Goal: Task Accomplishment & Management: Manage account settings

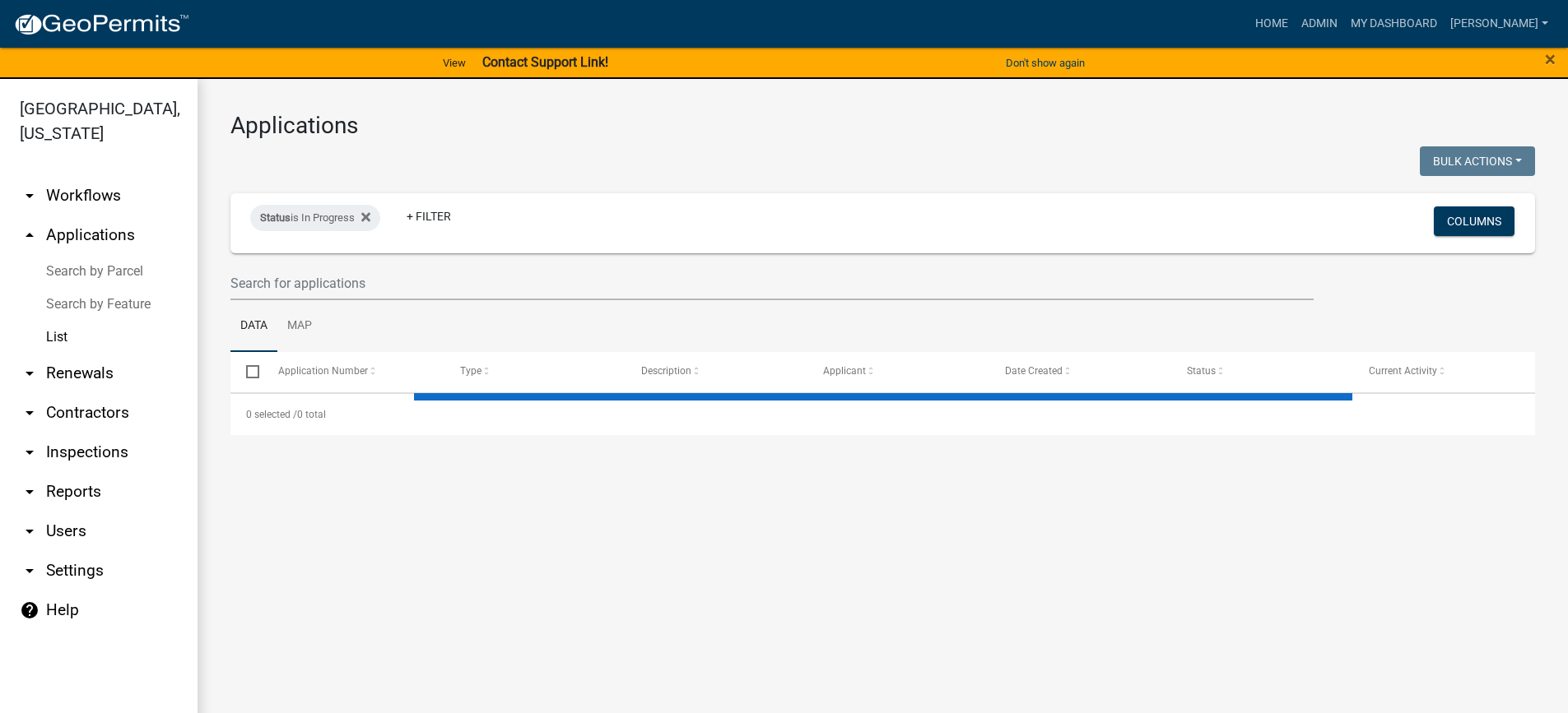
select select "3: 100"
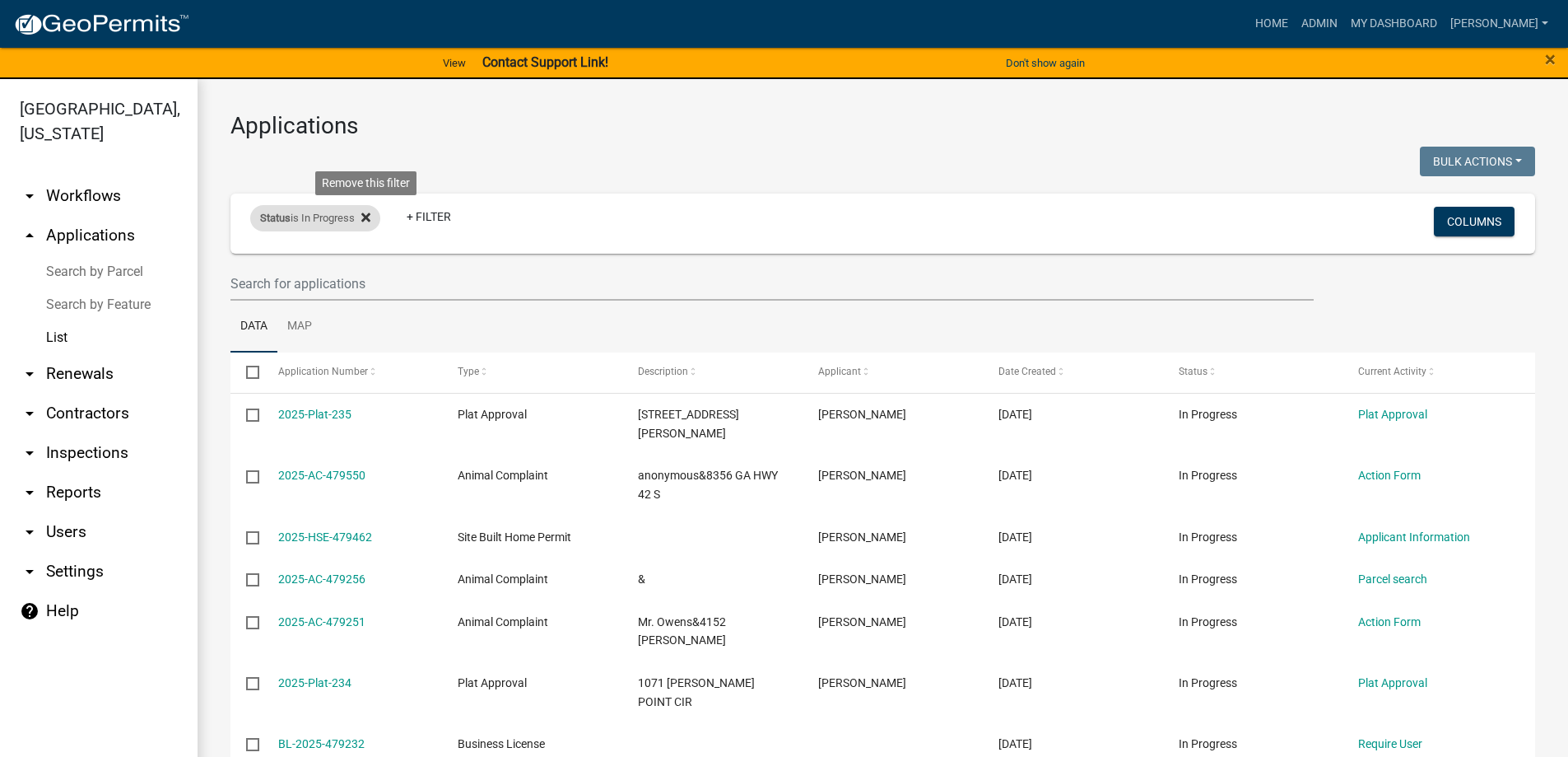
click at [364, 220] on fa-icon at bounding box center [362, 218] width 16 height 27
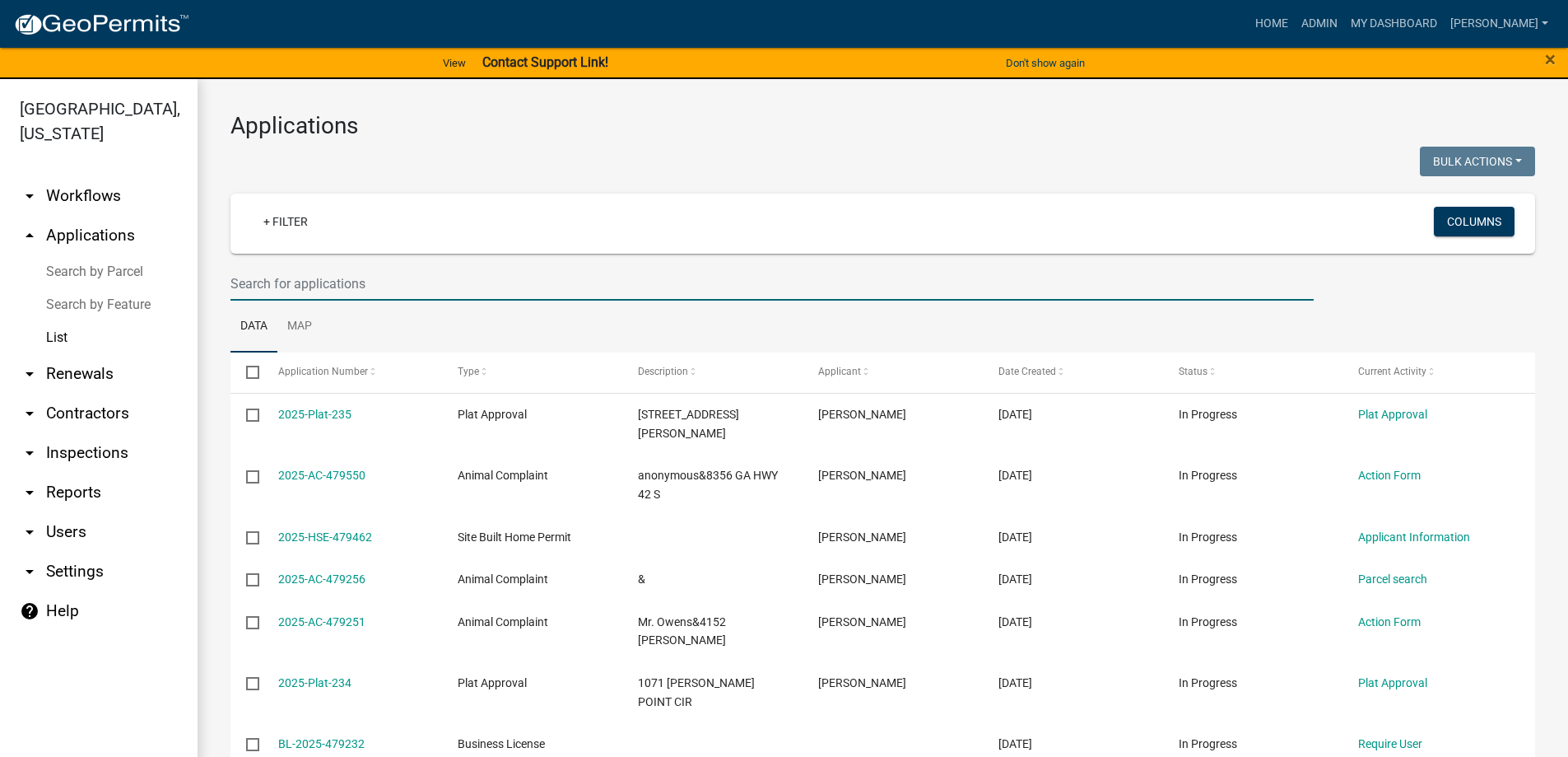
drag, startPoint x: 359, startPoint y: 268, endPoint x: 360, endPoint y: 277, distance: 9.1
click at [360, 277] on input "text" at bounding box center [772, 283] width 1083 height 34
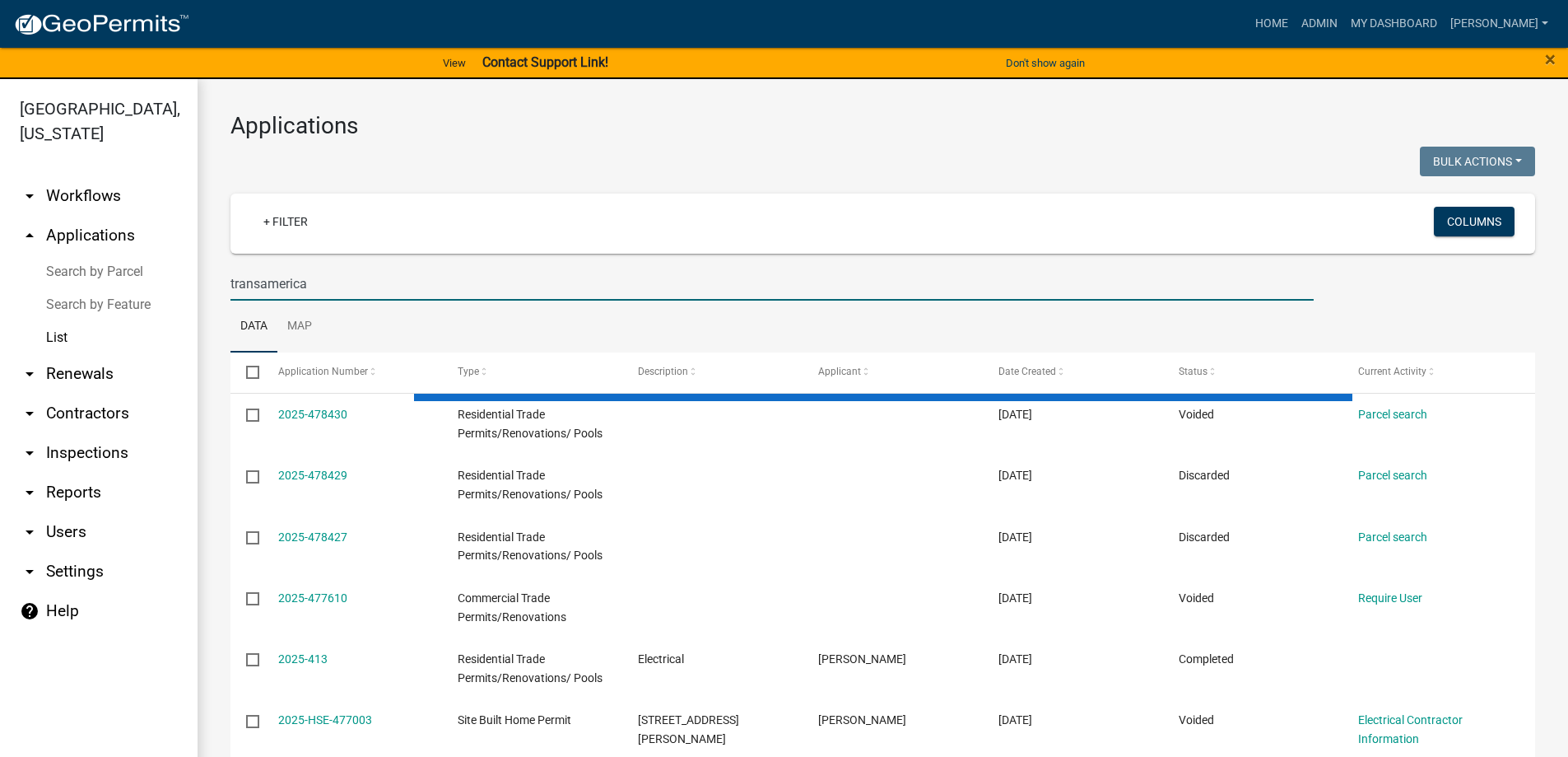
type input "transamerica"
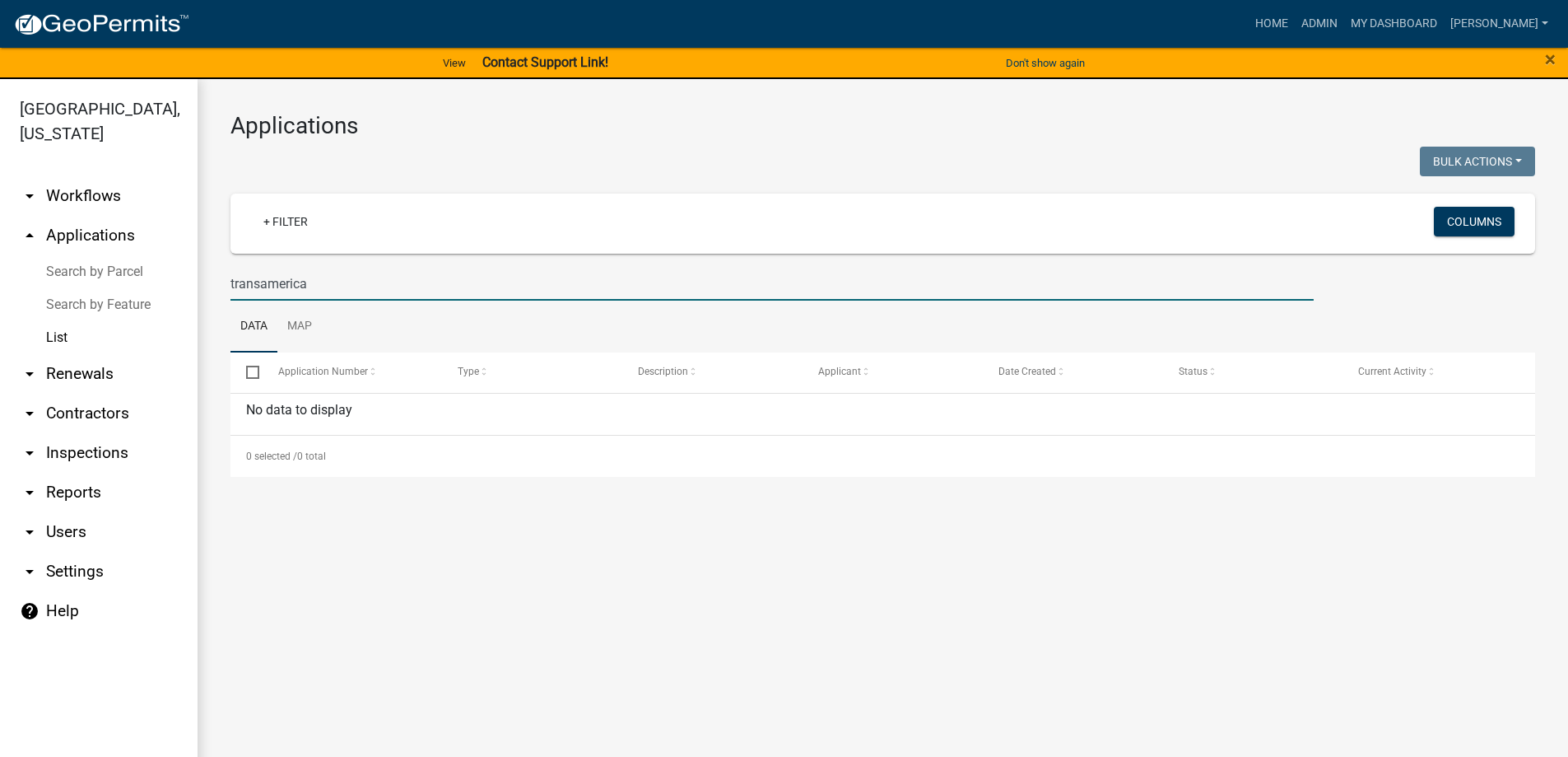
drag, startPoint x: 356, startPoint y: 283, endPoint x: 200, endPoint y: 290, distance: 156.2
click at [200, 290] on div "Applications Bulk Actions Void Expire Lock Withdraw + Filter Columns transameri…" at bounding box center [882, 294] width 1371 height 431
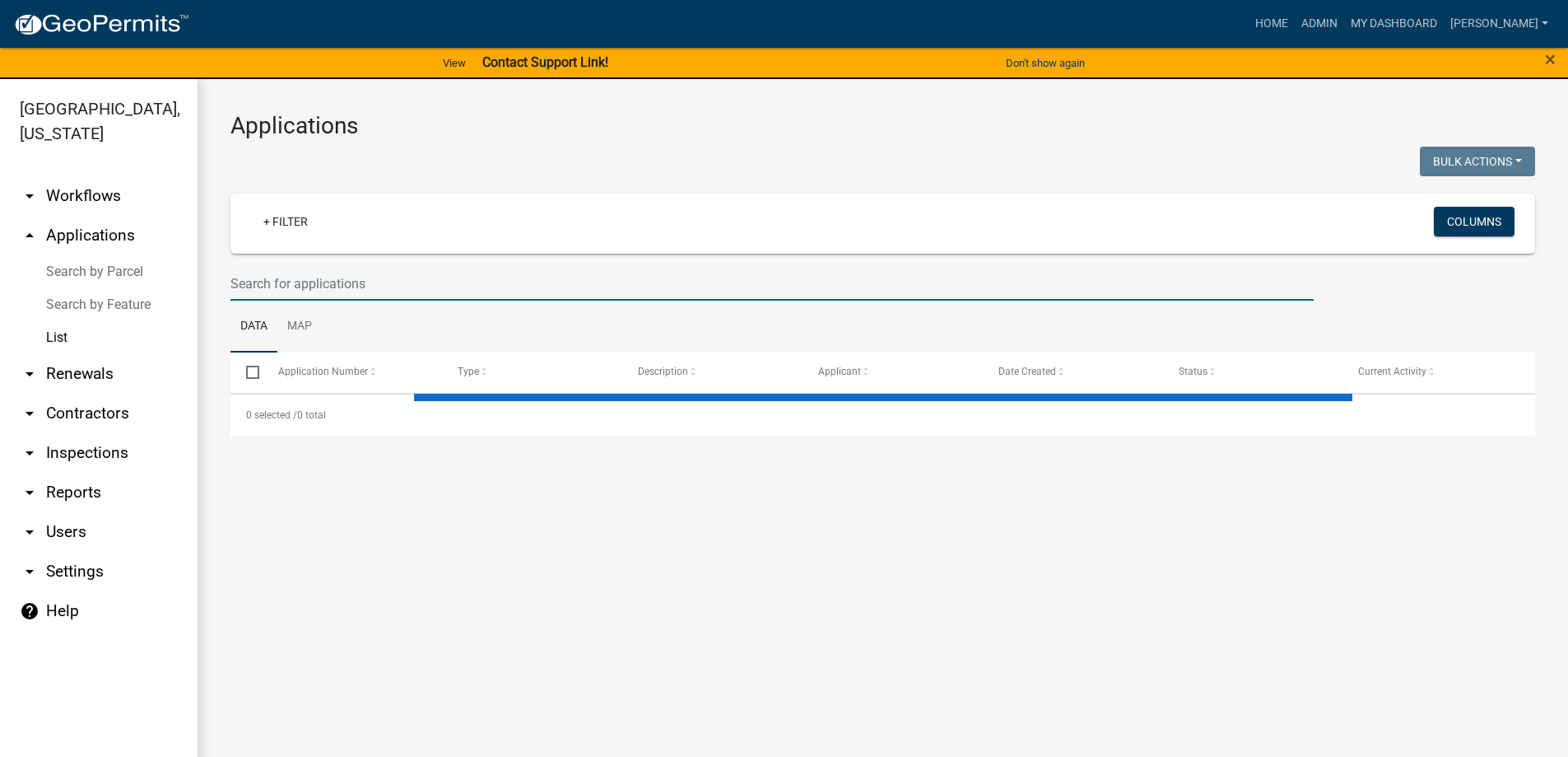
select select "3: 100"
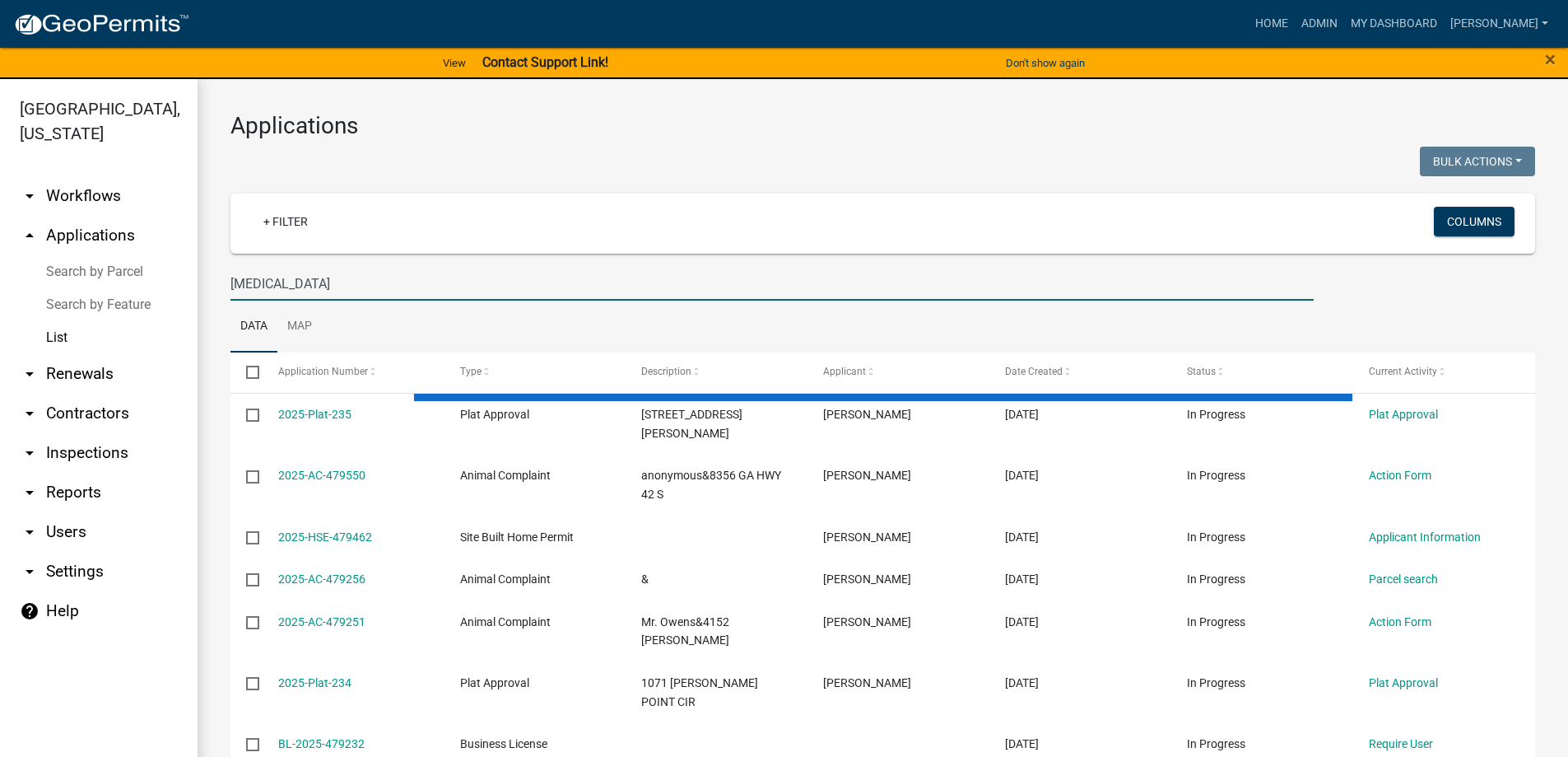
type input "tritech"
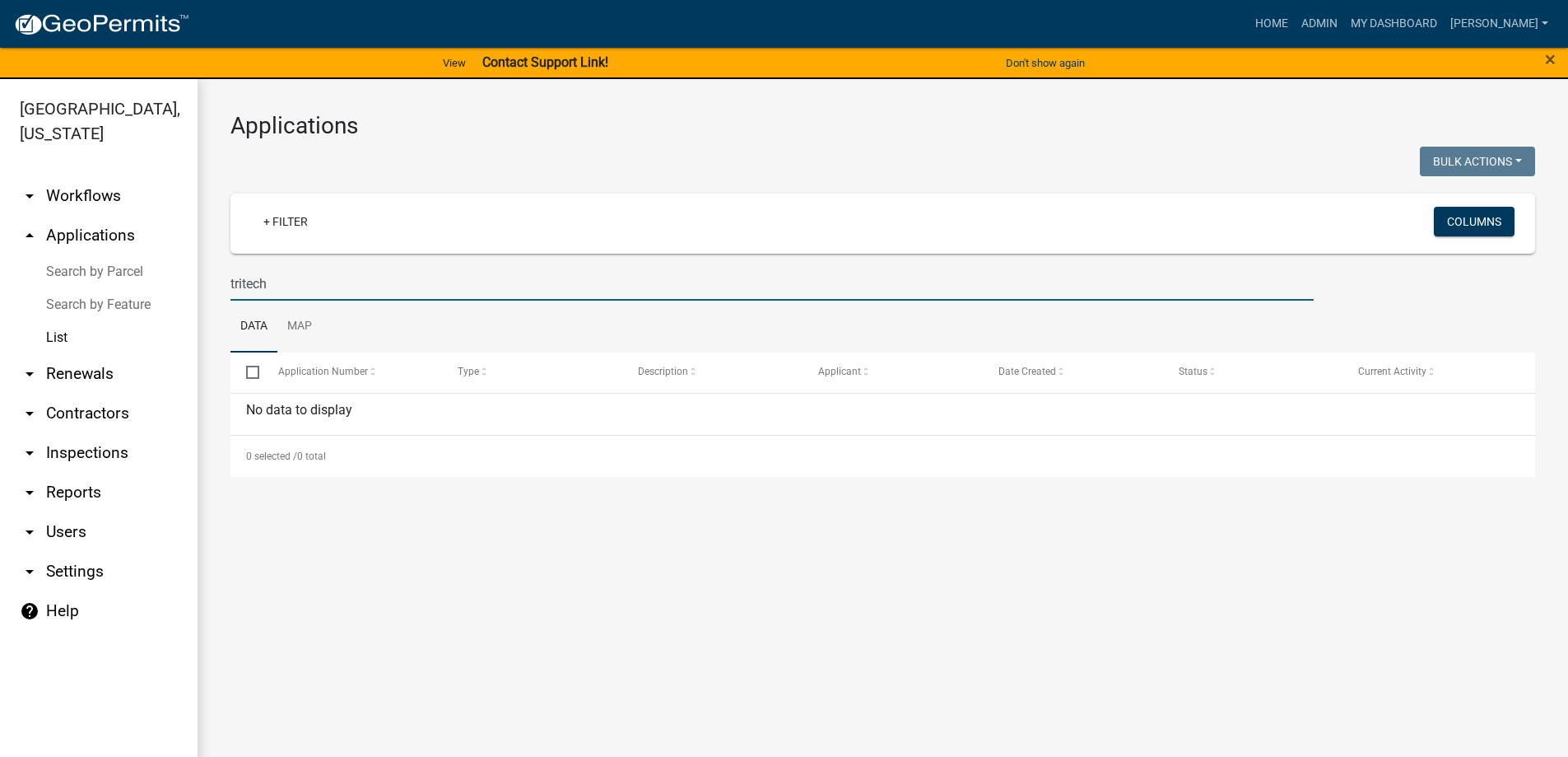
drag, startPoint x: 283, startPoint y: 277, endPoint x: 190, endPoint y: 271, distance: 93.2
click at [190, 271] on div "Crawford County, Georgia arrow_drop_down Workflows List arrow_drop_up Applicati…" at bounding box center [784, 428] width 1568 height 698
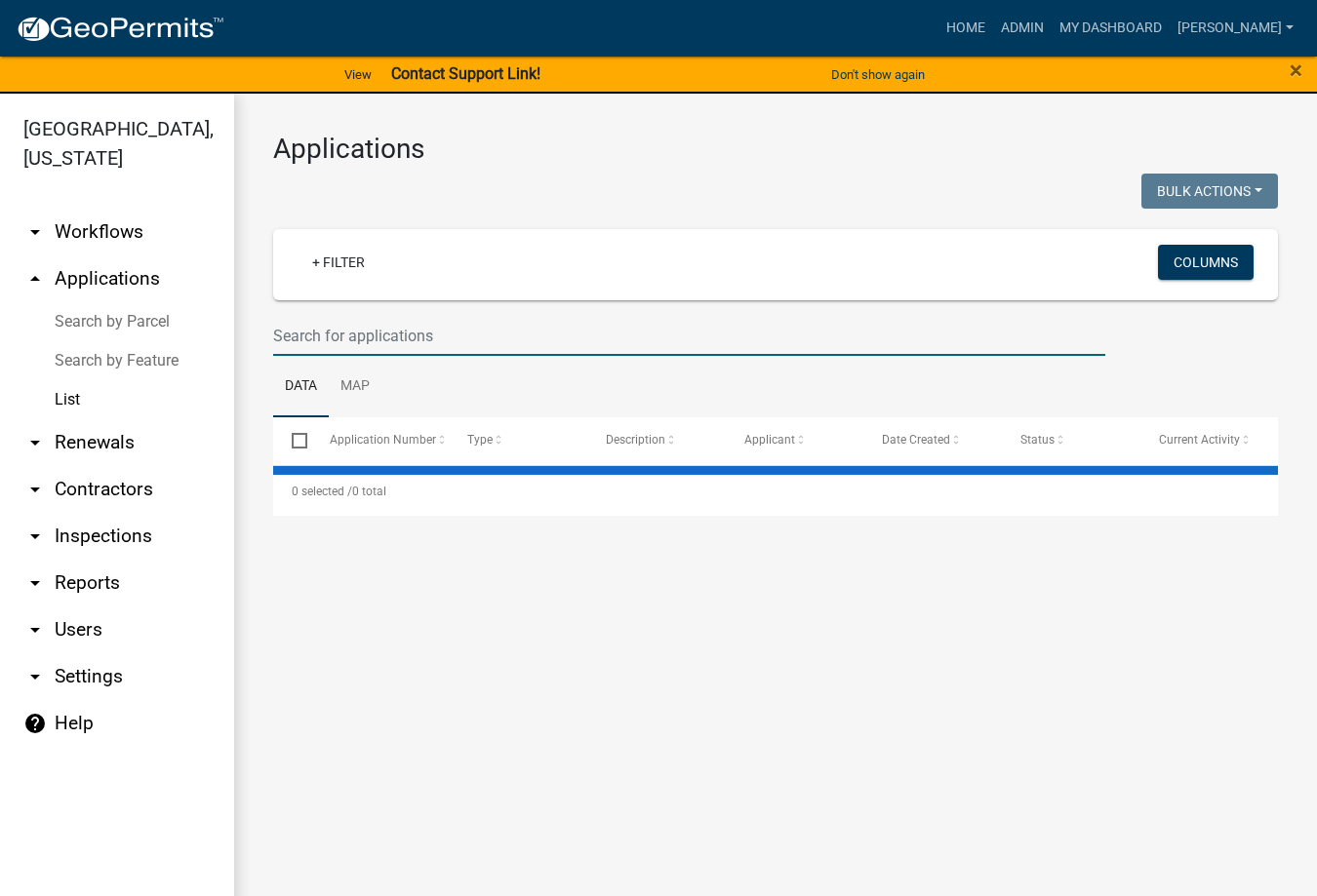
select select "3: 100"
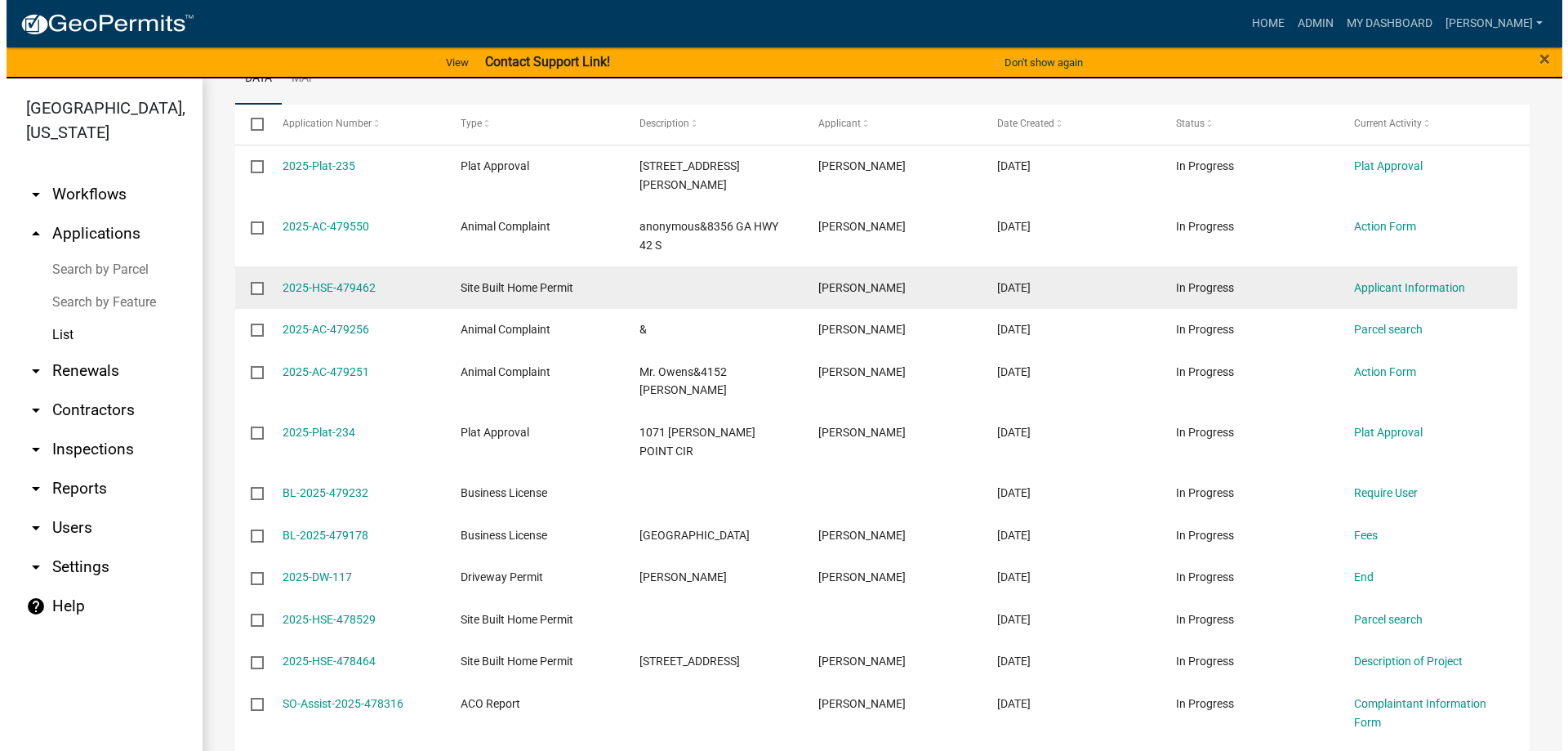
scroll to position [82, 0]
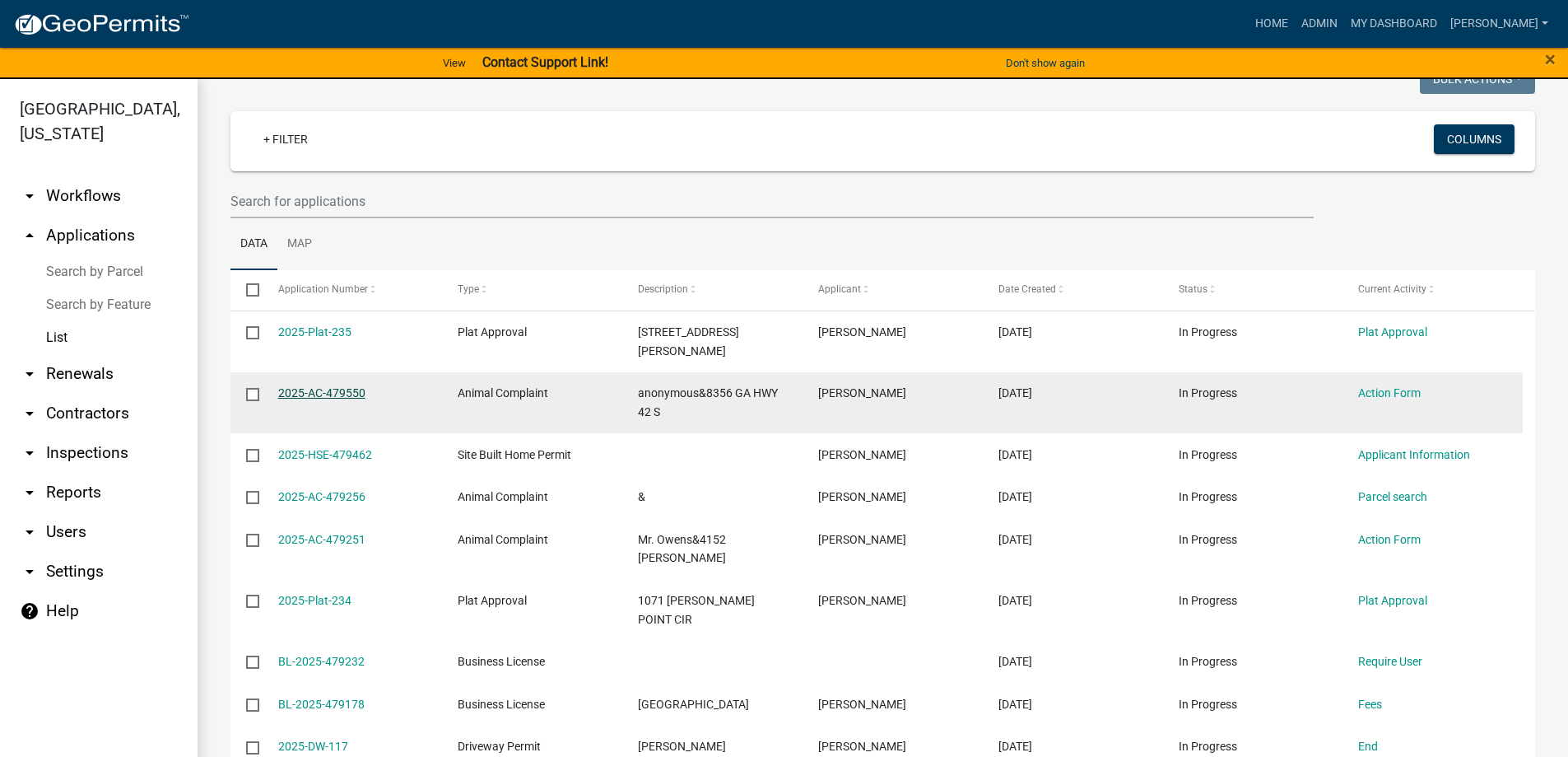
click at [357, 386] on link "2025-AC-479550" at bounding box center [322, 393] width 87 height 13
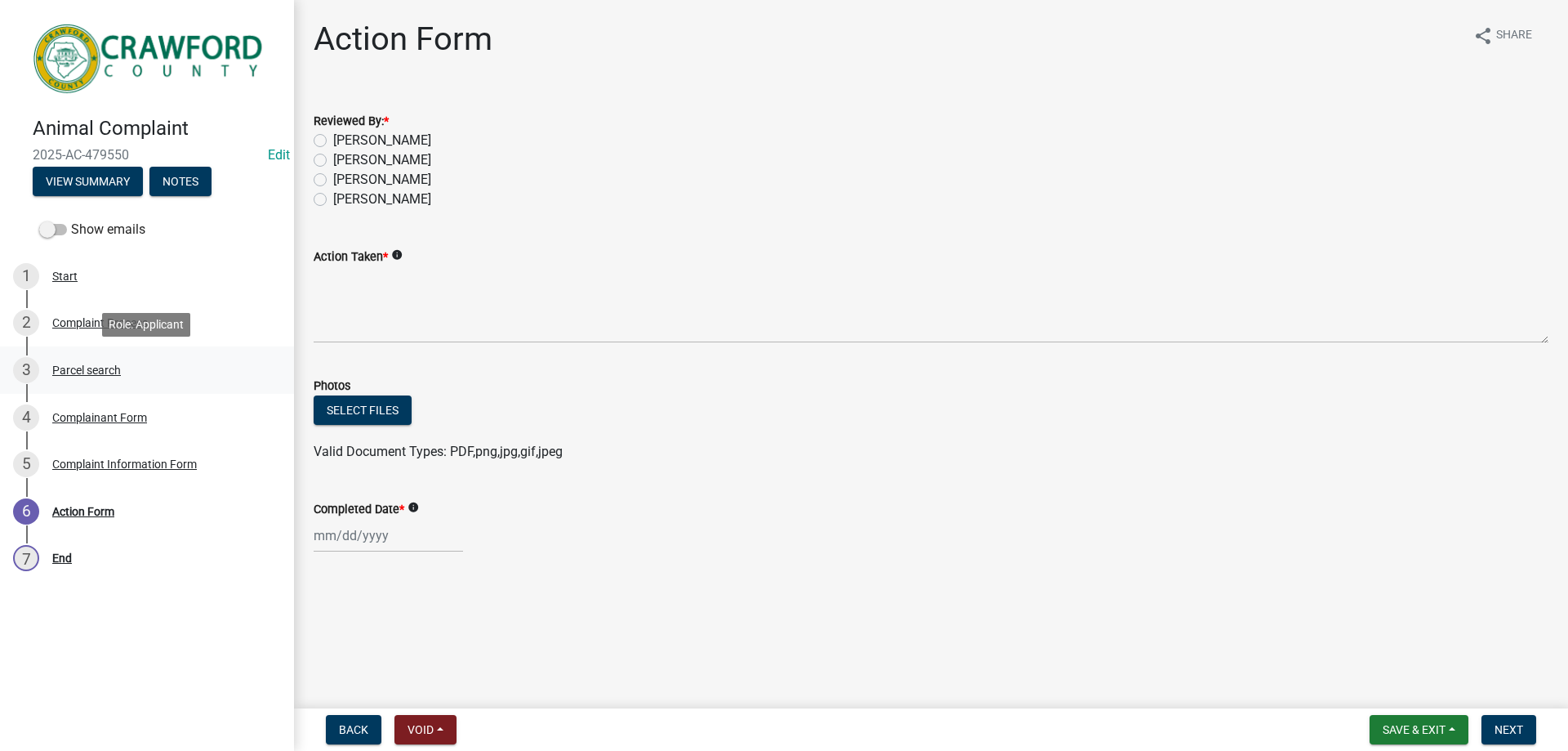
click at [100, 374] on div "Parcel search" at bounding box center [86, 371] width 69 height 12
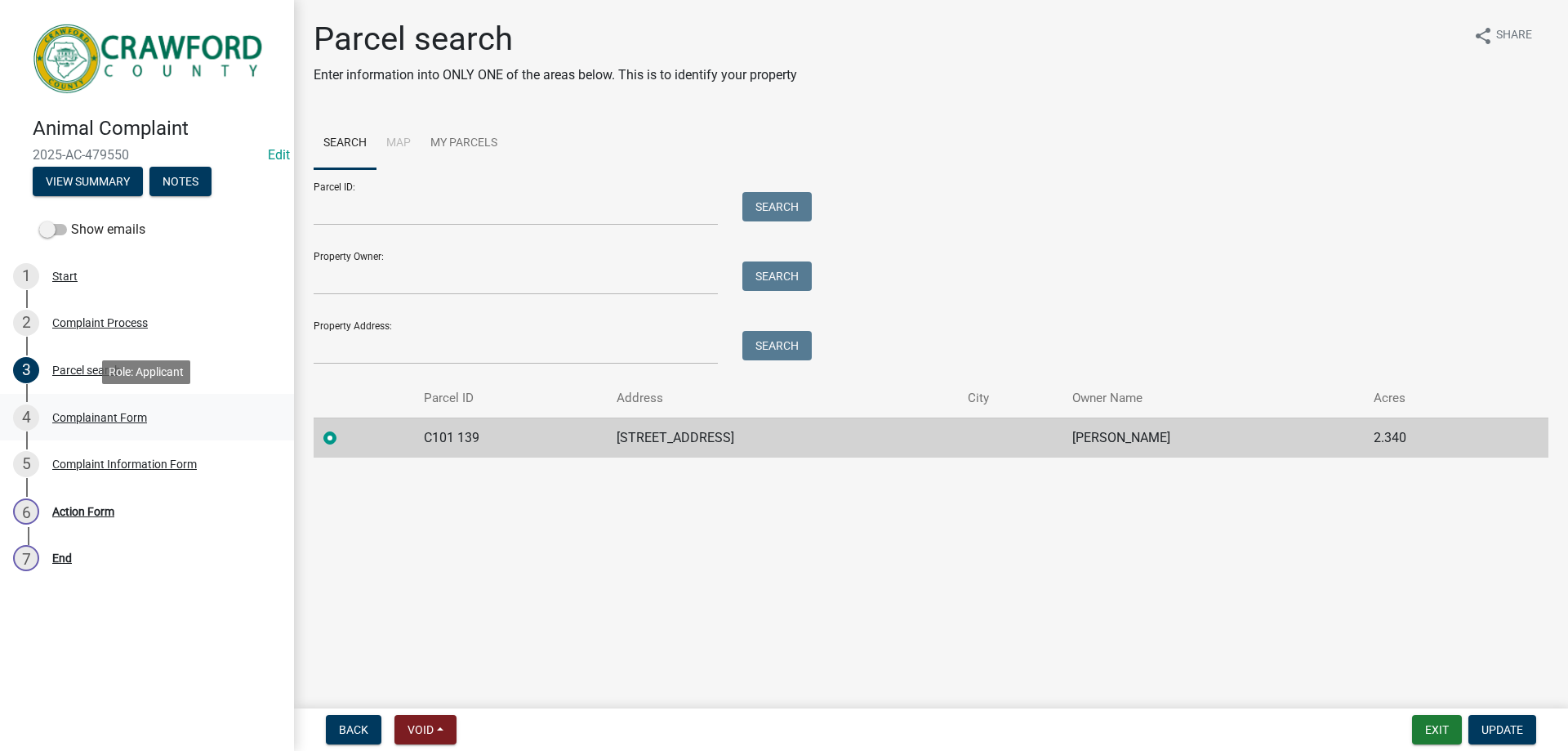
click at [126, 421] on div "Complainant Form" at bounding box center [99, 418] width 95 height 12
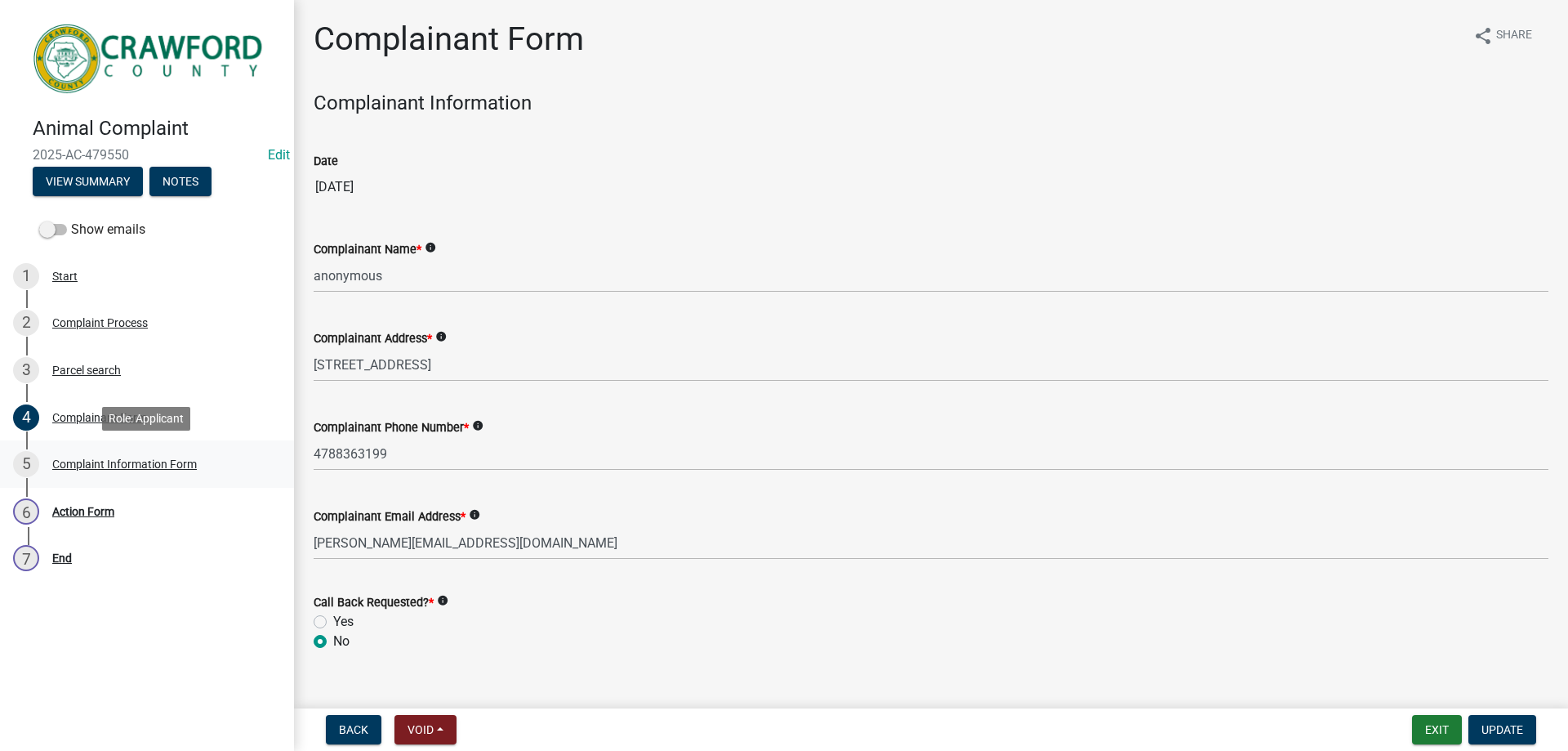
click at [141, 459] on div "Complaint Information Form" at bounding box center [124, 464] width 145 height 12
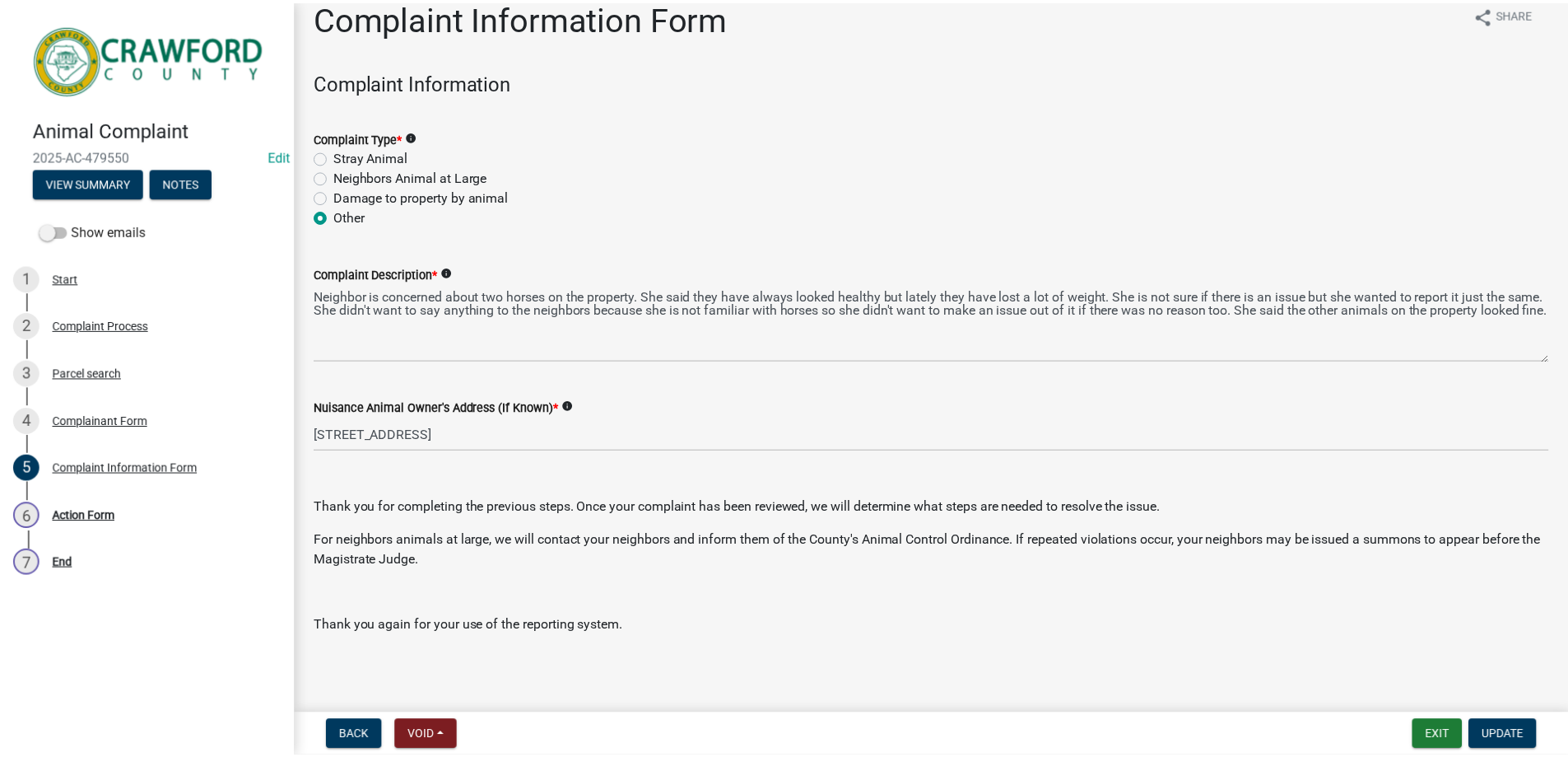
scroll to position [28, 0]
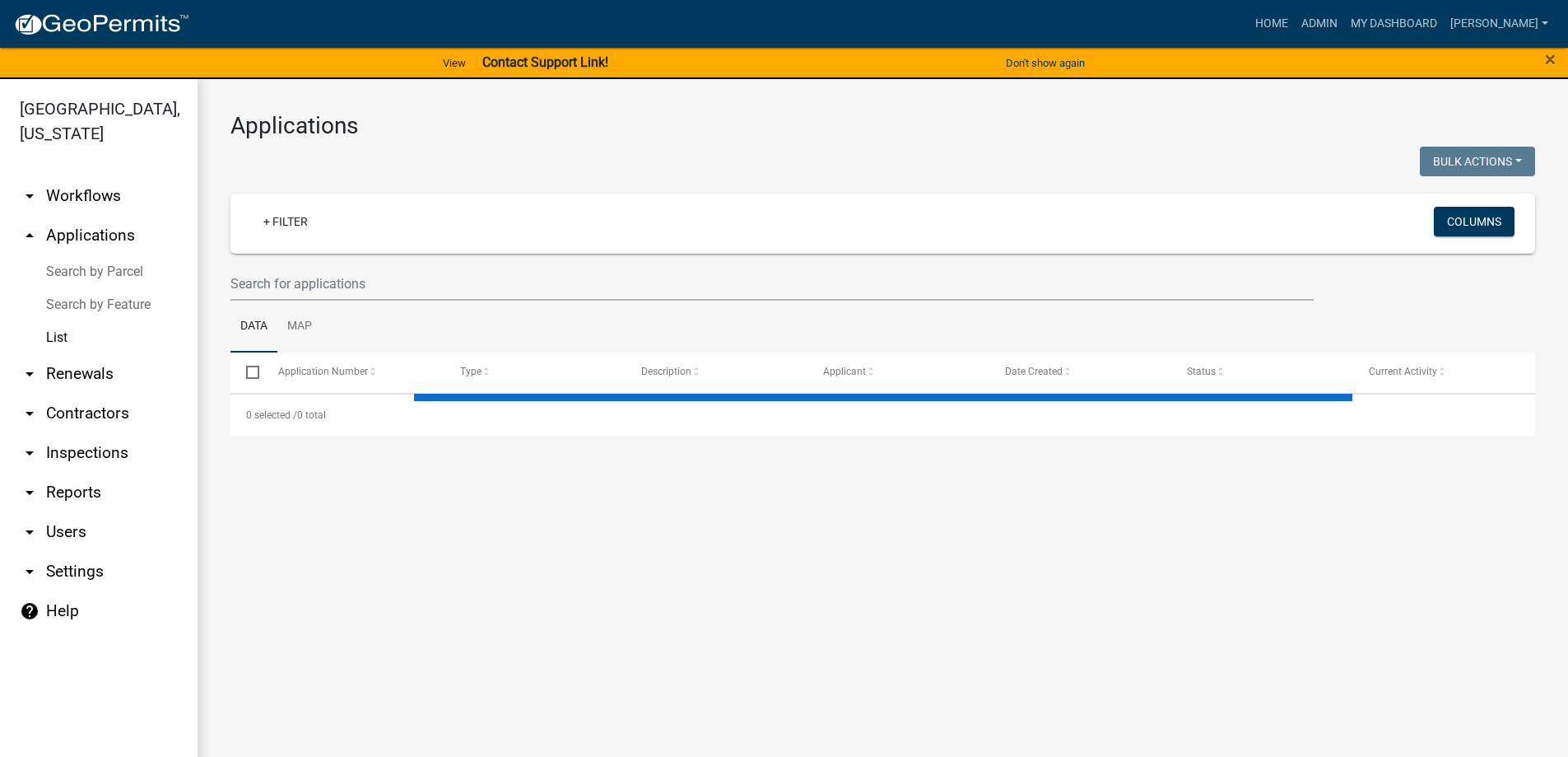
select select "3: 100"
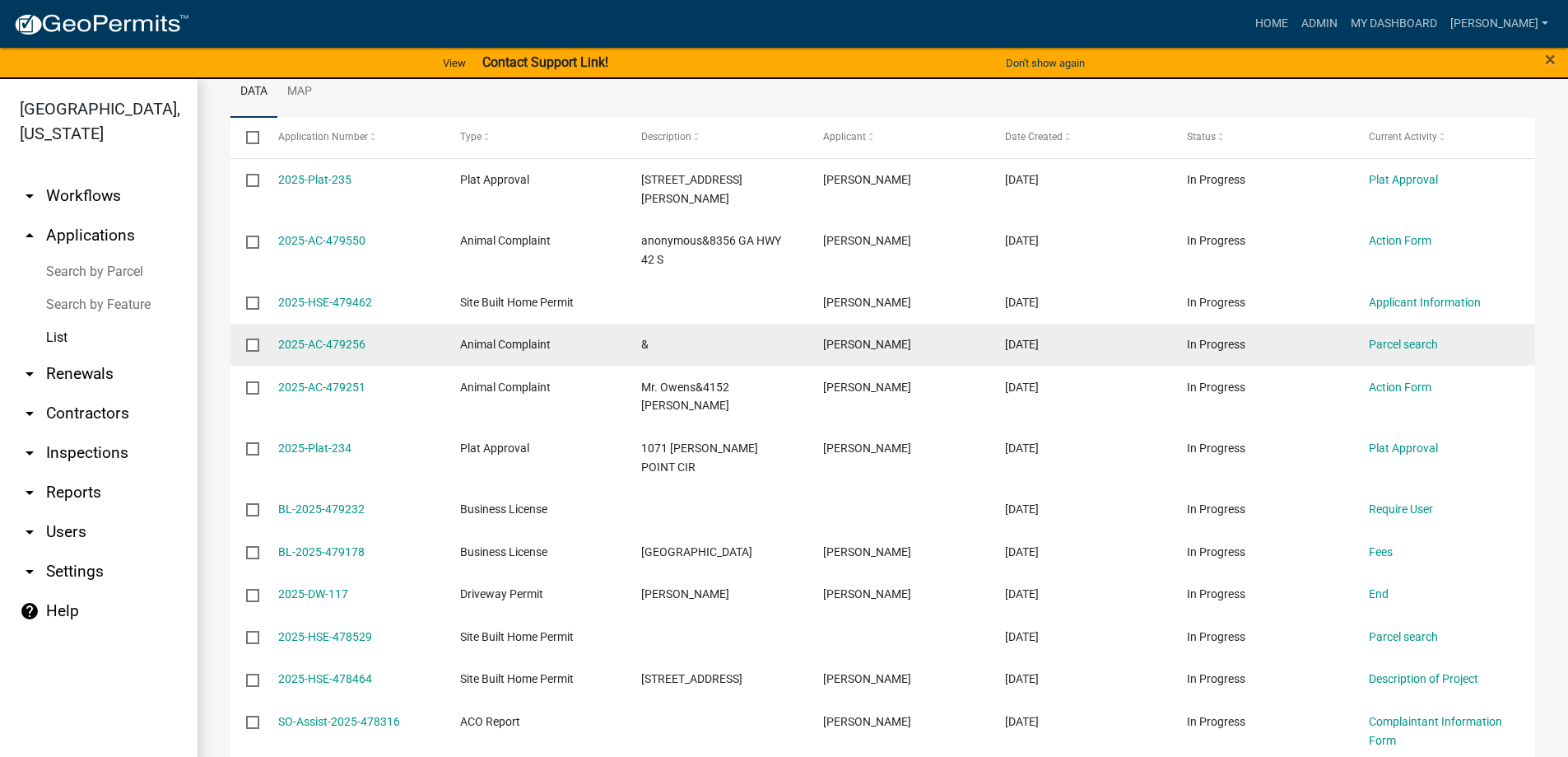
scroll to position [247, 0]
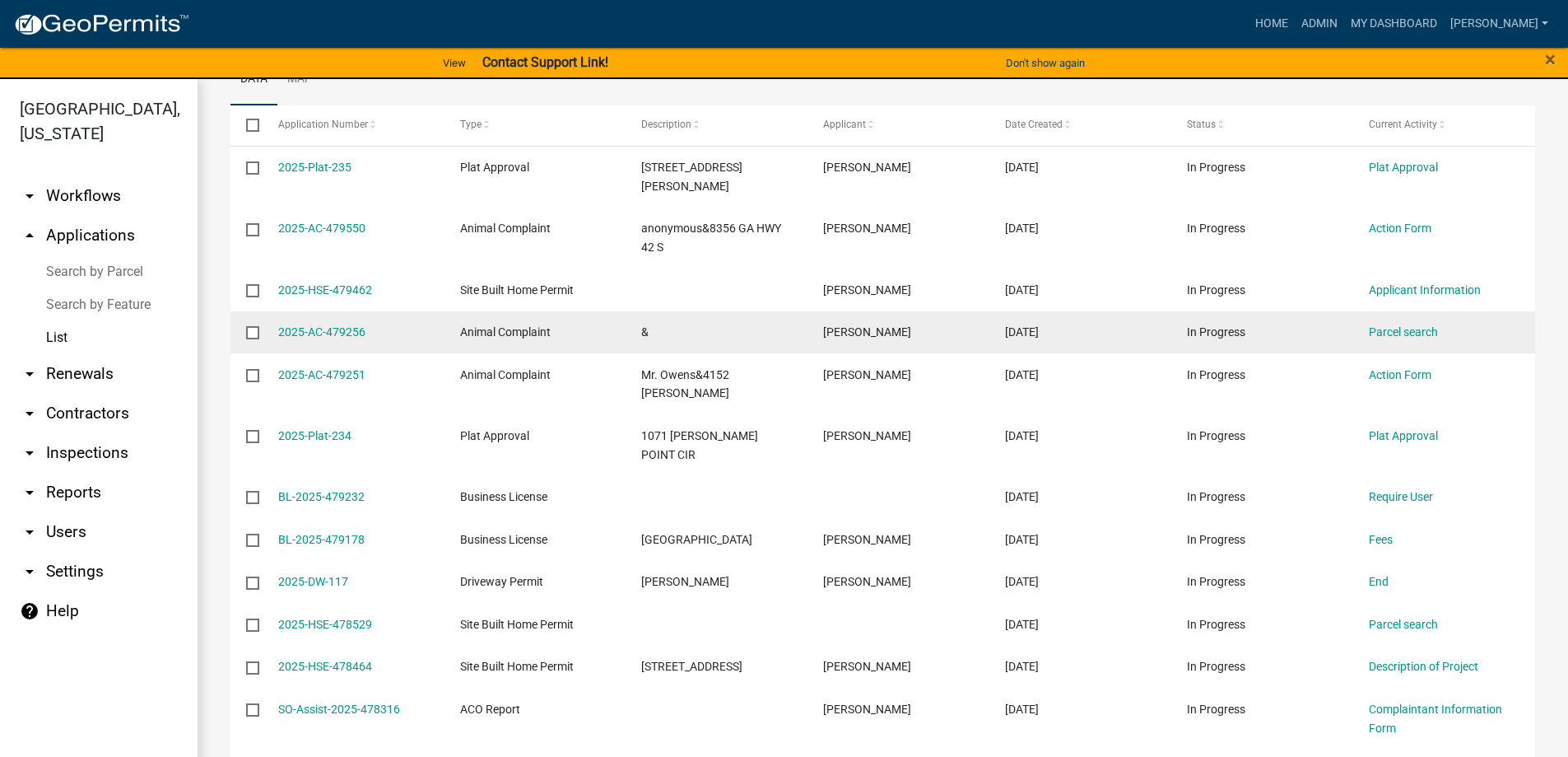
click at [294, 323] on div "2025-AC-479256" at bounding box center [353, 332] width 151 height 19
click at [299, 325] on link "2025-AC-479256" at bounding box center [322, 332] width 87 height 13
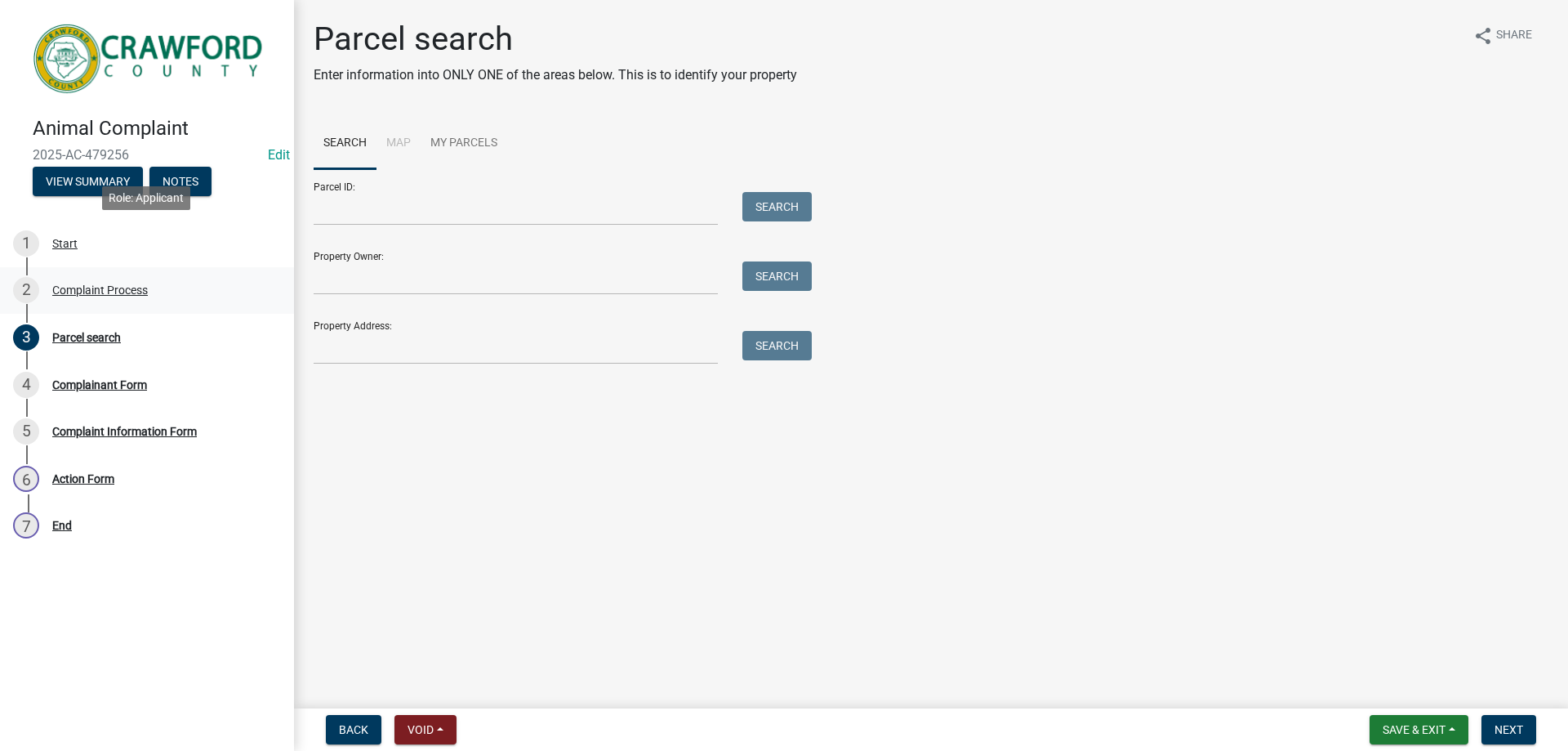
drag, startPoint x: 112, startPoint y: 261, endPoint x: 122, endPoint y: 276, distance: 18.0
click at [122, 275] on ul "1 Start 2 Complaint Process 3 Parcel search 4 Complainant Form 5 Complaint Info…" at bounding box center [147, 385] width 294 height 342
click at [120, 282] on div "2 Complaint Process" at bounding box center [141, 290] width 255 height 26
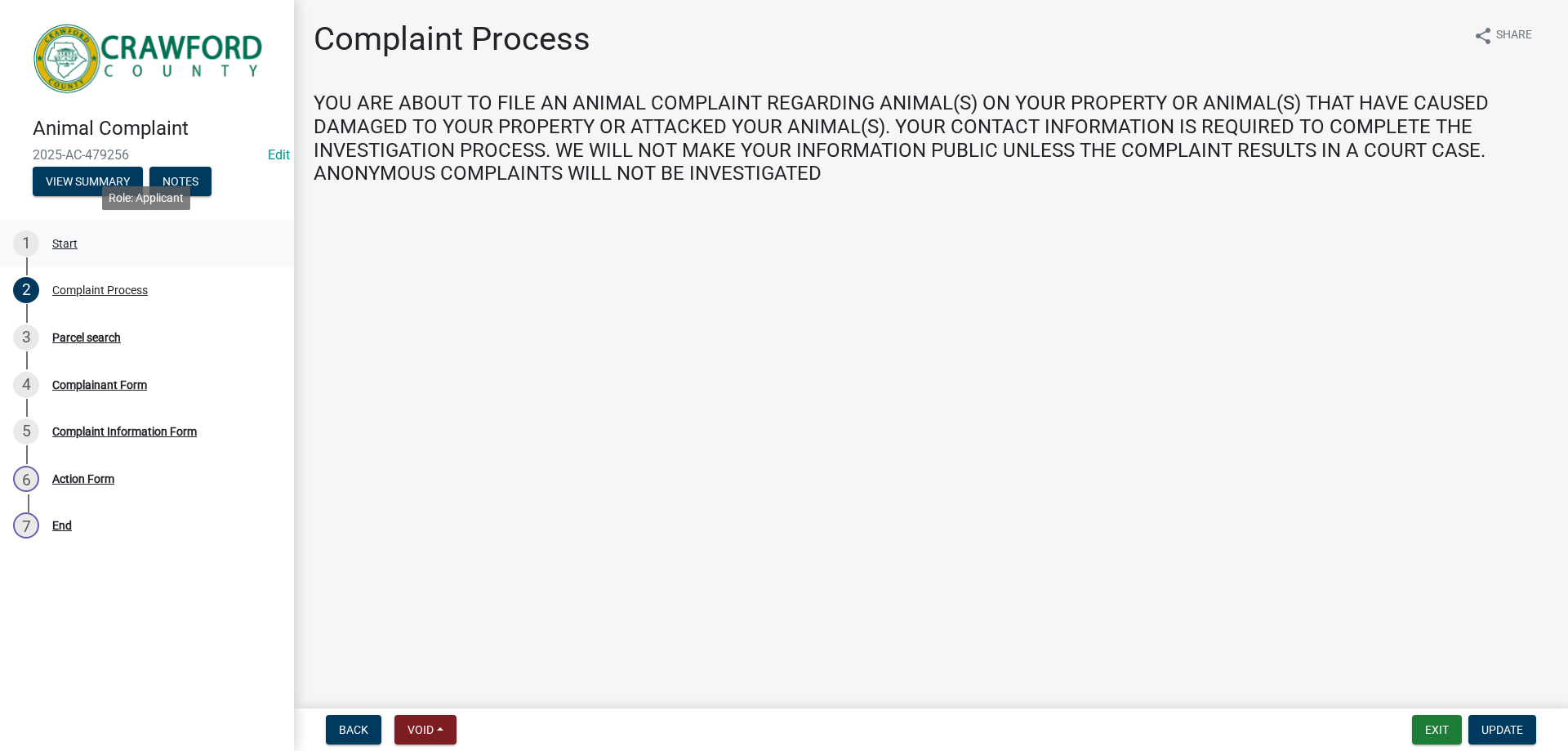
click at [126, 242] on div "1 Start" at bounding box center [141, 244] width 255 height 26
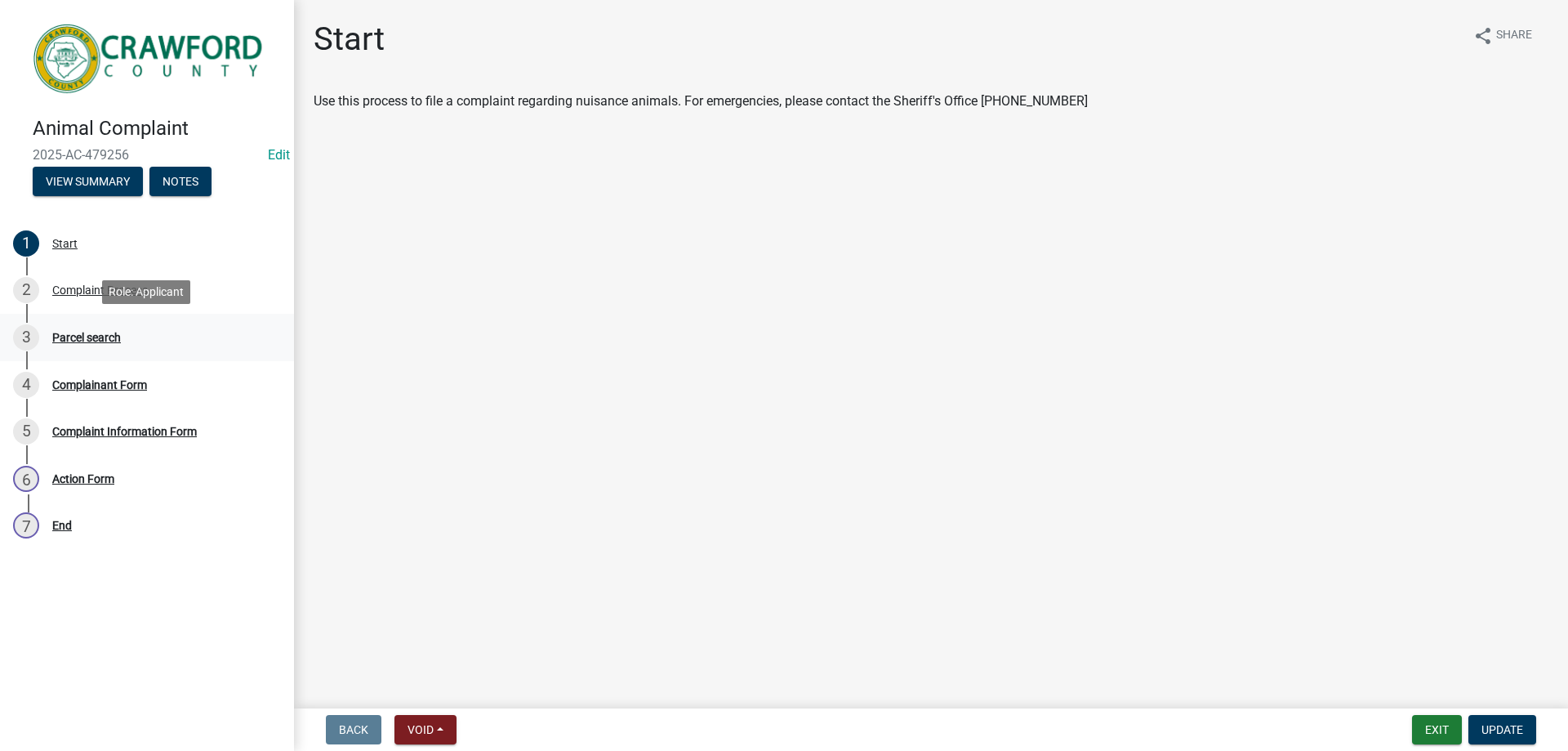
click at [114, 346] on div "3 Parcel search" at bounding box center [141, 337] width 255 height 26
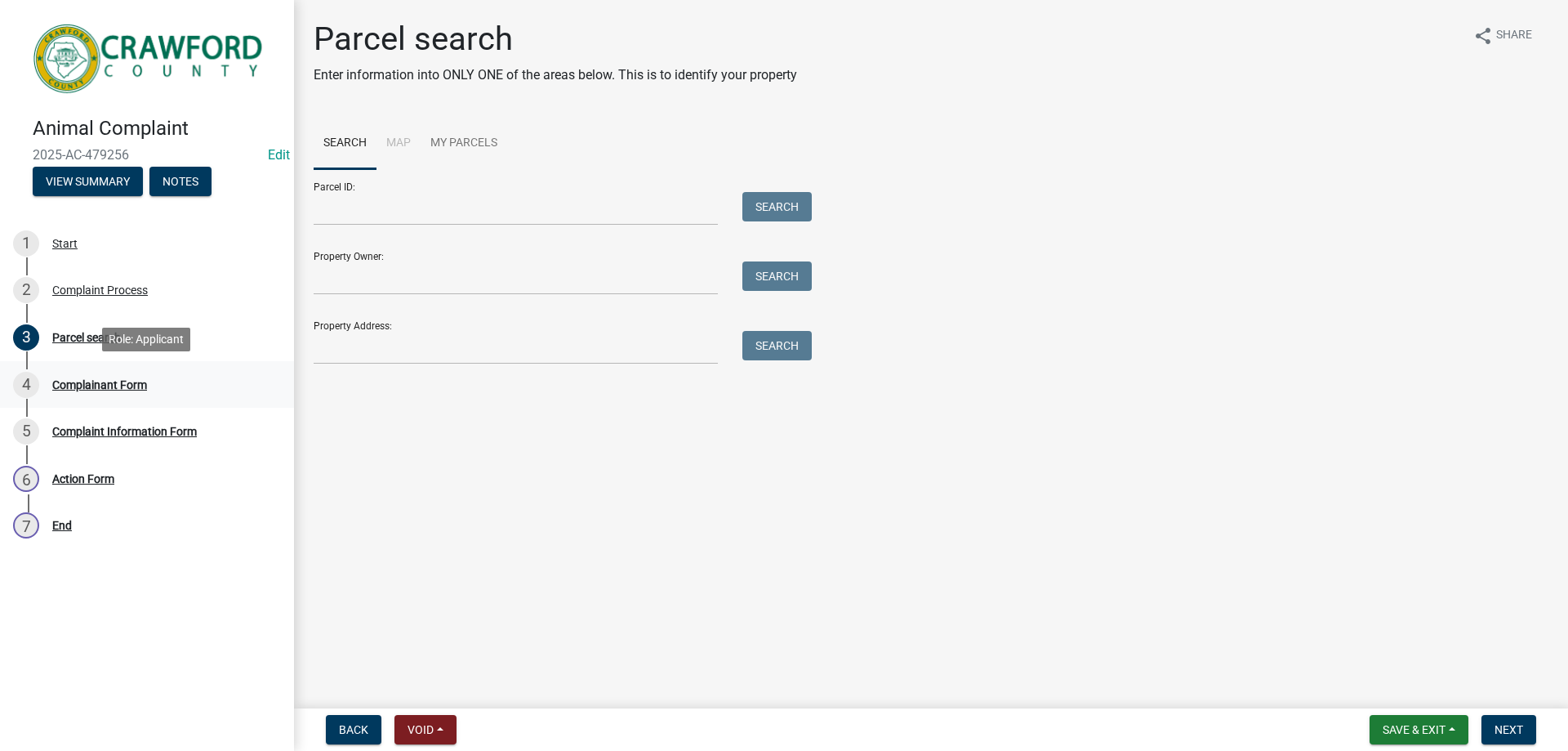
click at [111, 371] on div "4 Complainant Form" at bounding box center [141, 385] width 255 height 26
click at [109, 438] on div "5 Complaint Information Form" at bounding box center [141, 432] width 255 height 26
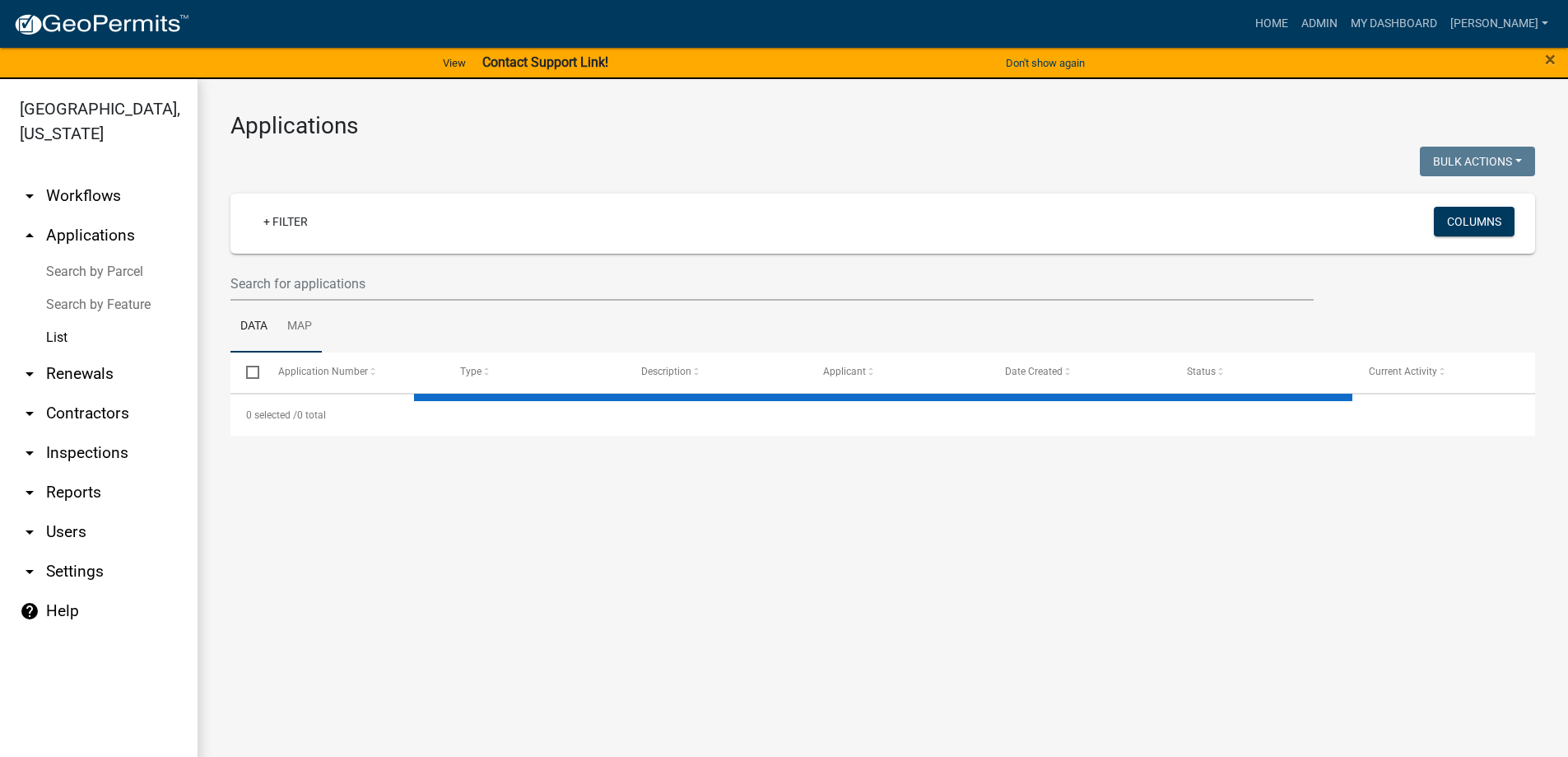
select select "3: 100"
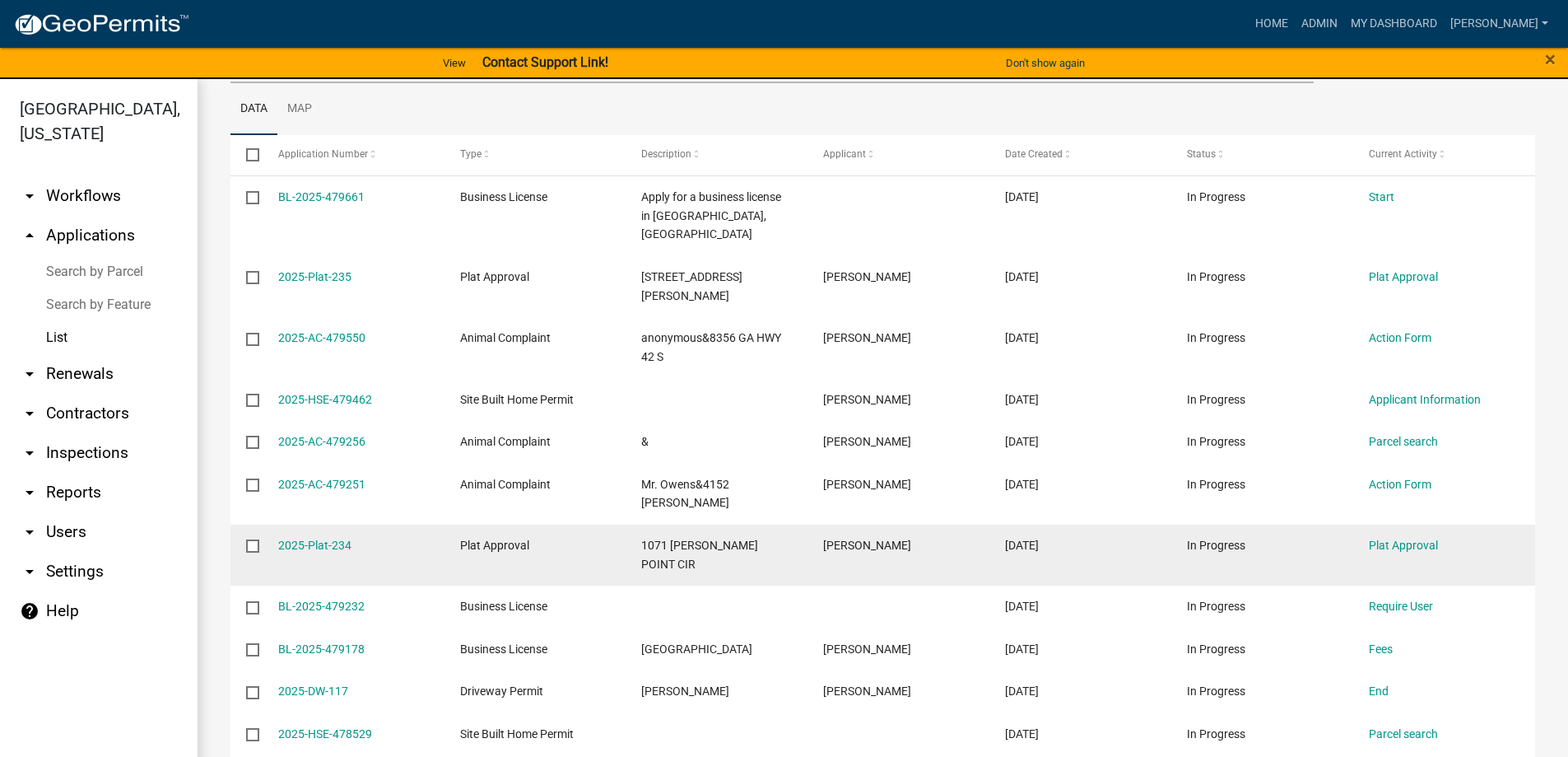
scroll to position [247, 0]
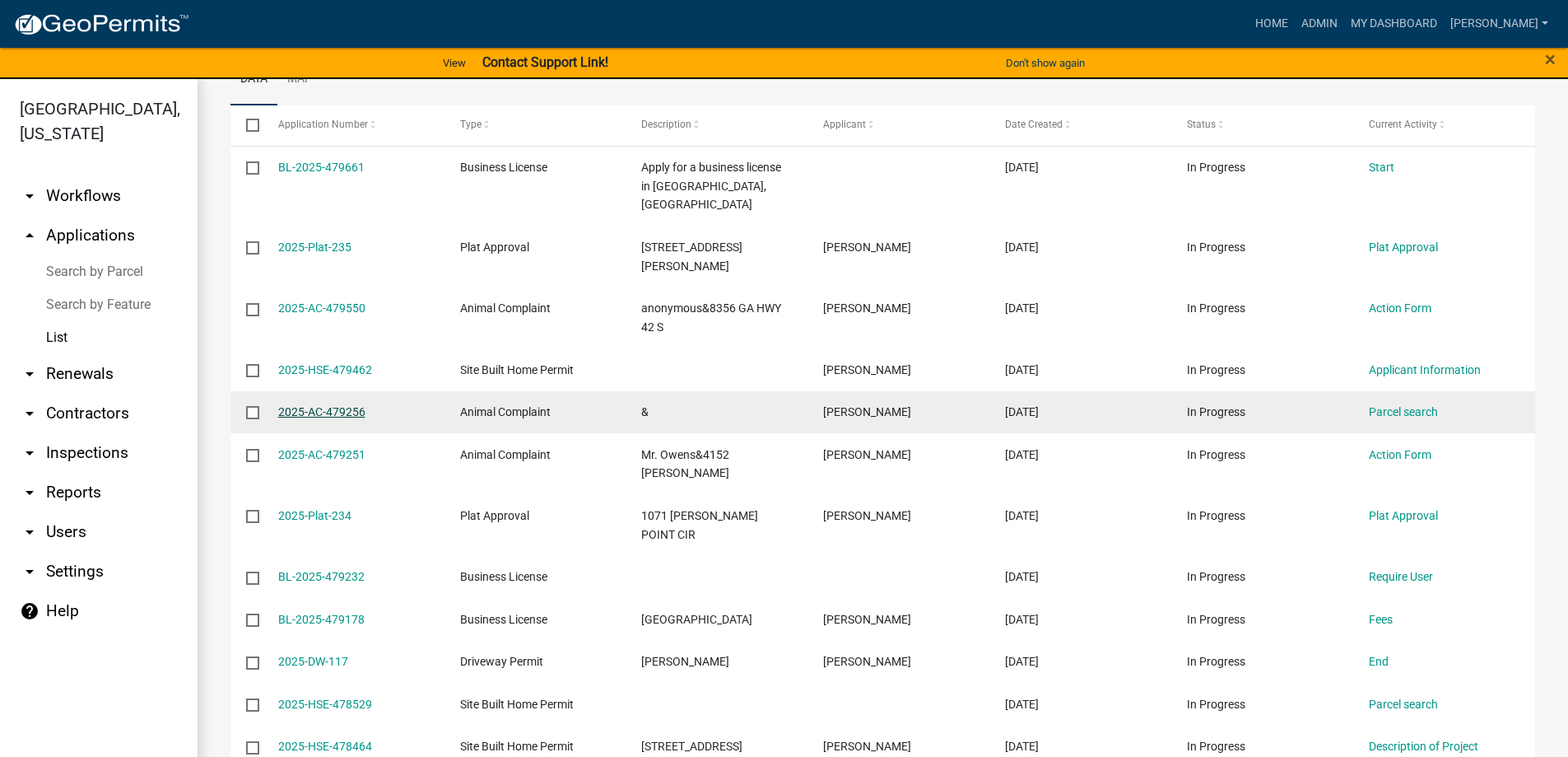
click at [307, 405] on link "2025-AC-479256" at bounding box center [322, 412] width 87 height 13
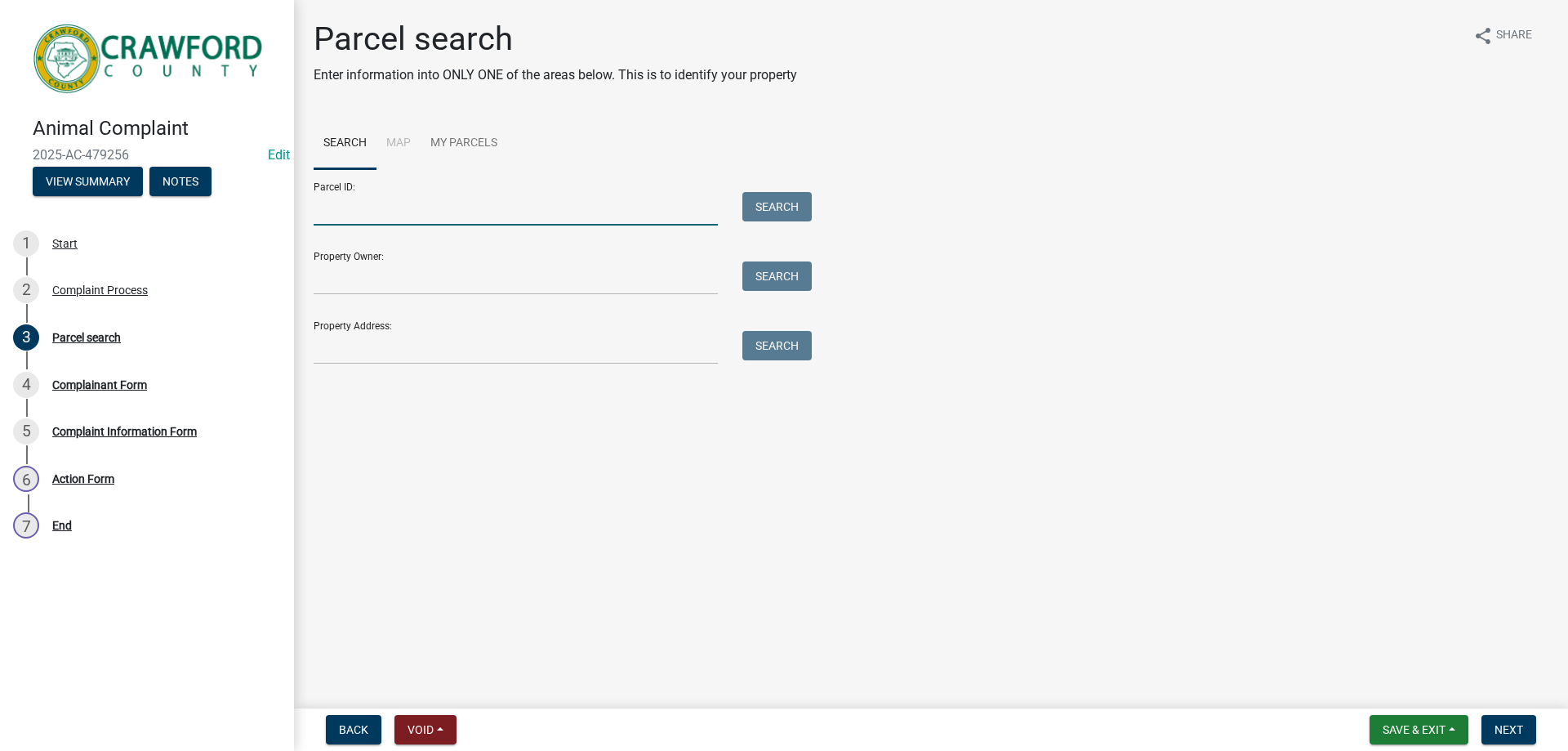
drag, startPoint x: 413, startPoint y: 208, endPoint x: 845, endPoint y: 320, distance: 446.3
click at [415, 208] on input "Parcel ID:" at bounding box center [515, 208] width 404 height 34
click at [441, 708] on button "Void" at bounding box center [425, 729] width 62 height 30
click at [441, 680] on button "Void" at bounding box center [460, 686] width 131 height 39
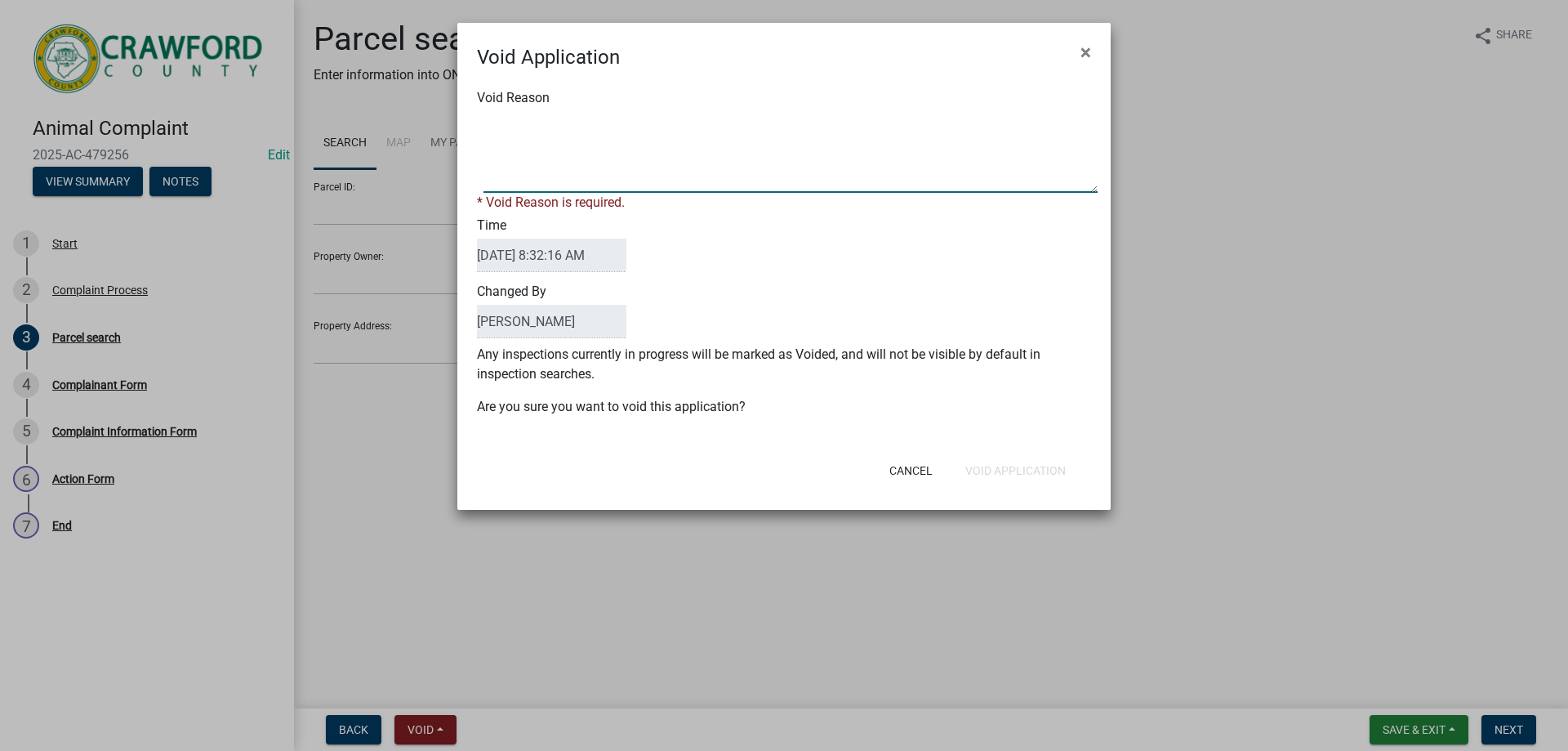
click at [678, 145] on textarea "Void Reason" at bounding box center [790, 151] width 614 height 82
type textarea "not completed"
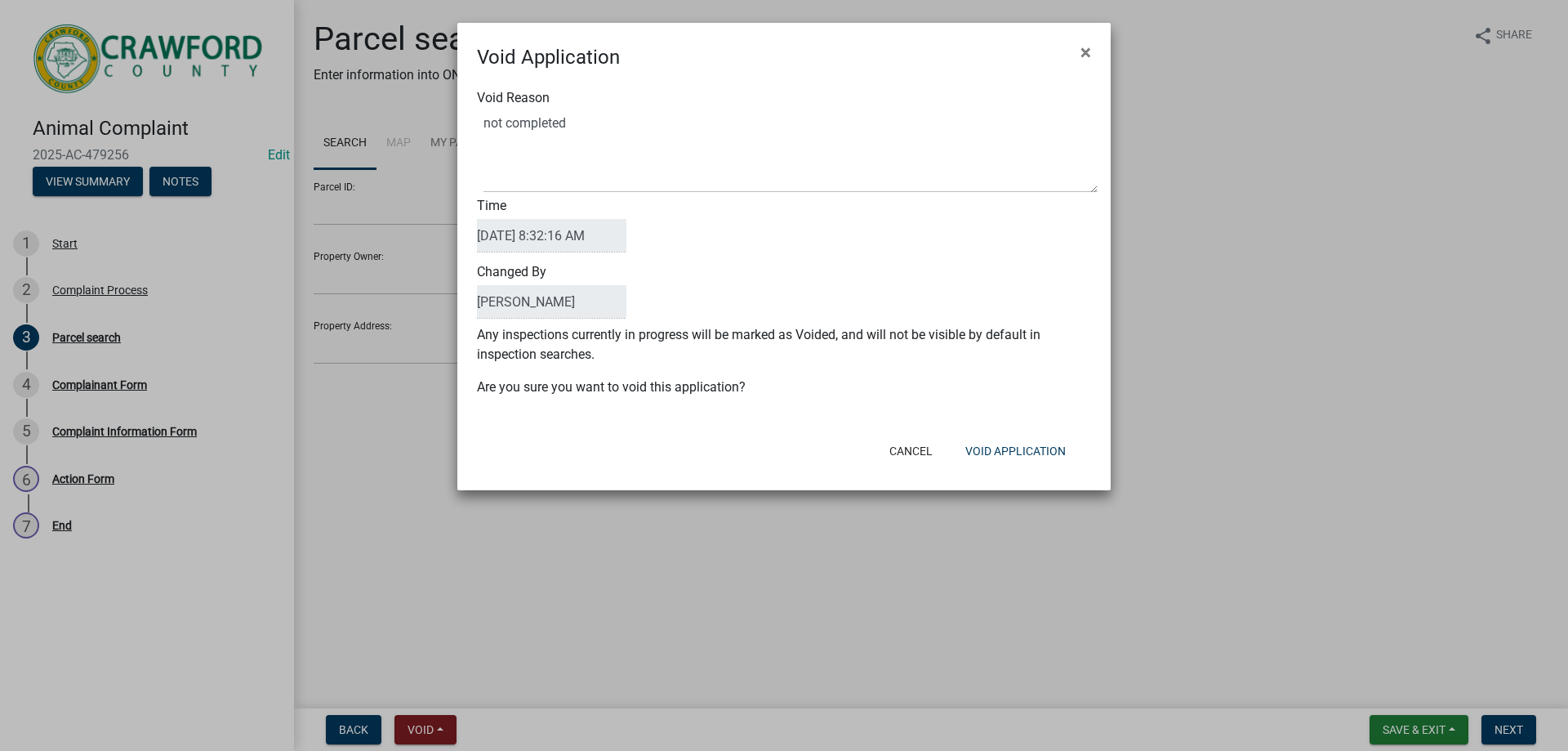
click at [1008, 451] on div "Cancel Void Application" at bounding box center [890, 451] width 403 height 42
click at [1019, 453] on button "Void Application" at bounding box center [1015, 452] width 126 height 30
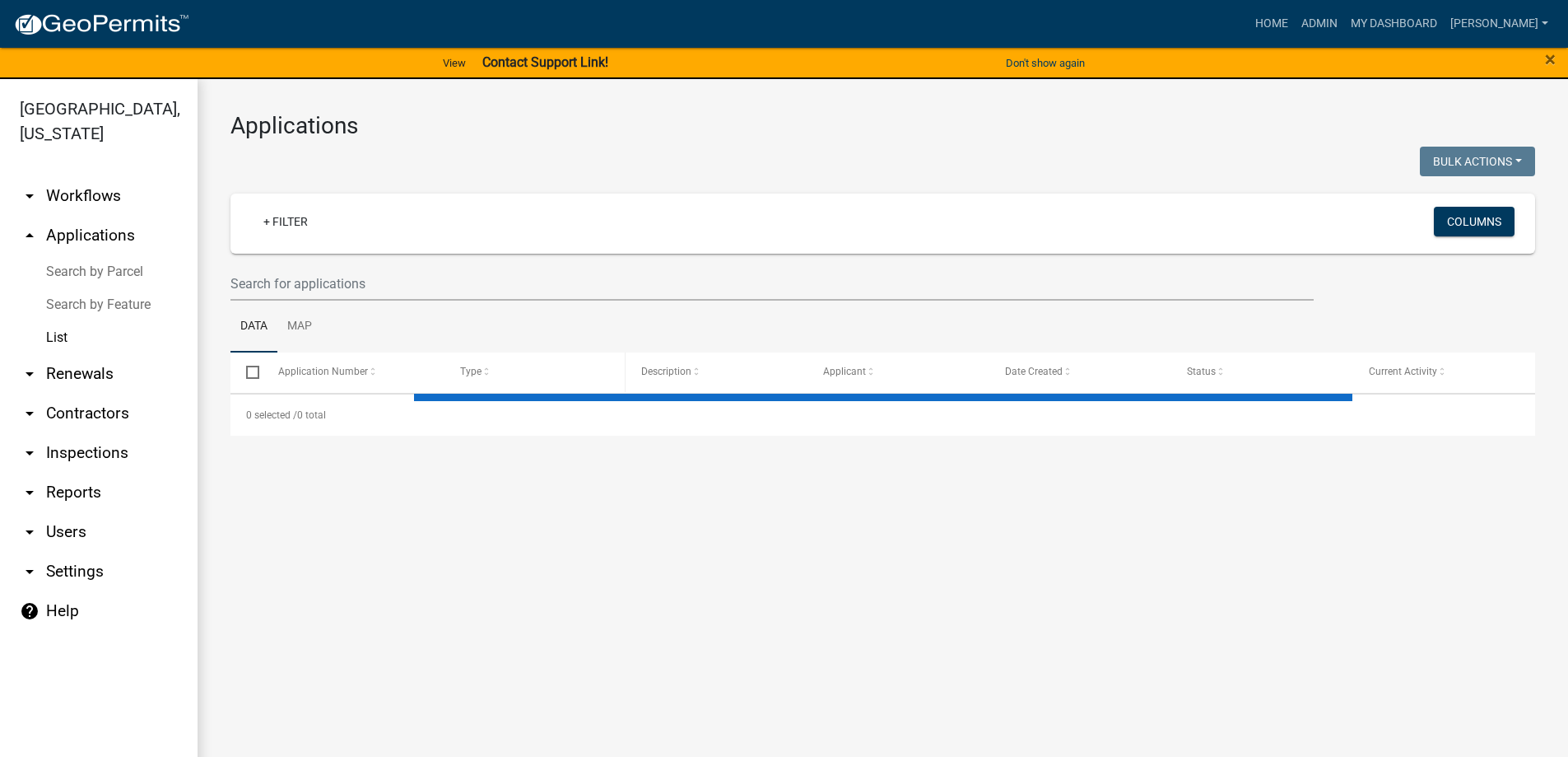
select select "3: 100"
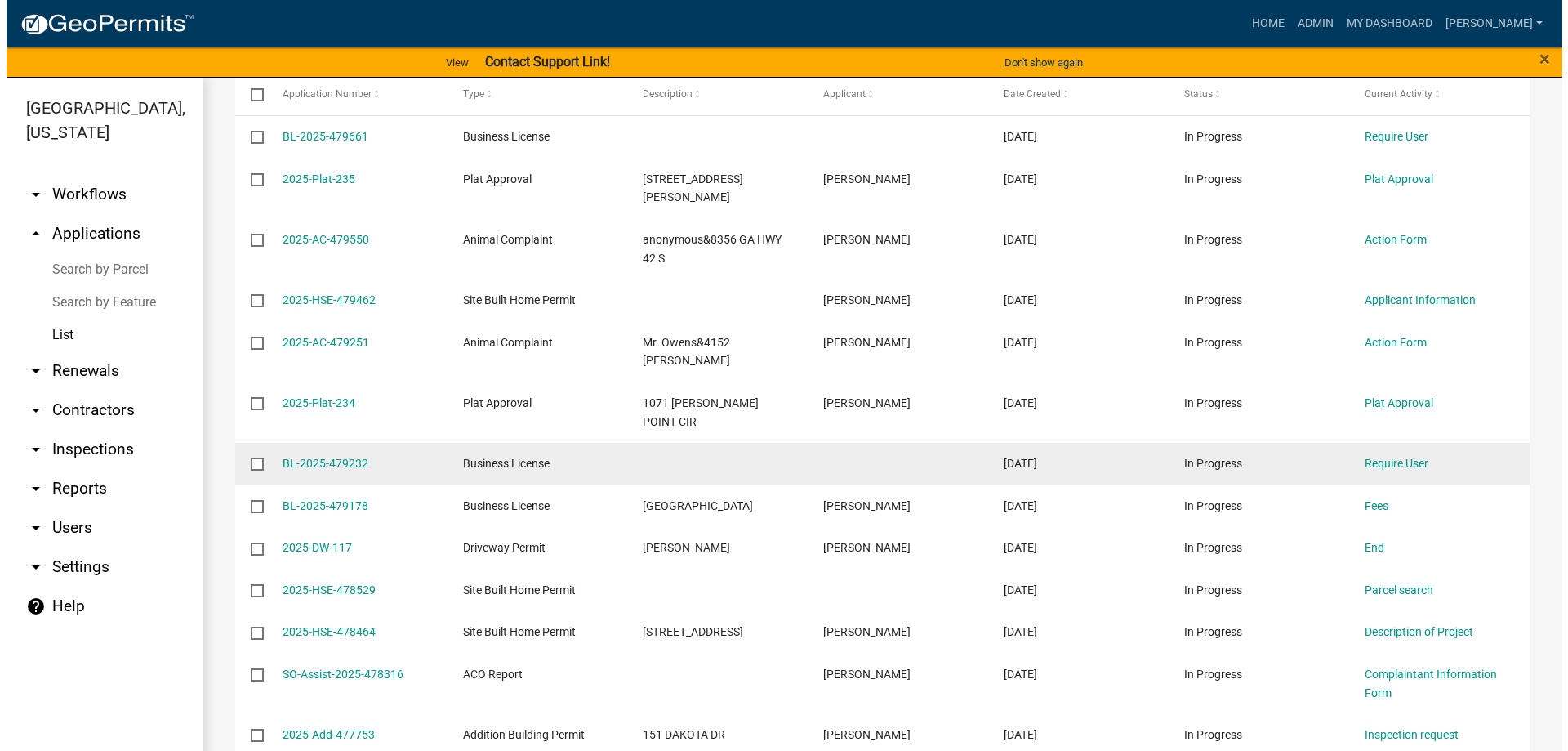
scroll to position [327, 0]
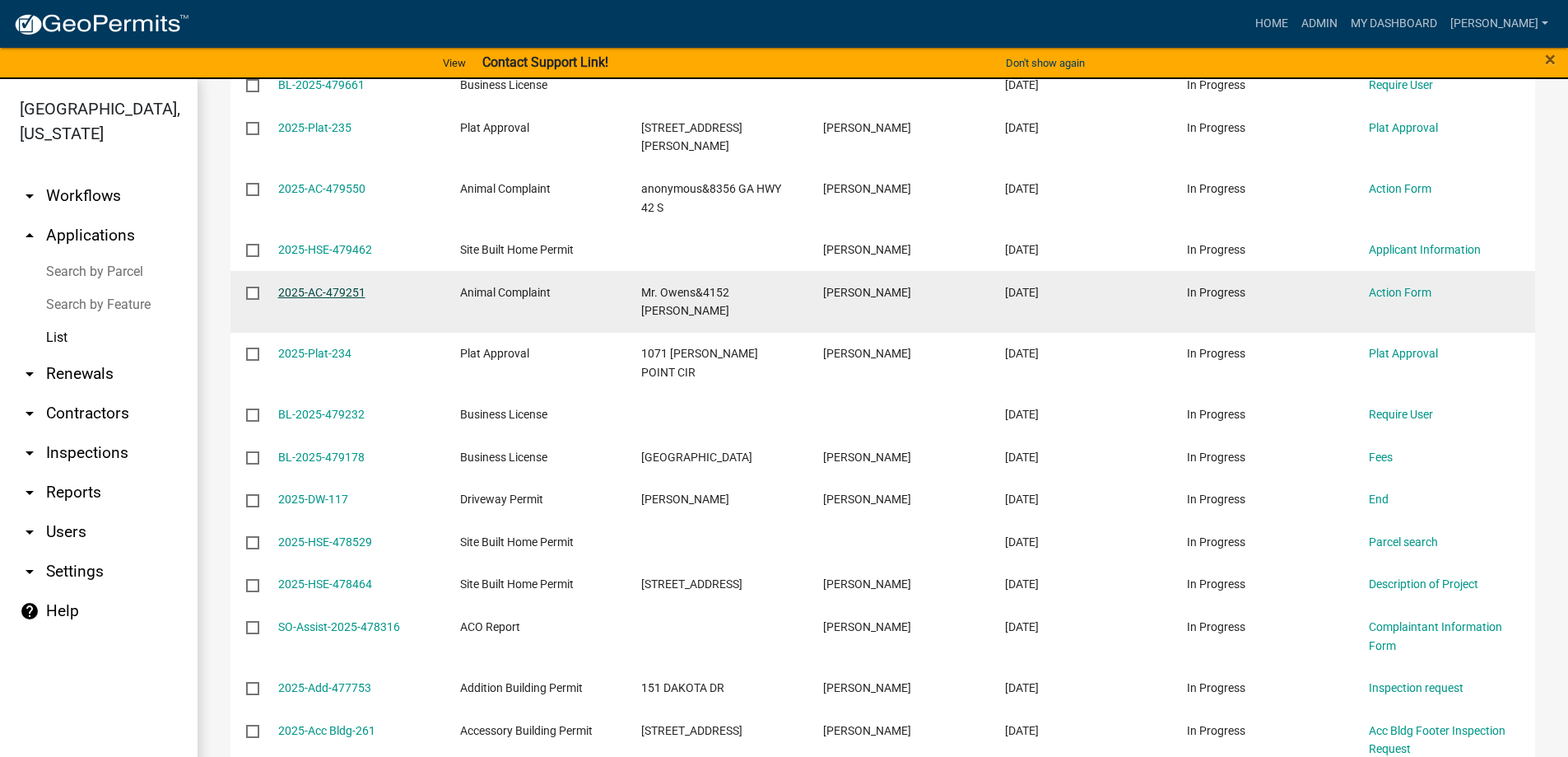
click at [305, 286] on link "2025-AC-479251" at bounding box center [322, 293] width 87 height 13
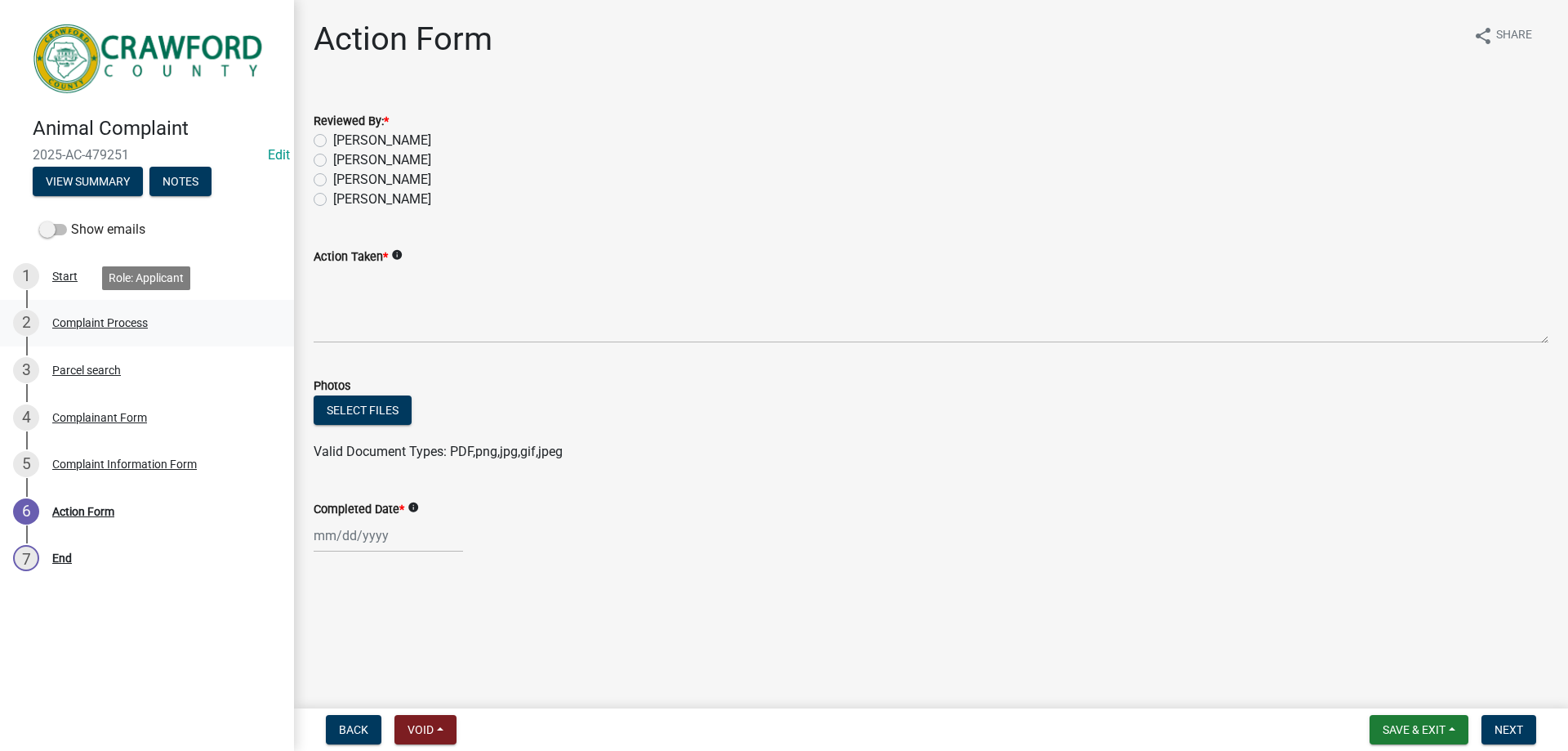
click at [117, 340] on link "2 Complaint Process" at bounding box center [147, 323] width 294 height 47
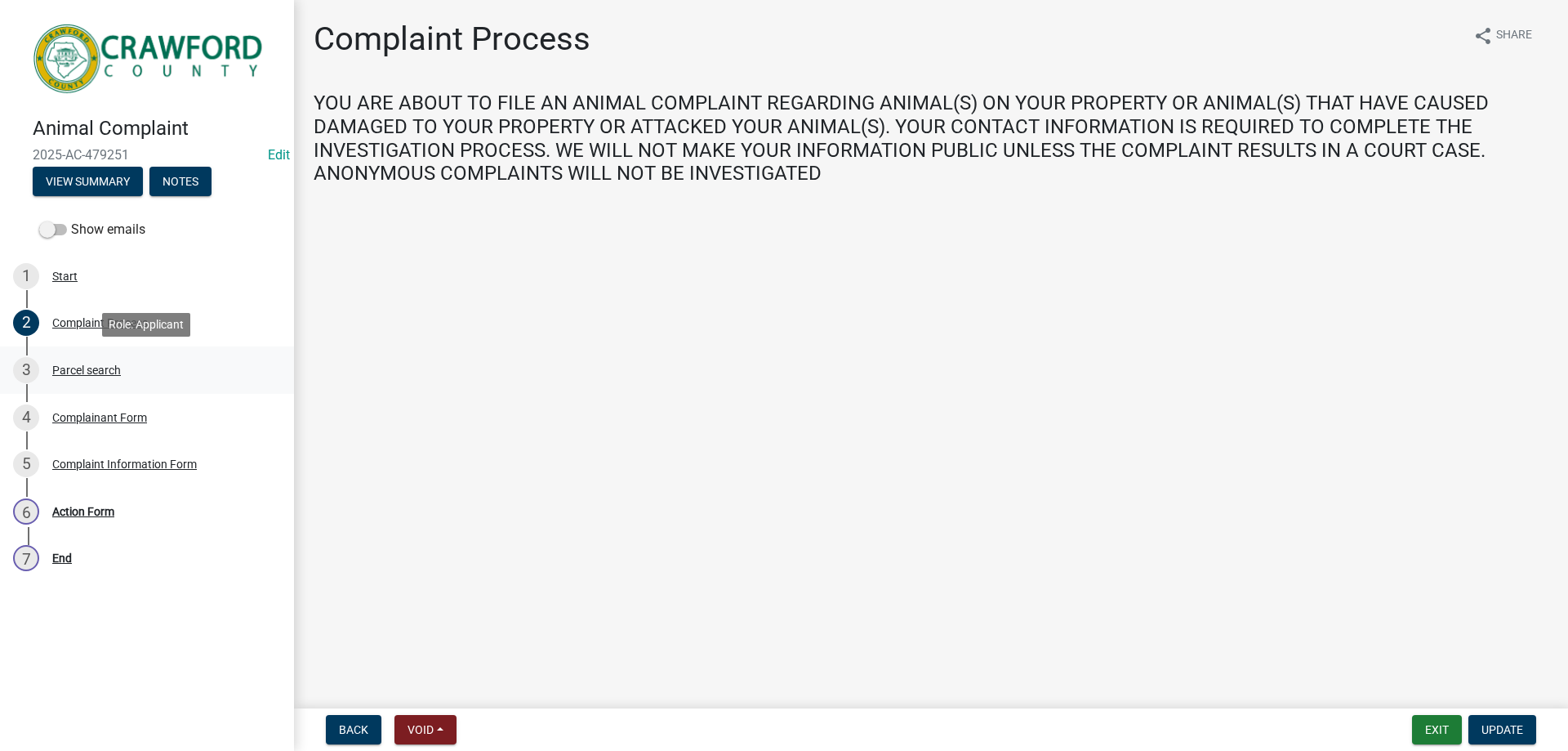
click at [122, 367] on div "3 Parcel search" at bounding box center [141, 371] width 255 height 26
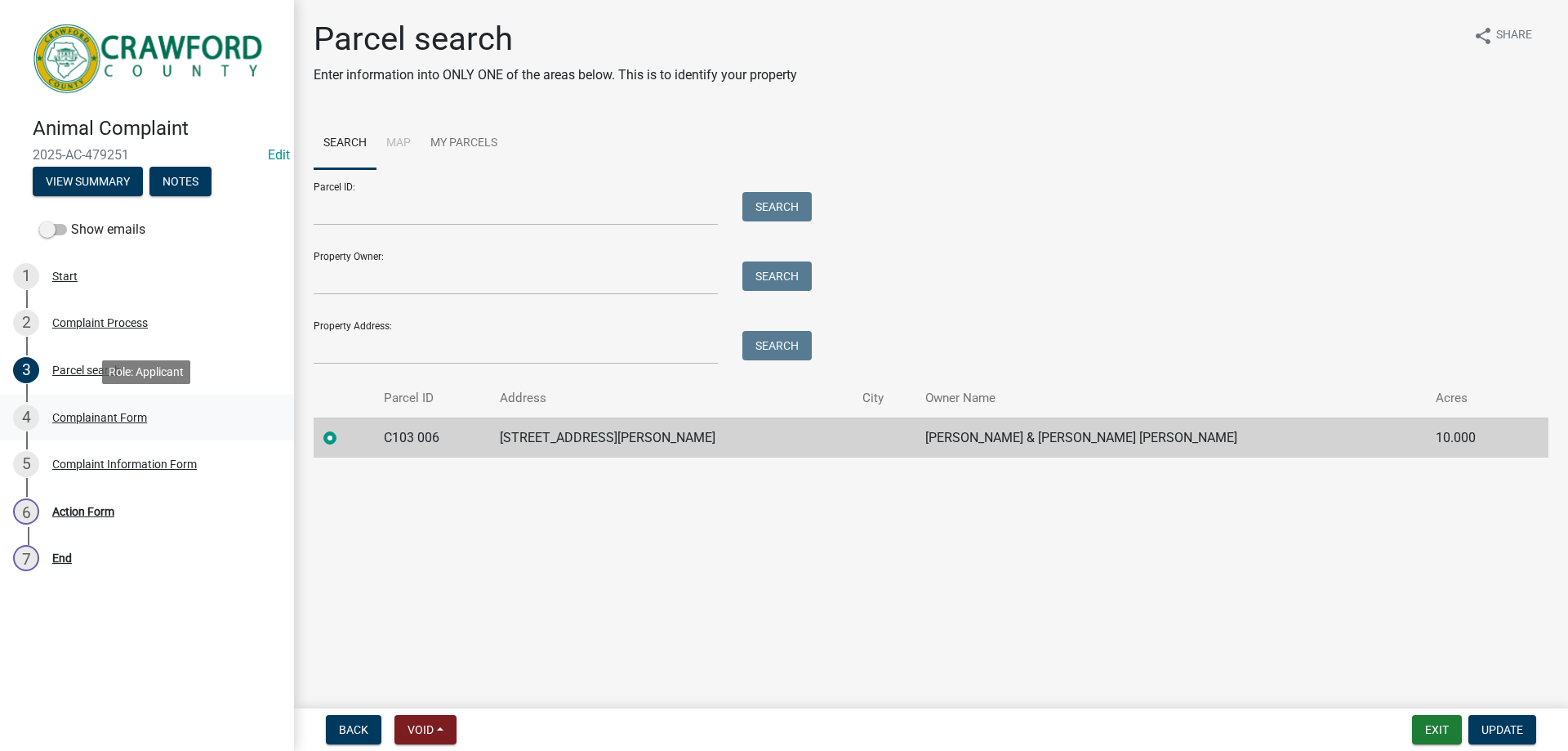
click at [136, 403] on link "4 Complainant Form" at bounding box center [147, 417] width 294 height 47
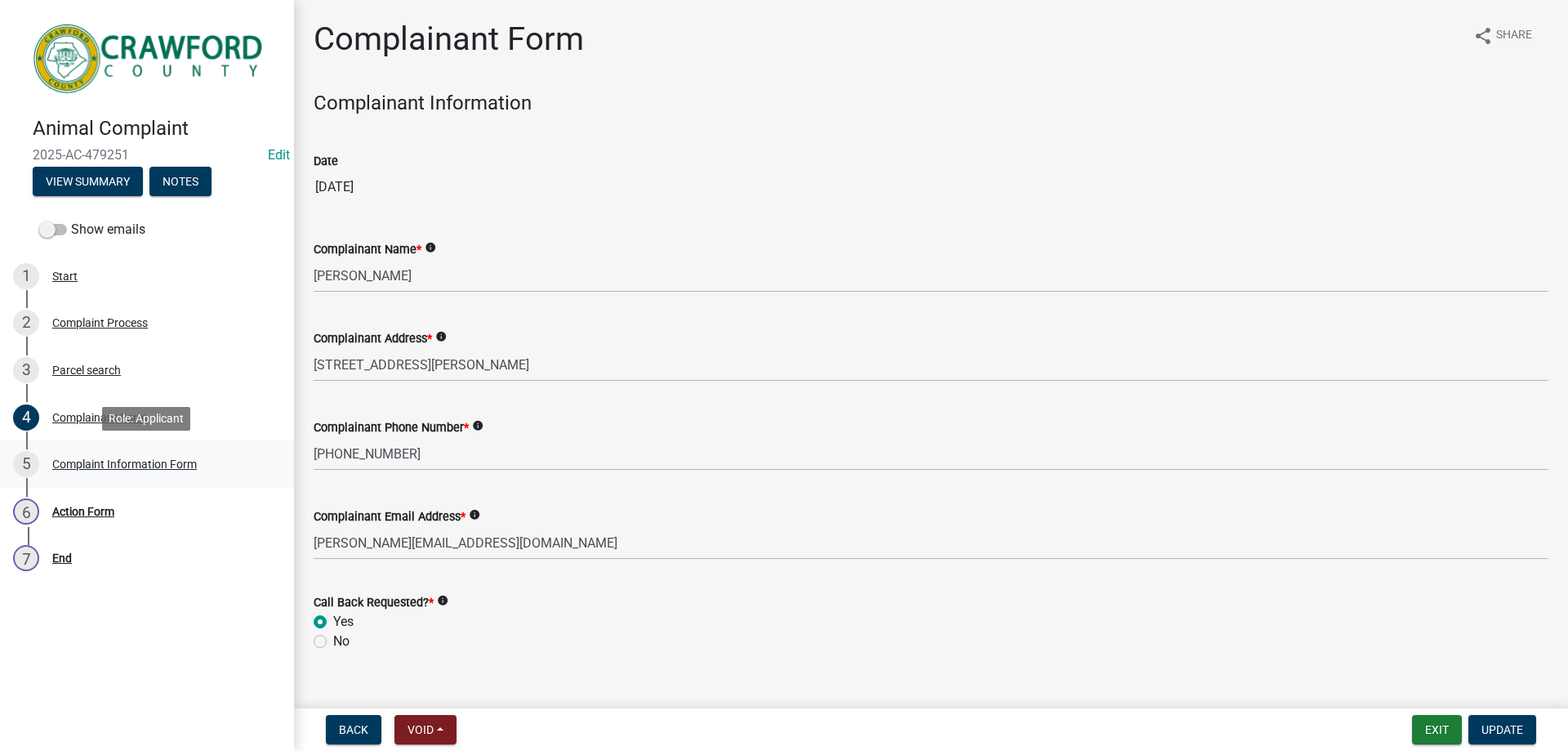
click at [86, 478] on link "5 Complaint Information Form" at bounding box center [147, 463] width 294 height 47
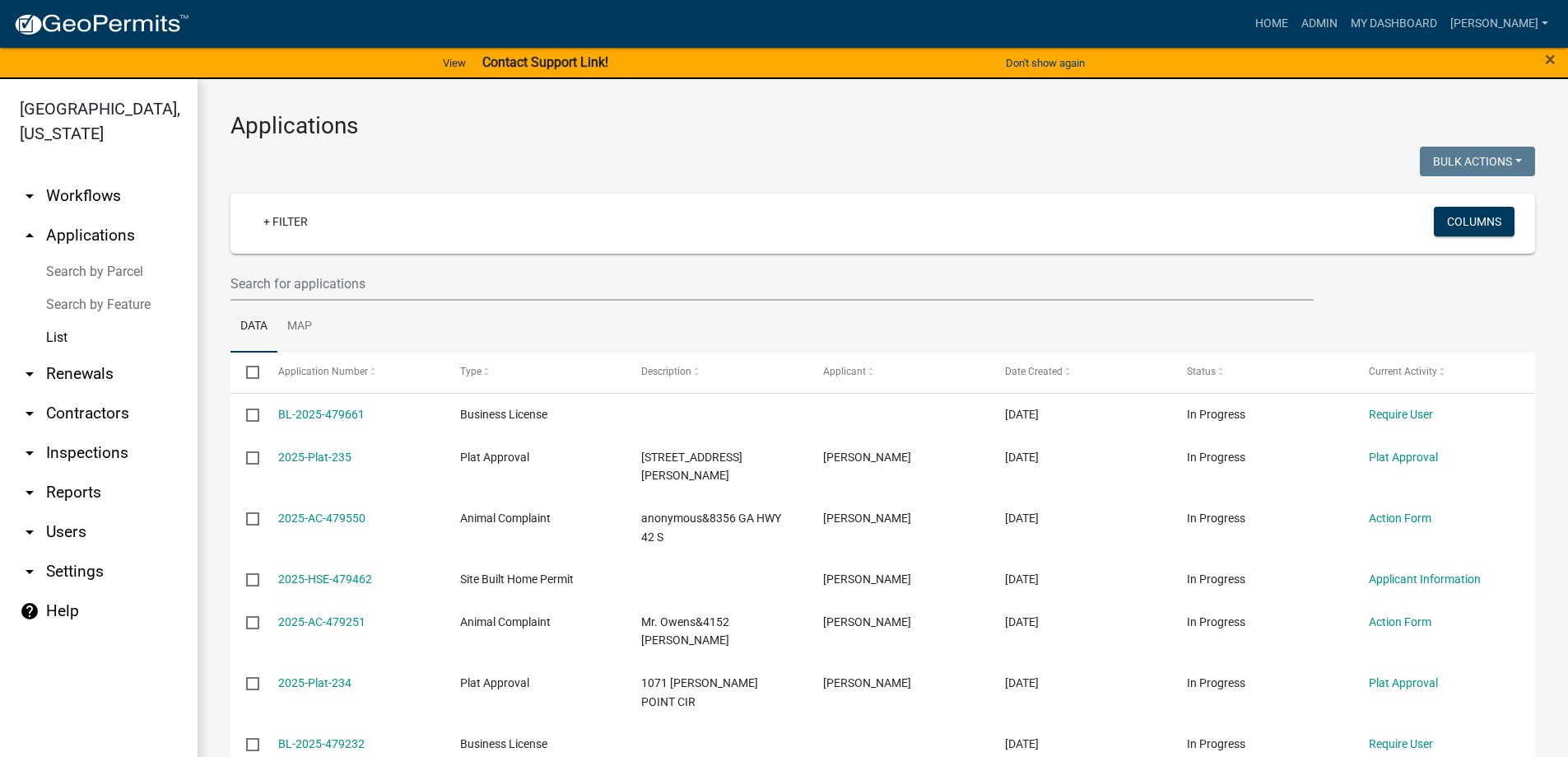
click at [78, 443] on link "arrow_drop_down Inspections" at bounding box center [98, 453] width 197 height 39
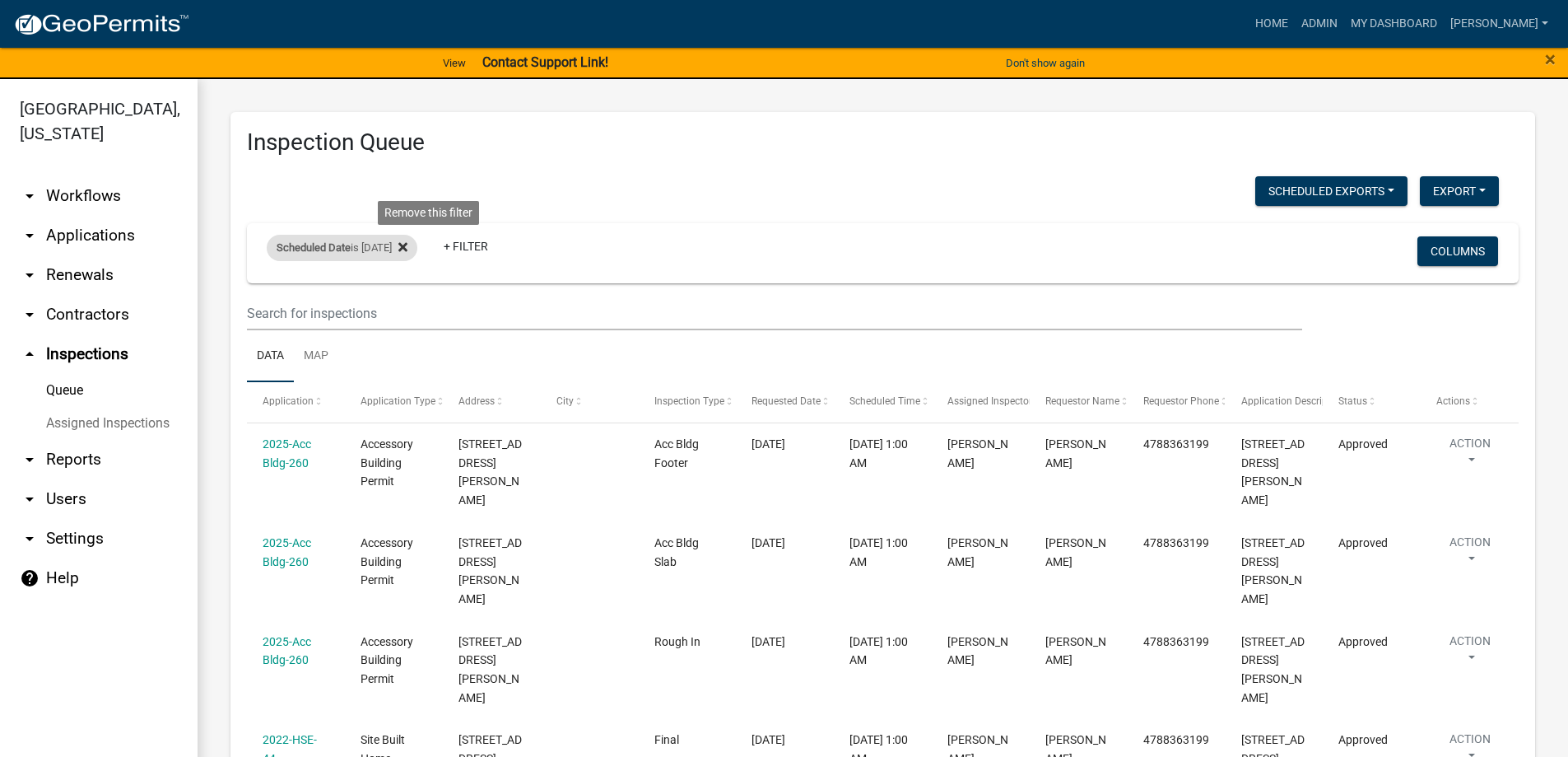
click at [407, 246] on icon at bounding box center [402, 247] width 9 height 13
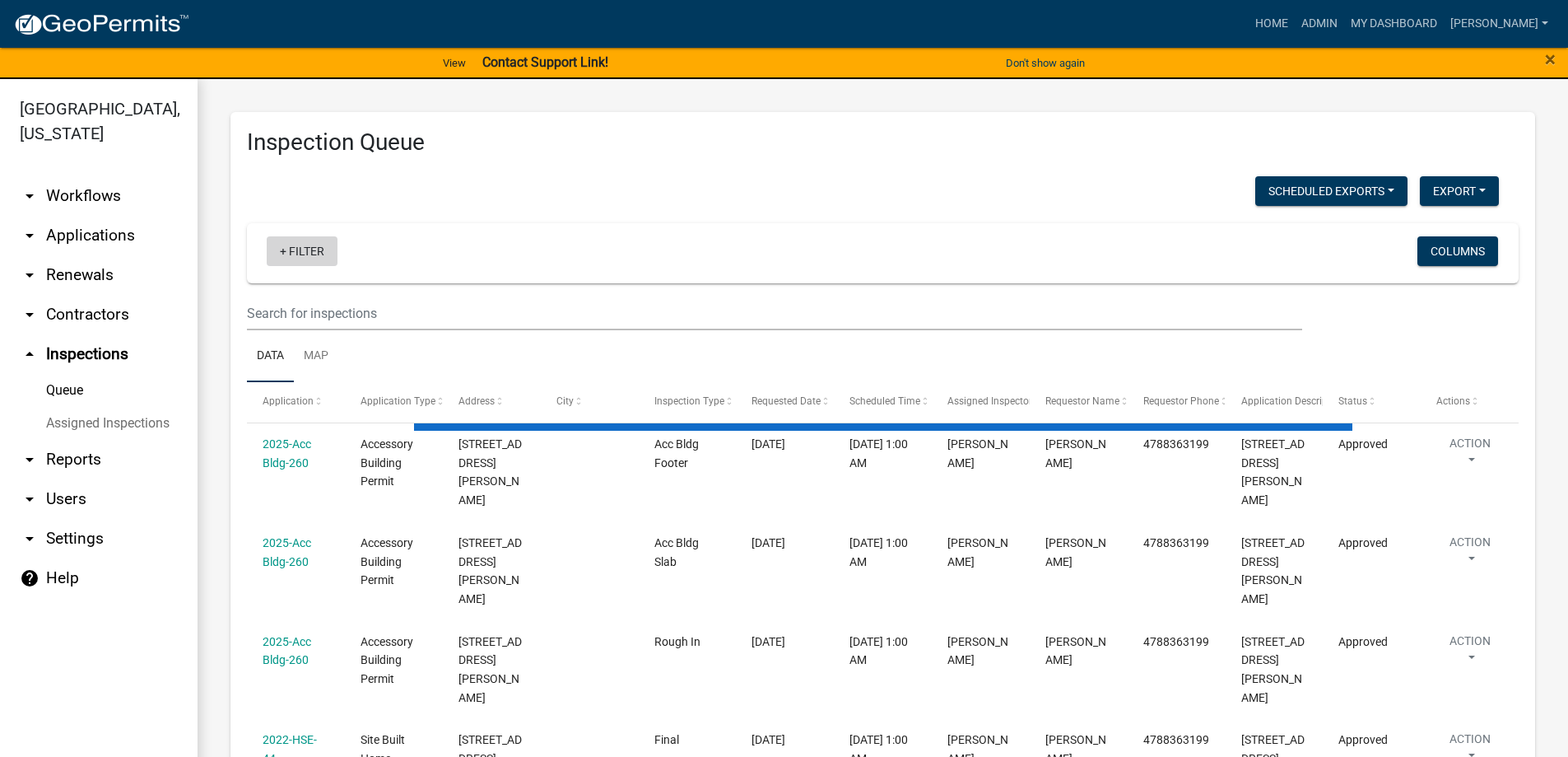
click at [308, 253] on link "+ Filter" at bounding box center [302, 252] width 71 height 30
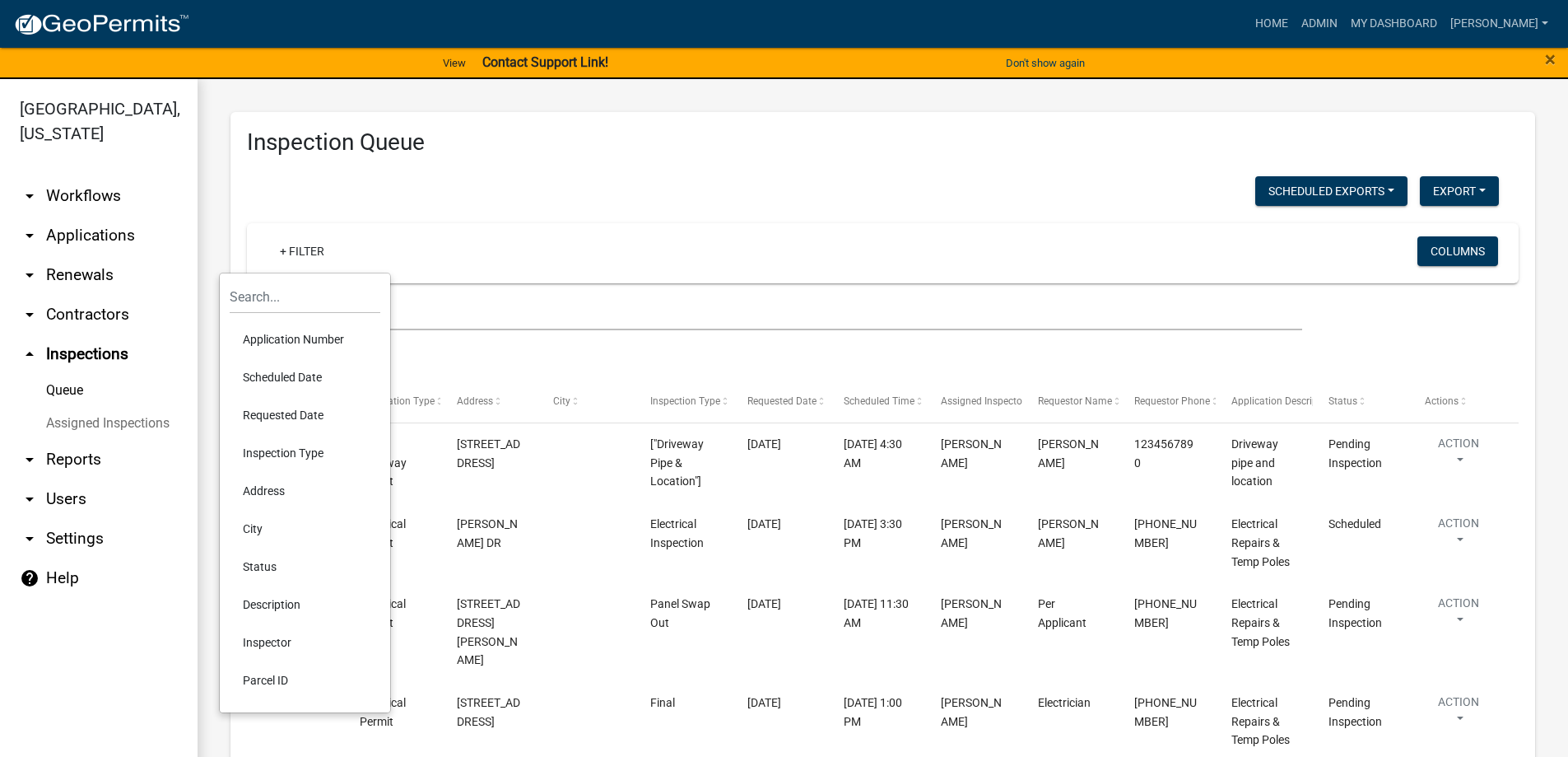
click at [288, 381] on li "Scheduled Date" at bounding box center [305, 377] width 151 height 38
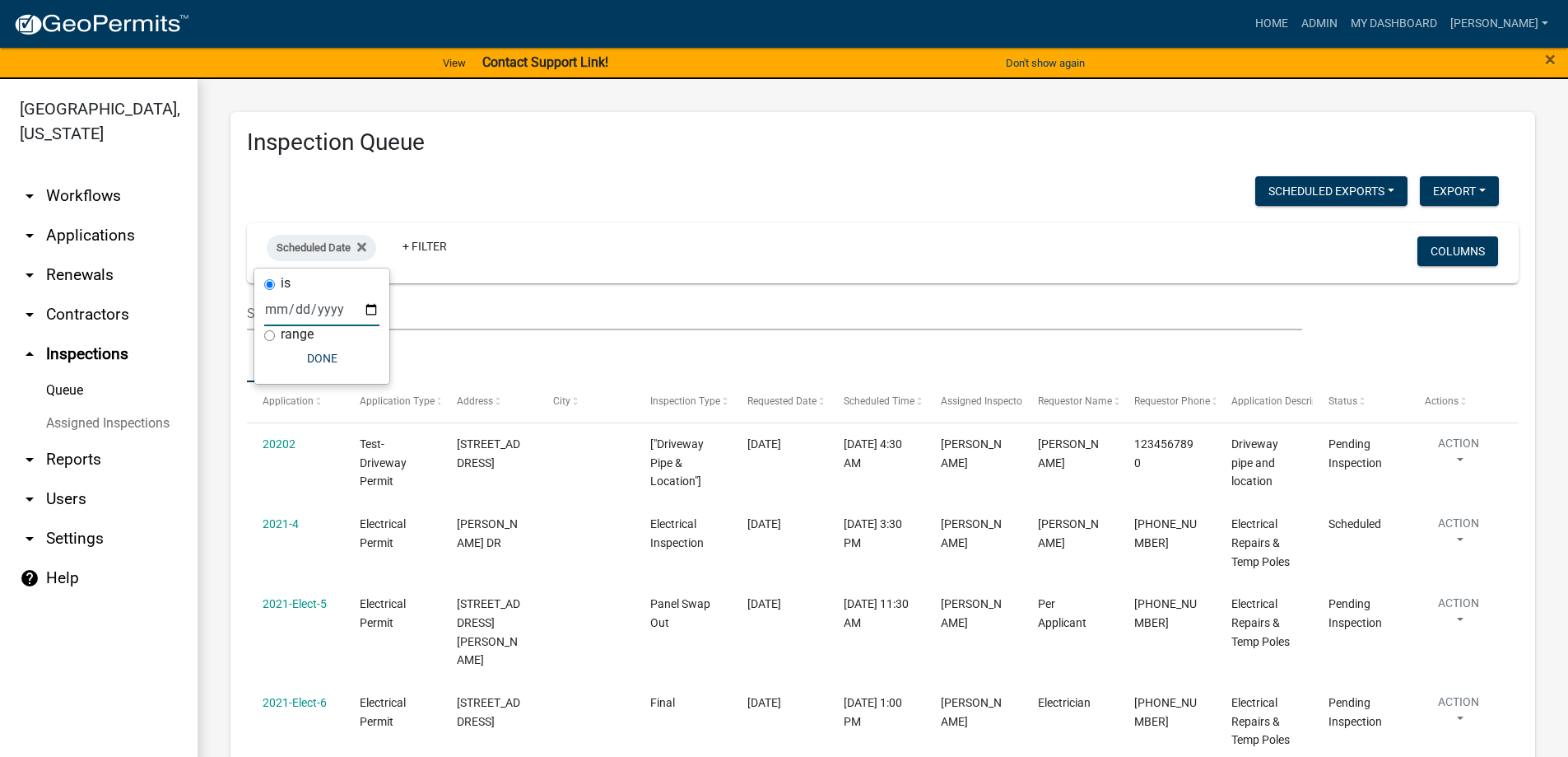
click at [343, 313] on input "date" at bounding box center [322, 309] width 115 height 34
click at [371, 306] on input "date" at bounding box center [322, 309] width 115 height 34
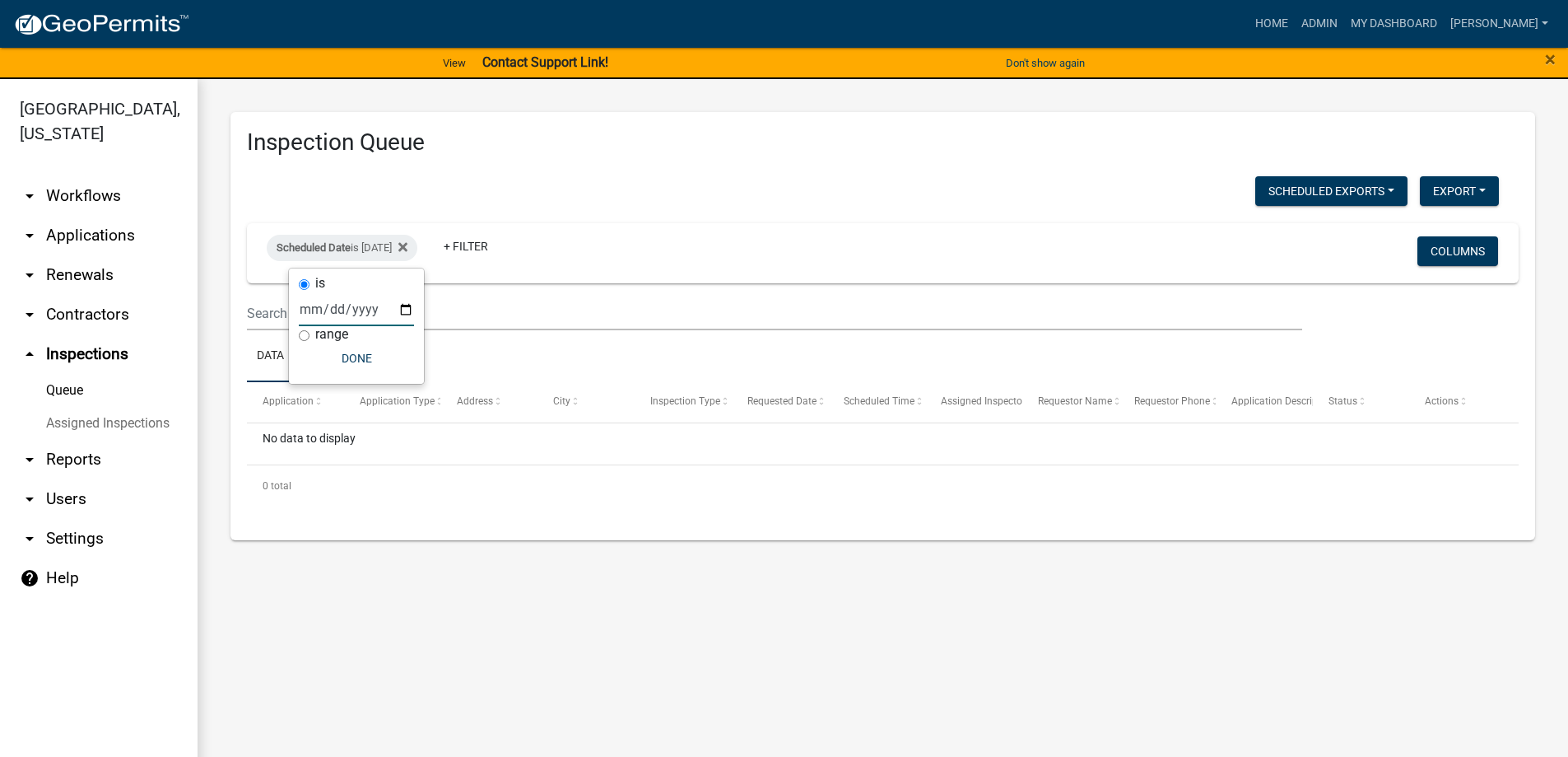
click at [402, 313] on input "[DATE]" at bounding box center [357, 309] width 115 height 34
type input "[DATE]"
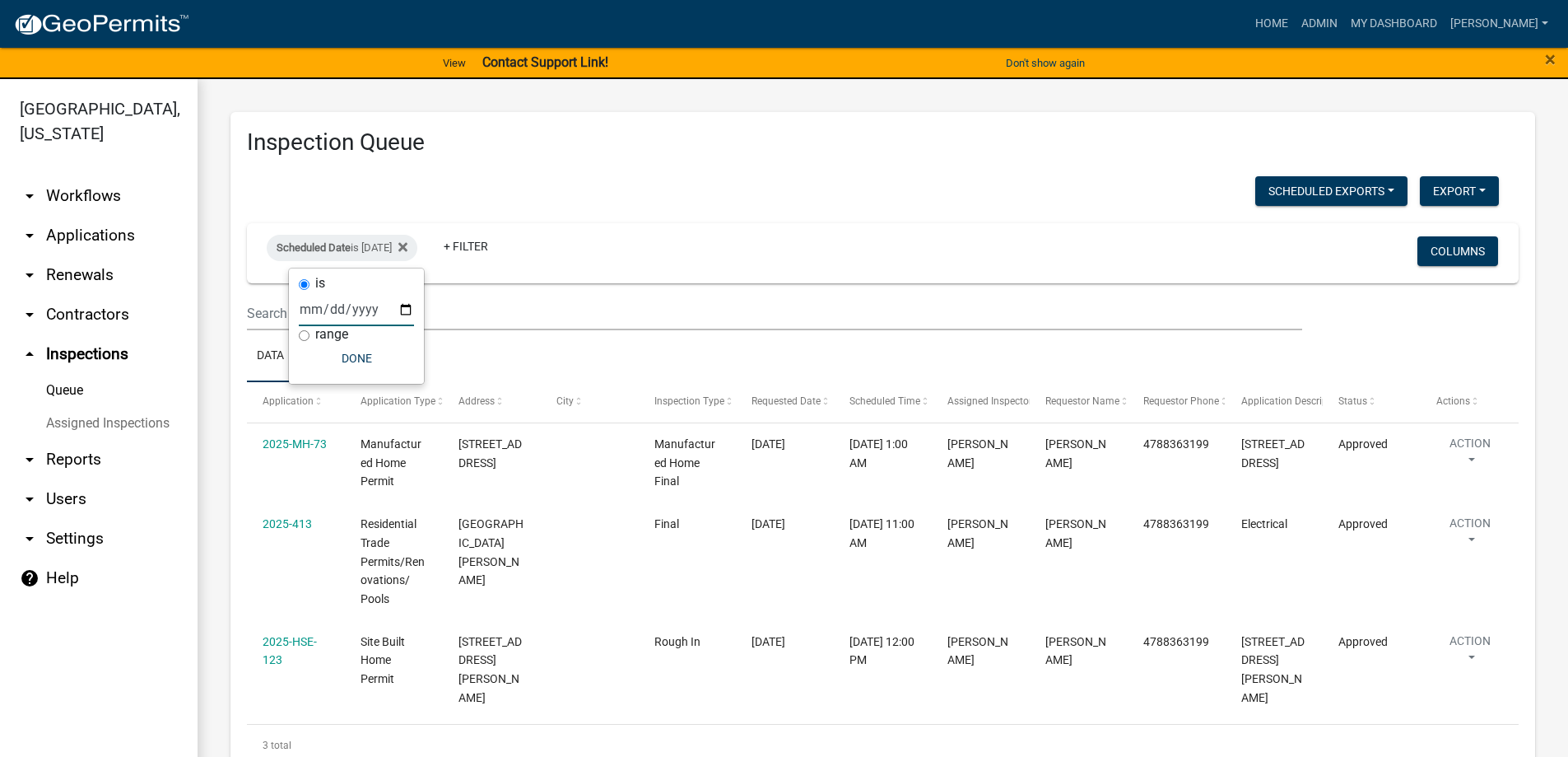
click at [879, 228] on div "Scheduled Date is 09/16/2025 + Filter Columns" at bounding box center [882, 253] width 1256 height 60
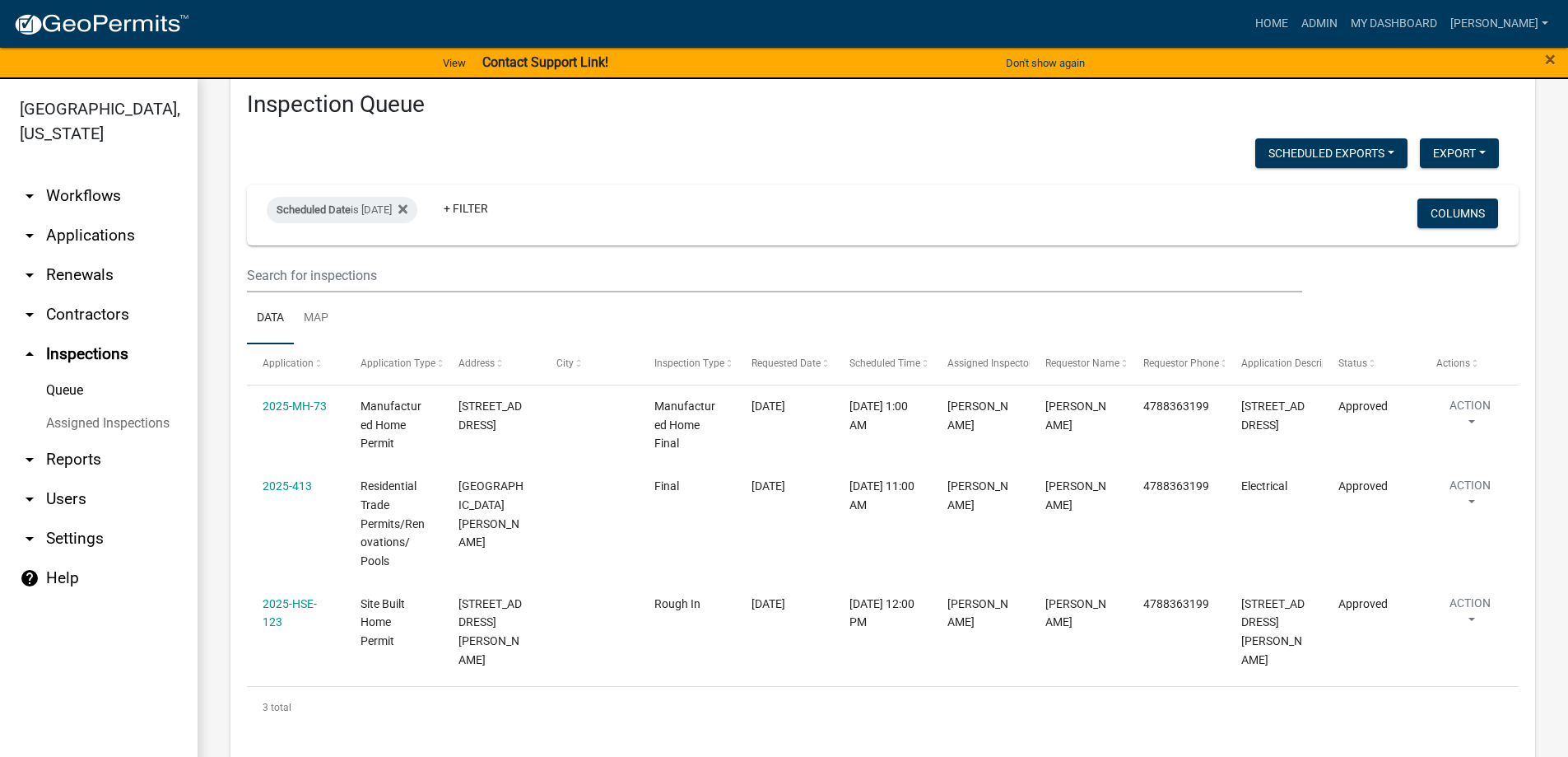
scroll to position [56, 0]
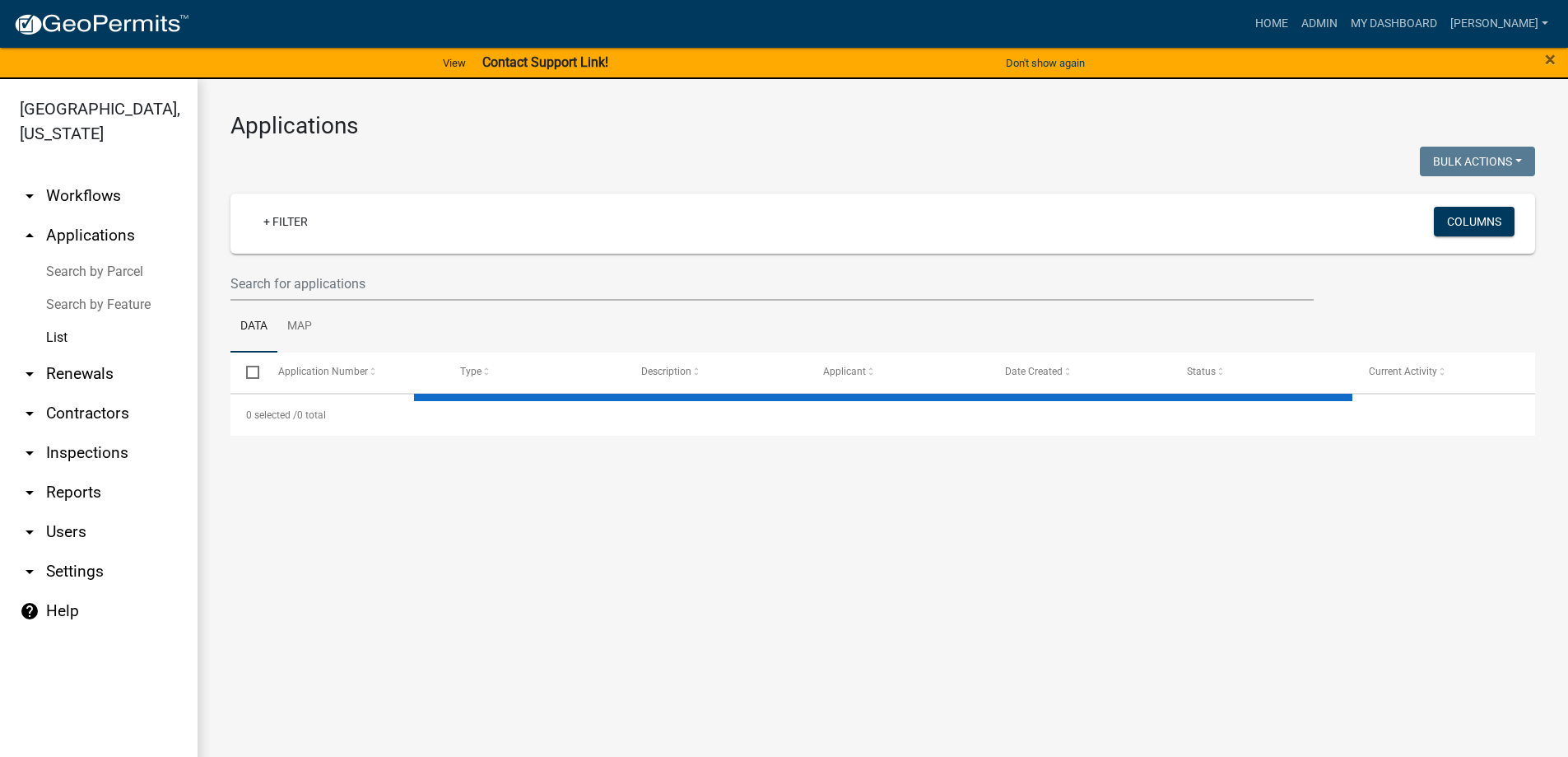
select select "3: 100"
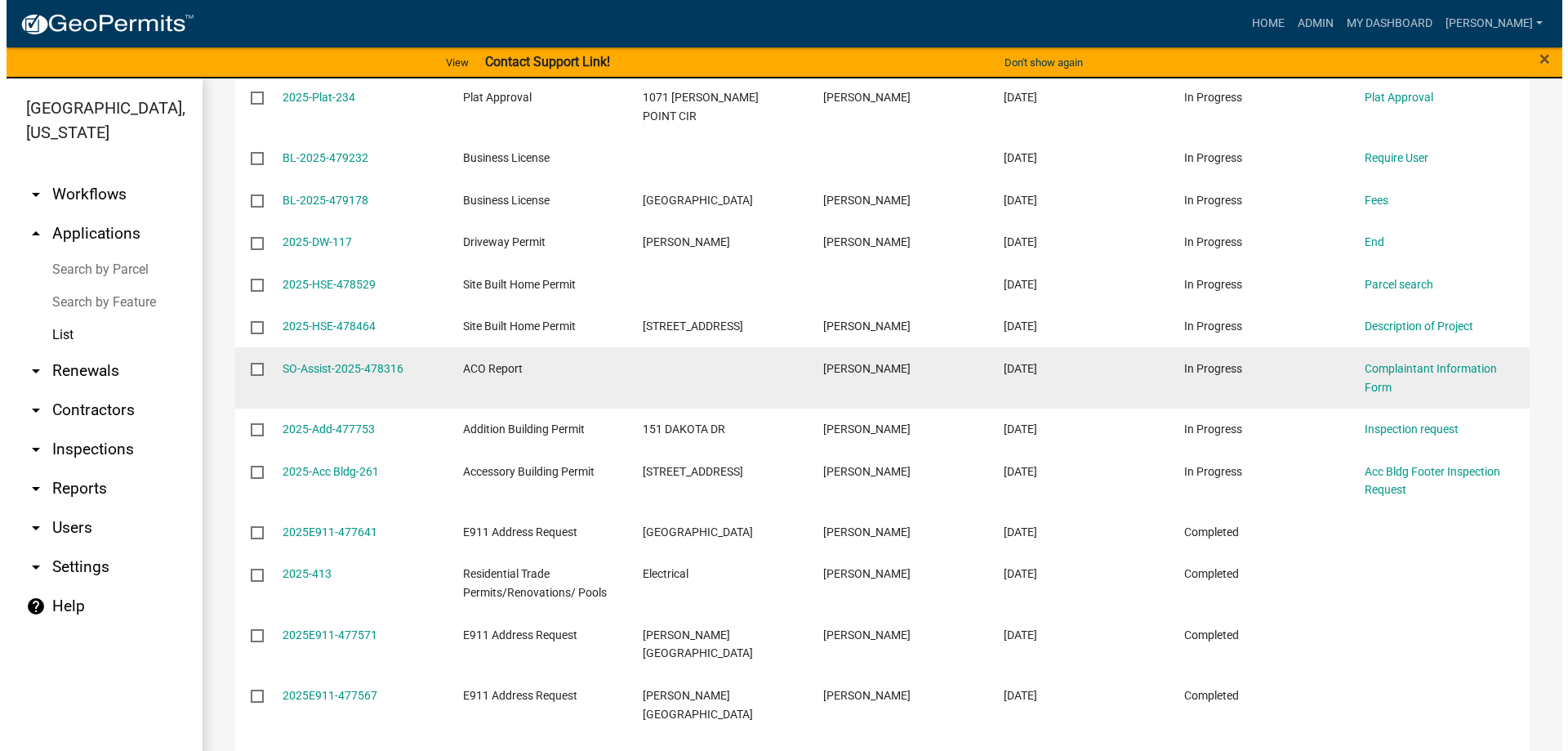
scroll to position [653, 0]
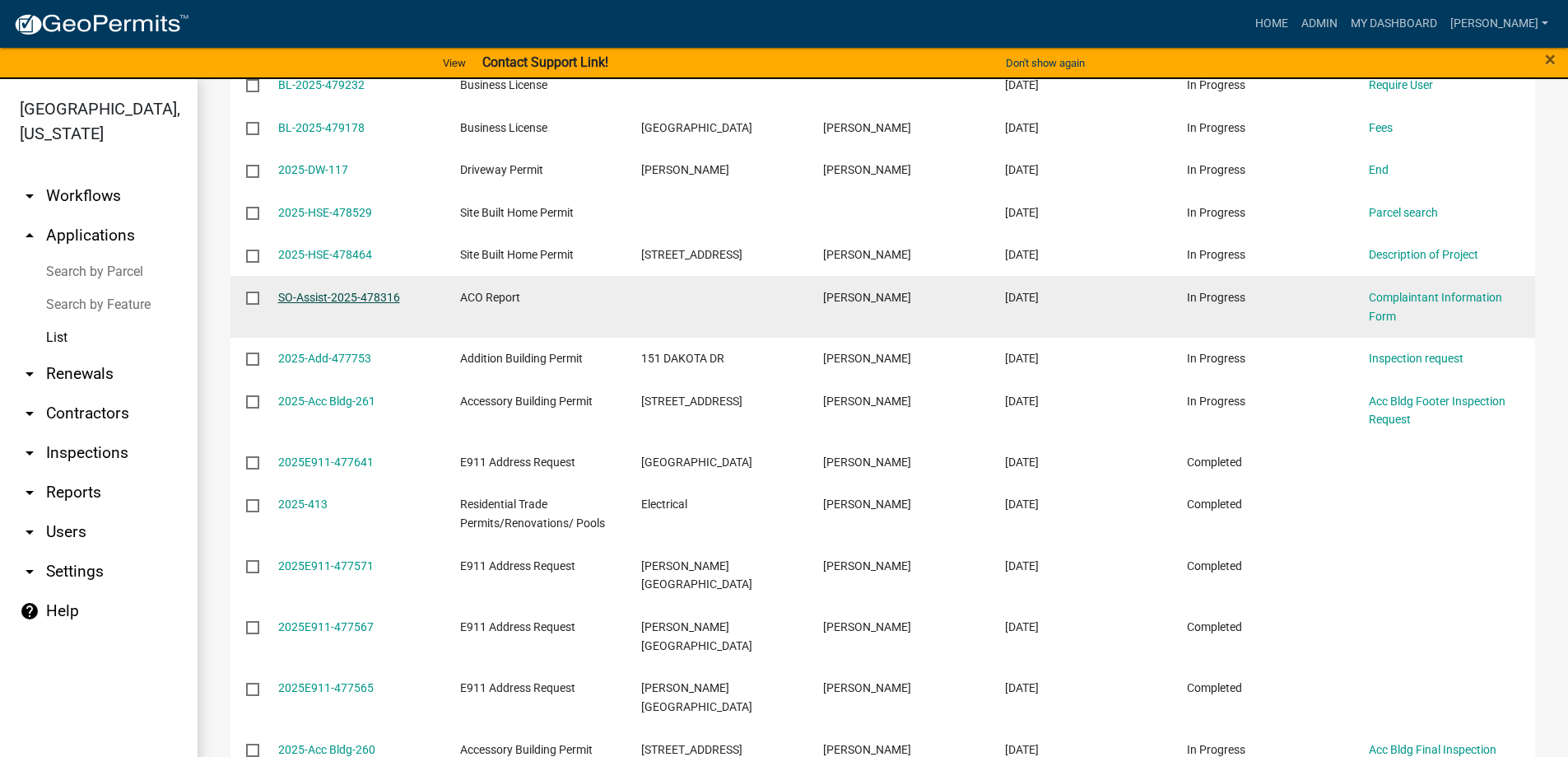
click at [390, 291] on link "SO-Assist-2025-478316" at bounding box center [339, 298] width 122 height 13
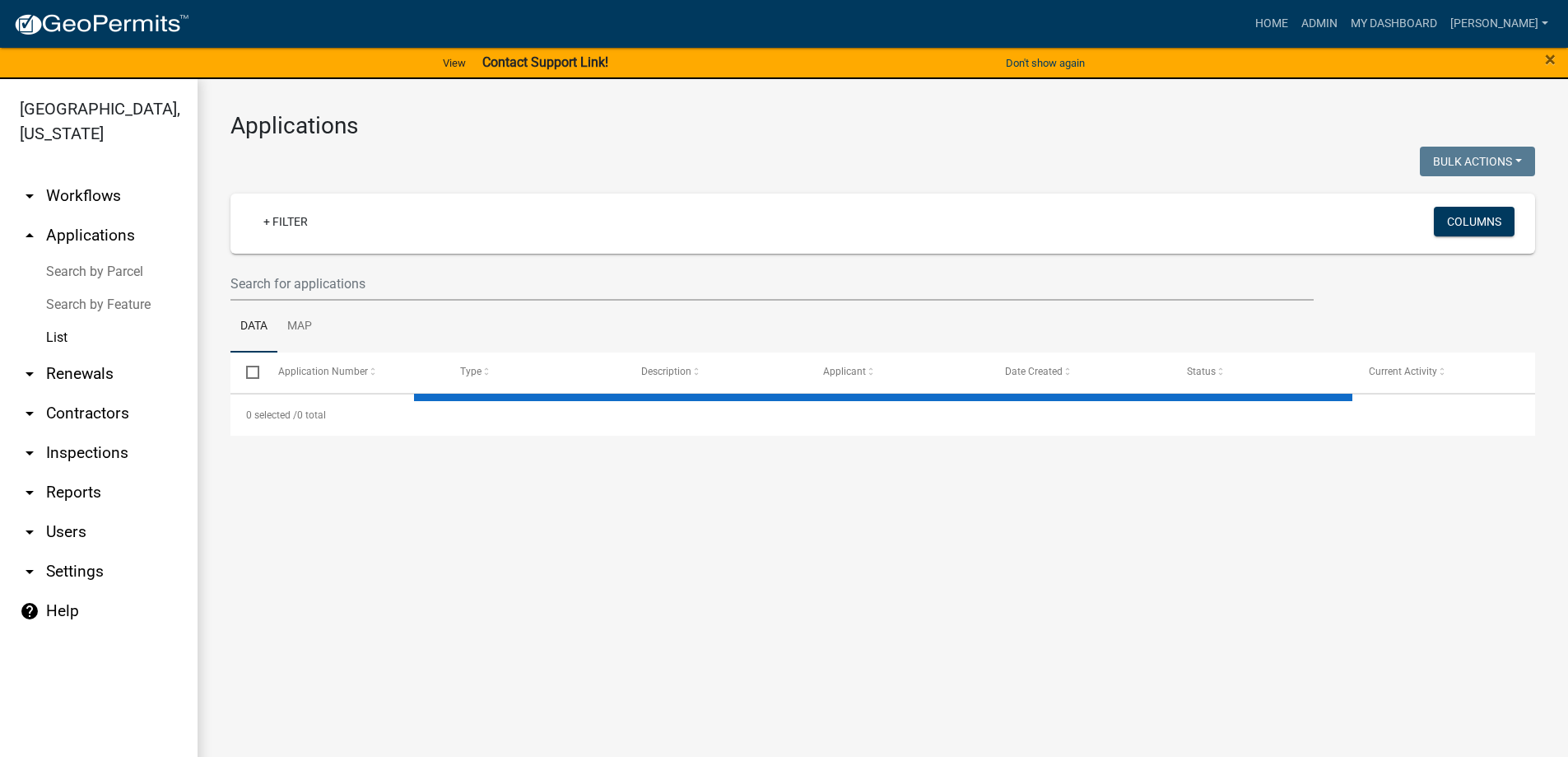
select select "3: 100"
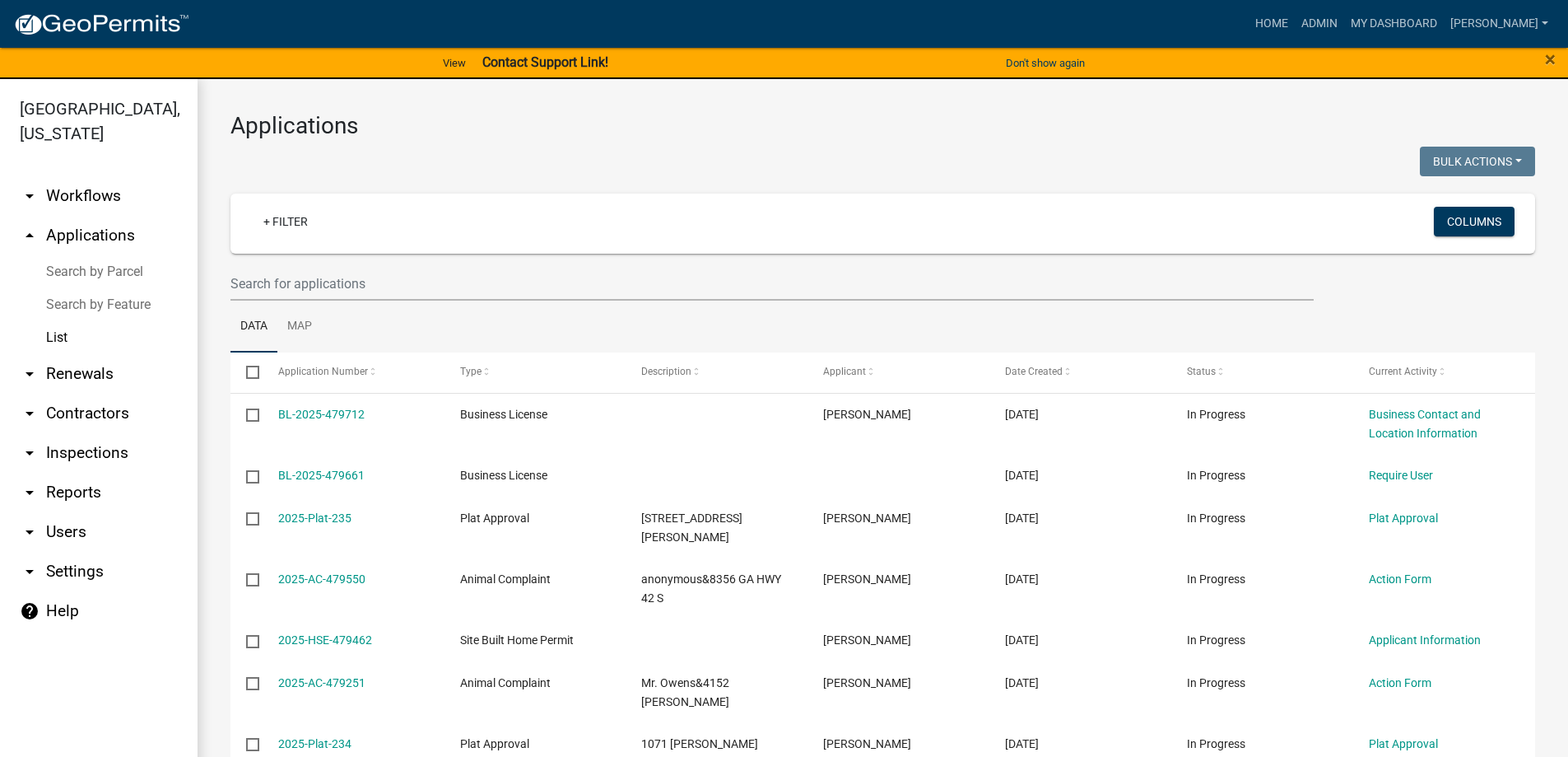
click at [92, 371] on link "arrow_drop_down Renewals" at bounding box center [98, 373] width 197 height 39
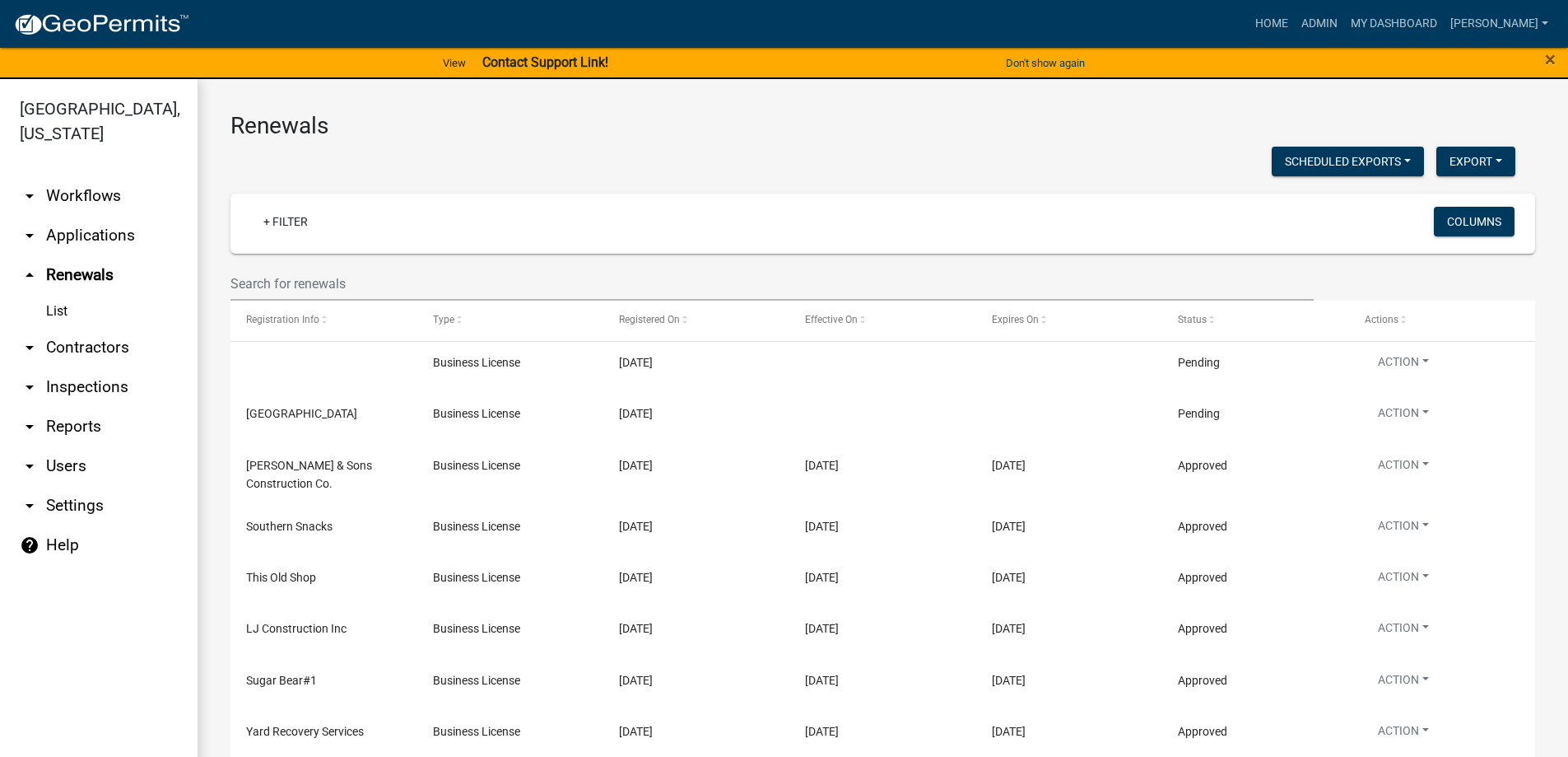
click at [67, 237] on link "arrow_drop_down Applications" at bounding box center [98, 235] width 197 height 39
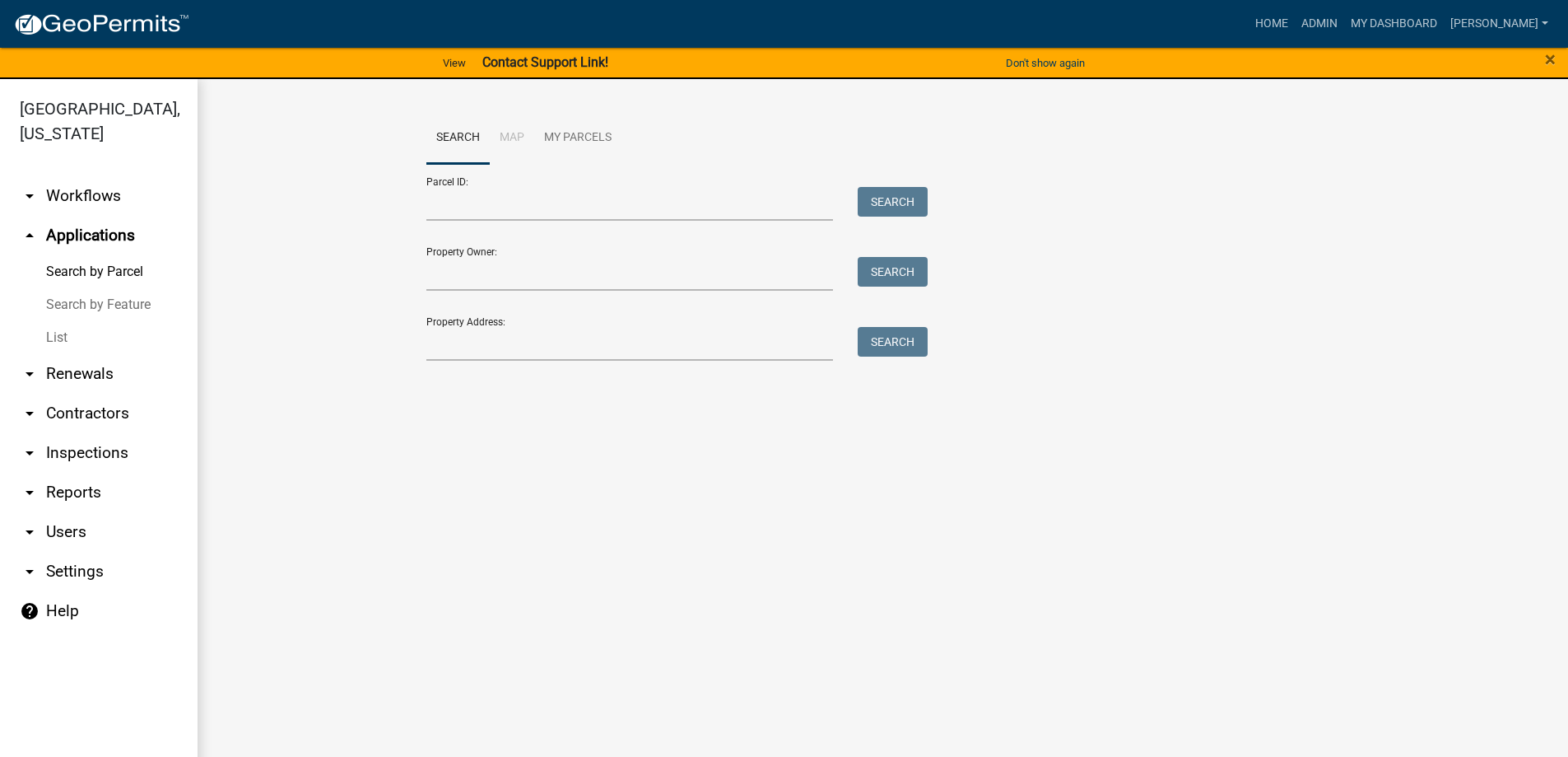
click at [68, 345] on link "List" at bounding box center [98, 338] width 197 height 33
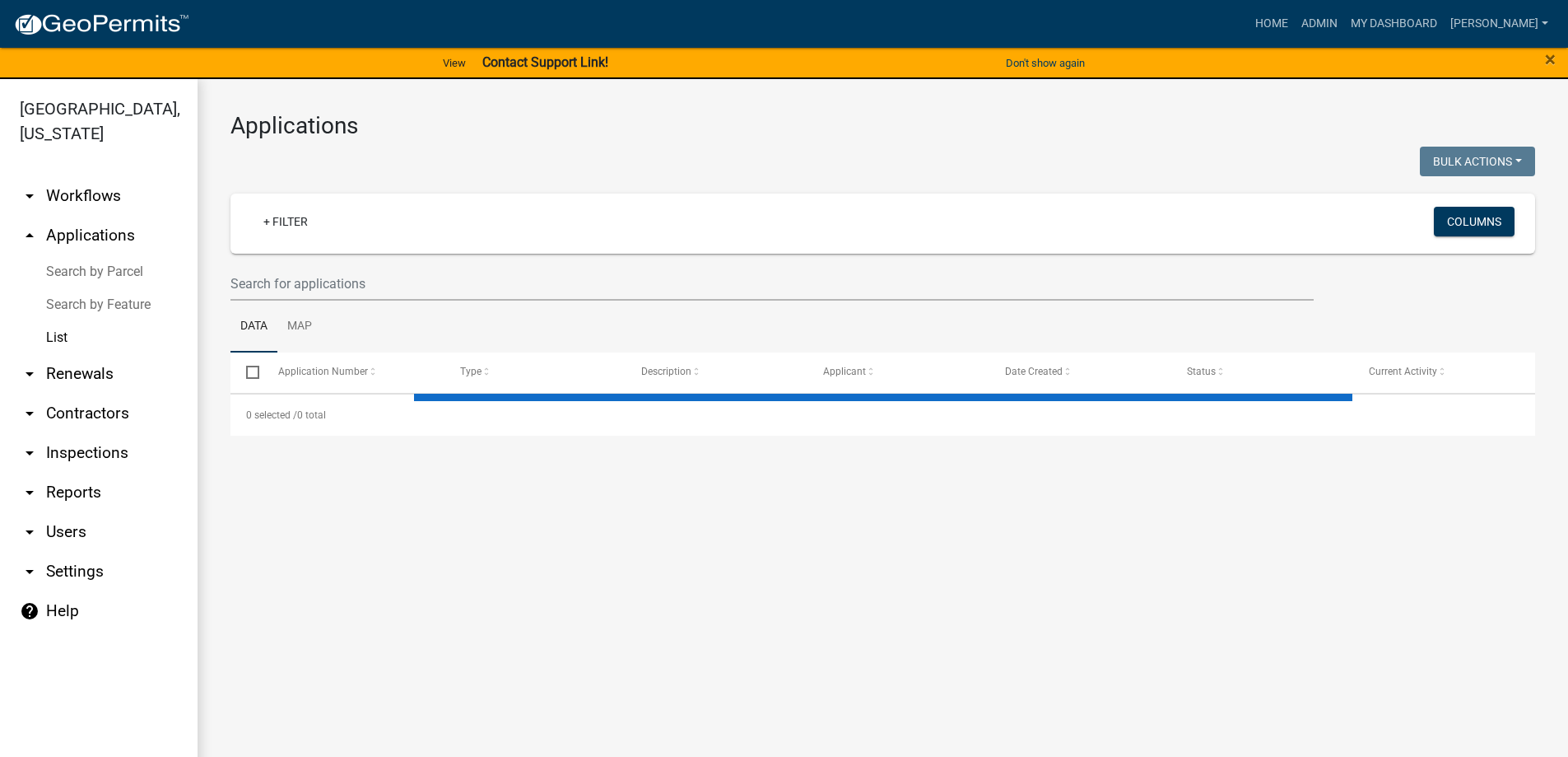
select select "3: 100"
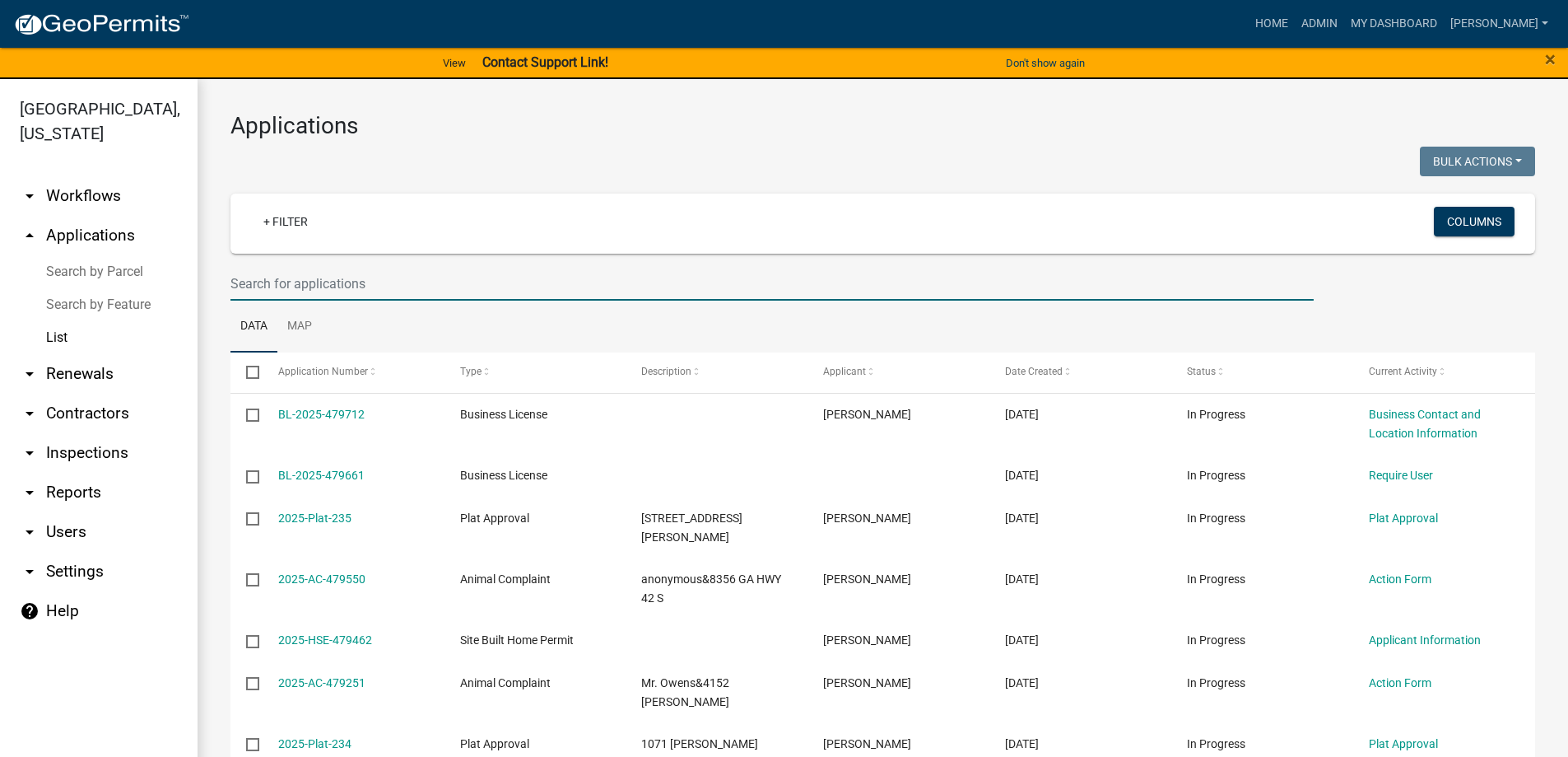
click at [337, 278] on input "text" at bounding box center [772, 283] width 1083 height 34
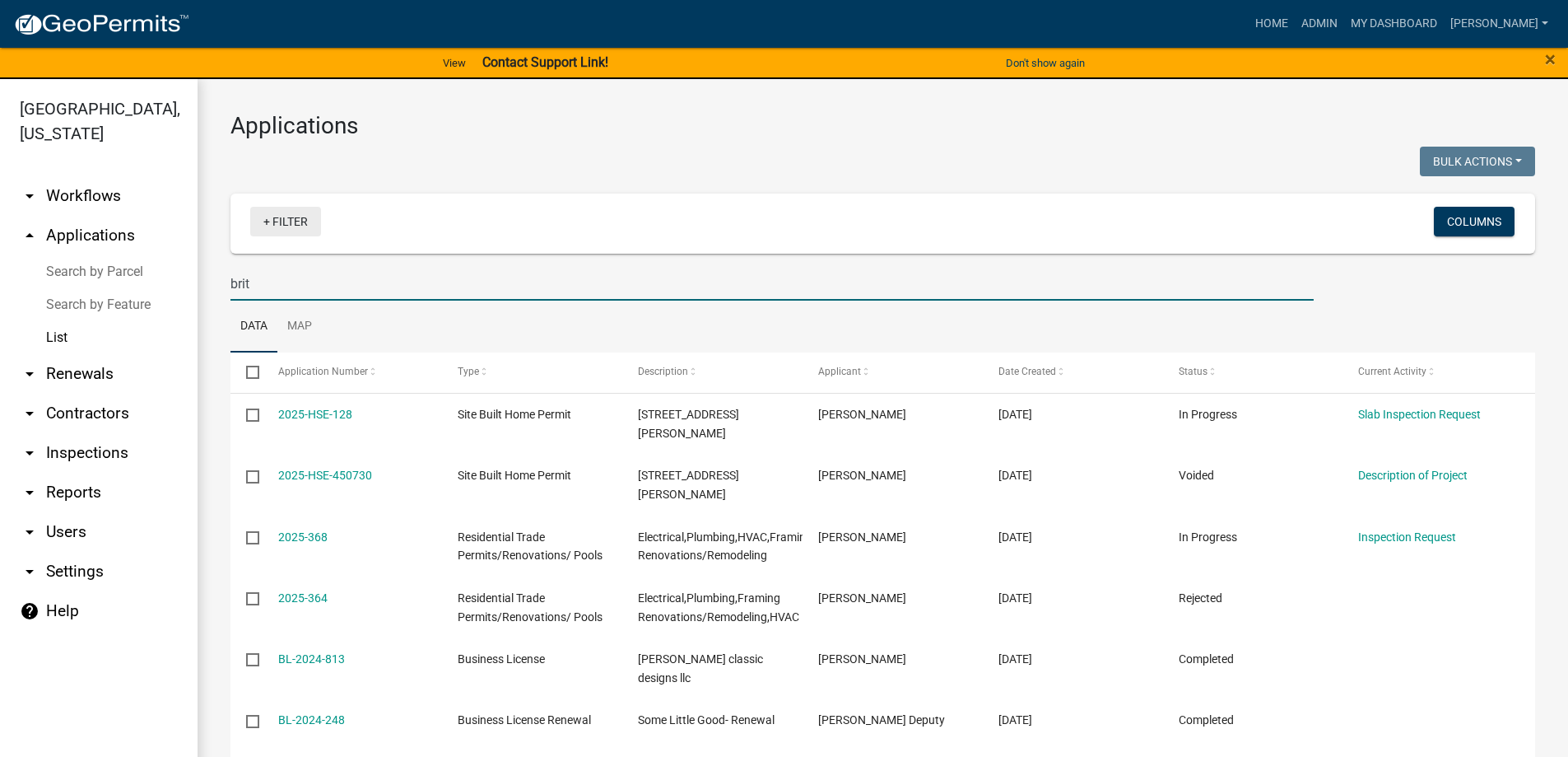
type input "brit"
click at [287, 219] on link "+ Filter" at bounding box center [285, 222] width 71 height 30
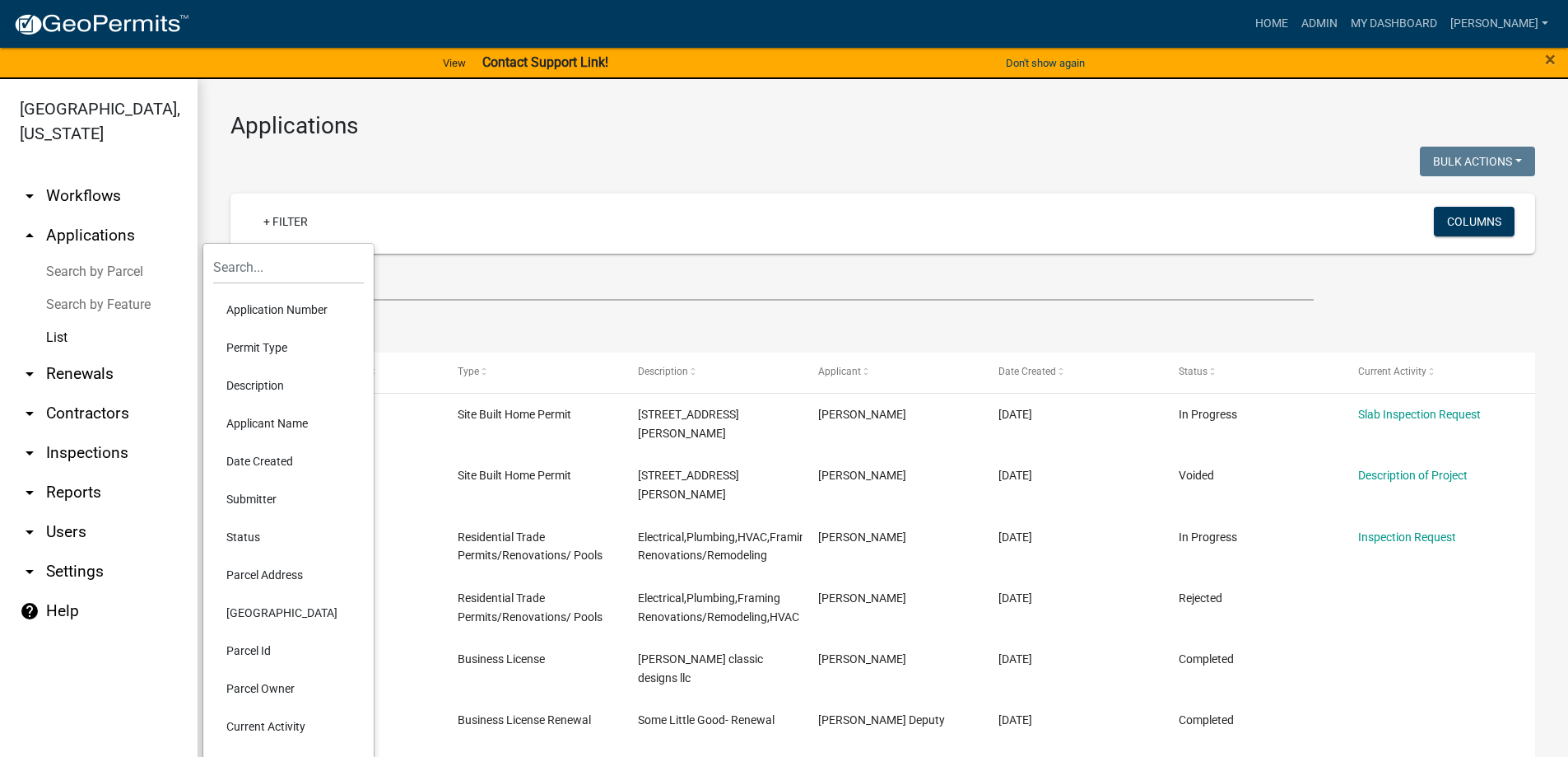
click at [267, 348] on li "Permit Type" at bounding box center [288, 347] width 151 height 38
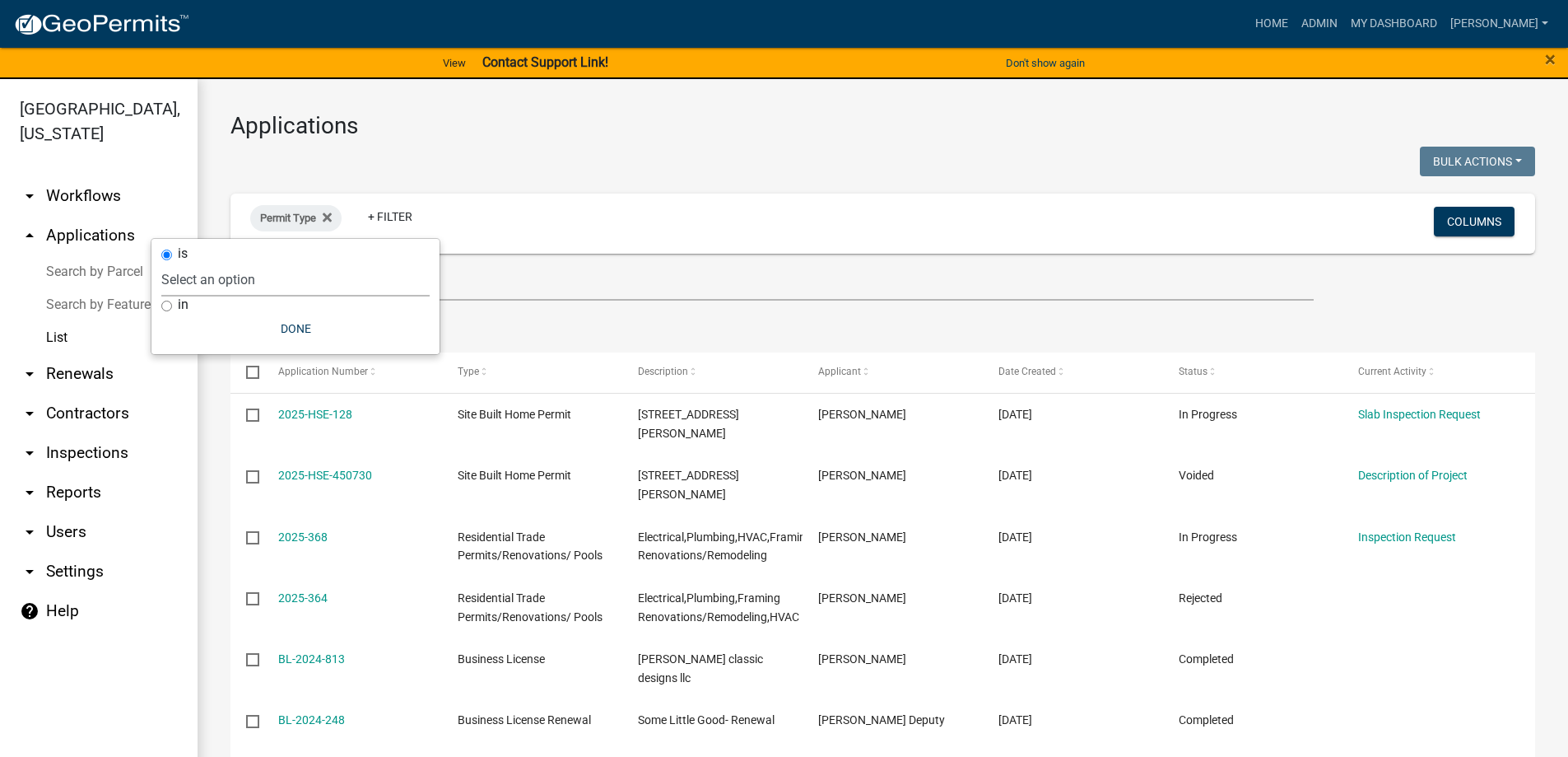
click at [234, 285] on select "Select an option Accessory Building Permit ACO Report Addition Building Permit …" at bounding box center [296, 279] width 268 height 34
select select "322e1bdb-96ea-4133-91af-6f1f14469bb2"
click at [209, 263] on select "Select an option Accessory Building Permit ACO Report Addition Building Permit …" at bounding box center [296, 279] width 268 height 34
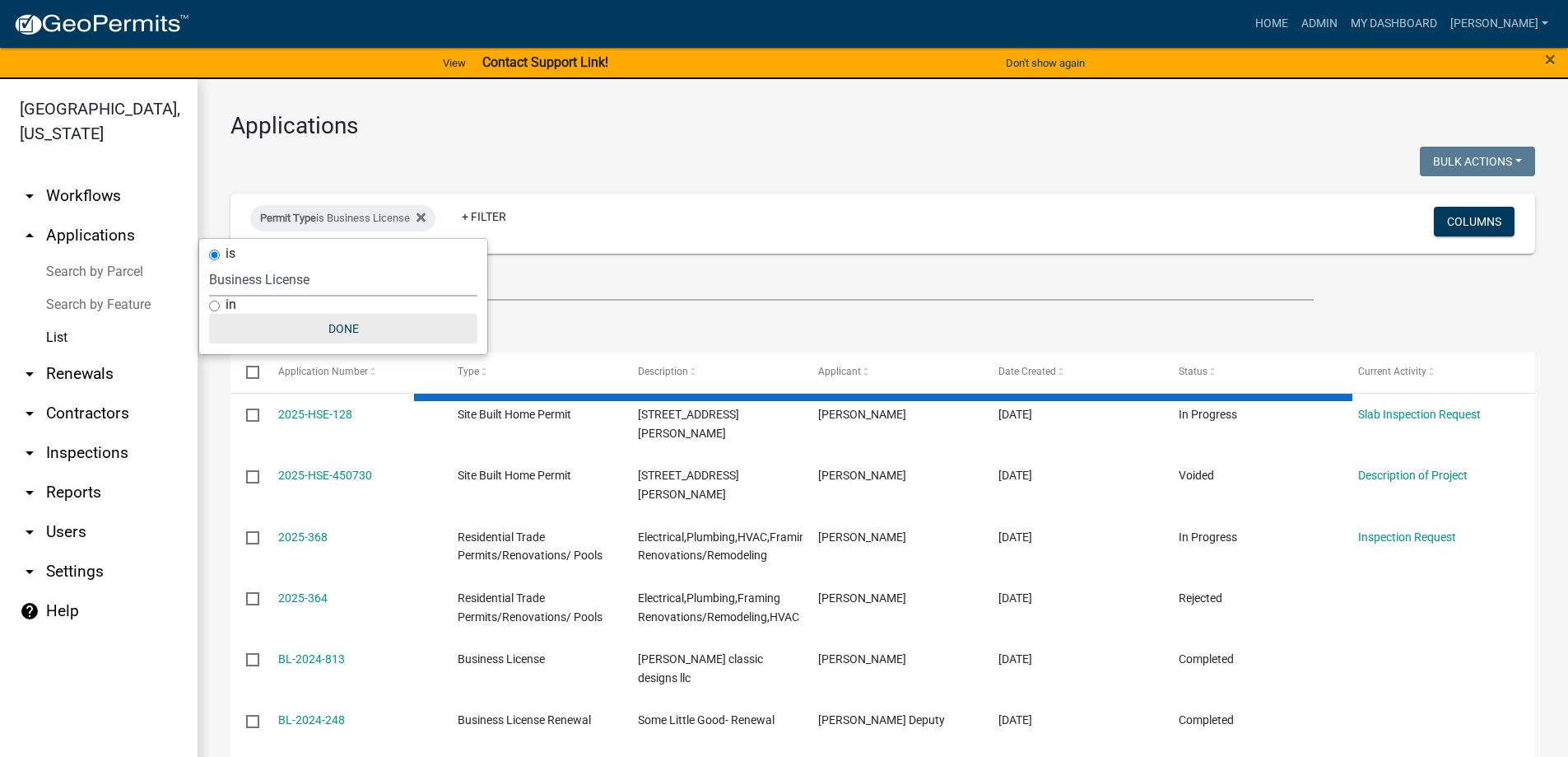
click at [306, 314] on button "Done" at bounding box center [343, 328] width 268 height 30
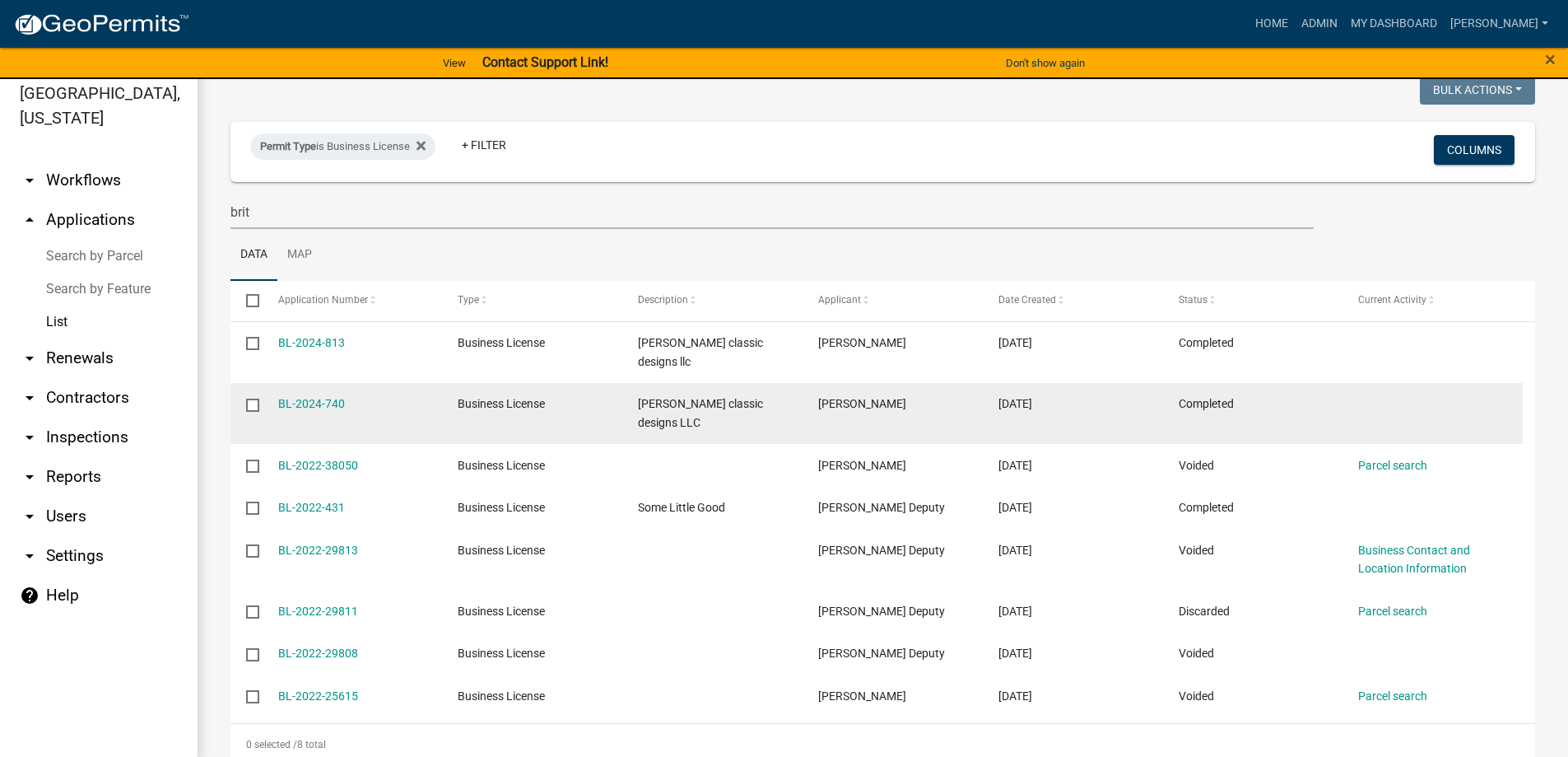
scroll to position [20, 0]
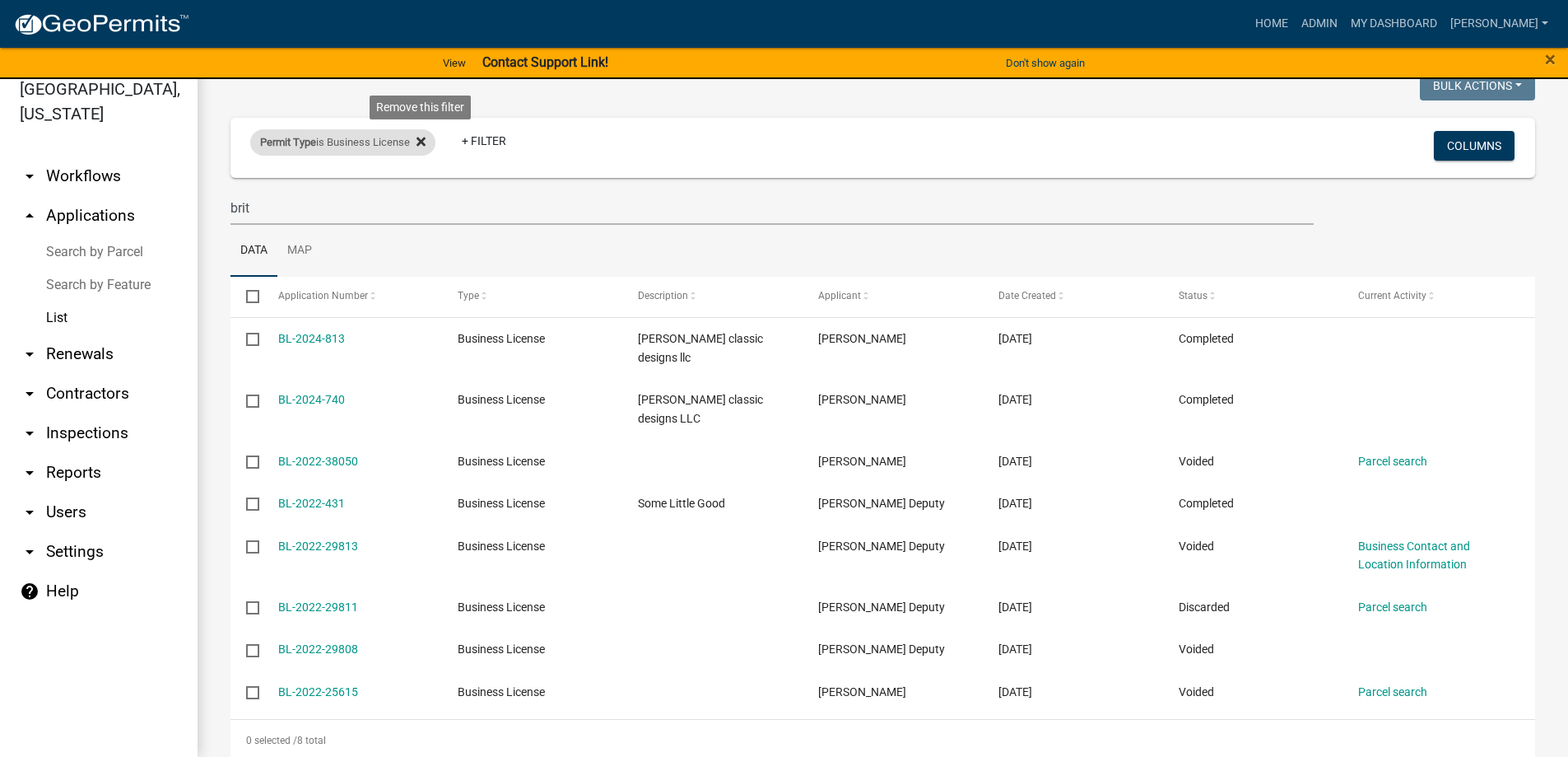
click at [420, 153] on fa-icon at bounding box center [417, 143] width 16 height 27
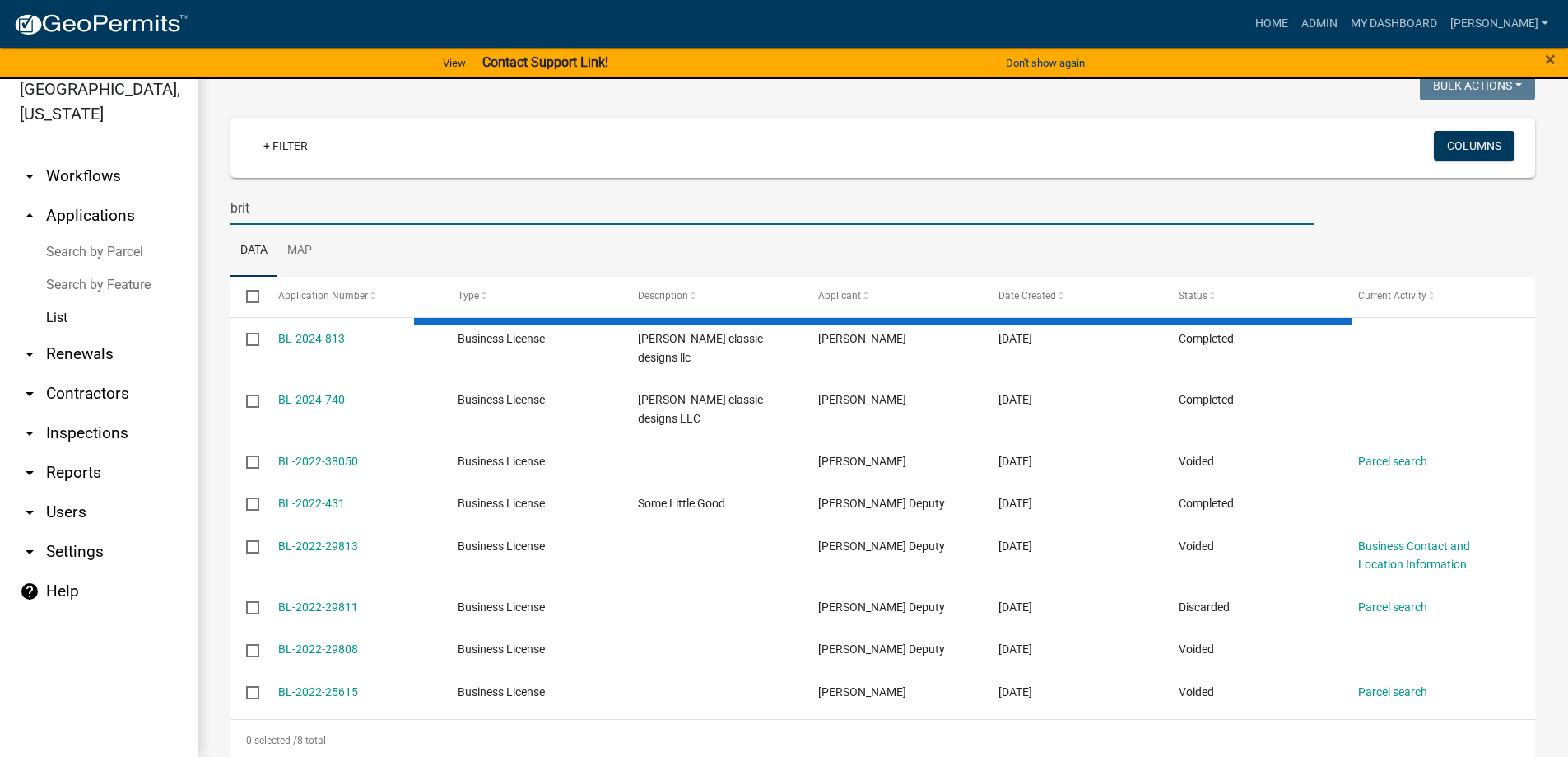
drag, startPoint x: 295, startPoint y: 207, endPoint x: 256, endPoint y: 210, distance: 39.1
click at [293, 207] on input "brit" at bounding box center [772, 208] width 1083 height 34
drag, startPoint x: 252, startPoint y: 208, endPoint x: 188, endPoint y: 210, distance: 64.0
click at [188, 210] on div "Crawford County, Georgia arrow_drop_down Workflows List arrow_drop_up Applicati…" at bounding box center [784, 408] width 1568 height 698
select select "3: 100"
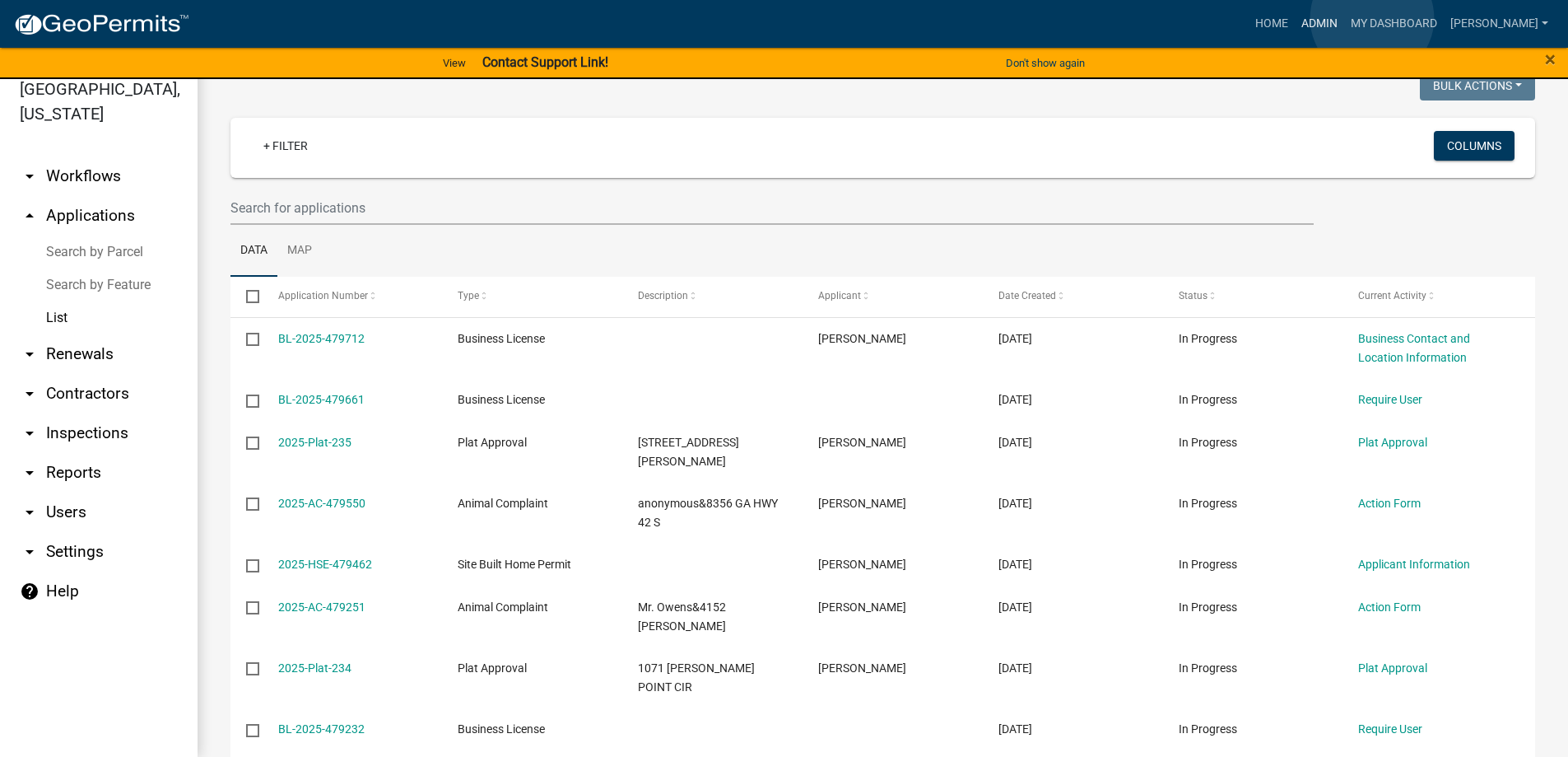
click at [1344, 18] on link "Admin" at bounding box center [1319, 24] width 49 height 32
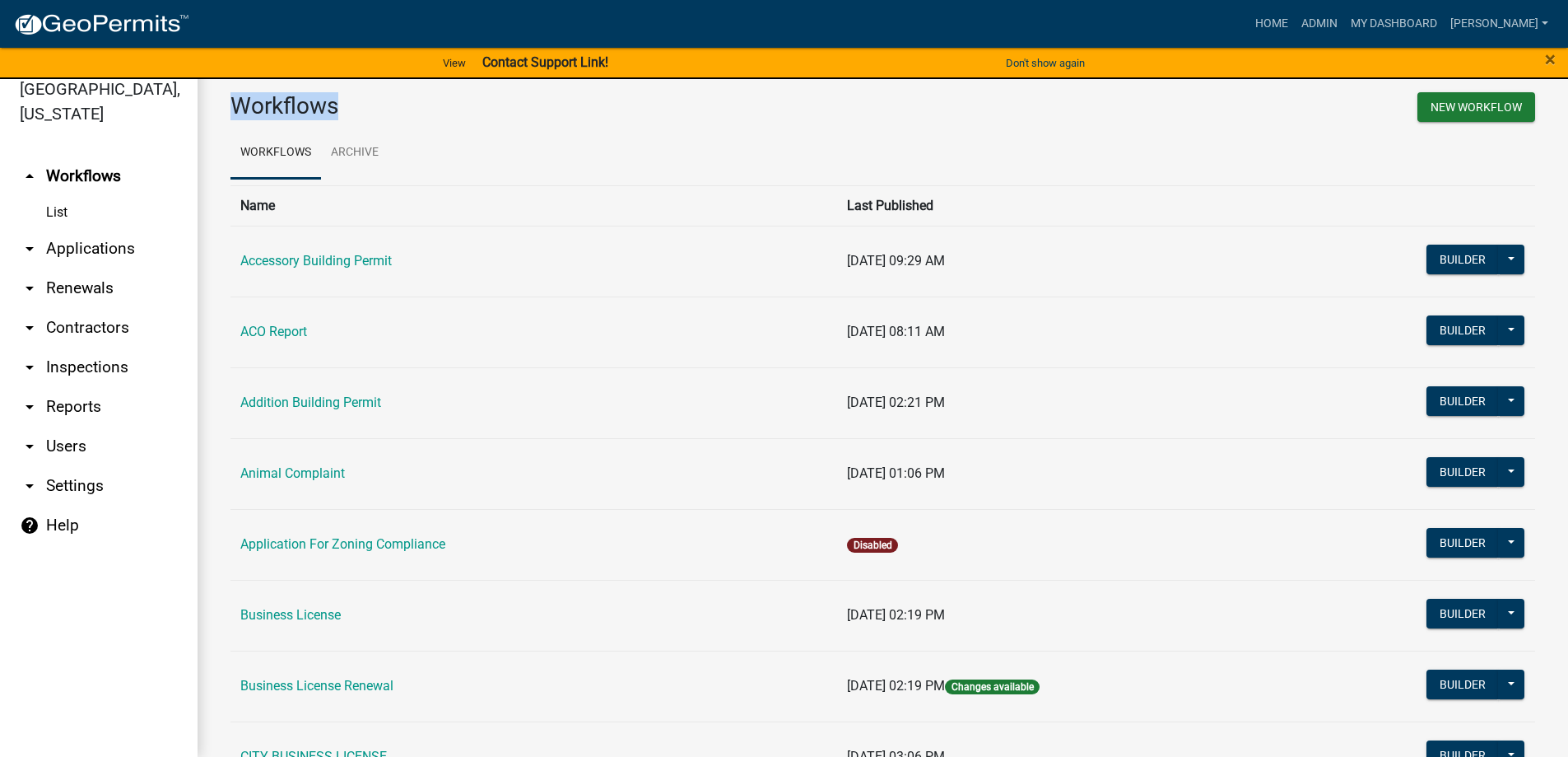
drag, startPoint x: 346, startPoint y: 108, endPoint x: 230, endPoint y: 114, distance: 116.2
click at [230, 114] on div "Workflows" at bounding box center [551, 109] width 665 height 34
click at [232, 103] on h3 "Workflows" at bounding box center [551, 107] width 641 height 28
drag, startPoint x: 224, startPoint y: 104, endPoint x: 287, endPoint y: 127, distance: 67.1
click at [321, 103] on div "Workflows" at bounding box center [551, 109] width 665 height 34
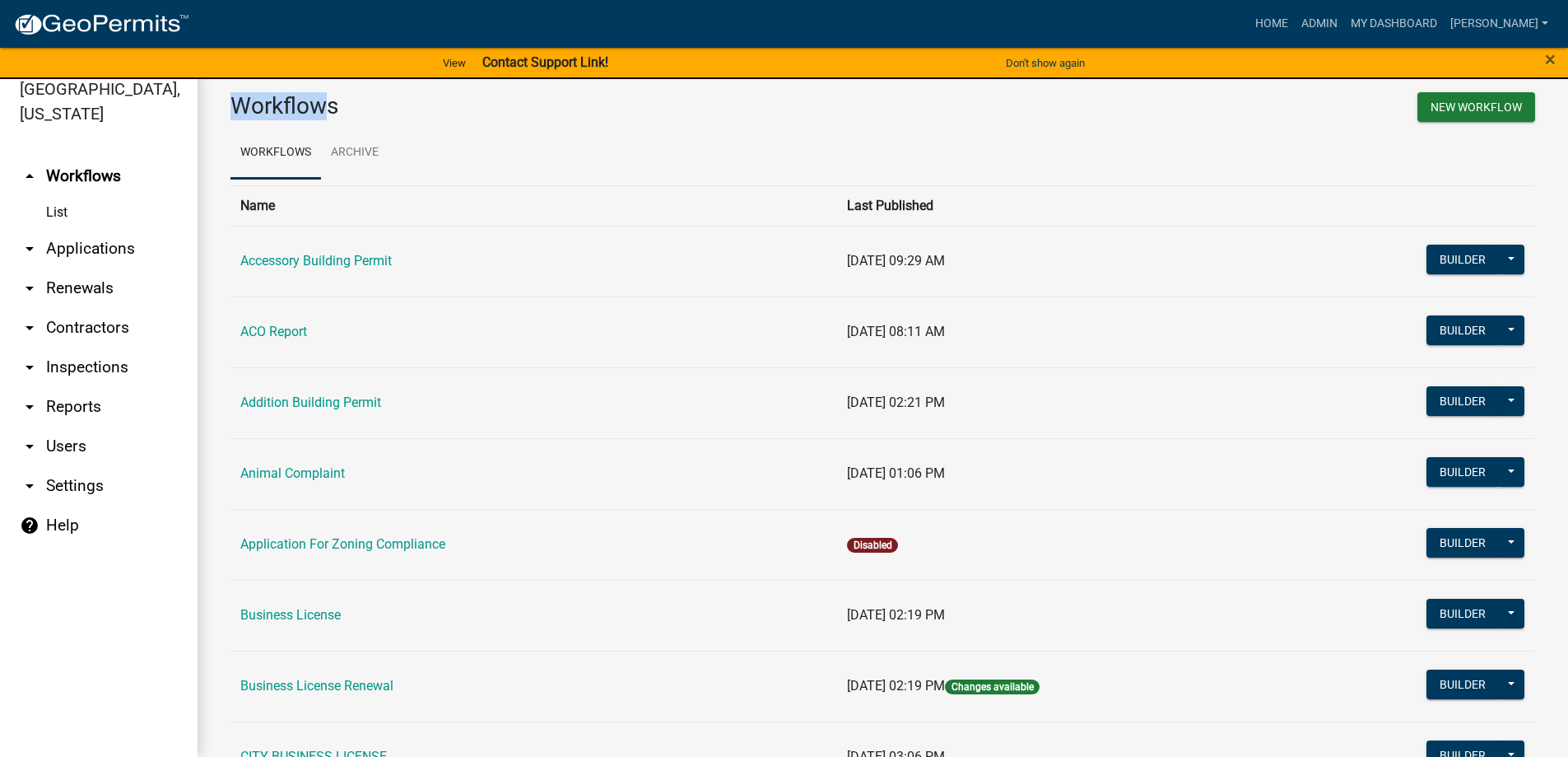
click at [105, 238] on link "arrow_drop_down Applications" at bounding box center [98, 248] width 197 height 39
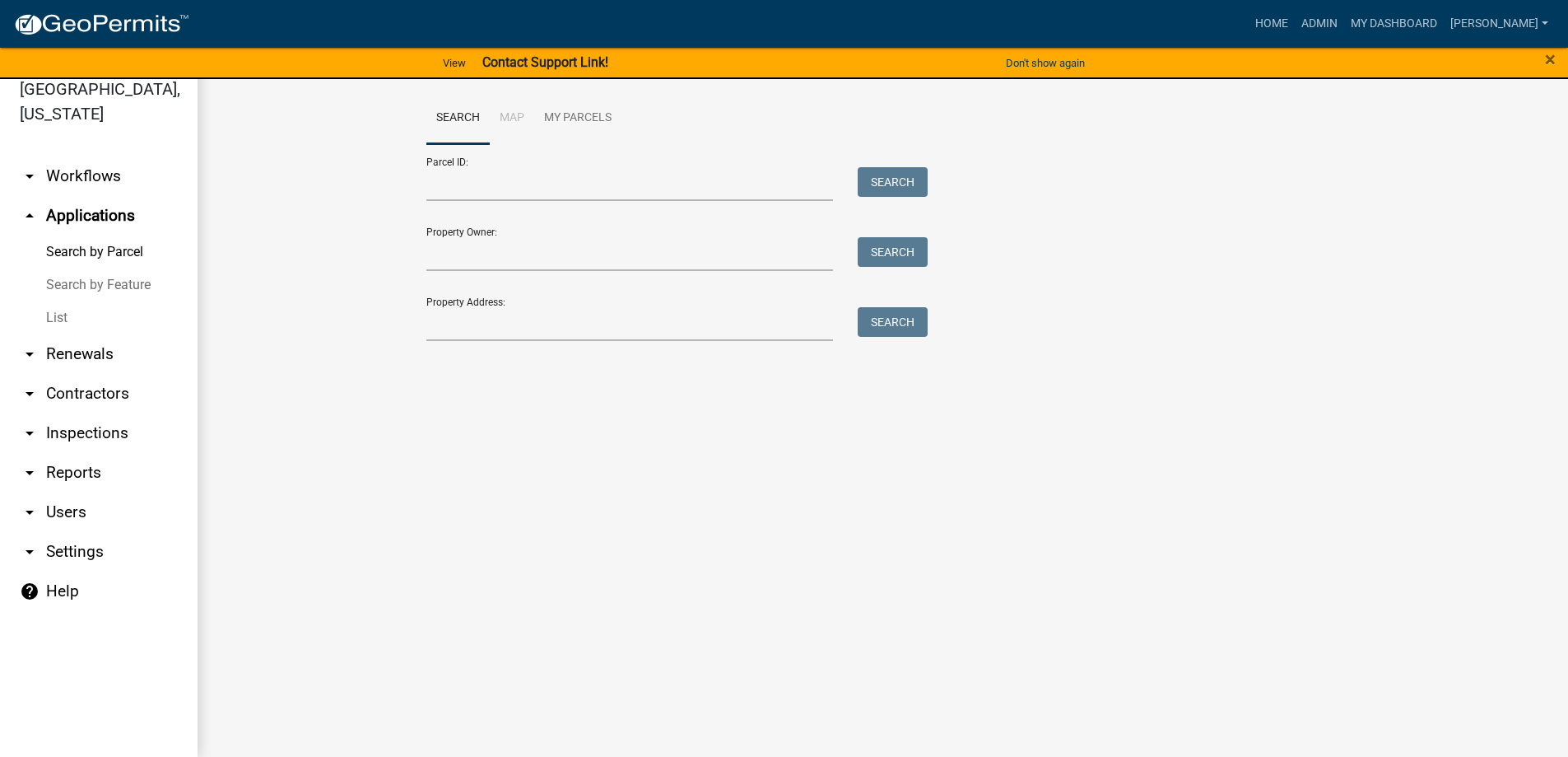
click at [51, 20] on img at bounding box center [101, 25] width 176 height 25
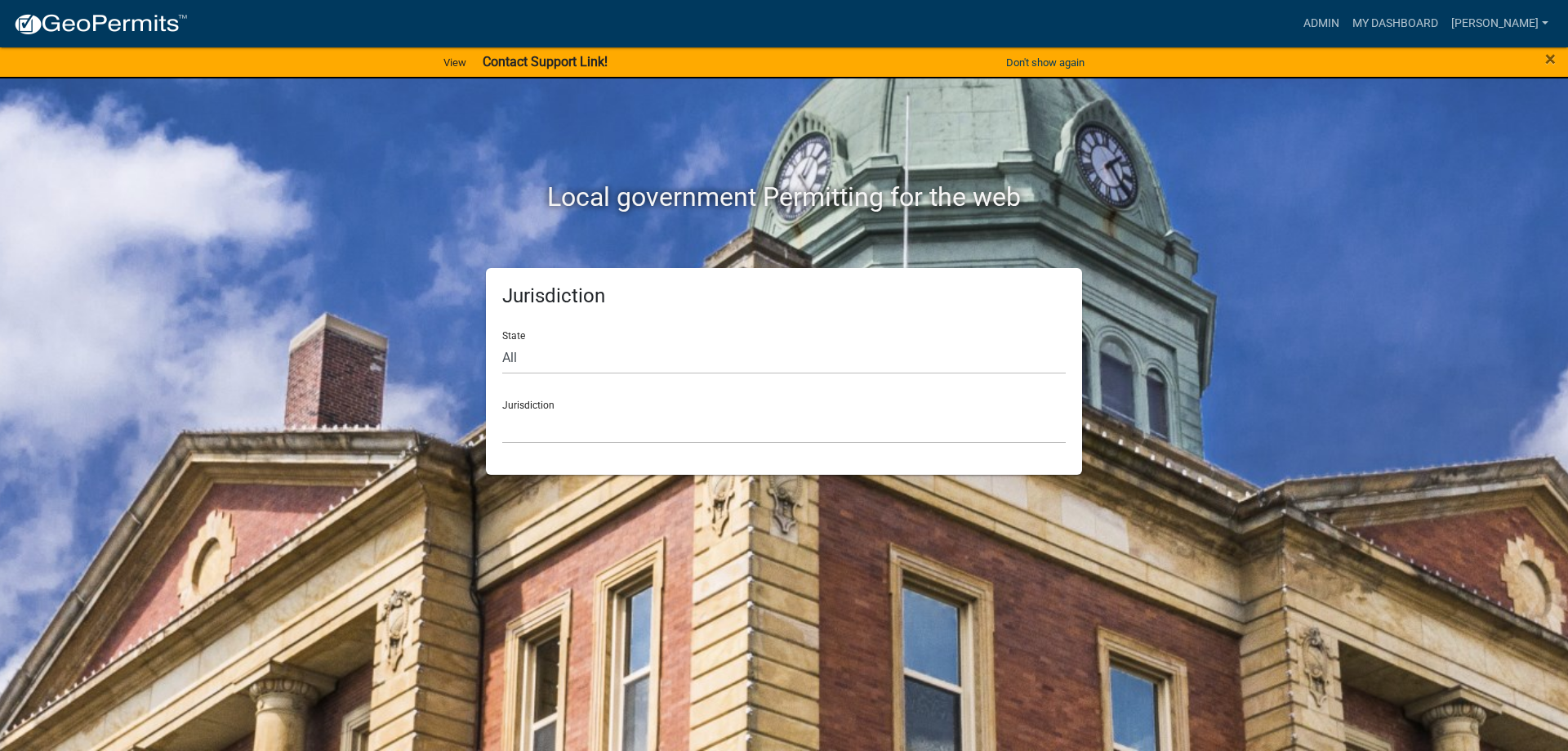
drag, startPoint x: 656, startPoint y: 336, endPoint x: 641, endPoint y: 336, distance: 15.0
click at [655, 336] on div "State All Colorado Georgia Indiana Iowa Kansas Minnesota Ohio South Carolina Wi…" at bounding box center [784, 346] width 564 height 56
click at [608, 366] on select "All Colorado Georgia Indiana Iowa Kansas Minnesota Ohio South Carolina Wisconsin" at bounding box center [784, 357] width 564 height 34
select select "Georgia"
click at [503, 341] on select "All Colorado Georgia Indiana Iowa Kansas Minnesota Ohio South Carolina Wisconsin" at bounding box center [784, 357] width 564 height 34
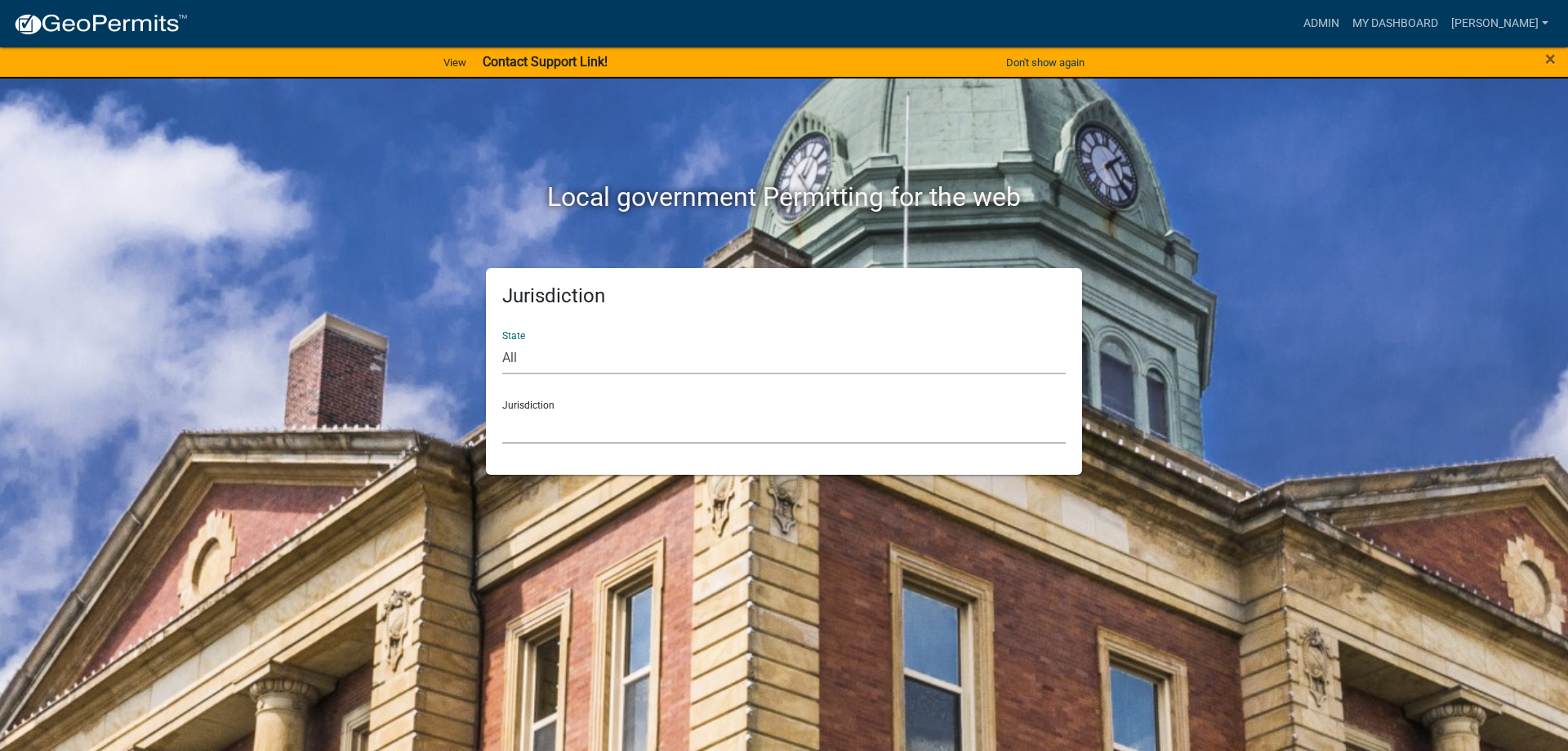
click at [551, 424] on select "Carroll County, Georgia Cook County, Georgia Crawford County, Georgia Gilmer Co…" at bounding box center [784, 427] width 564 height 34
click at [579, 411] on select "Custer County, Colorado Carroll County, Georgia Cook County, Georgia Crawford C…" at bounding box center [784, 427] width 564 height 34
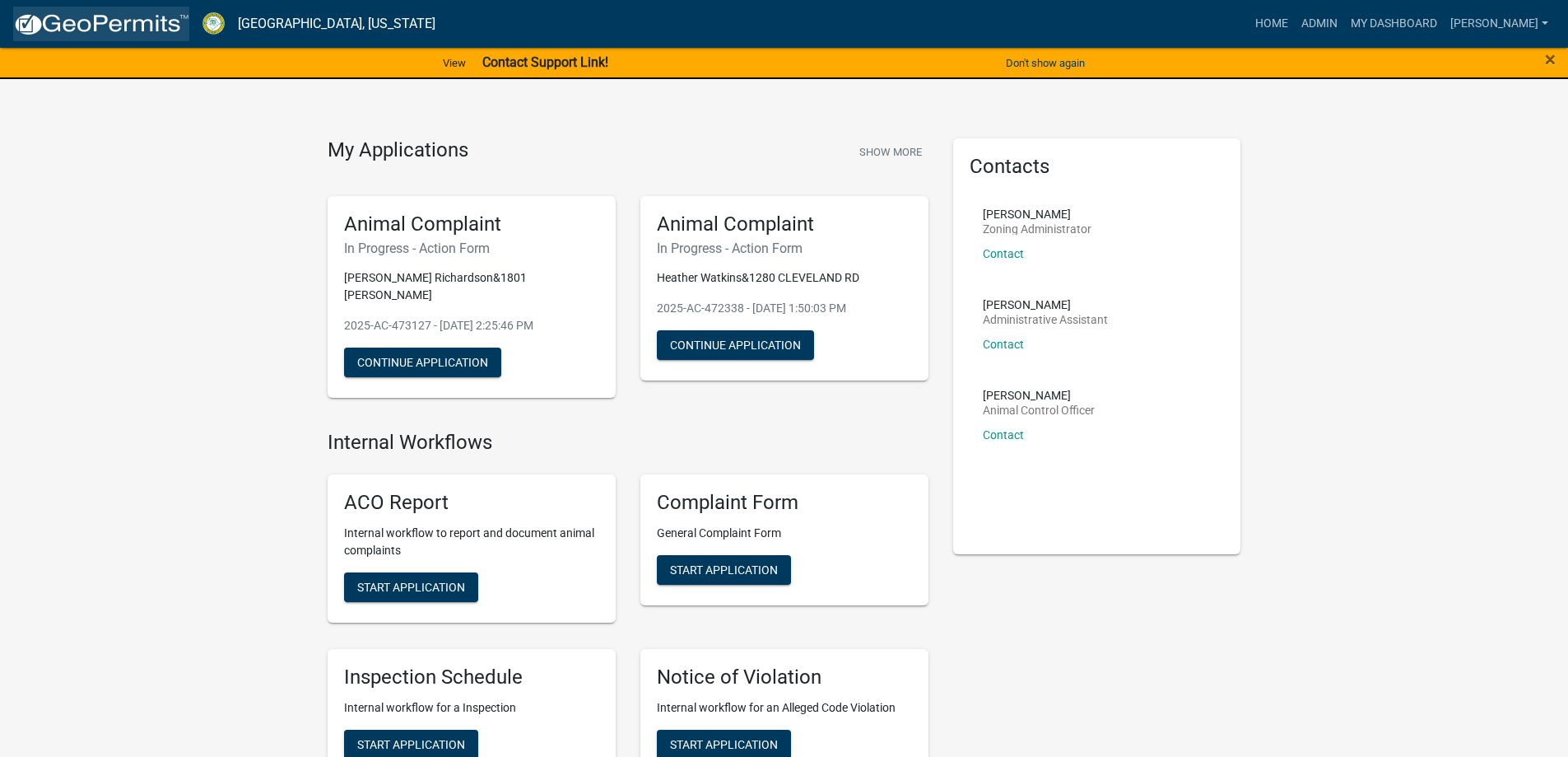
click at [117, 34] on img at bounding box center [101, 25] width 176 height 25
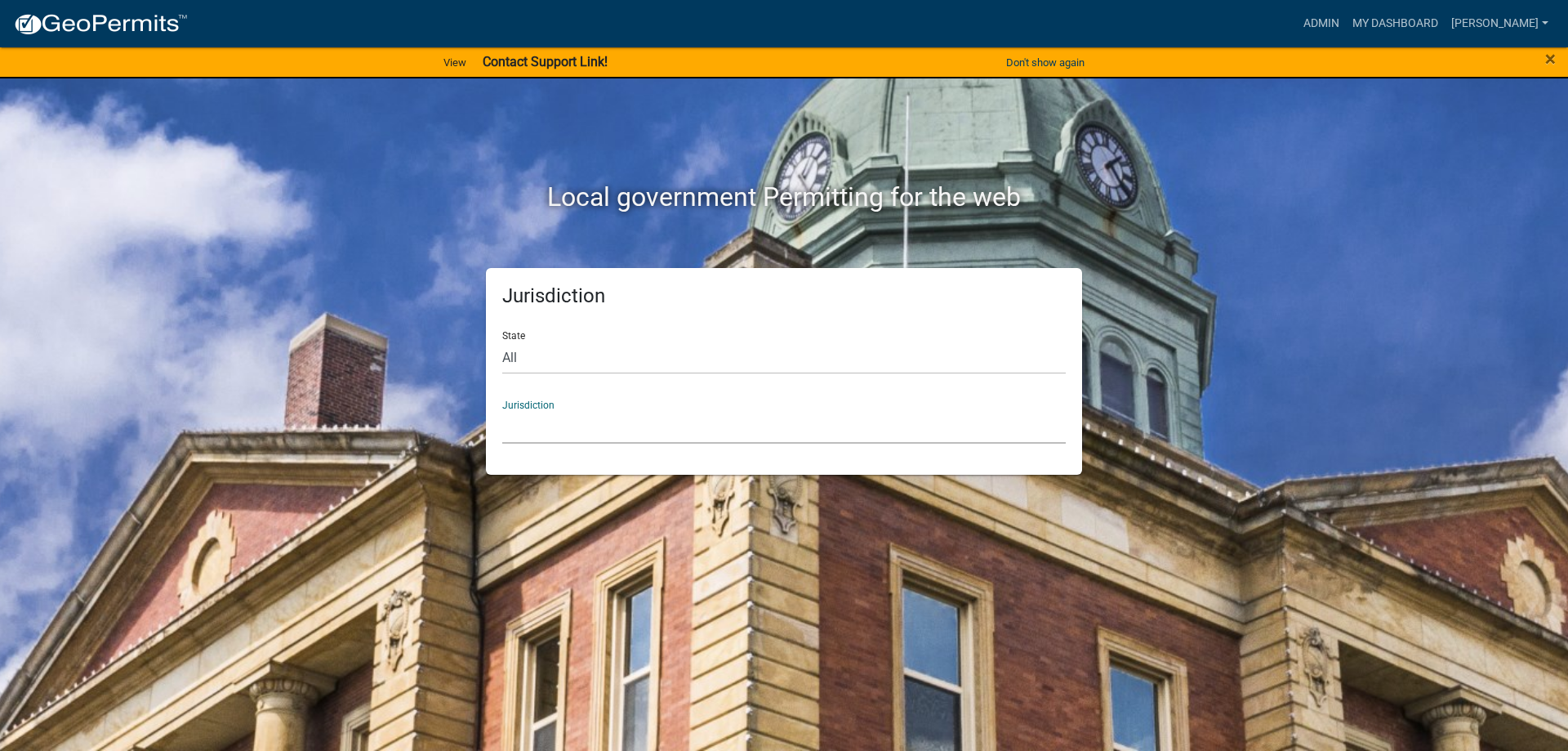
click at [533, 438] on select "Custer County, Colorado Carroll County, Georgia Cook County, Georgia Crawford C…" at bounding box center [784, 427] width 564 height 34
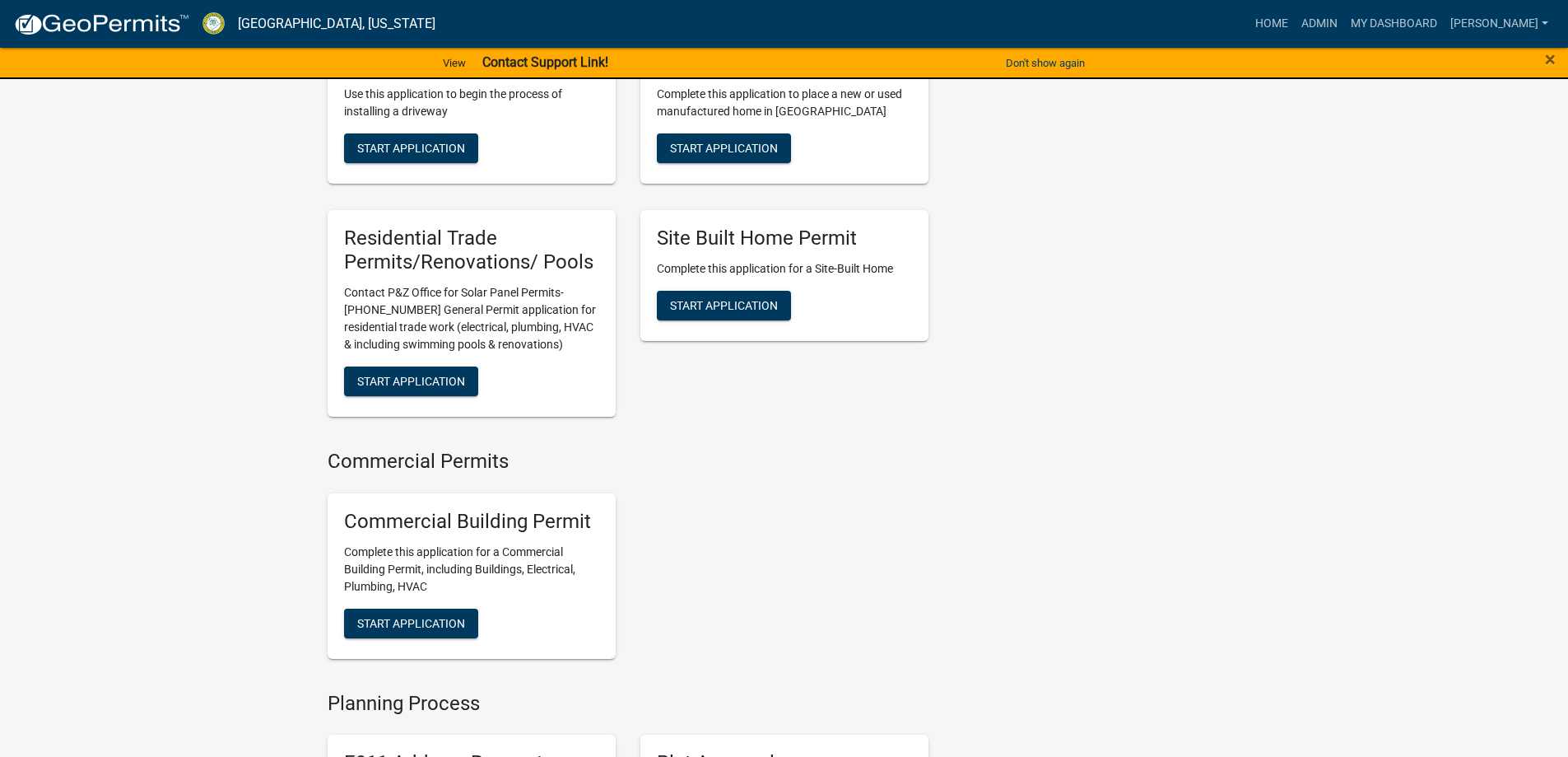
scroll to position [1316, 0]
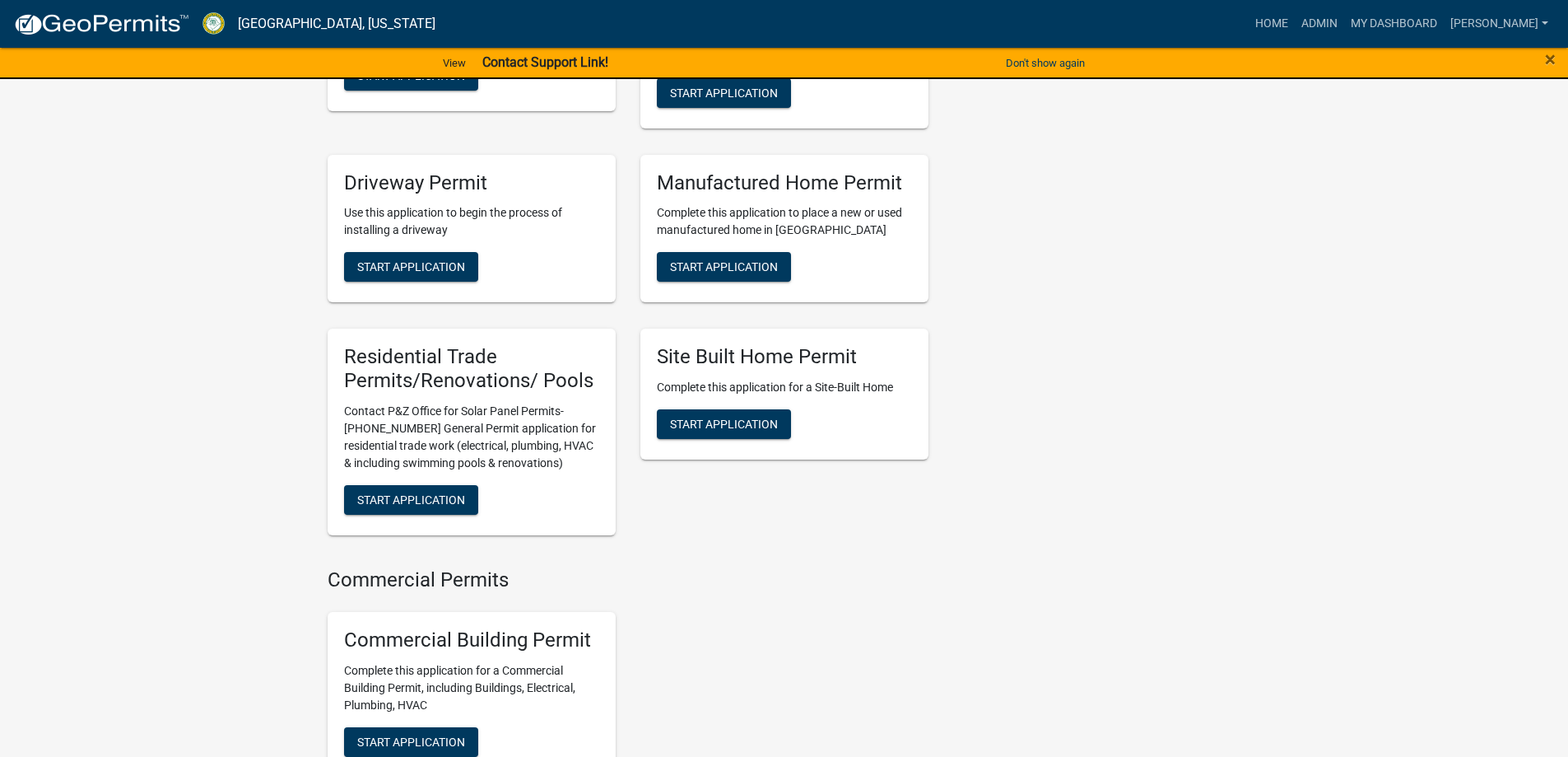
drag, startPoint x: 617, startPoint y: 124, endPoint x: 715, endPoint y: 119, distance: 98.1
click at [712, 119] on div "Accessory Building Permit Use this application to apply for a permit for access…" at bounding box center [627, 240] width 626 height 616
click at [715, 119] on div "Addition Building Permit Use this application to apply for a permit for an addi…" at bounding box center [785, 37] width 288 height 183
drag, startPoint x: 707, startPoint y: 127, endPoint x: 695, endPoint y: 127, distance: 12.0
click at [704, 127] on div "Addition Building Permit Use this application to apply for a permit for an addi…" at bounding box center [784, 37] width 312 height 209
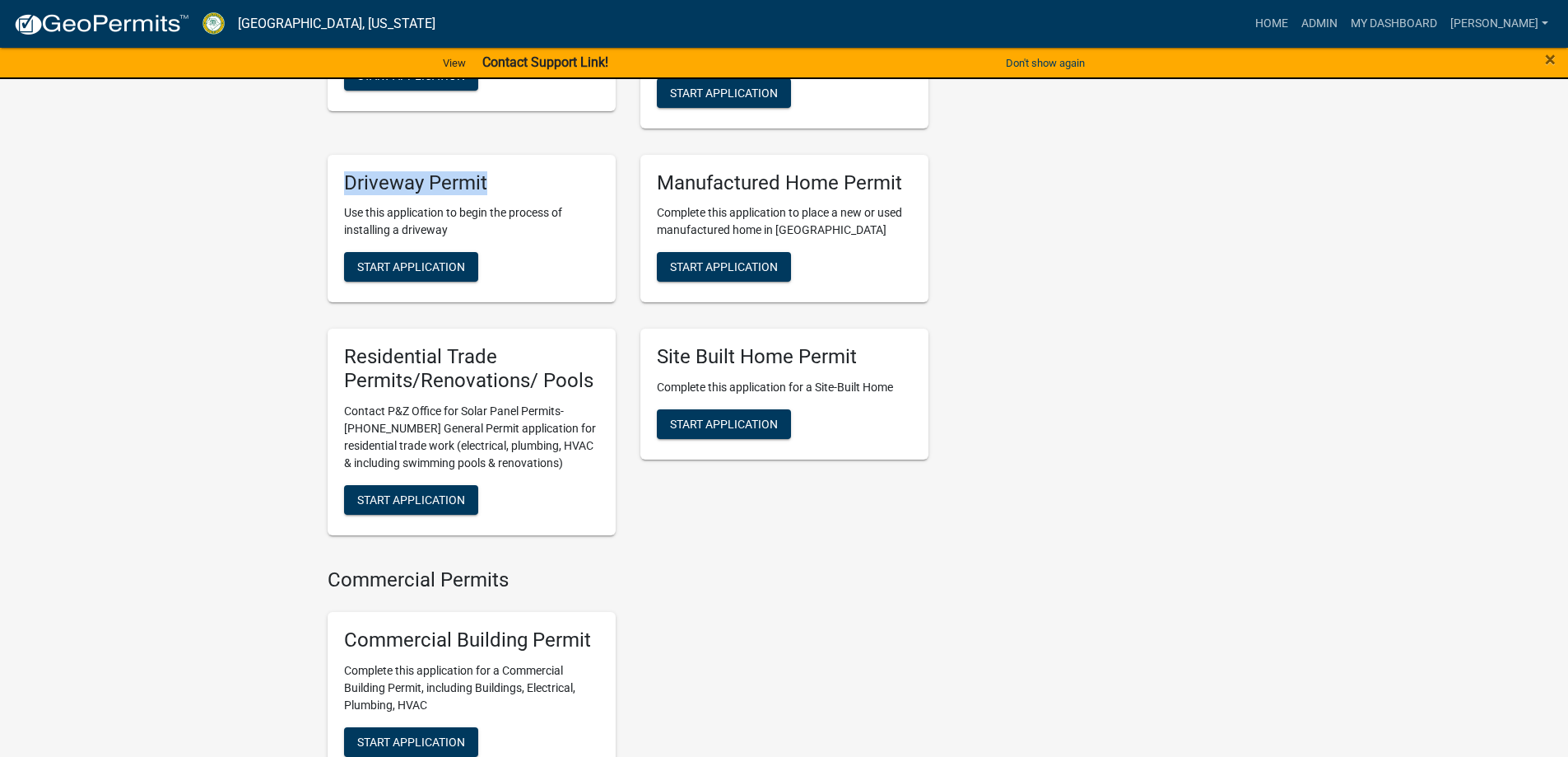
drag, startPoint x: 626, startPoint y: 119, endPoint x: 618, endPoint y: 183, distance: 64.5
click at [618, 183] on div "Accessory Building Permit Use this application to apply for a permit for access…" at bounding box center [627, 240] width 626 height 616
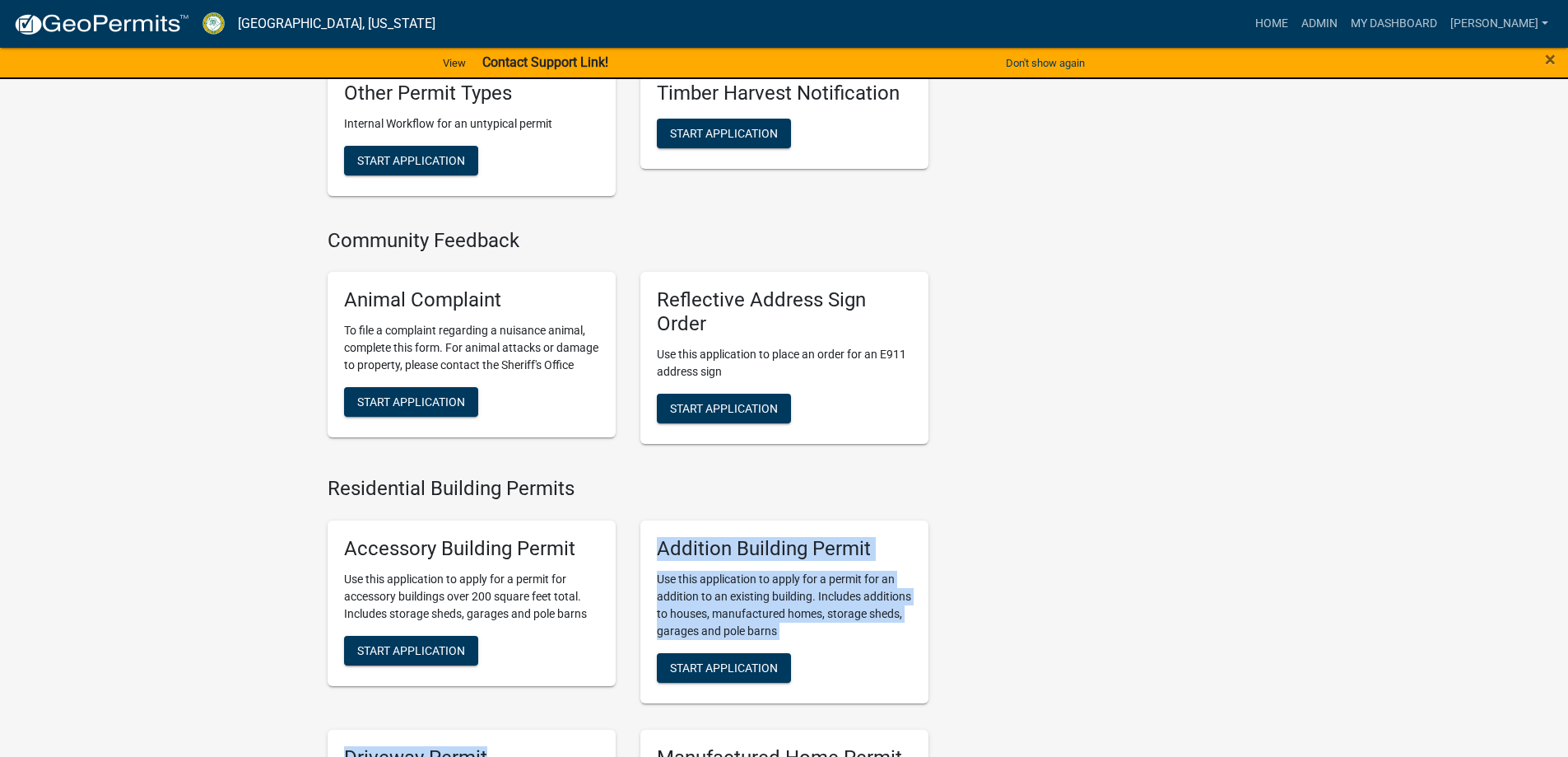
scroll to position [575, 0]
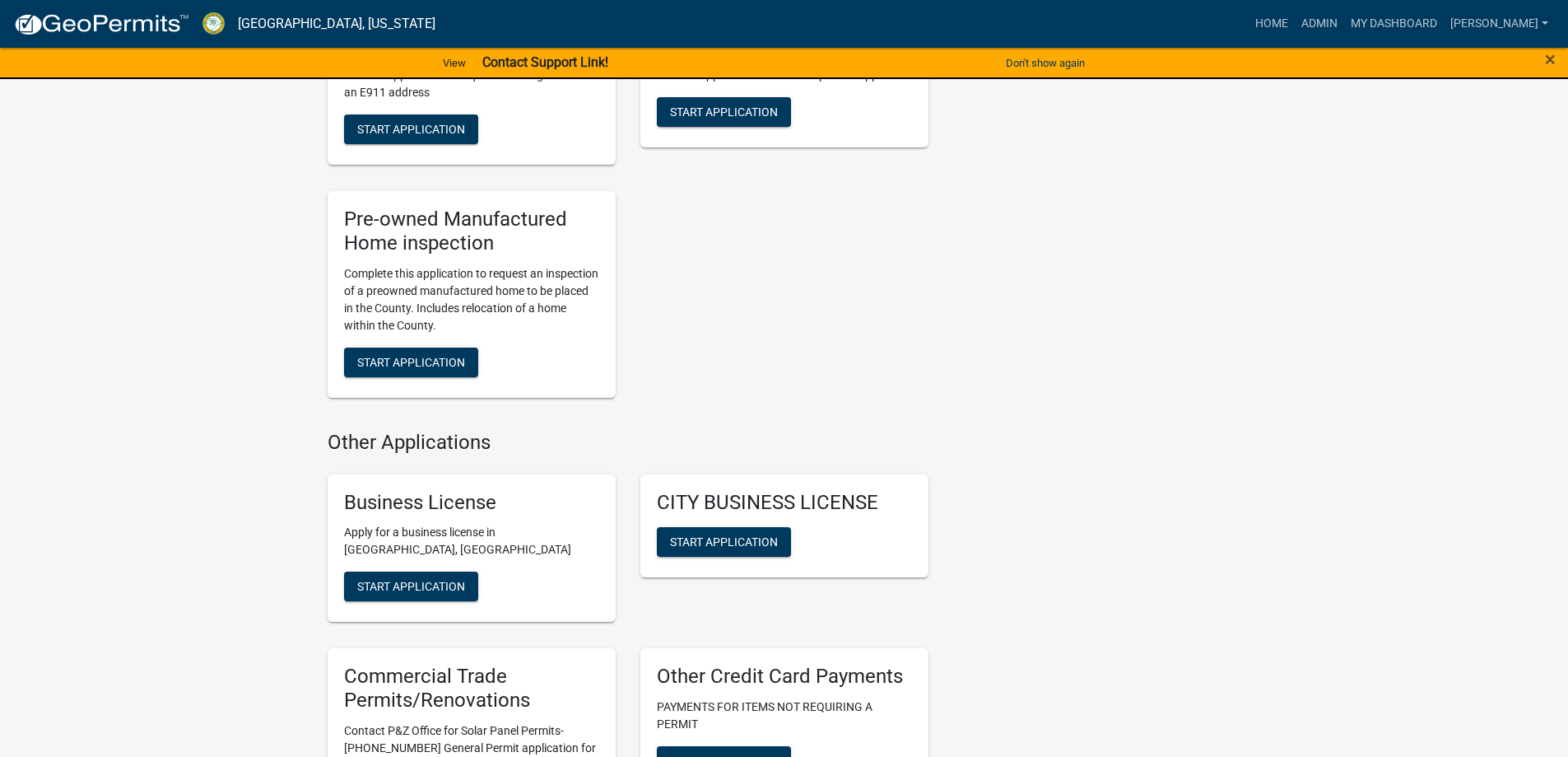
scroll to position [2469, 0]
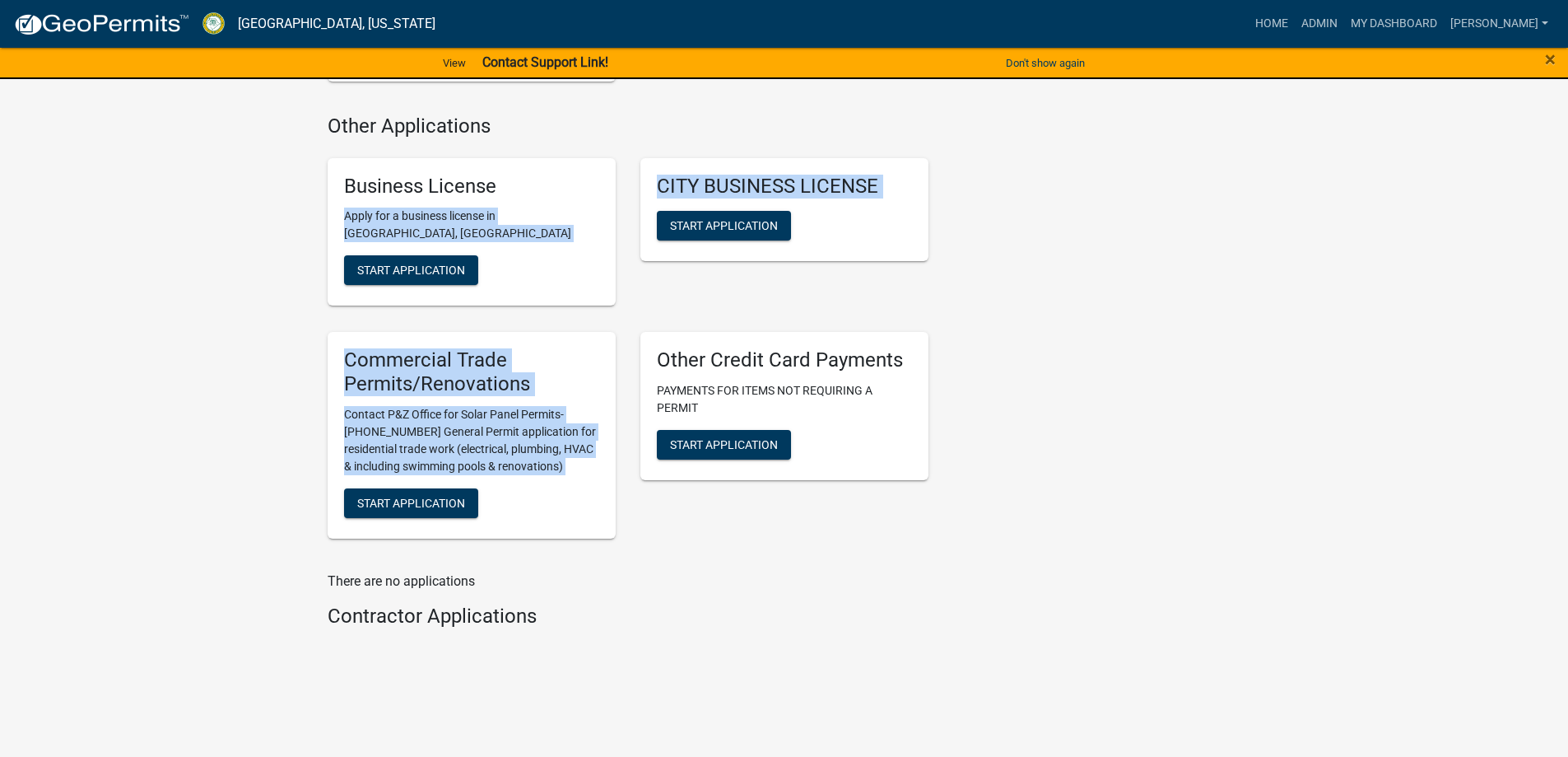
drag, startPoint x: 618, startPoint y: 155, endPoint x: 630, endPoint y: 343, distance: 188.4
click at [630, 343] on div "Business License Apply for a business license in Crawford County, GA Start Appl…" at bounding box center [627, 348] width 626 height 407
click at [622, 318] on div "Commercial Trade Permits/Renovations Contact P&Z Office for Solar Panel Permits…" at bounding box center [471, 435] width 312 height 233
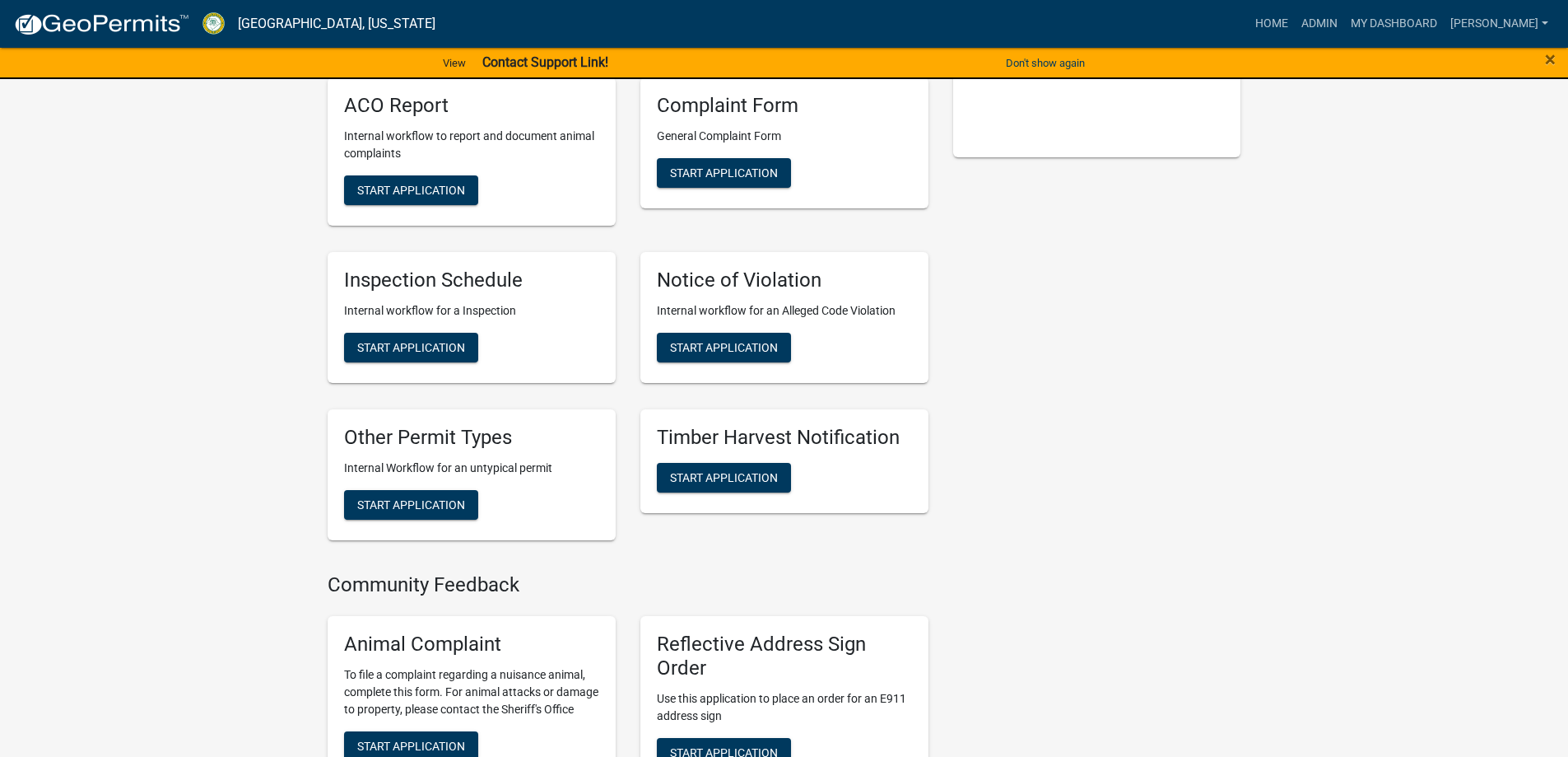
scroll to position [577, 0]
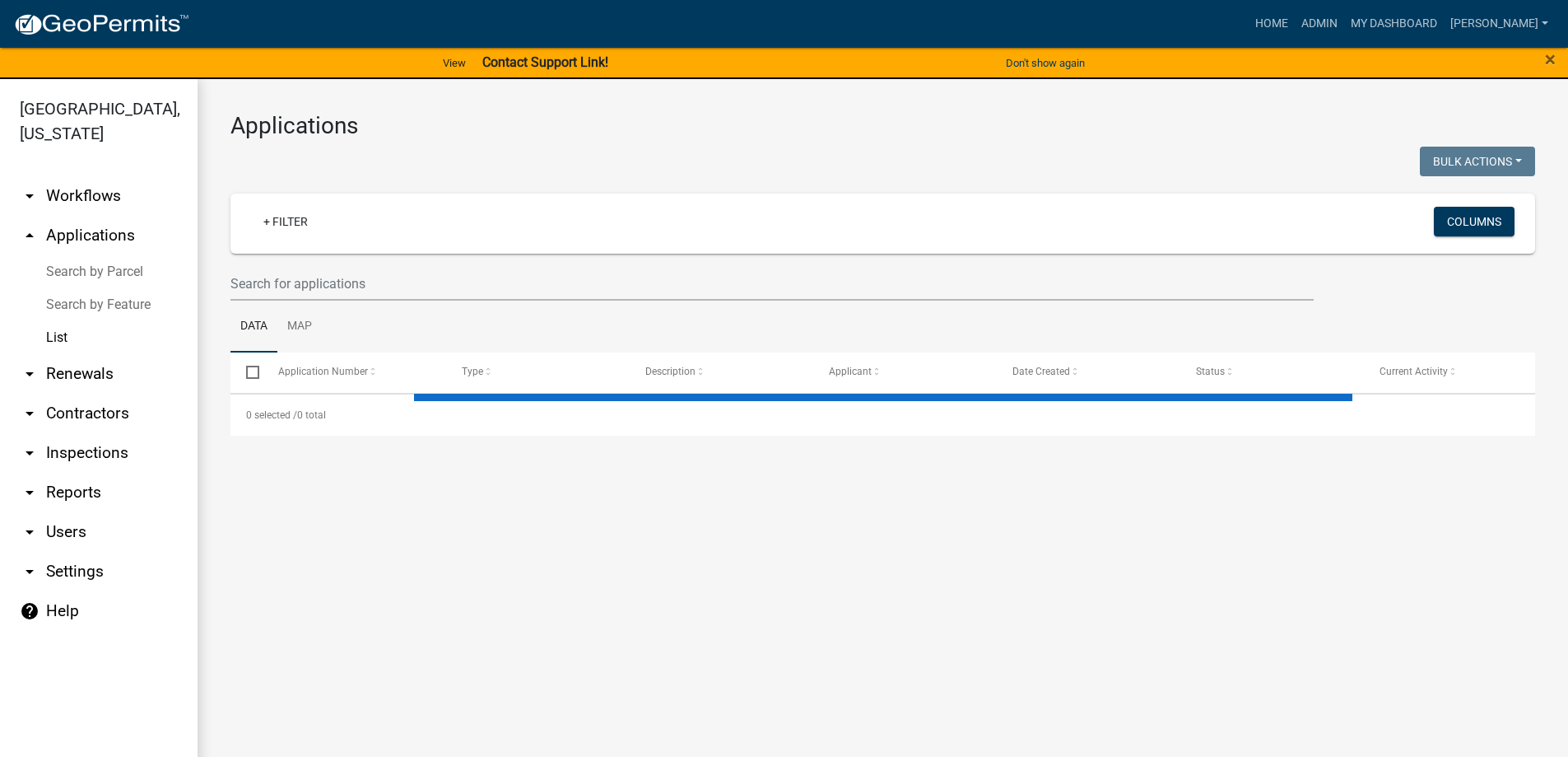
scroll to position [20, 0]
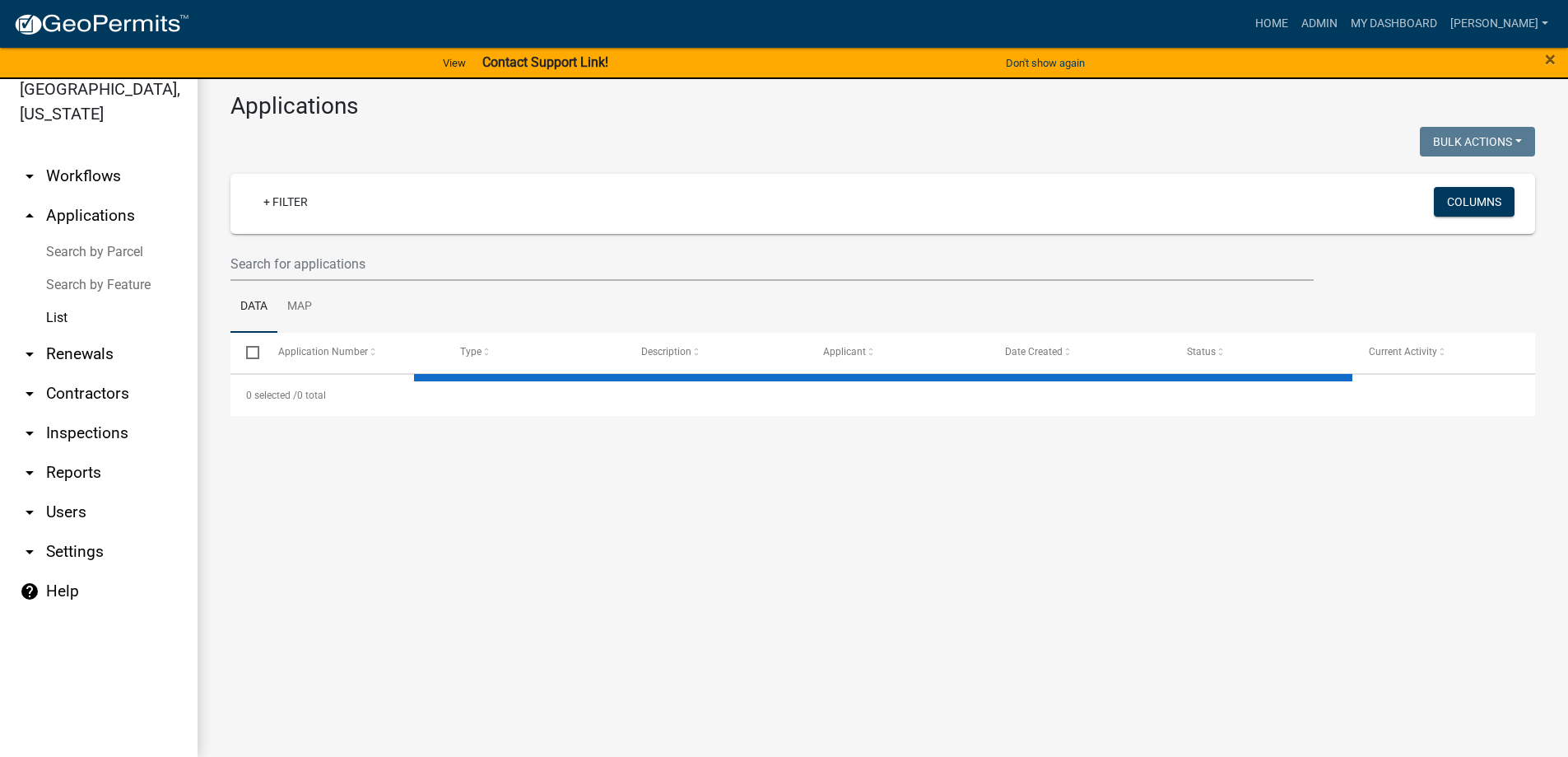
select select "3: 100"
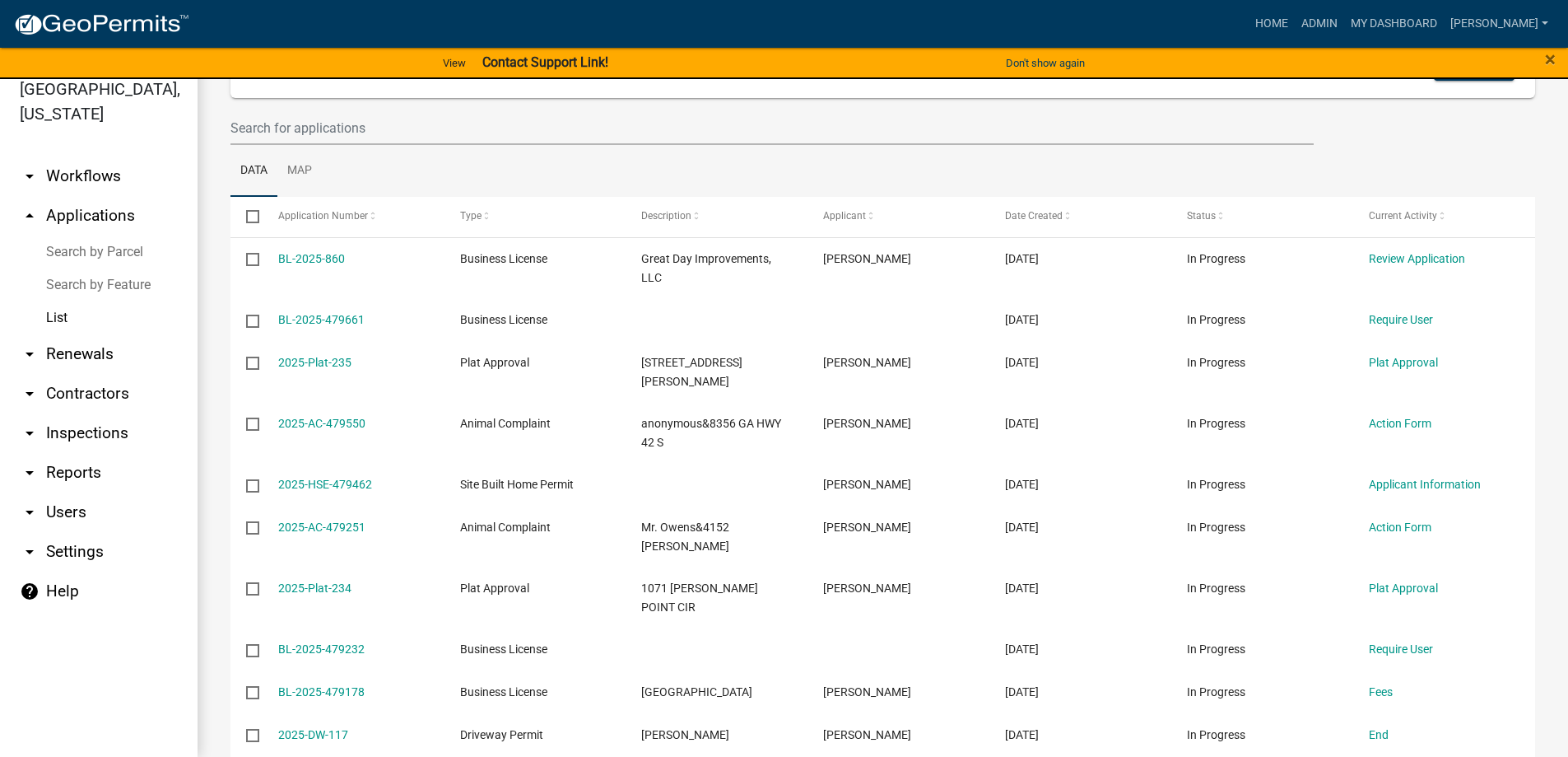
scroll to position [165, 0]
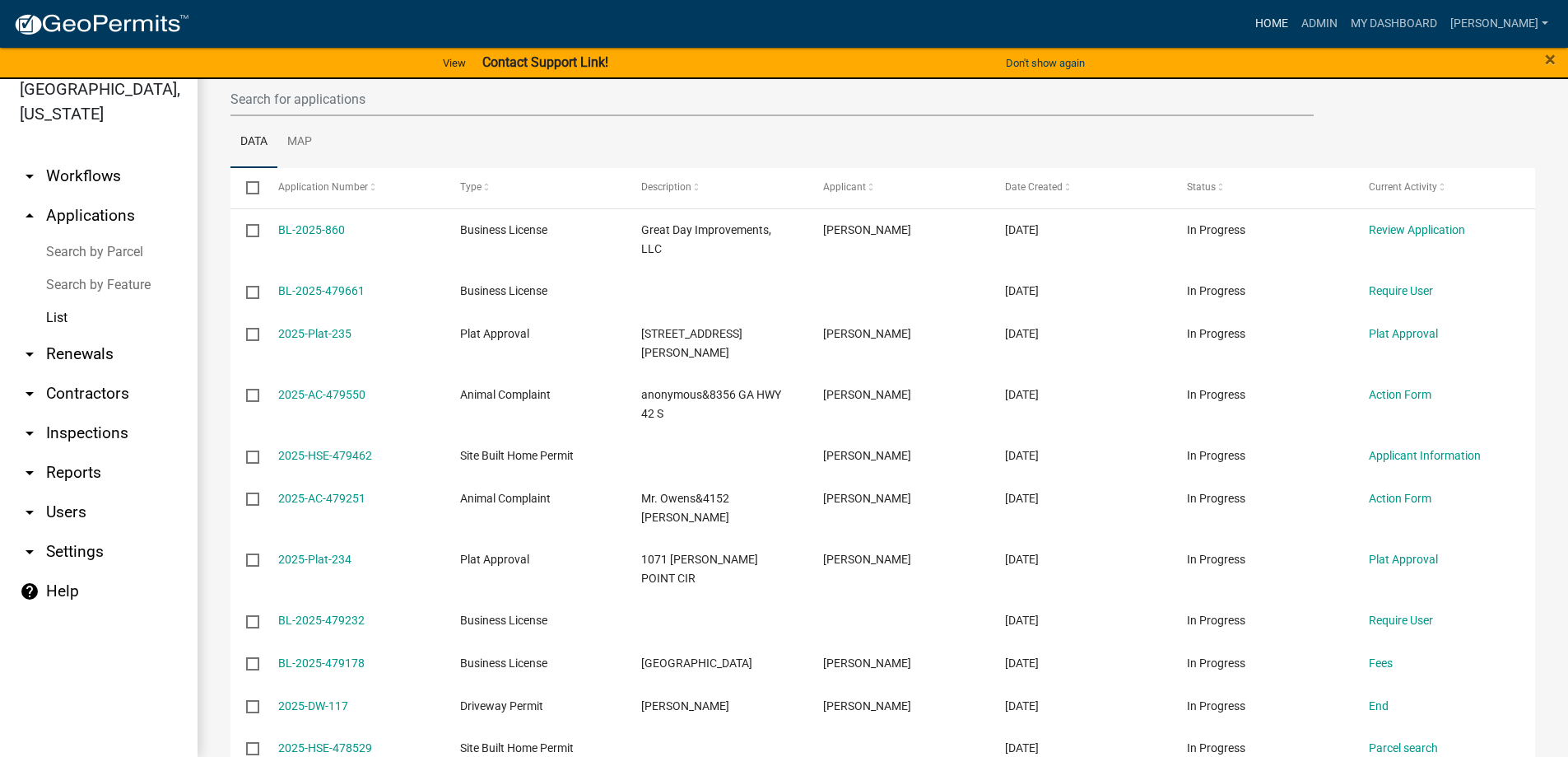
click at [1295, 18] on link "Home" at bounding box center [1271, 24] width 46 height 32
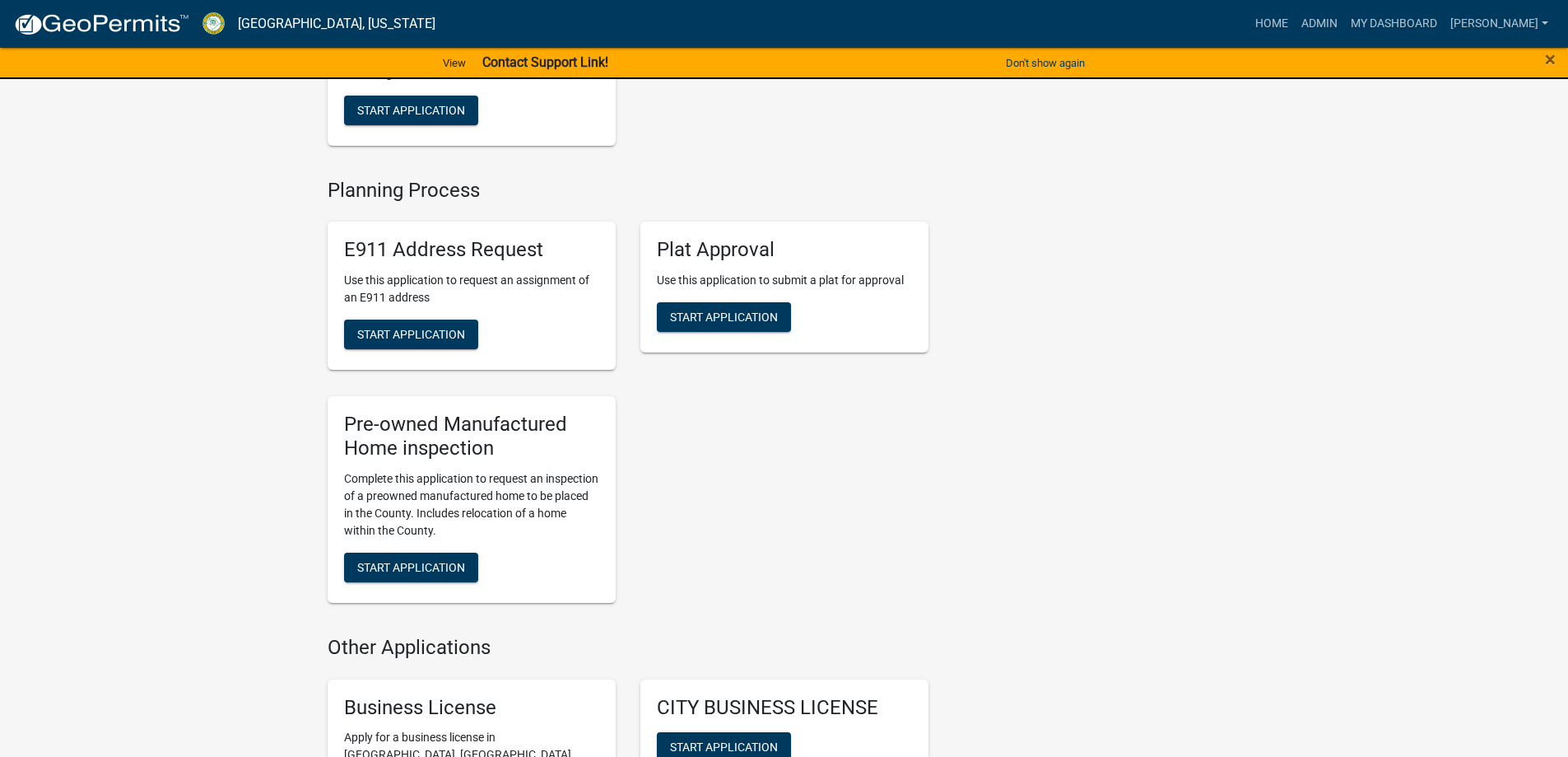
scroll to position [1977, 0]
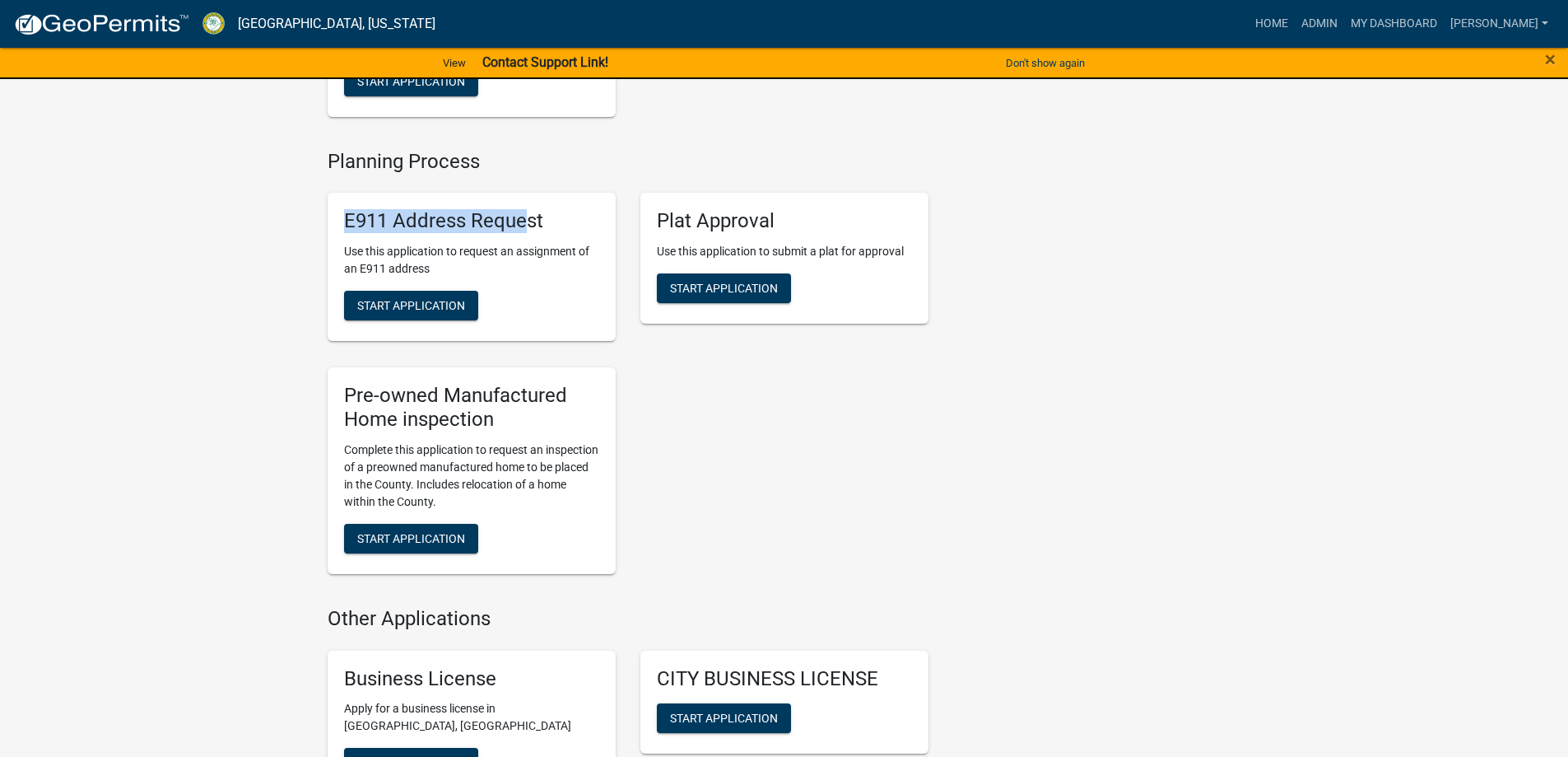
drag, startPoint x: 341, startPoint y: 209, endPoint x: 545, endPoint y: 220, distance: 204.3
click at [543, 213] on div "E911 Address Request Use this application to request an assignment of an E911 a…" at bounding box center [472, 267] width 288 height 148
drag, startPoint x: 558, startPoint y: 241, endPoint x: 448, endPoint y: 238, distance: 110.0
click at [448, 243] on p "Use this application to request an assignment of an E911 address" at bounding box center [472, 259] width 255 height 34
drag, startPoint x: 450, startPoint y: 272, endPoint x: 341, endPoint y: 207, distance: 126.9
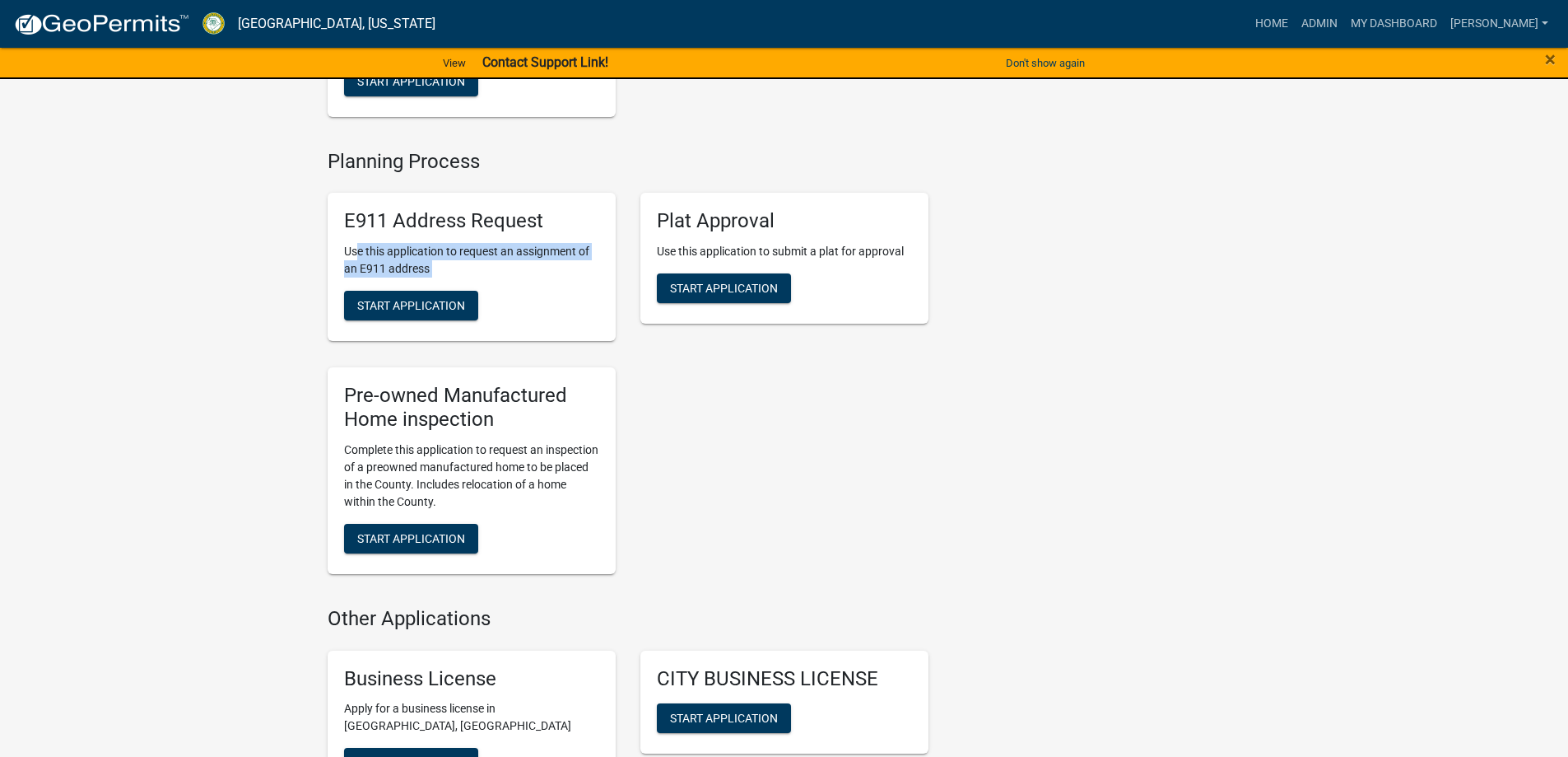
click at [346, 213] on div "E911 Address Request Use this application to request an assignment of an E911 a…" at bounding box center [472, 267] width 288 height 148
click at [596, 179] on div "E911 Address Request Use this application to request an assignment of an E911 a…" at bounding box center [471, 266] width 312 height 174
drag, startPoint x: 378, startPoint y: 247, endPoint x: 268, endPoint y: 195, distance: 121.7
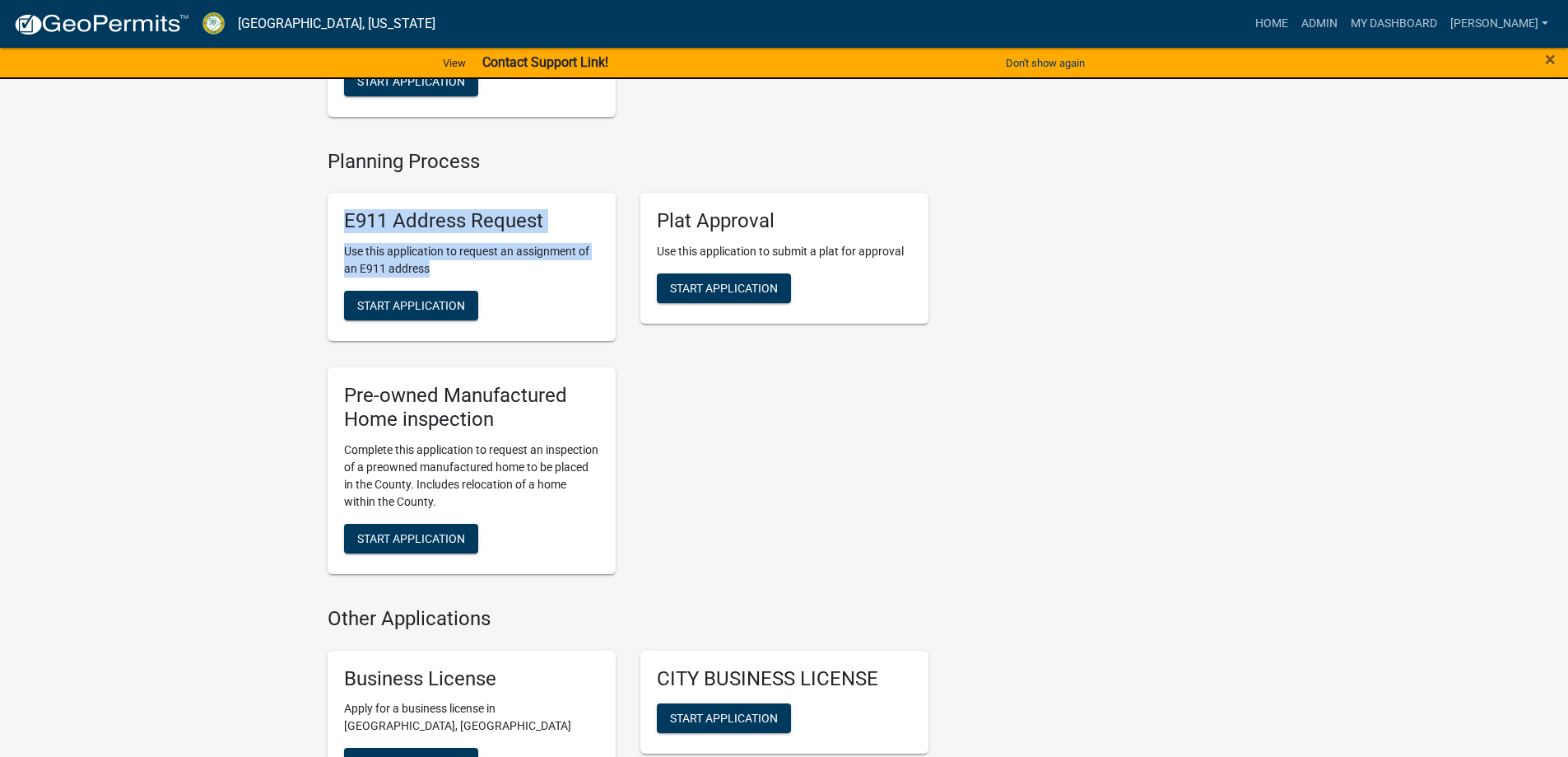
click at [584, 251] on p "Use this application to request an assignment of an E911 address" at bounding box center [472, 259] width 255 height 34
drag, startPoint x: 477, startPoint y: 259, endPoint x: 327, endPoint y: 188, distance: 166.0
click at [327, 193] on div "E911 Address Request Use this application to request an assignment of an E911 a…" at bounding box center [472, 267] width 288 height 148
drag, startPoint x: 510, startPoint y: 253, endPoint x: 432, endPoint y: 250, distance: 78.1
click at [510, 253] on p "Use this application to request an assignment of an E911 address" at bounding box center [472, 259] width 255 height 34
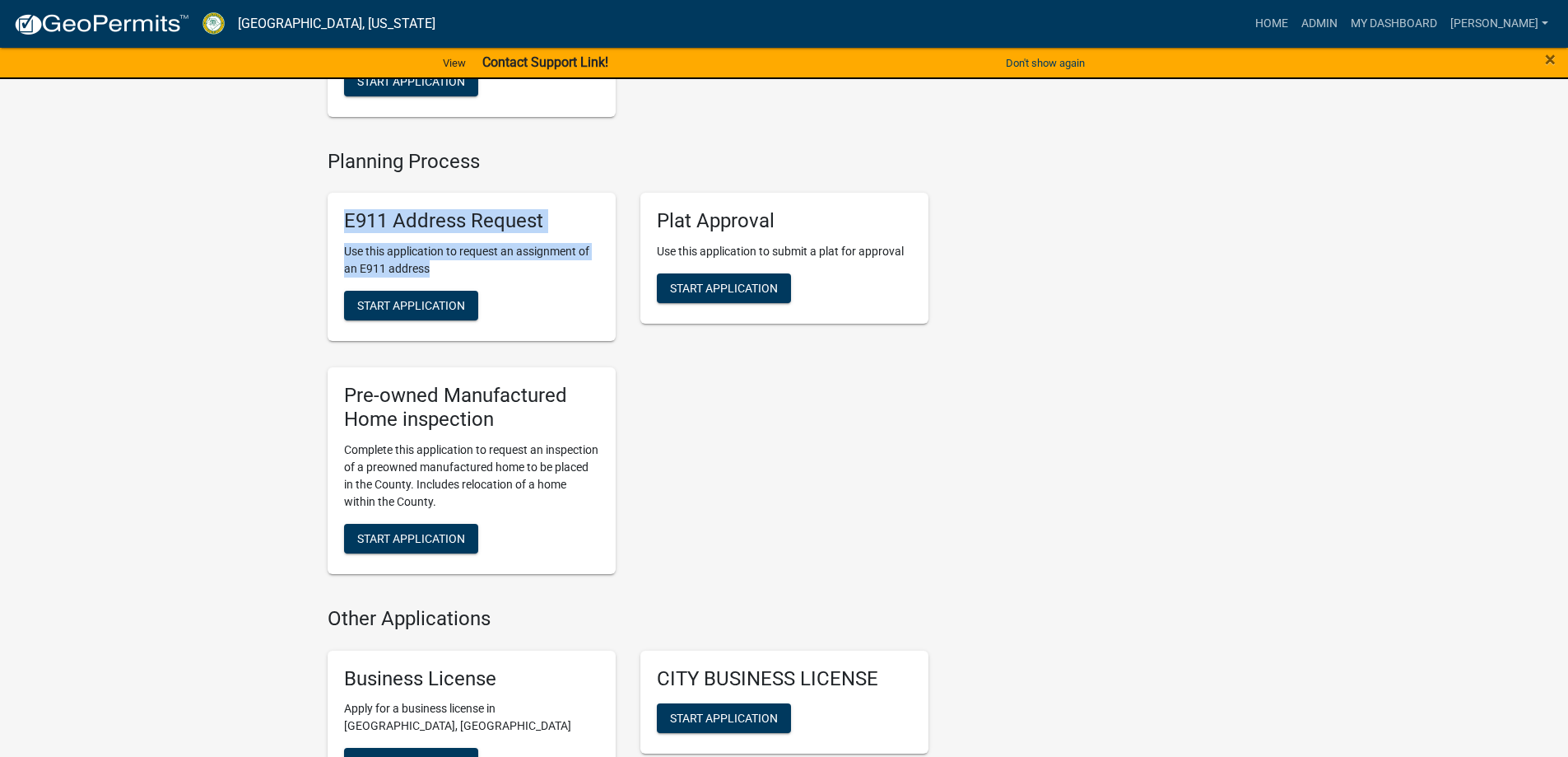
click at [427, 248] on p "Use this application to request an assignment of an E911 address" at bounding box center [472, 259] width 255 height 34
click at [444, 259] on p "Use this application to request an assignment of an E911 address" at bounding box center [472, 259] width 255 height 34
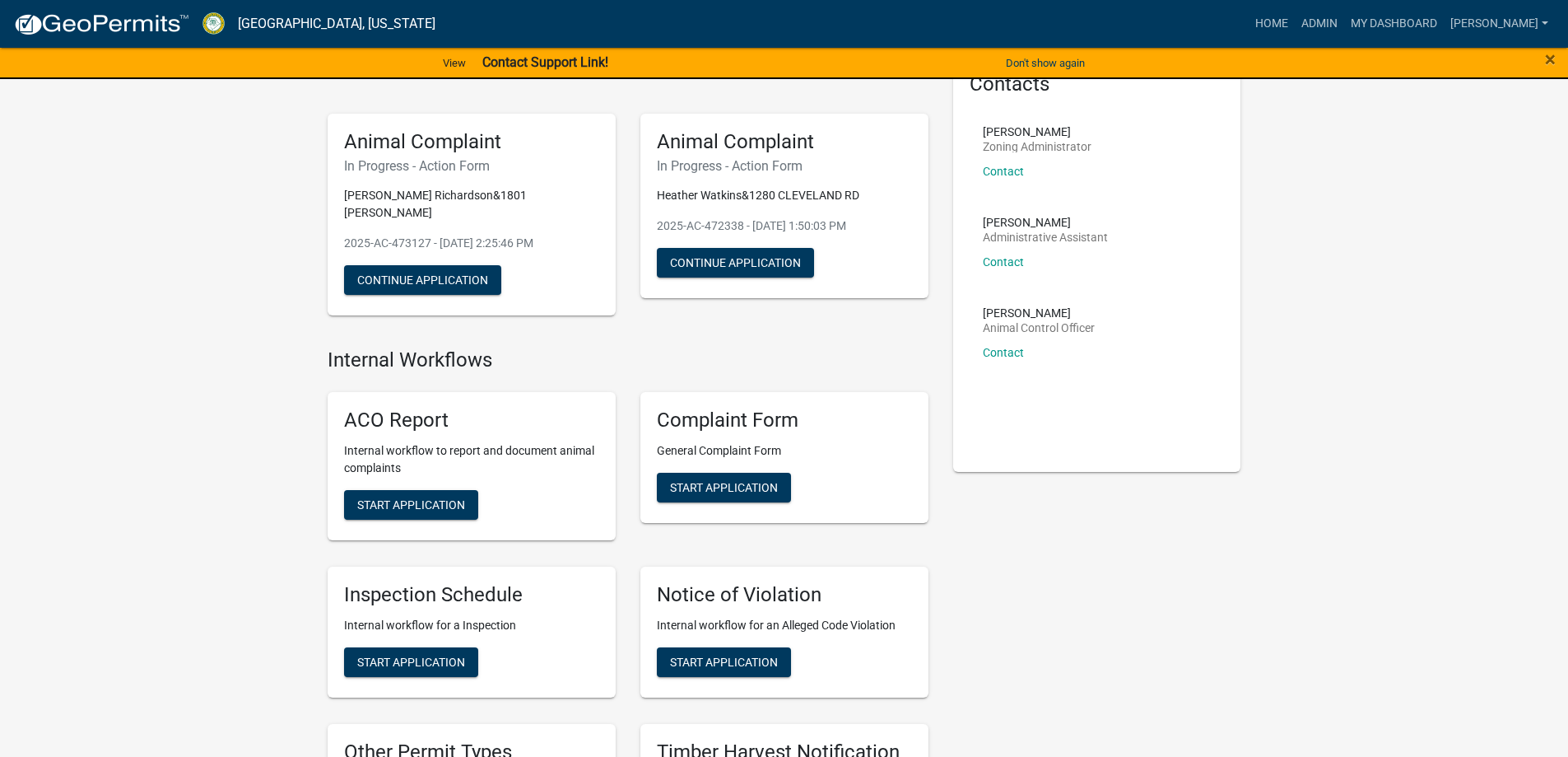
scroll to position [0, 0]
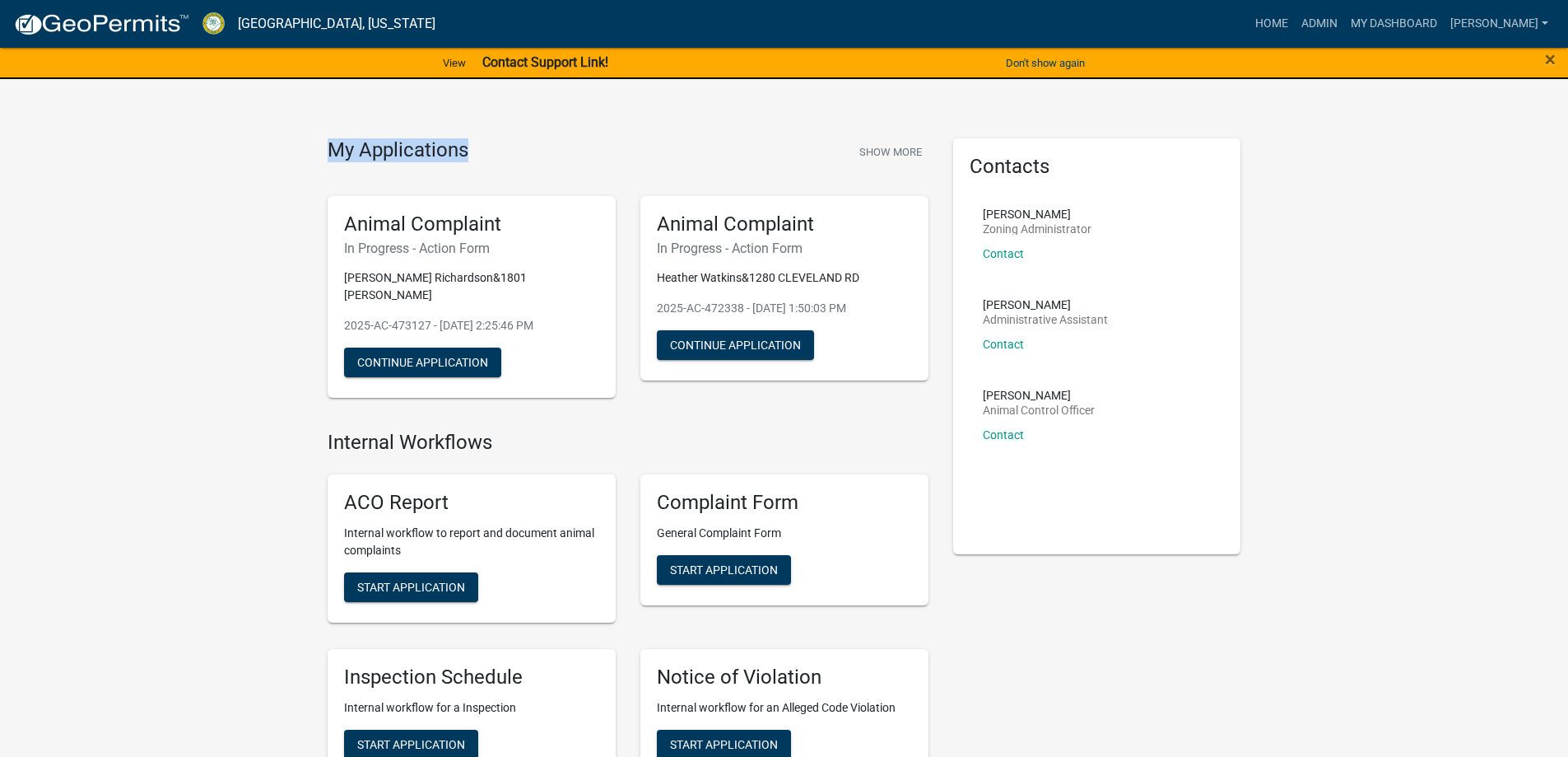
drag, startPoint x: 306, startPoint y: 158, endPoint x: 527, endPoint y: 119, distance: 224.4
drag, startPoint x: 488, startPoint y: 151, endPoint x: 303, endPoint y: 167, distance: 185.7
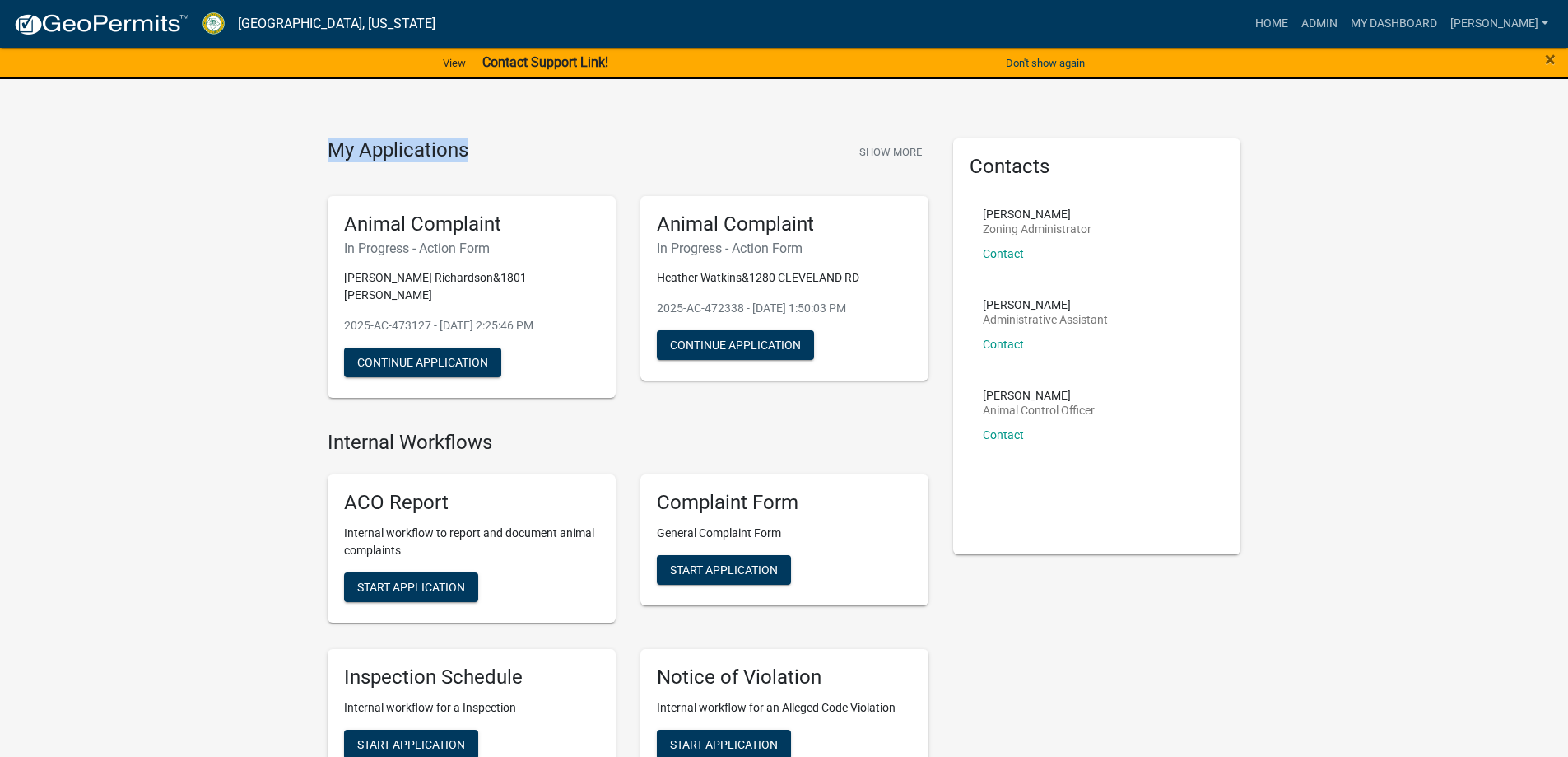
drag, startPoint x: 327, startPoint y: 150, endPoint x: 486, endPoint y: 135, distance: 159.7
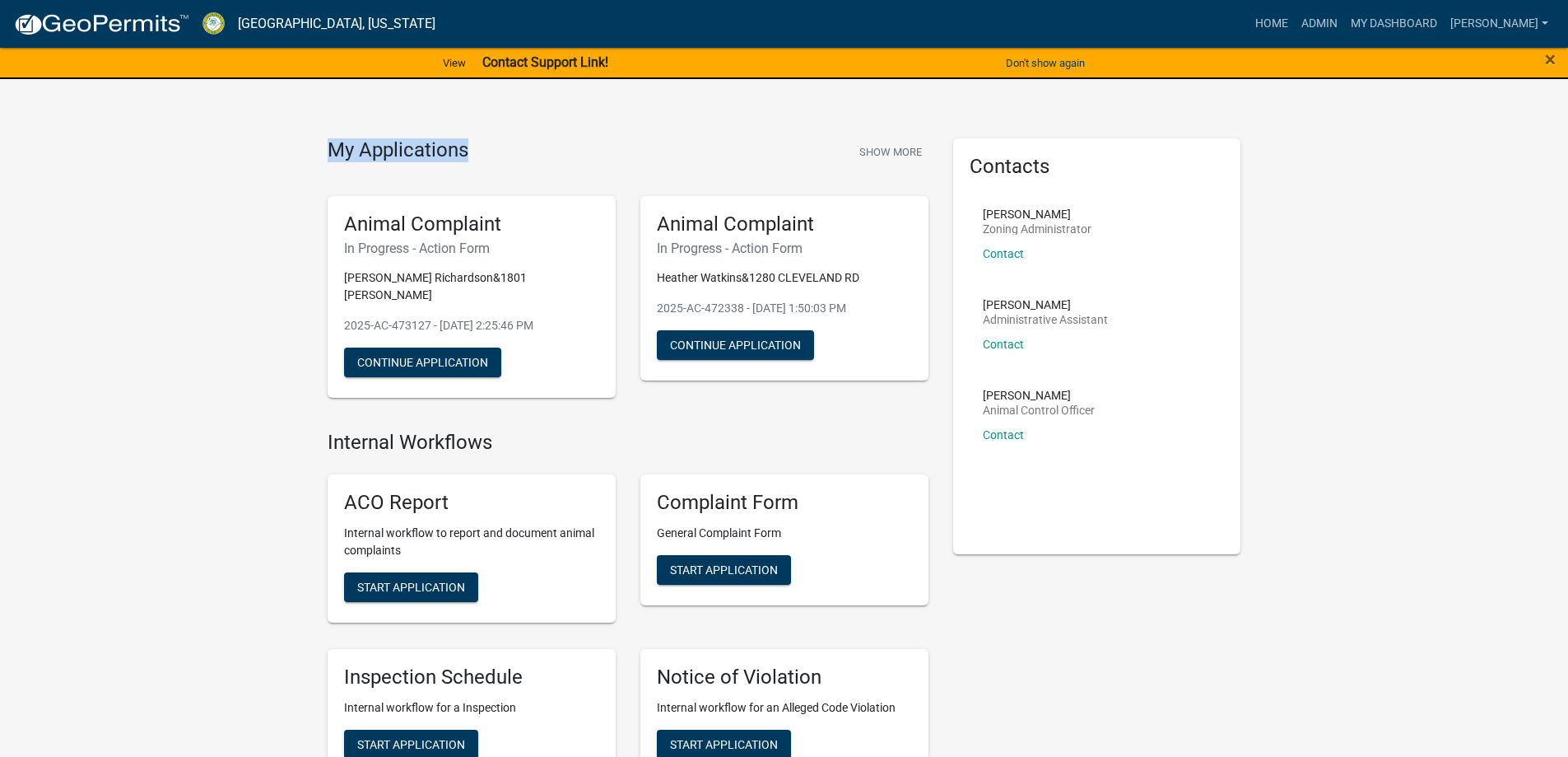
drag, startPoint x: 512, startPoint y: 131, endPoint x: 881, endPoint y: 58, distance: 376.2
drag, startPoint x: 1313, startPoint y: 21, endPoint x: 1306, endPoint y: 27, distance: 9.2
click at [1295, 23] on link "Home" at bounding box center [1271, 24] width 46 height 32
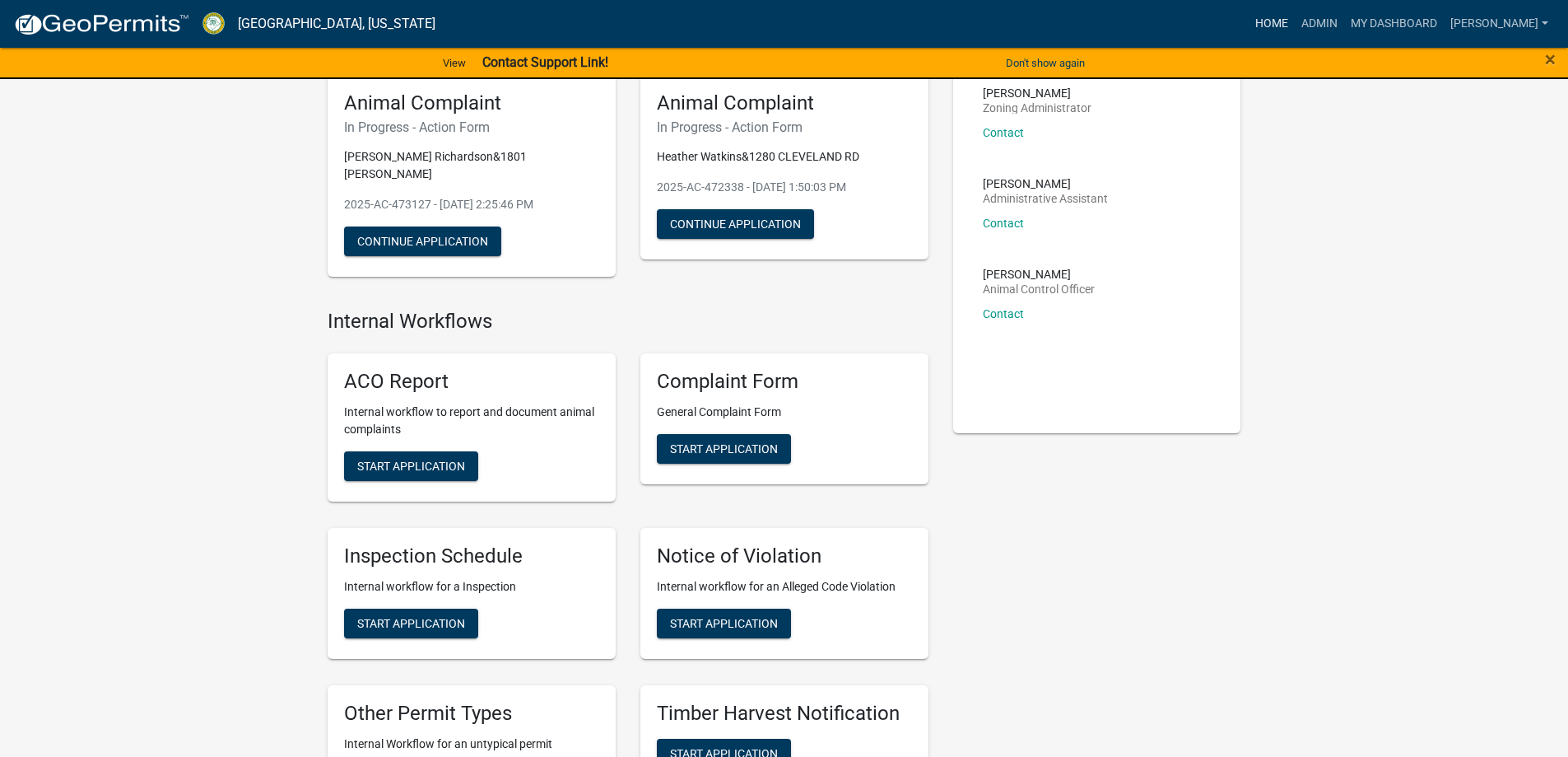
scroll to position [247, 0]
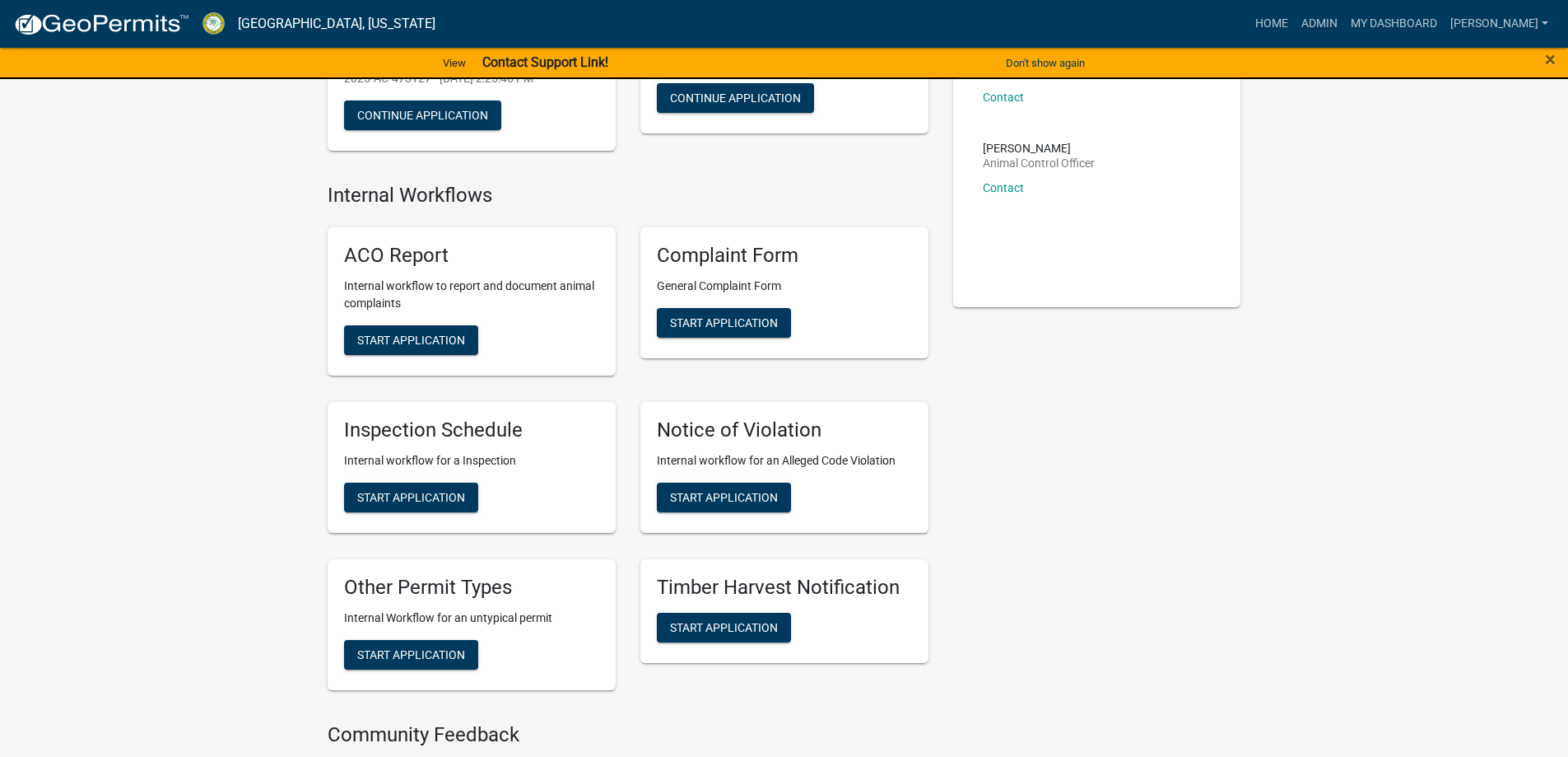
click at [1369, 6] on nav "Crawford County, Georgia more_horiz Home Admin My Dashboard l.kriz Admin Accoun…" at bounding box center [784, 23] width 1568 height 48
click at [1344, 19] on link "Admin" at bounding box center [1319, 24] width 49 height 32
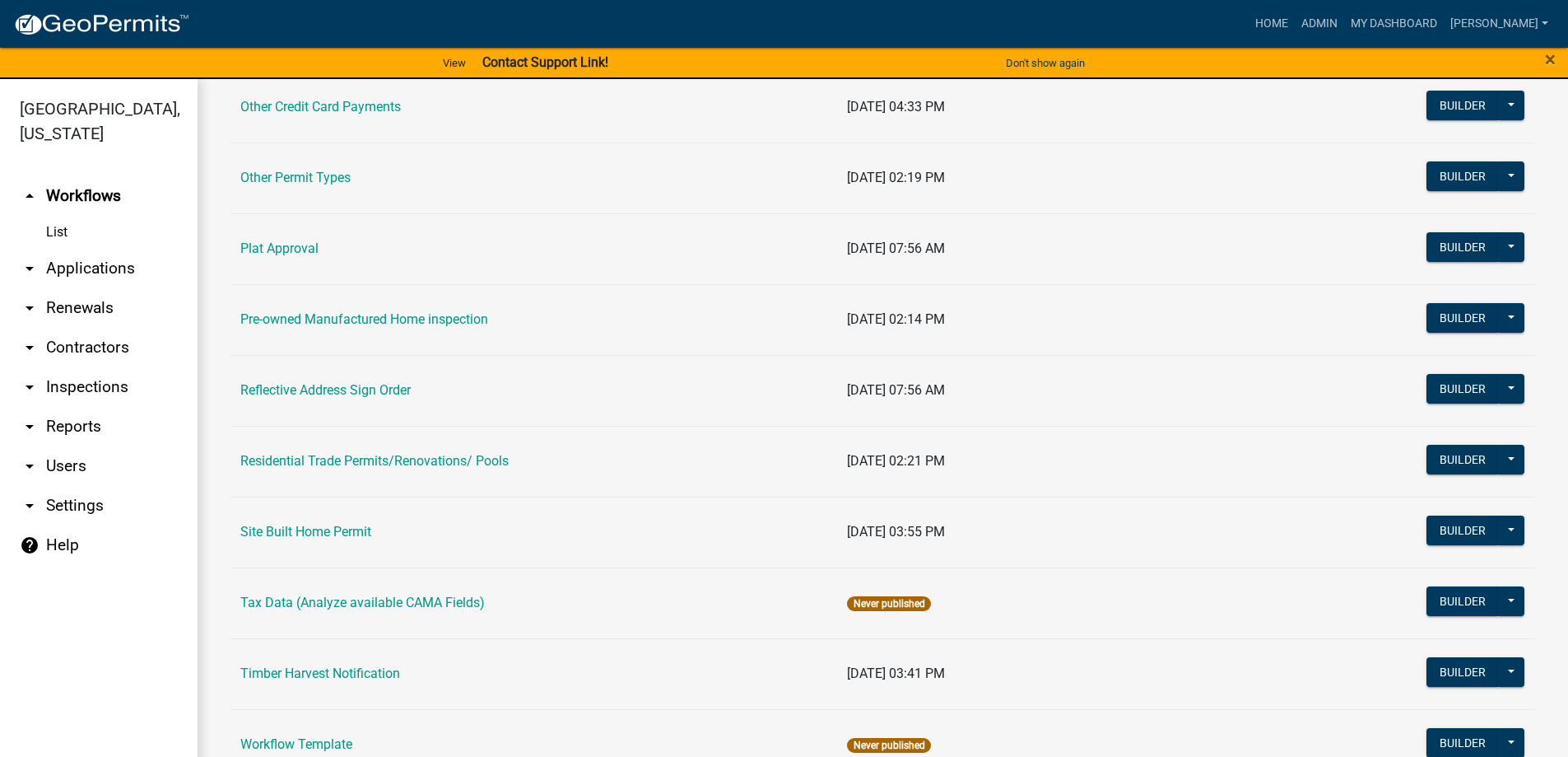
scroll to position [1498, 0]
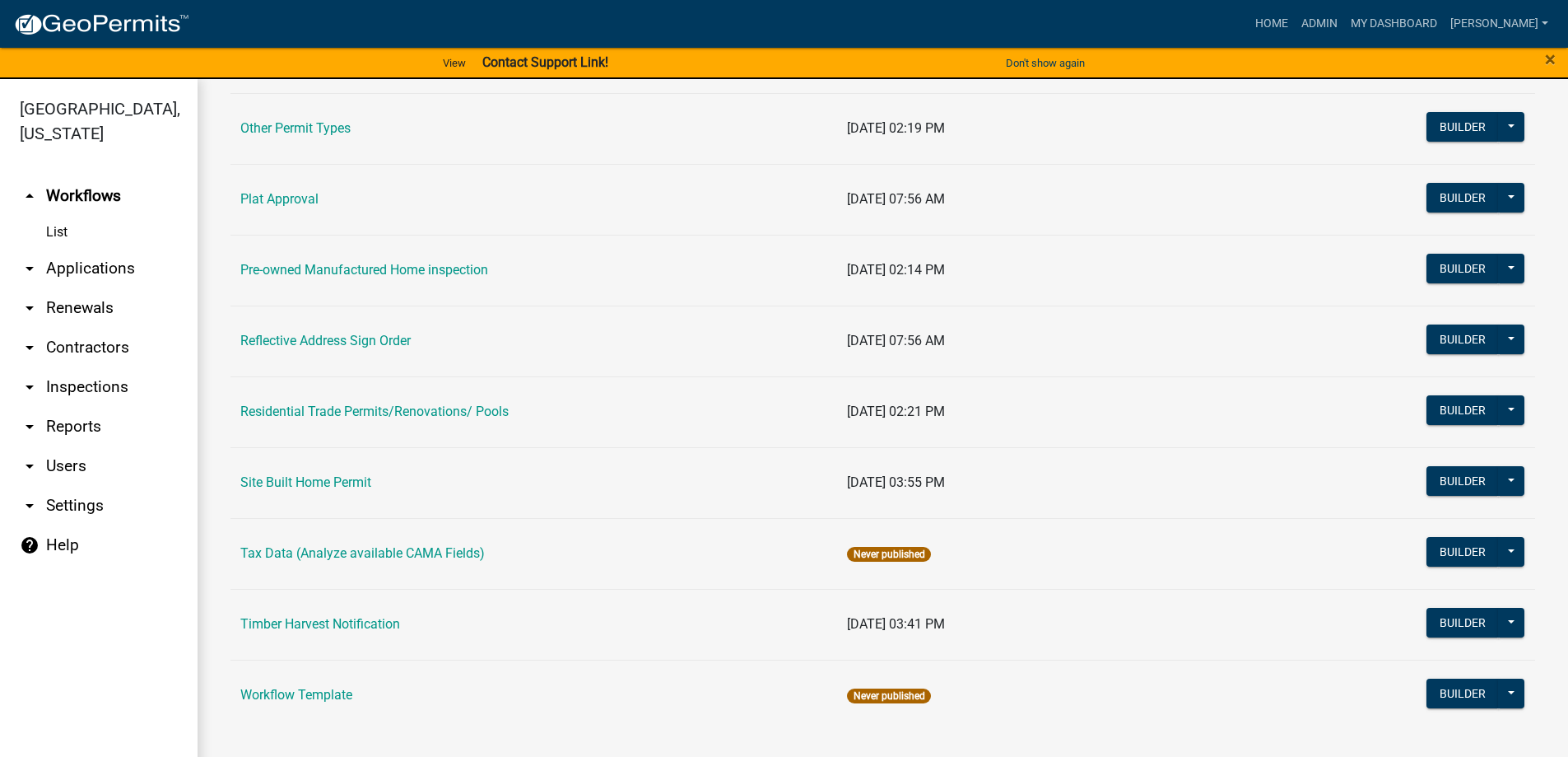
click at [87, 275] on link "arrow_drop_down Applications" at bounding box center [98, 268] width 197 height 39
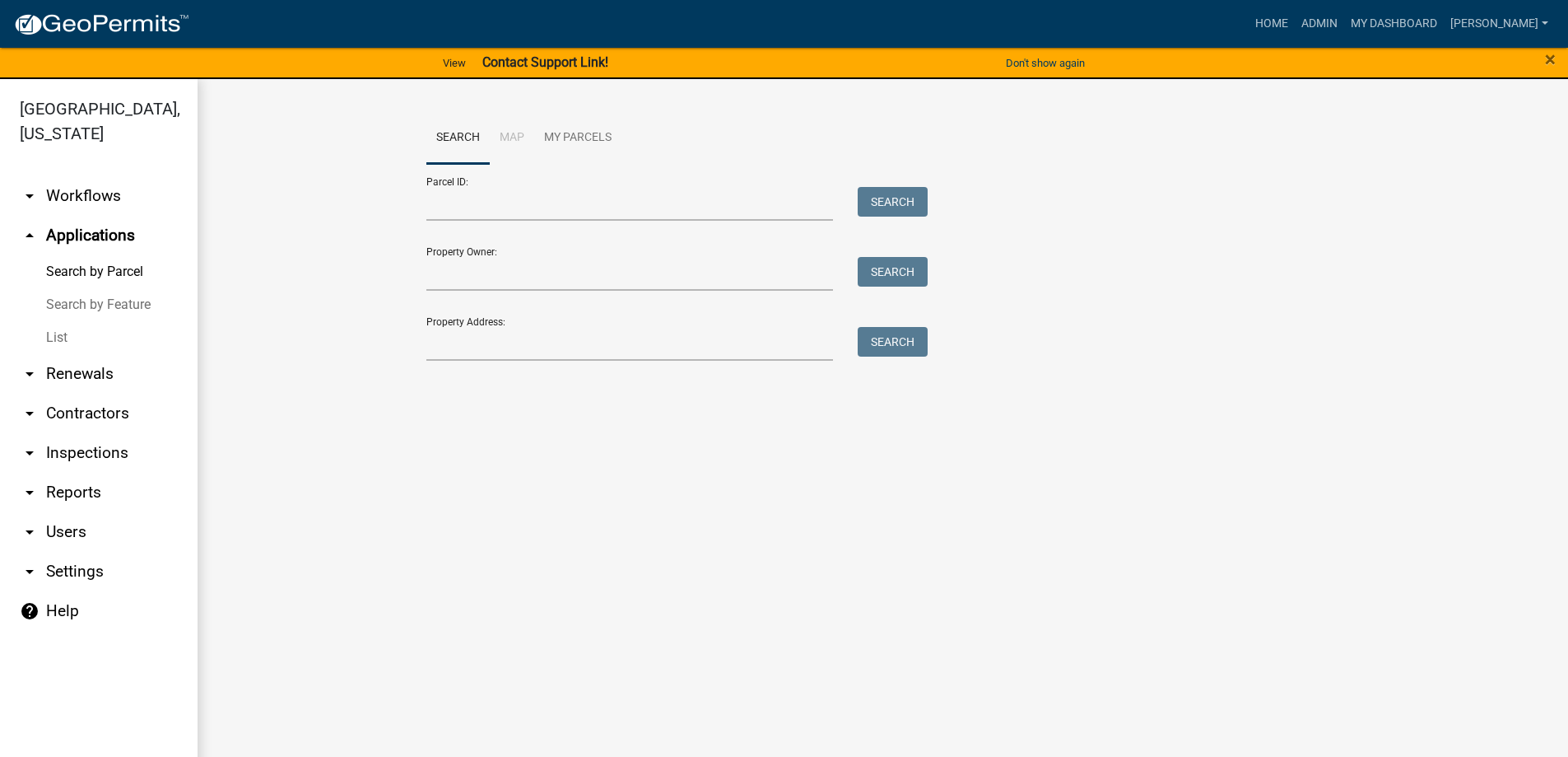
click at [34, 336] on link "List" at bounding box center [98, 338] width 197 height 33
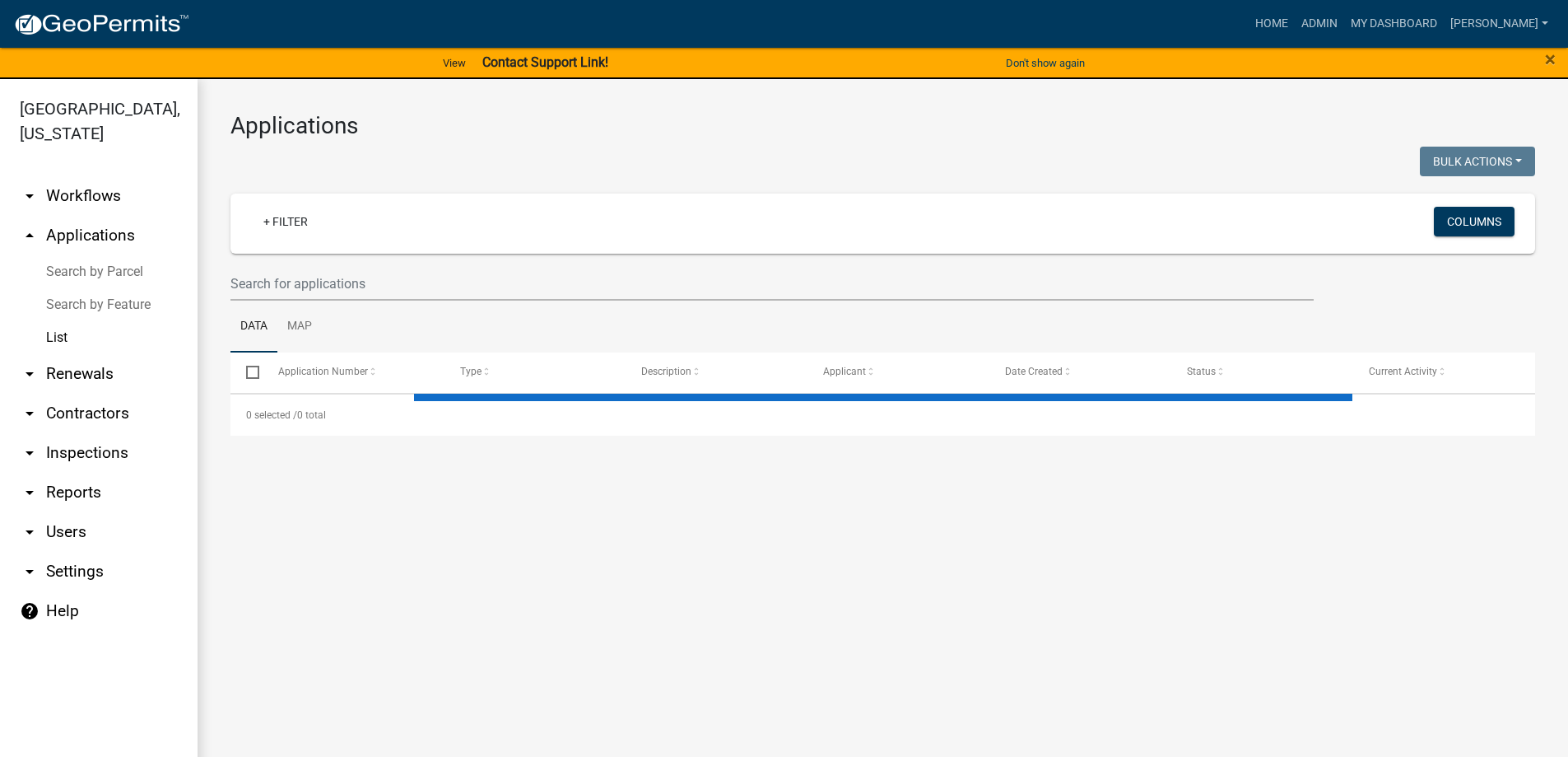
select select "3: 100"
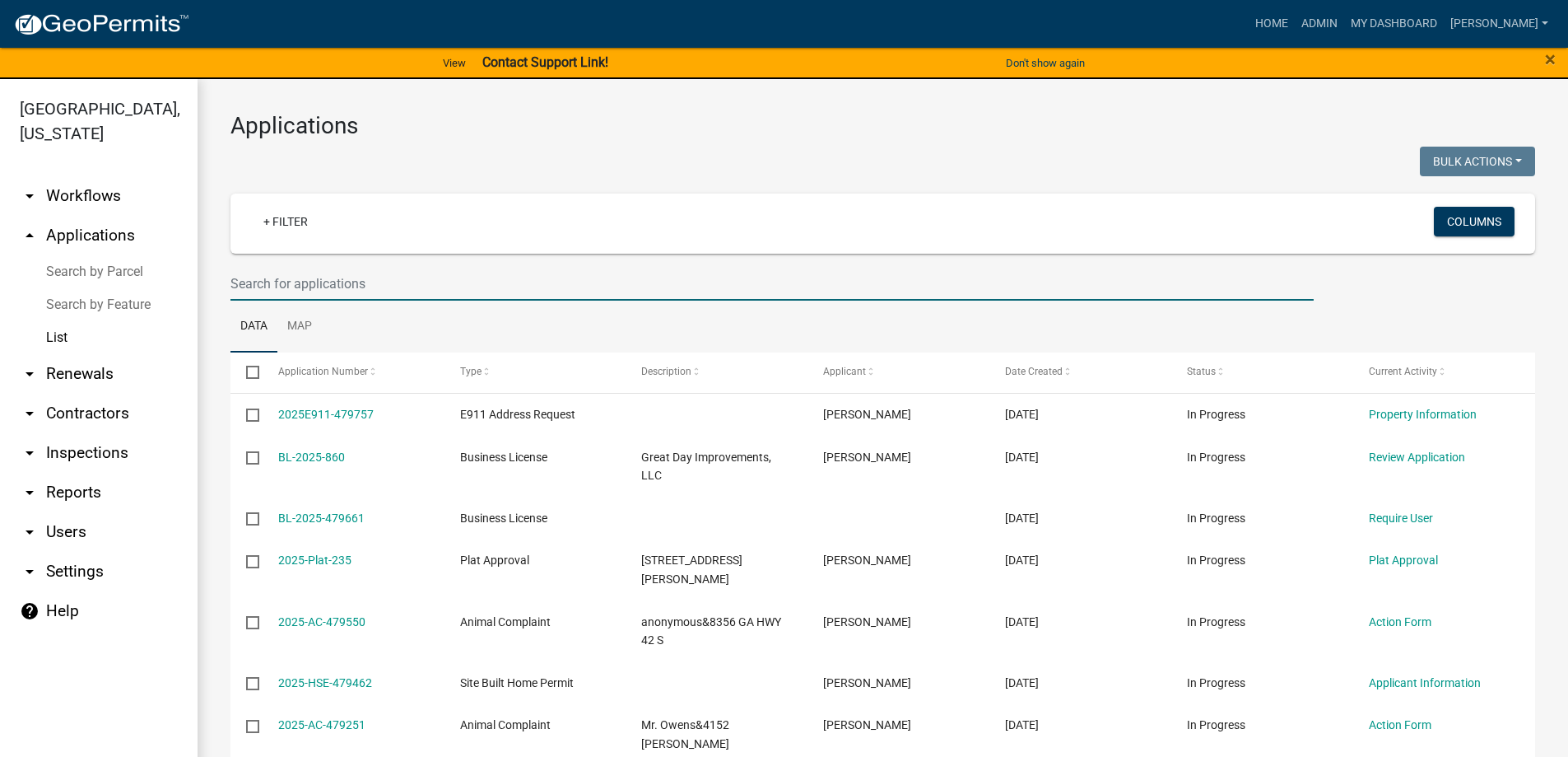
click at [322, 283] on input "text" at bounding box center [772, 283] width 1083 height 34
click at [347, 238] on div "+ Filter" at bounding box center [667, 223] width 860 height 34
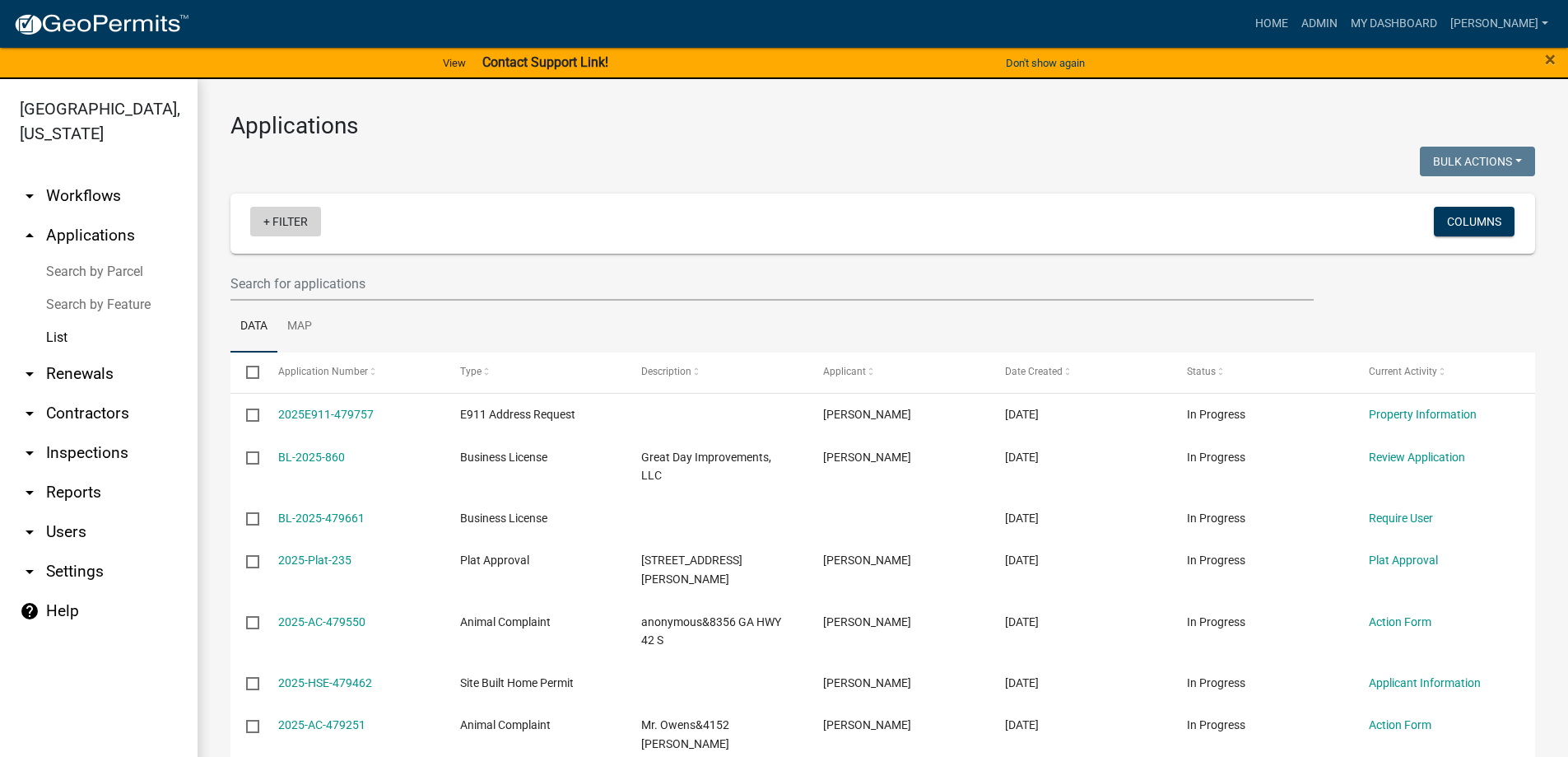
click at [295, 214] on link "+ Filter" at bounding box center [285, 222] width 71 height 30
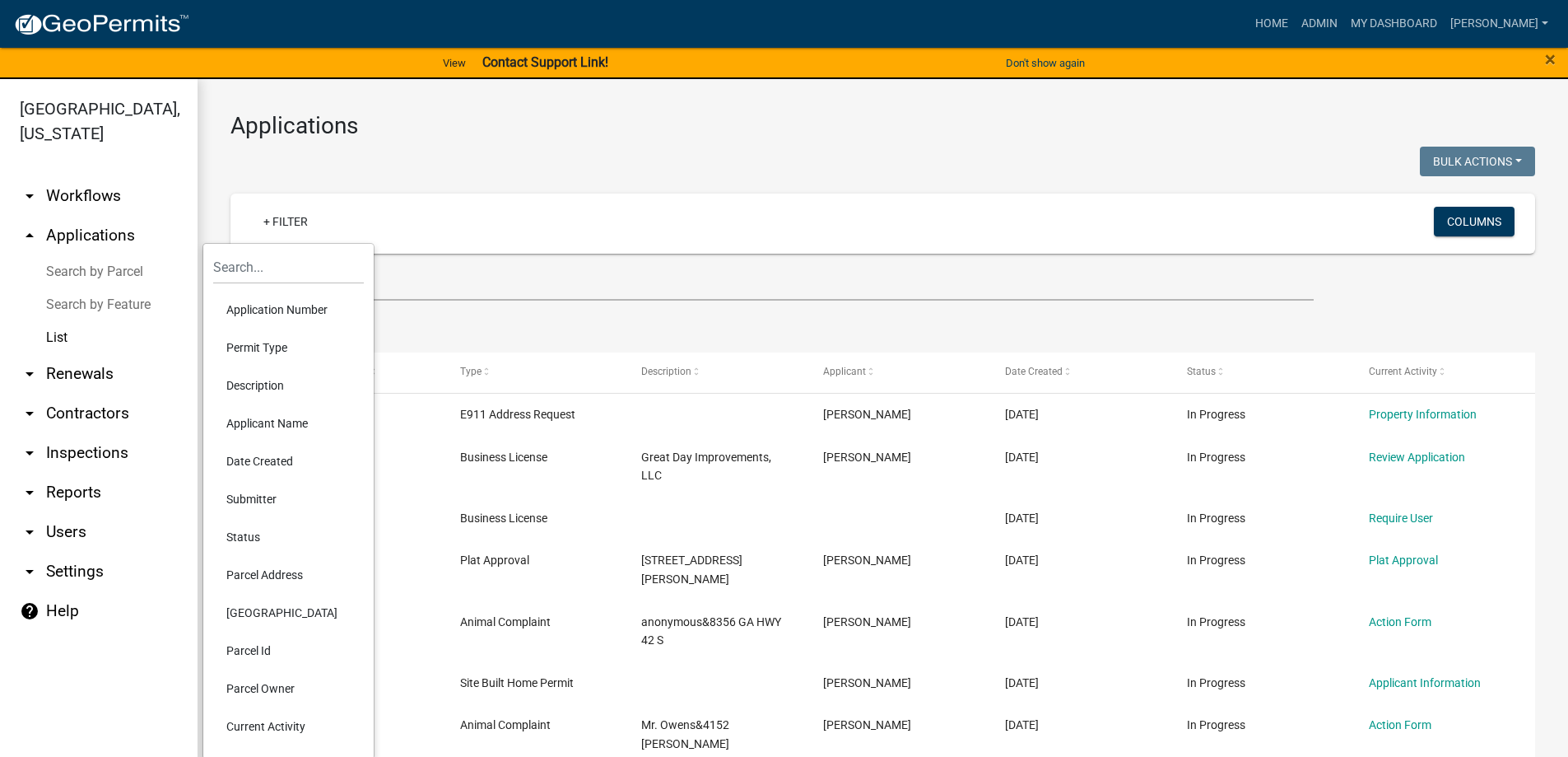
click at [280, 424] on li "Applicant Name" at bounding box center [288, 423] width 151 height 38
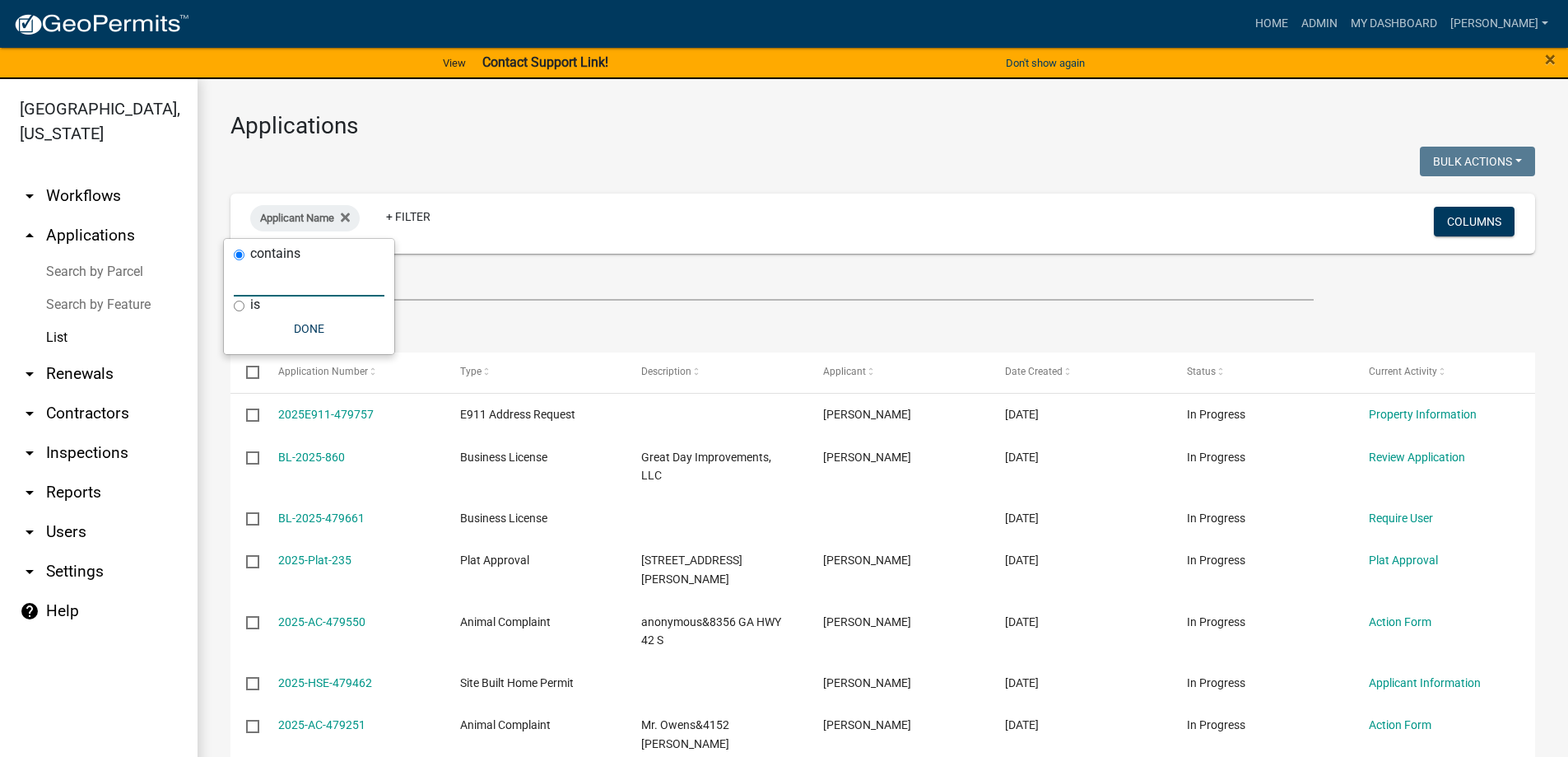
click at [310, 283] on input "text" at bounding box center [309, 279] width 151 height 34
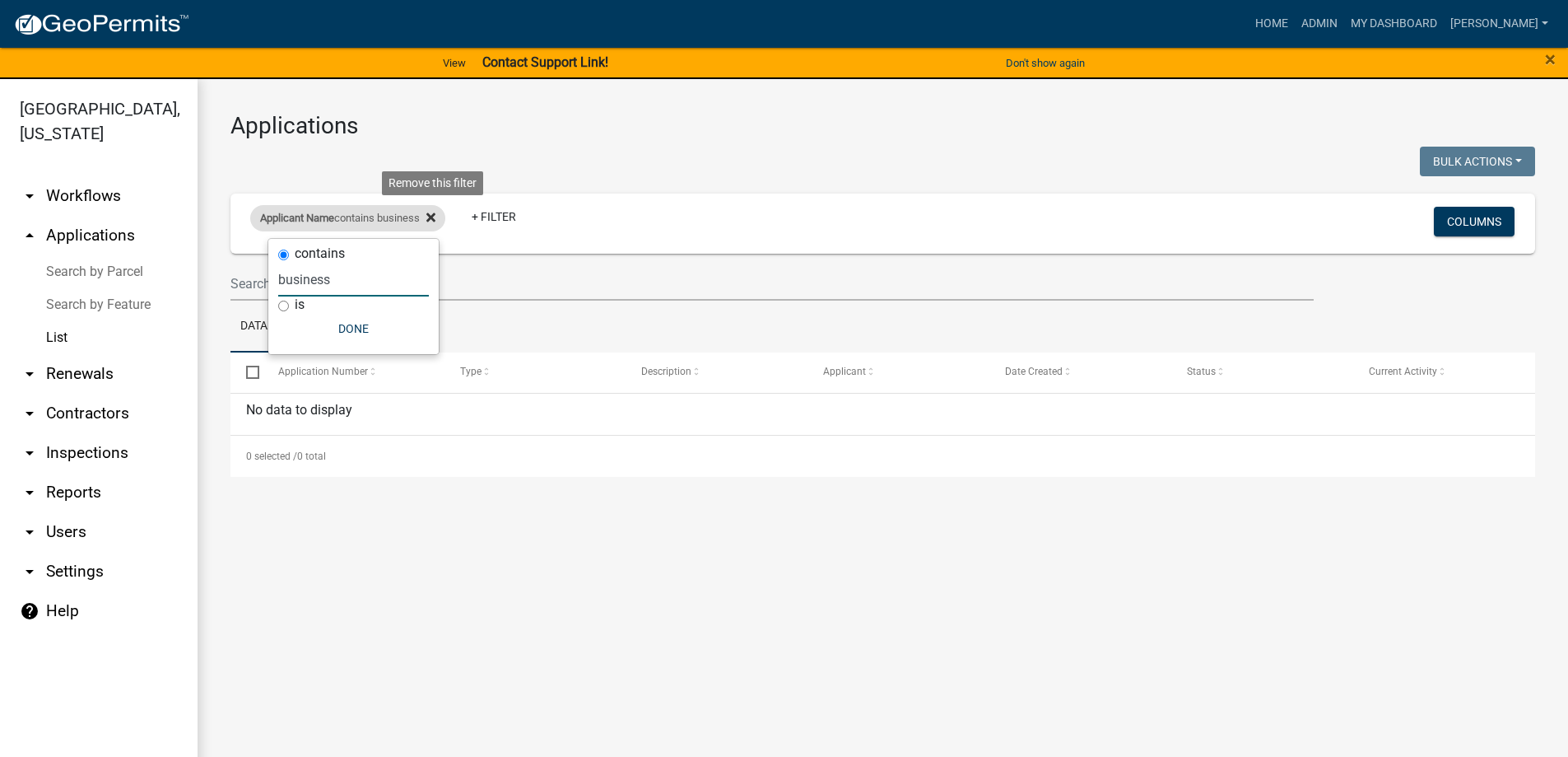
type input "business"
click at [436, 216] on icon at bounding box center [431, 218] width 9 height 9
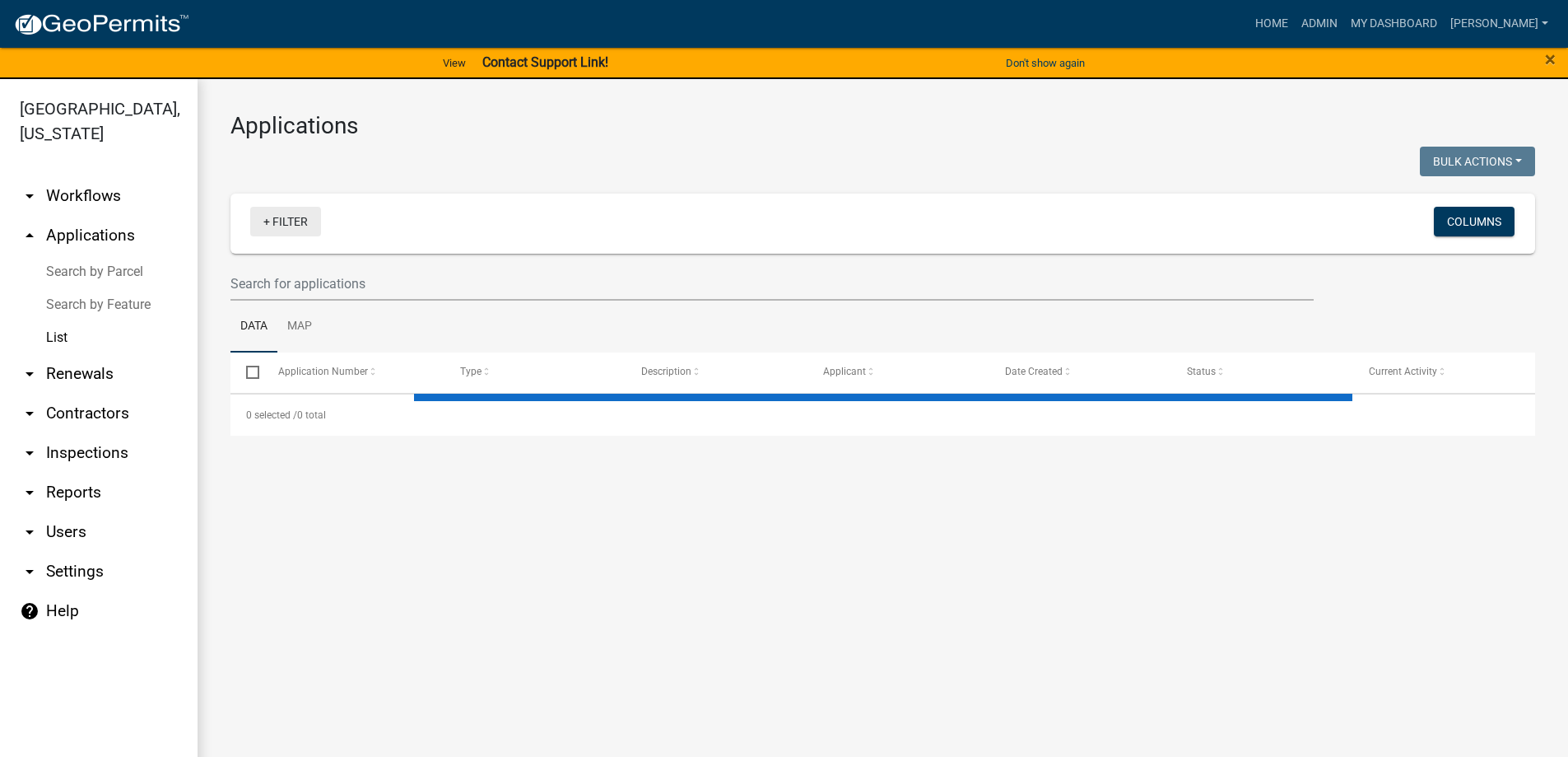
click at [282, 223] on link "+ Filter" at bounding box center [285, 222] width 71 height 30
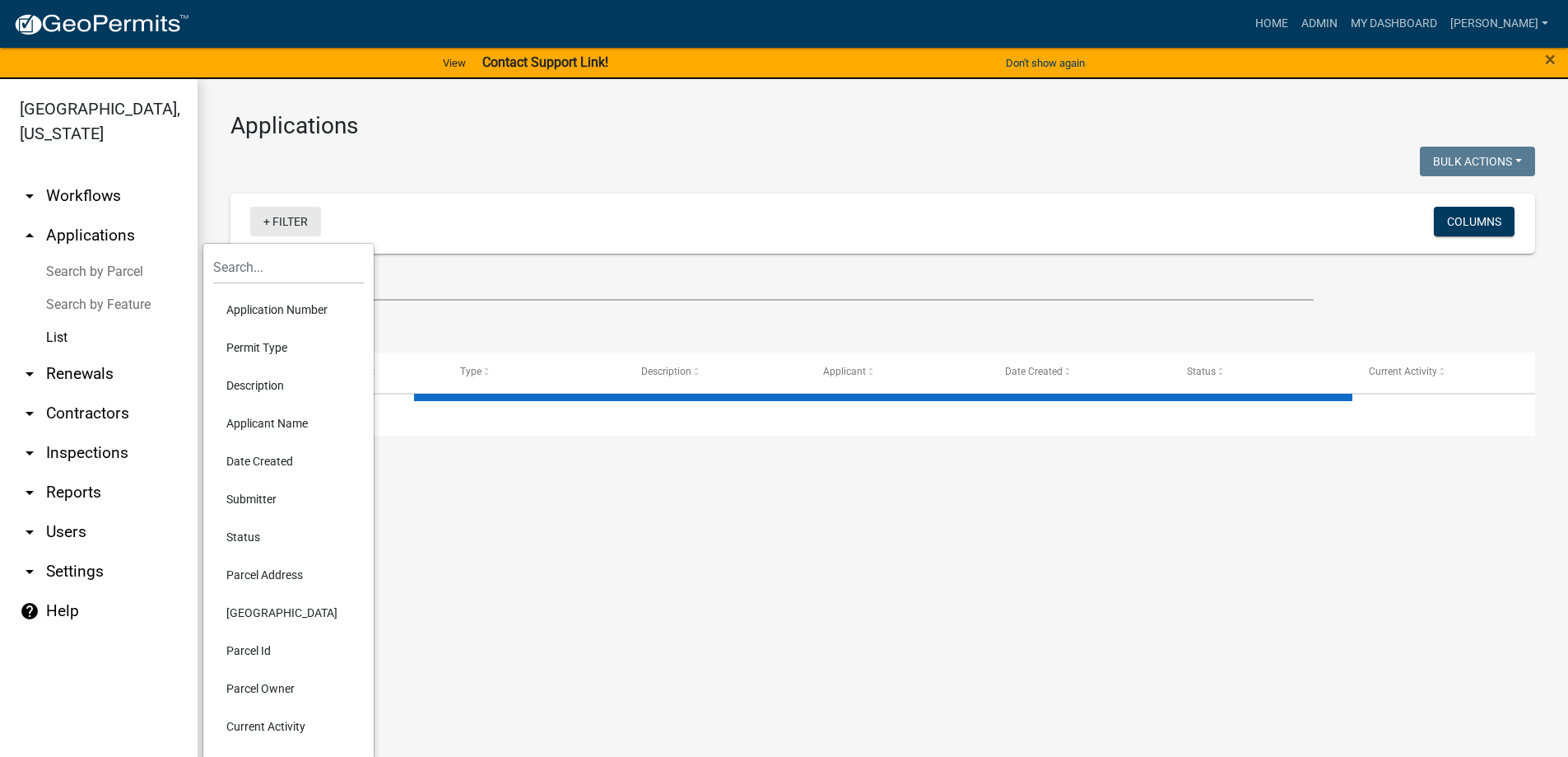
select select "3: 100"
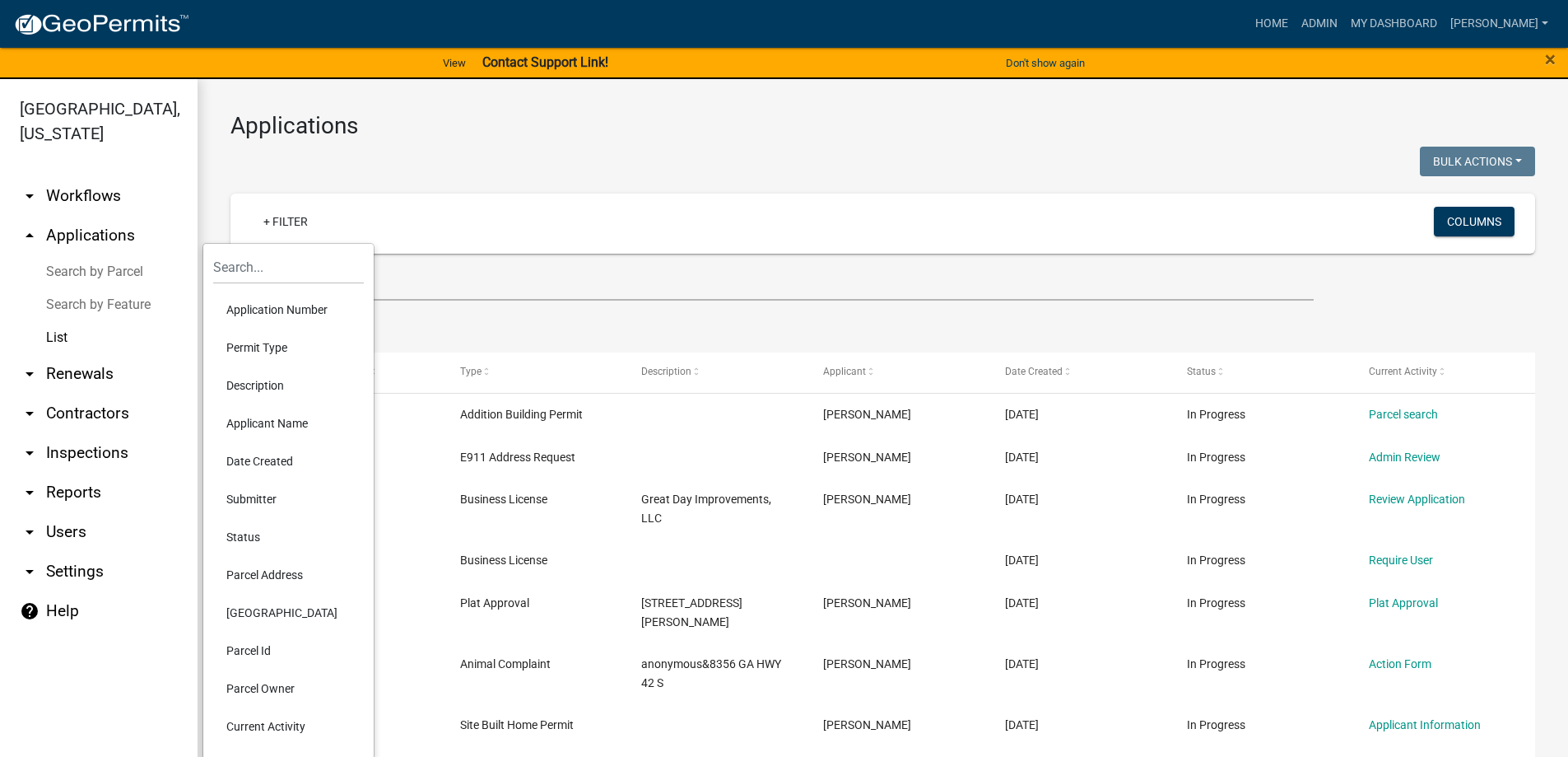
click at [295, 348] on li "Permit Type" at bounding box center [288, 347] width 151 height 38
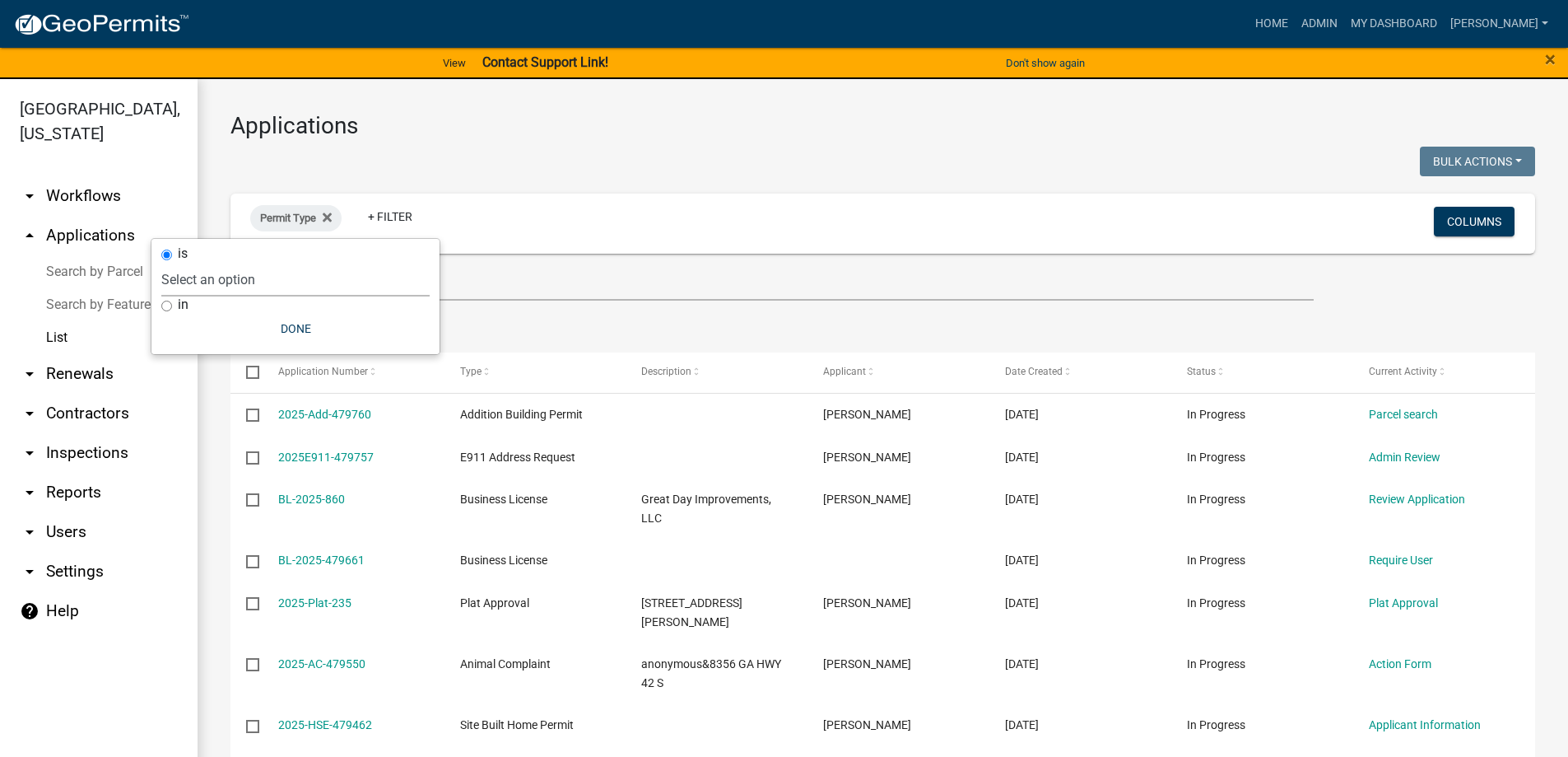
click at [312, 291] on select "Select an option Accessory Building Permit ACO Report Addition Building Permit …" at bounding box center [296, 279] width 268 height 34
select select "322e1bdb-96ea-4133-91af-6f1f14469bb2"
click at [209, 263] on select "Select an option Accessory Building Permit ACO Report Addition Building Permit …" at bounding box center [296, 279] width 268 height 34
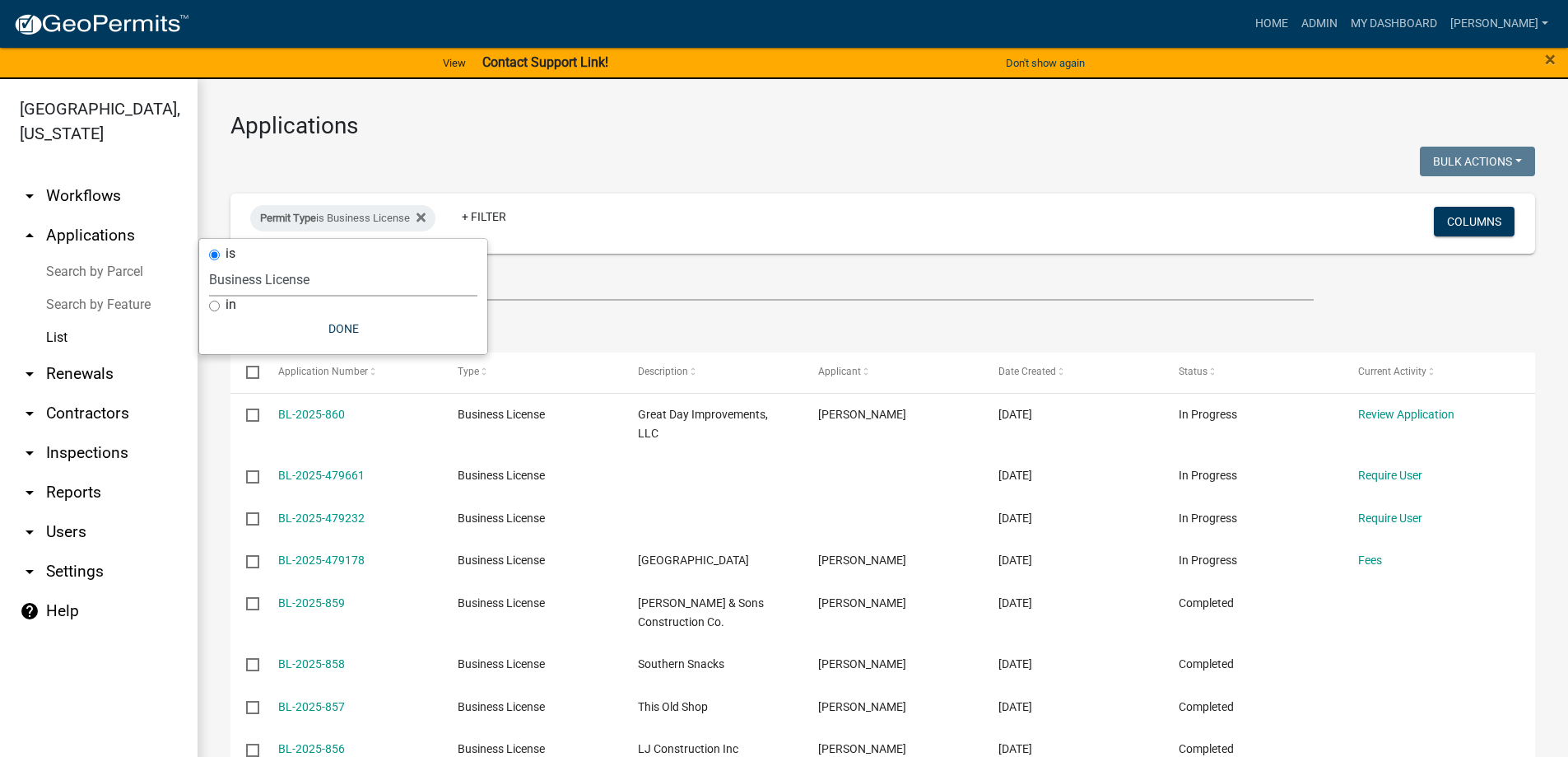
click at [828, 169] on div at bounding box center [551, 163] width 665 height 34
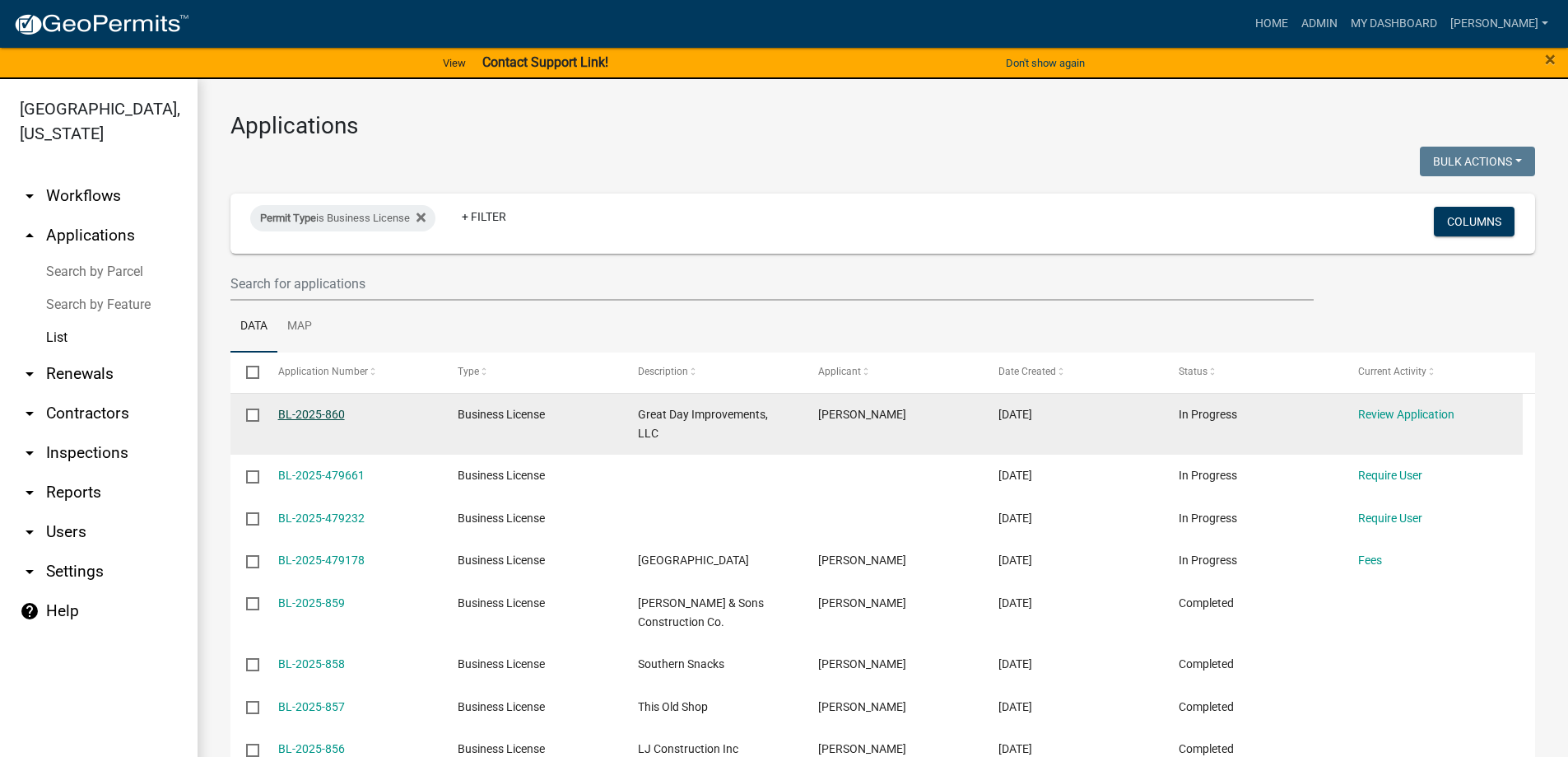
click at [283, 411] on link "BL-2025-860" at bounding box center [312, 414] width 67 height 13
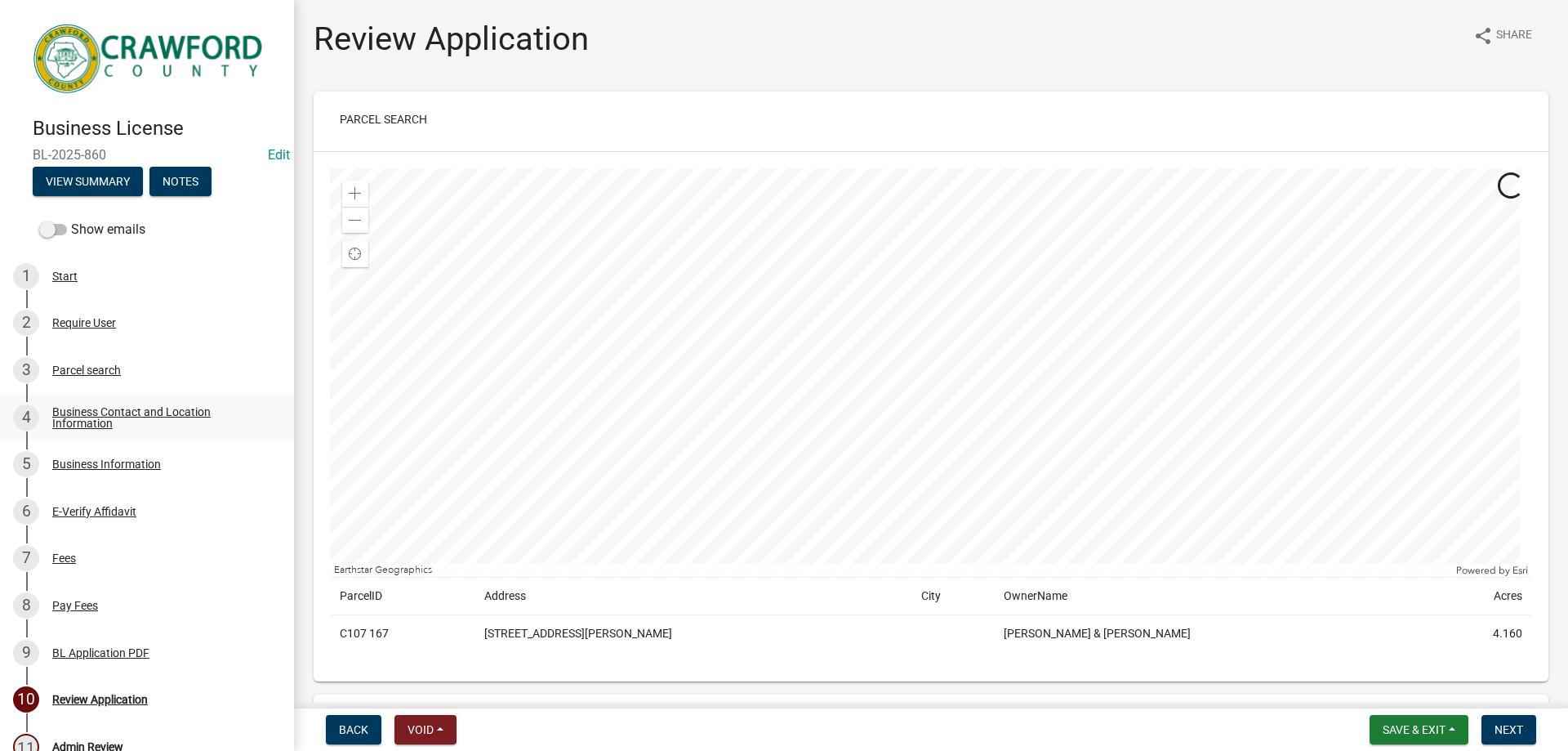
click at [95, 415] on div "Business Contact and Location Information" at bounding box center [160, 418] width 216 height 23
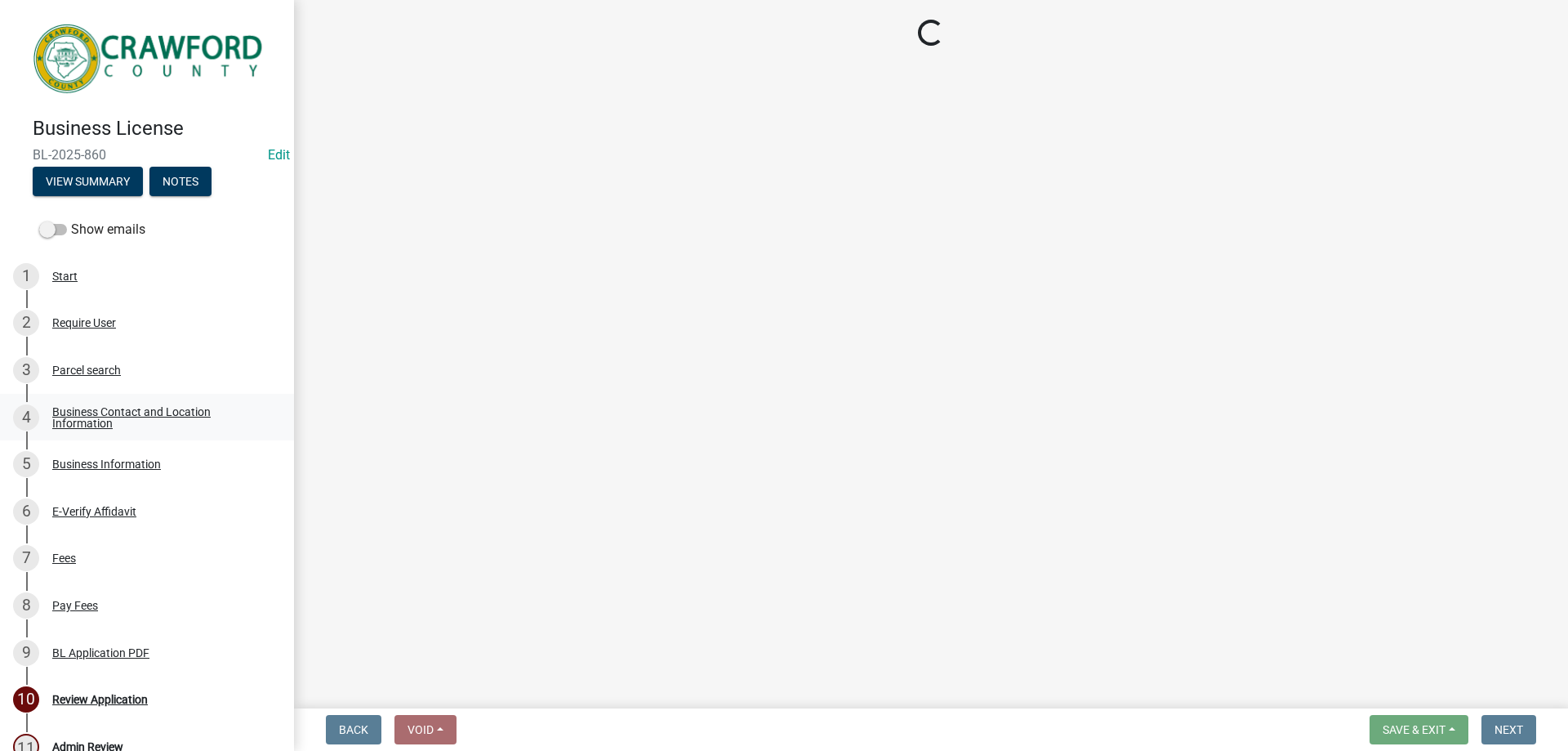
select select "NC"
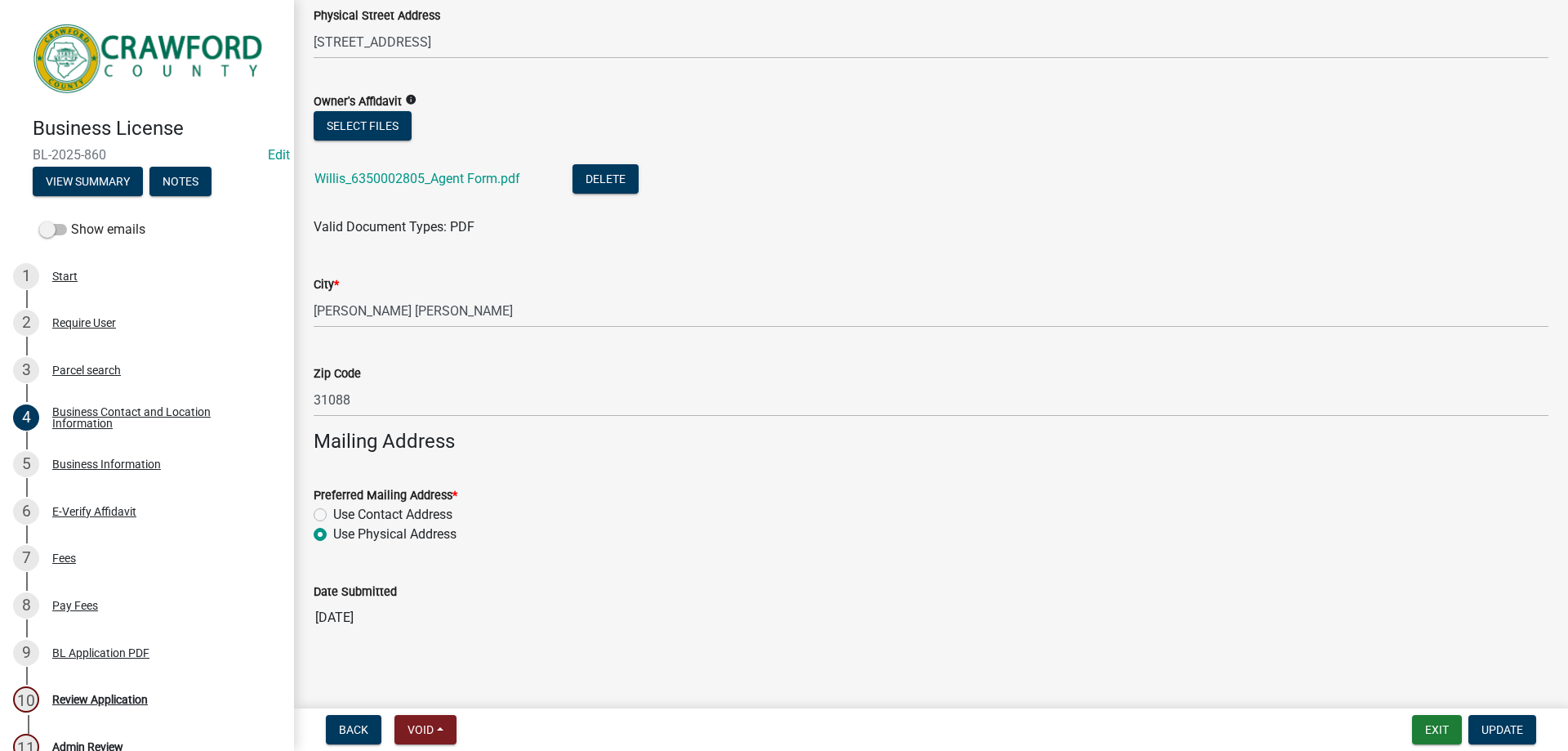
scroll to position [1605, 0]
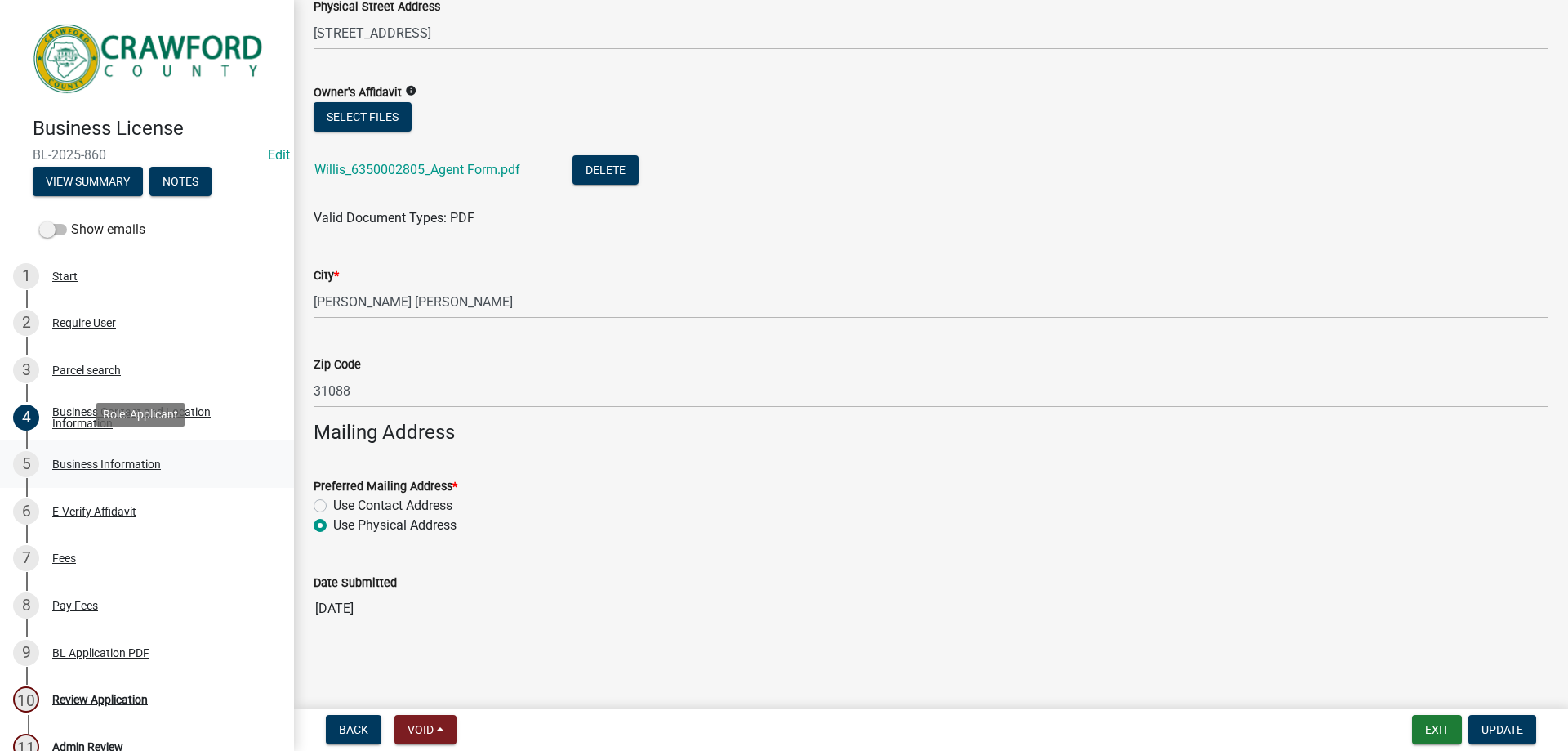
click at [112, 451] on div "5 Business Information" at bounding box center [141, 464] width 255 height 26
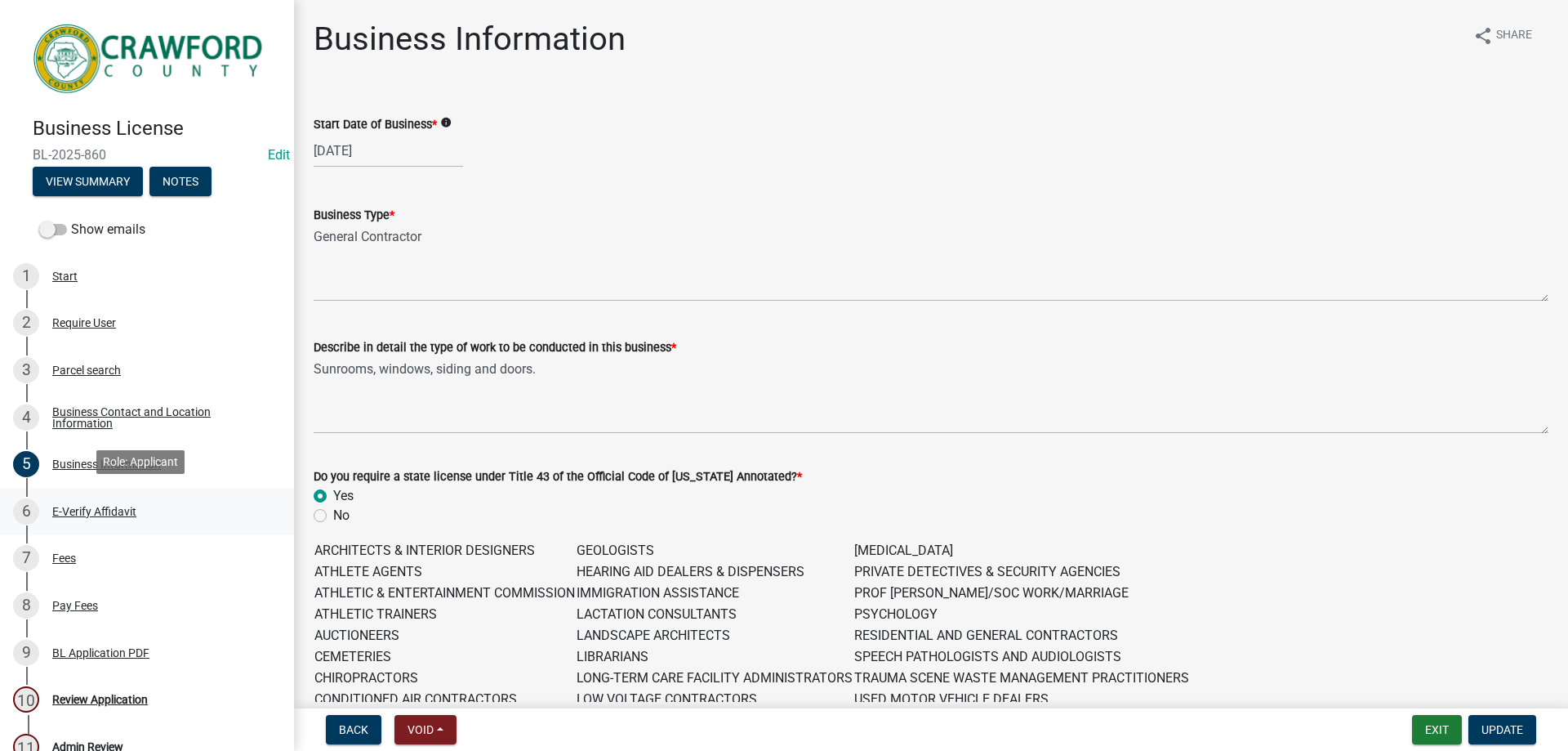
click at [146, 491] on link "6 E-Verify Affidavit" at bounding box center [147, 511] width 294 height 47
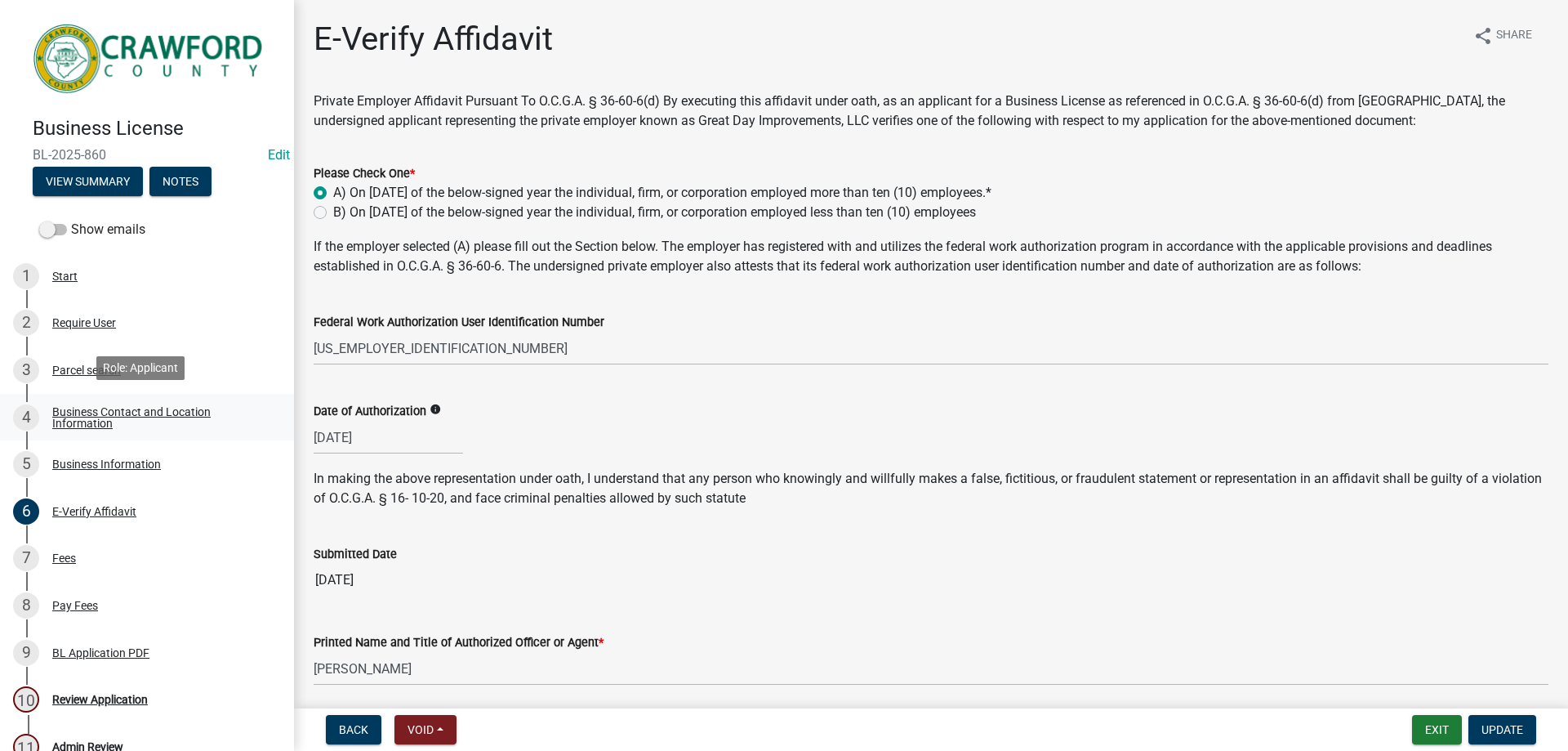
click at [172, 423] on div "Business Contact and Location Information" at bounding box center [160, 418] width 216 height 23
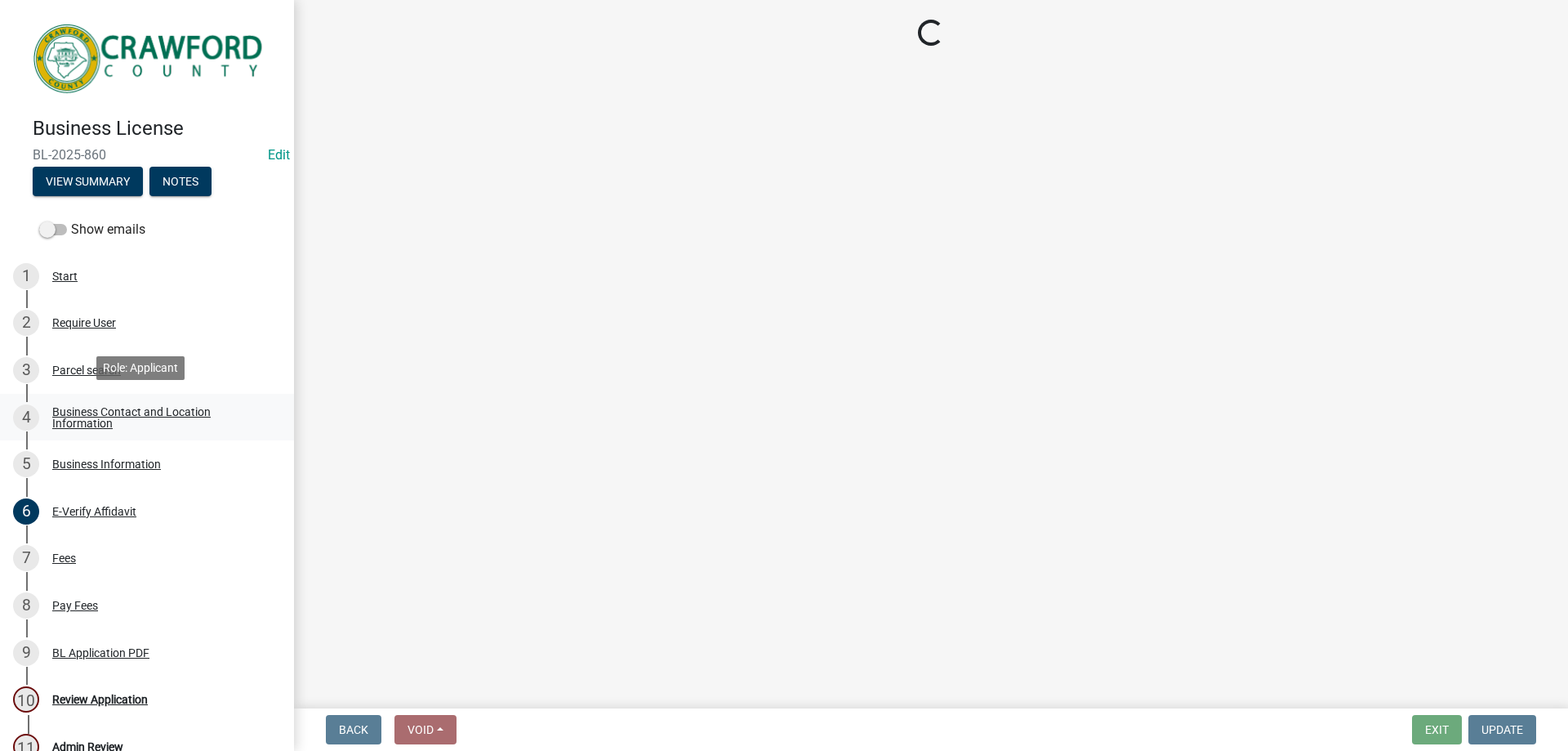
select select "NC"
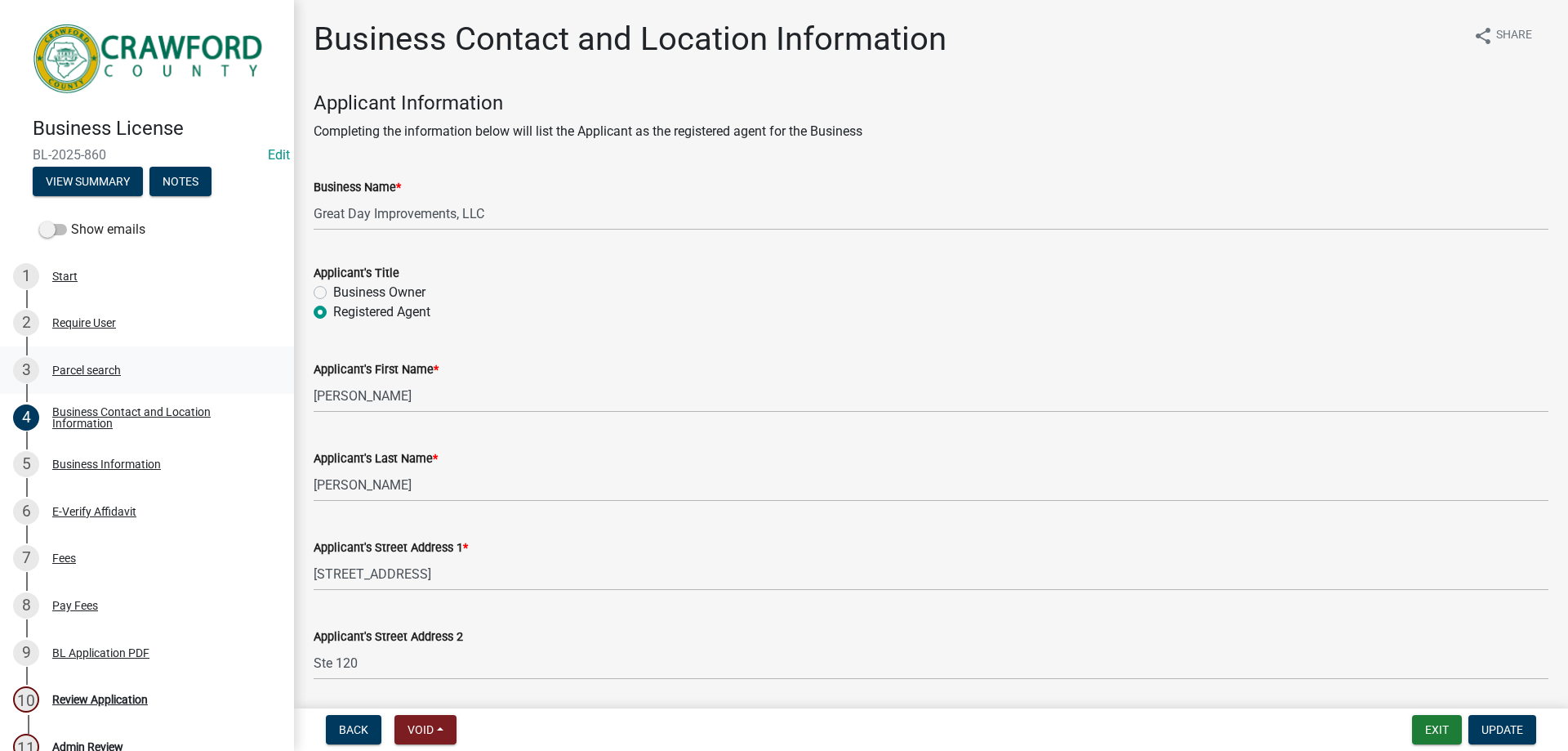
click at [128, 371] on div "3 Parcel search" at bounding box center [141, 371] width 255 height 26
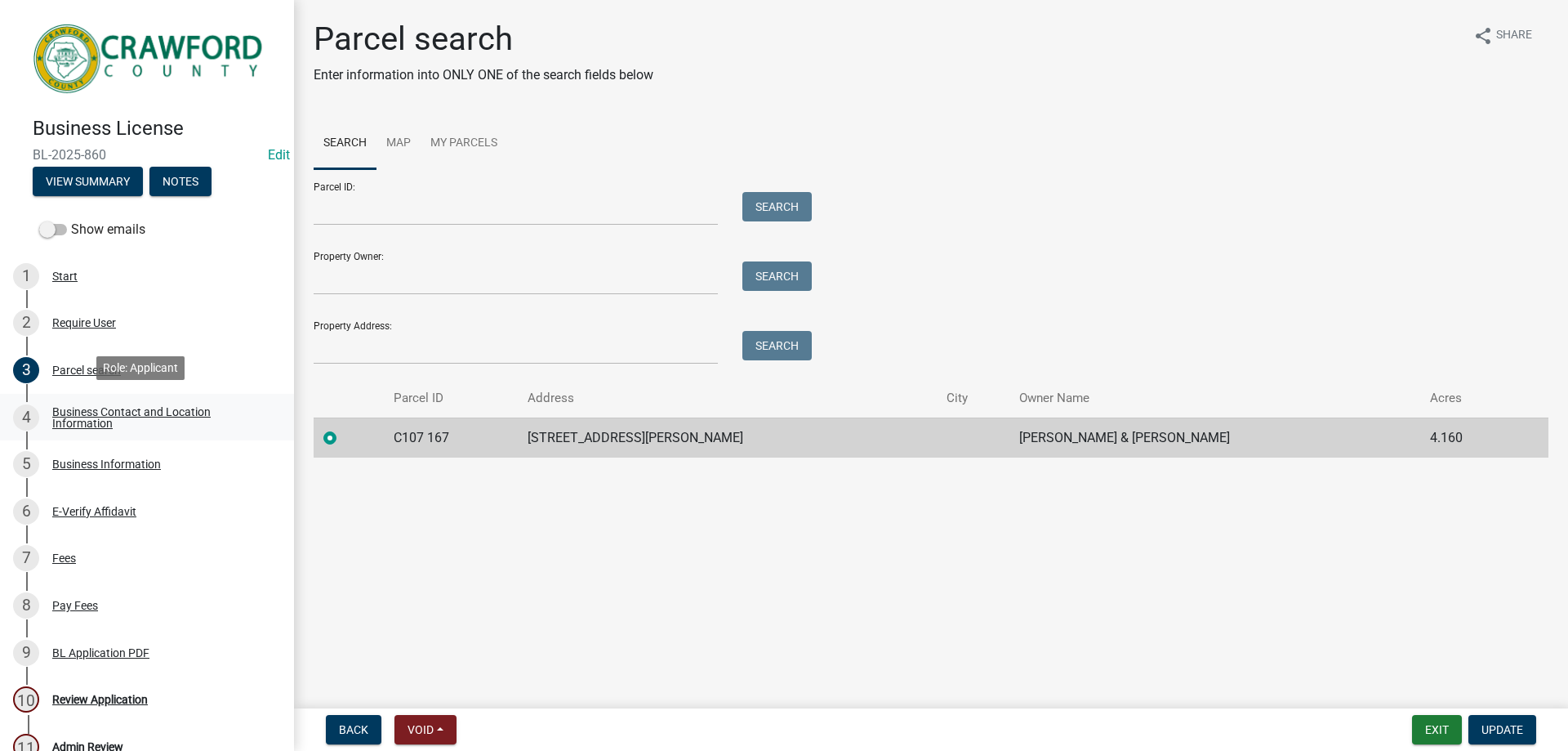
click at [127, 425] on div "4 Business Contact and Location Information" at bounding box center [141, 418] width 255 height 26
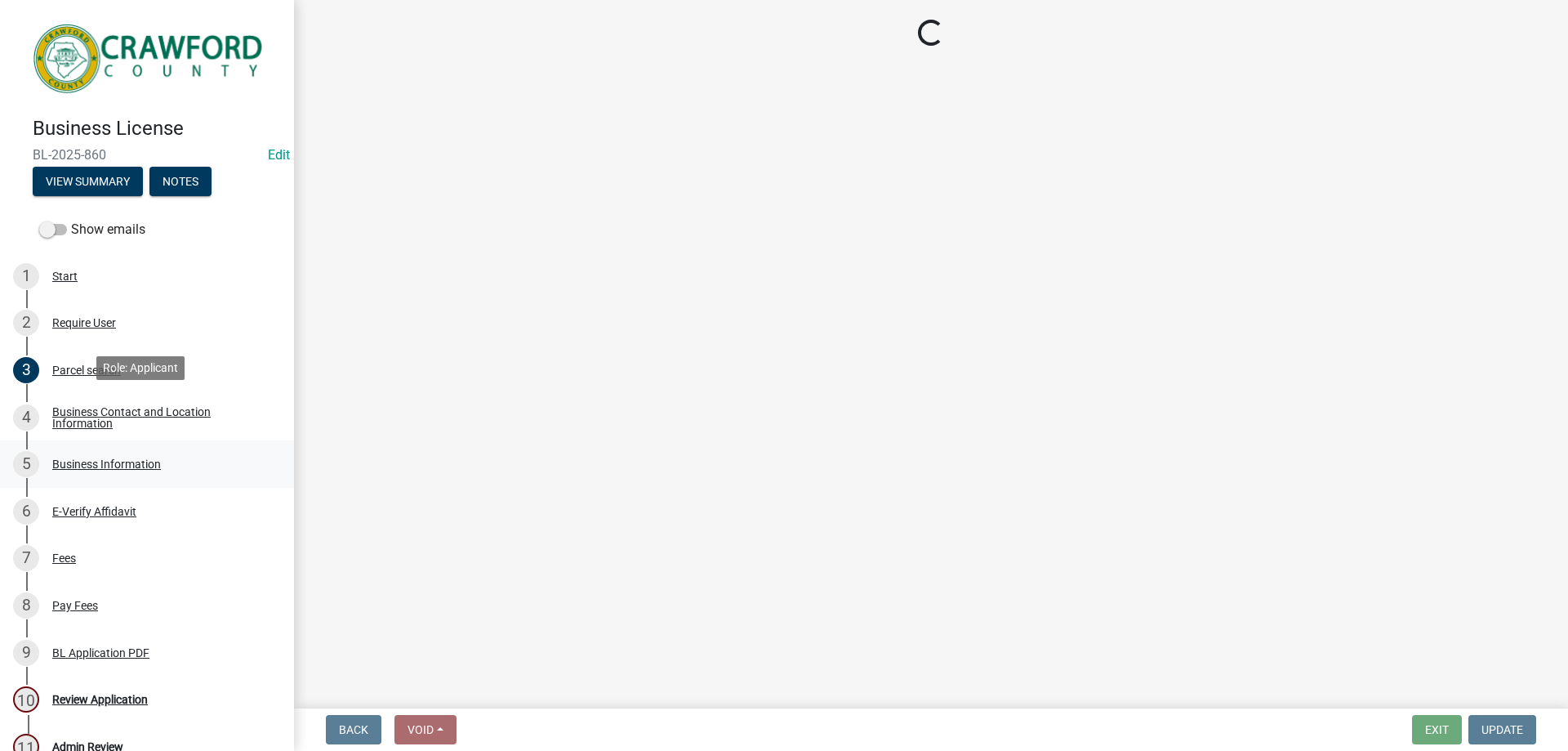
select select "NC"
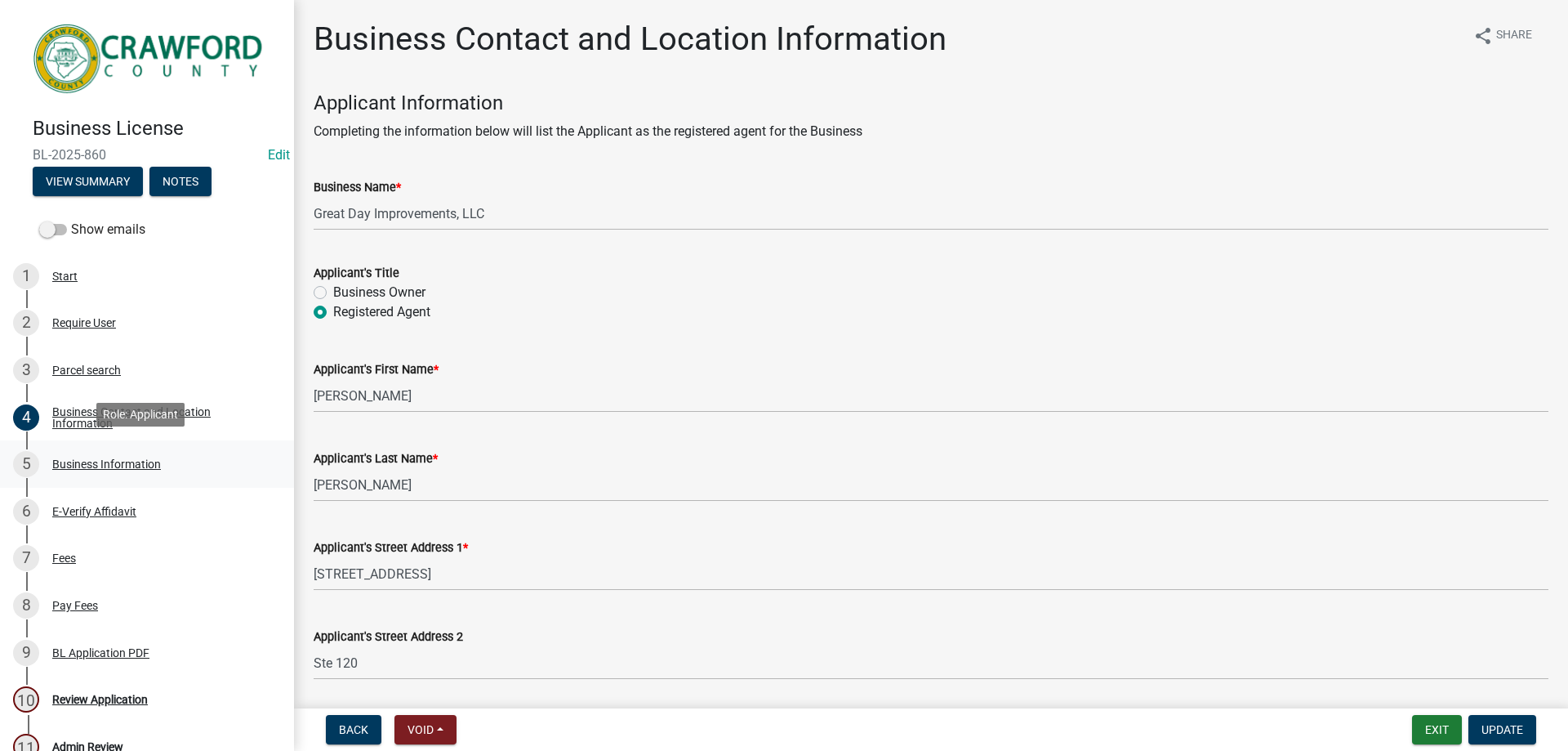
click at [130, 464] on div "Business Information" at bounding box center [106, 464] width 108 height 12
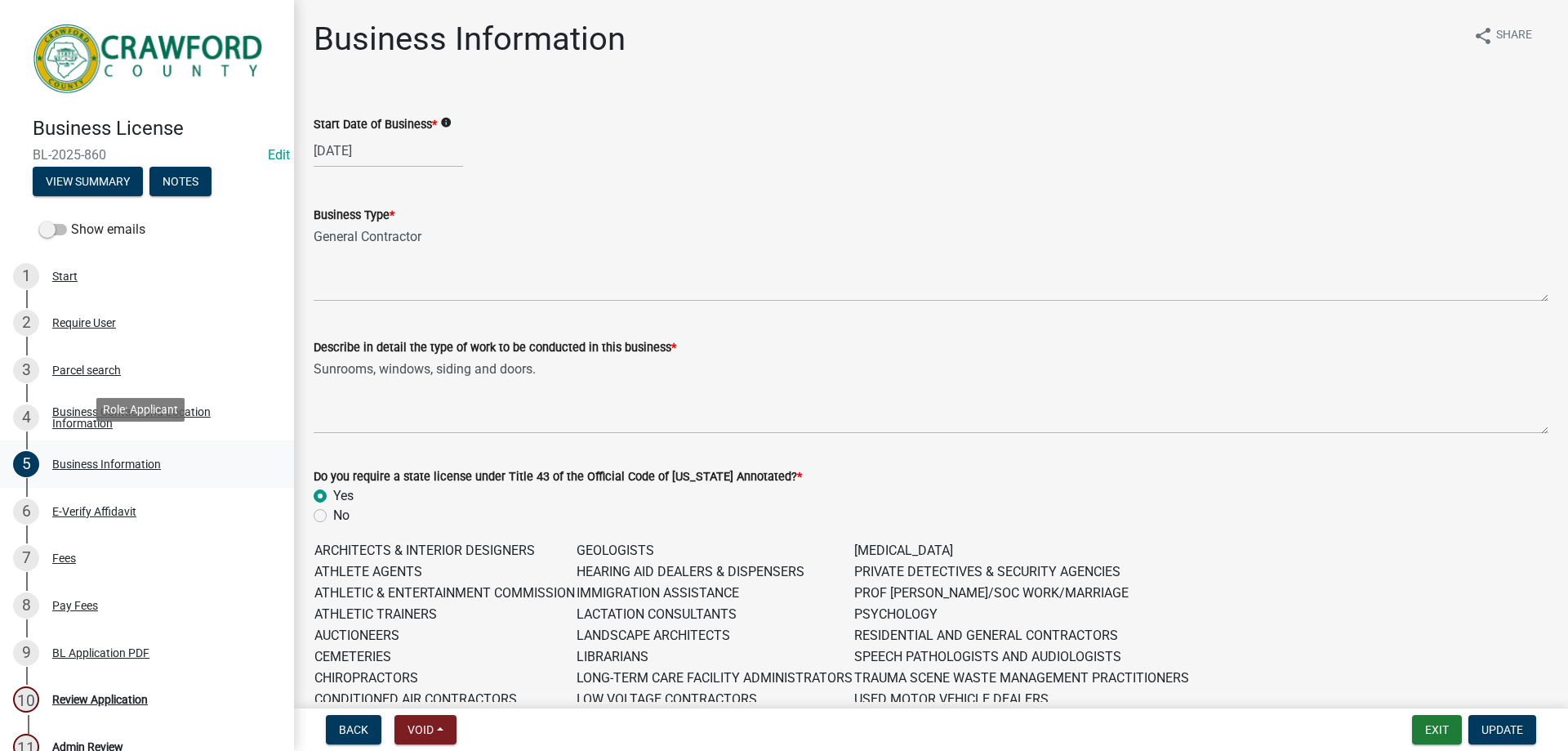
scroll to position [82, 0]
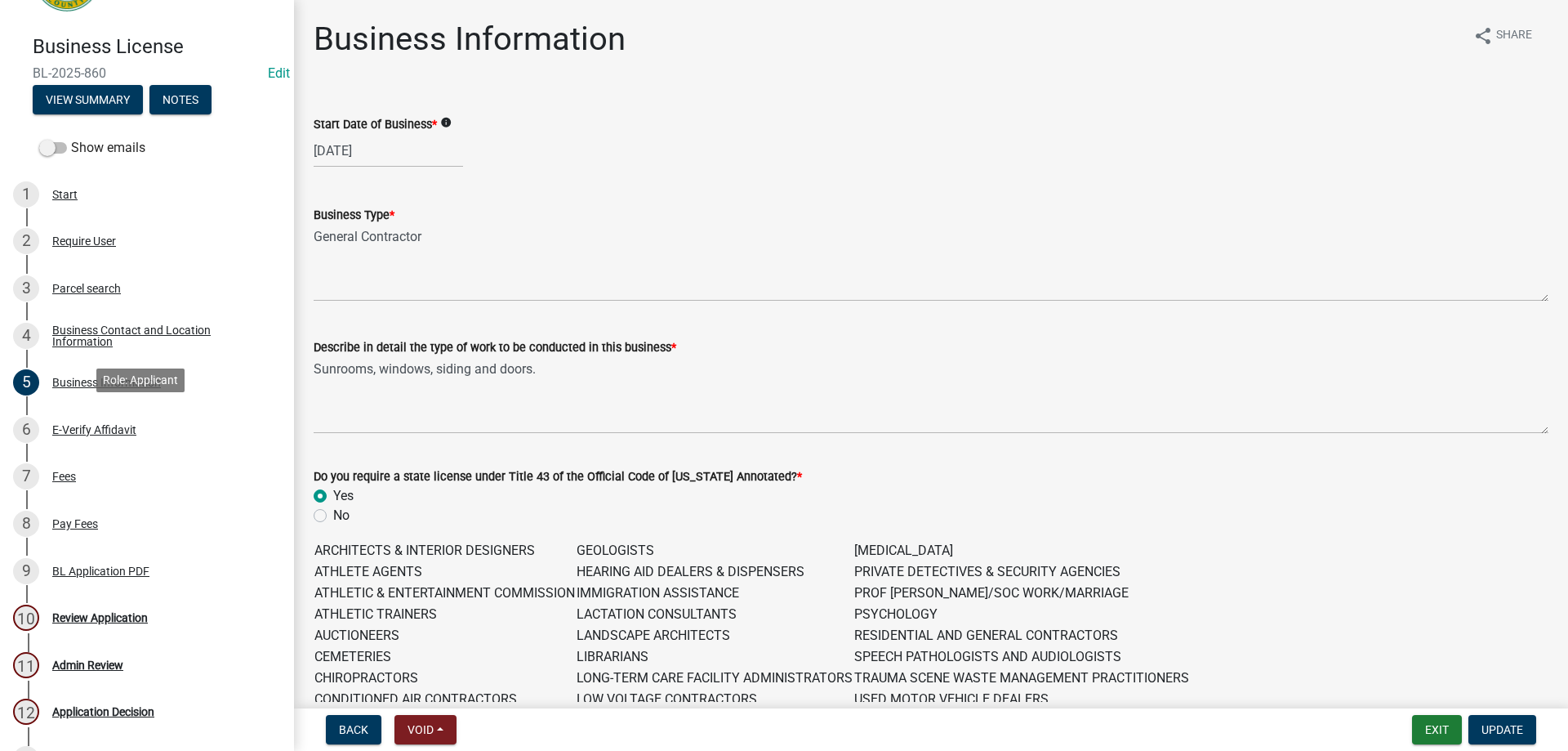
click at [131, 417] on div "6 E-Verify Affidavit" at bounding box center [141, 430] width 255 height 26
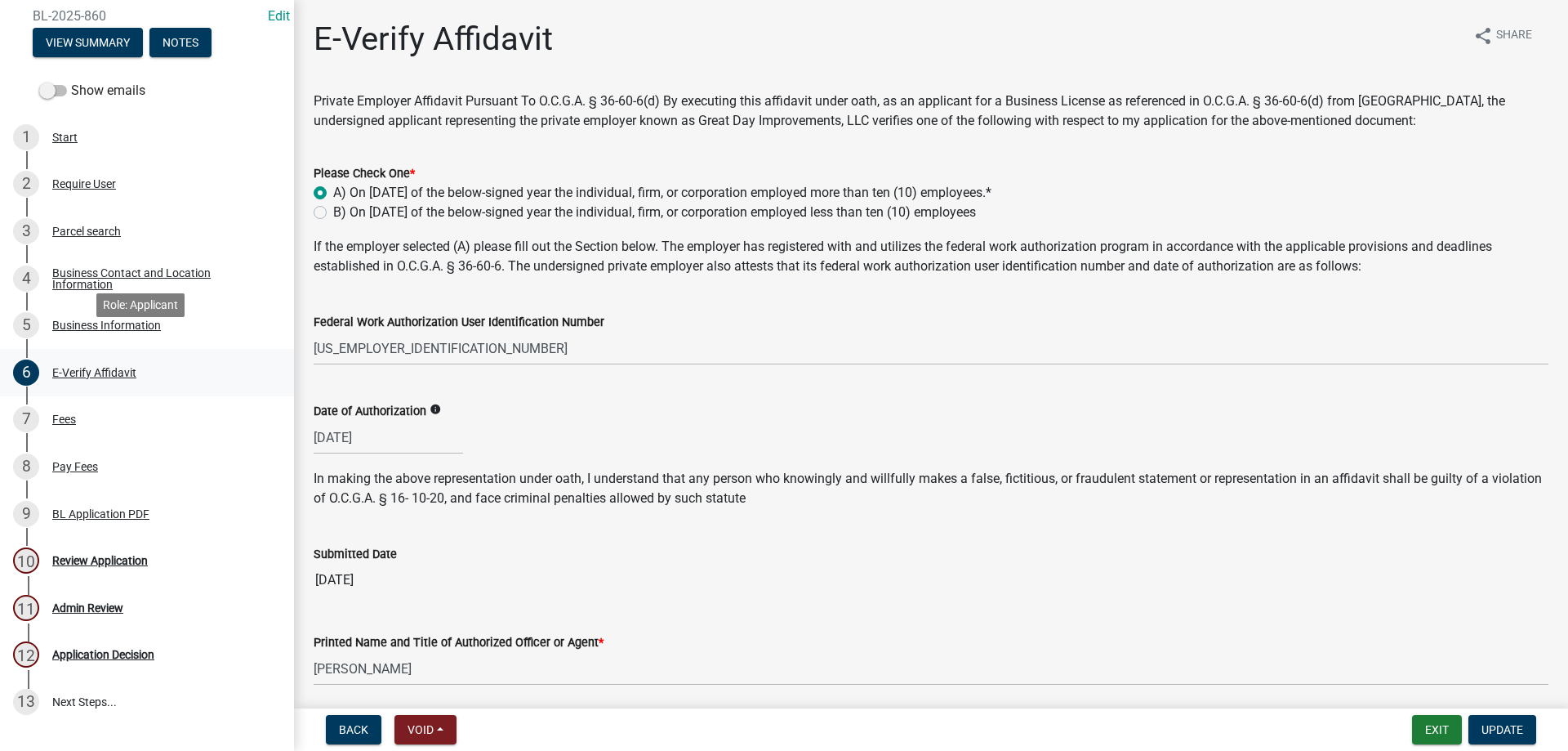
scroll to position [164, 0]
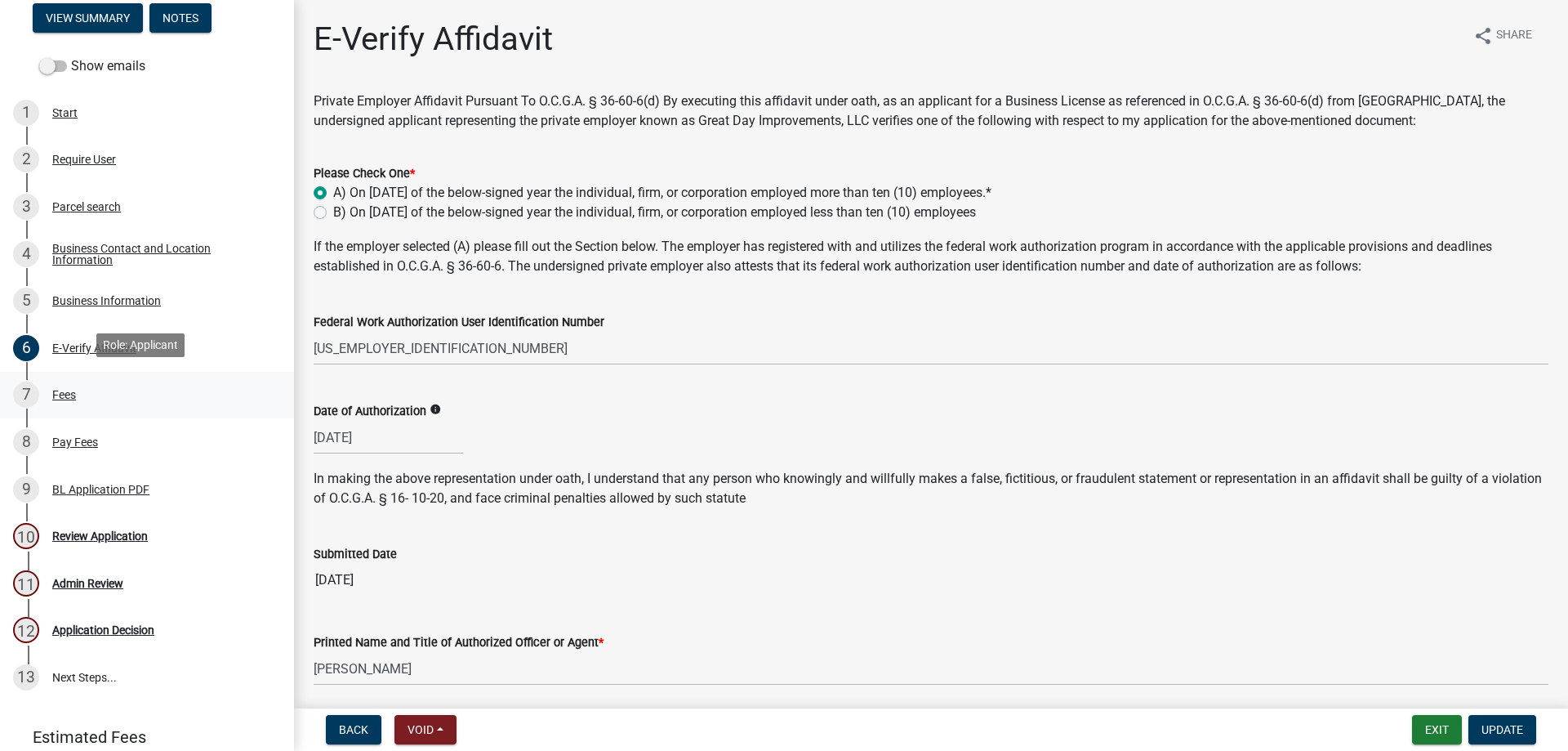
click at [124, 412] on link "7 Fees" at bounding box center [147, 395] width 294 height 47
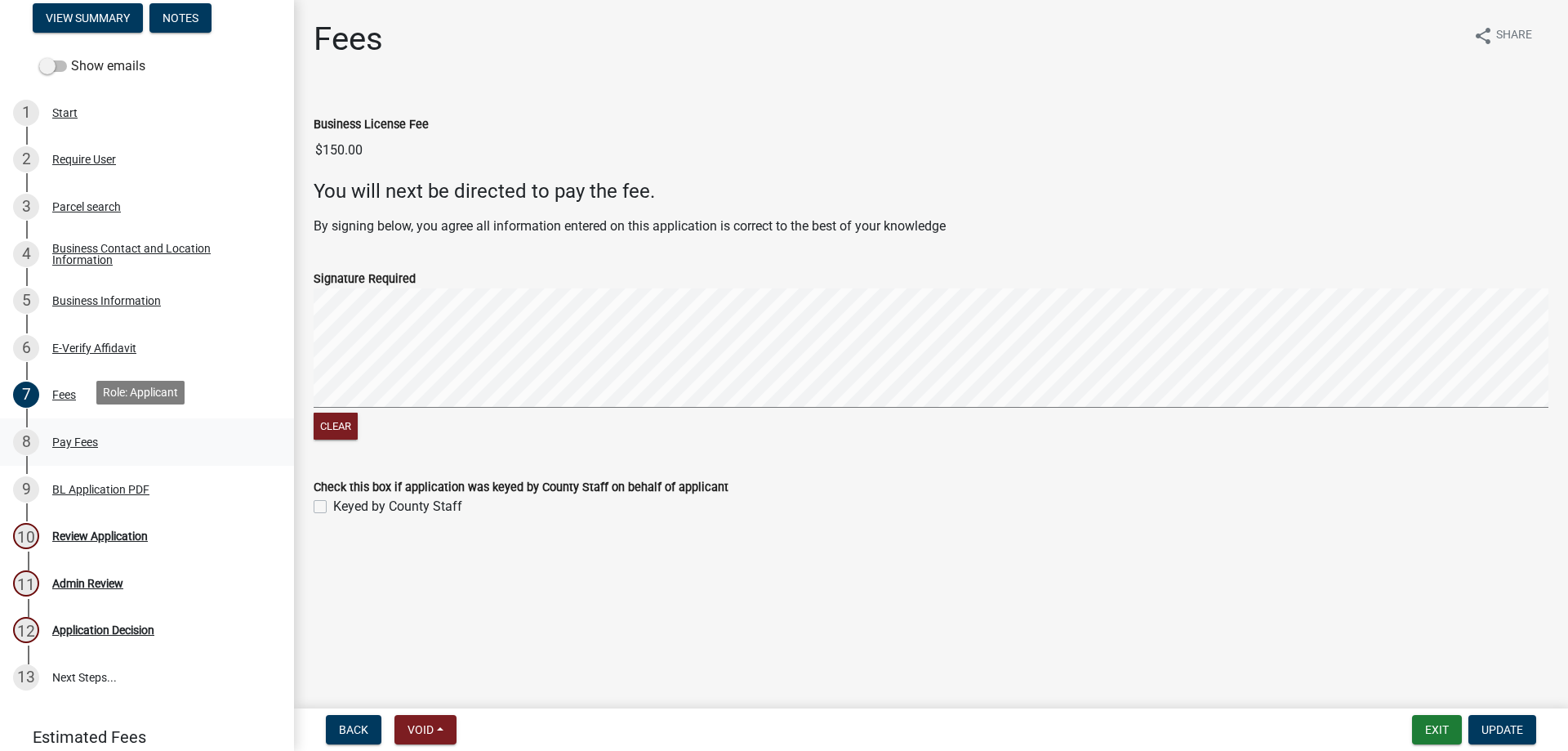
click at [94, 437] on div "Pay Fees" at bounding box center [74, 442] width 45 height 12
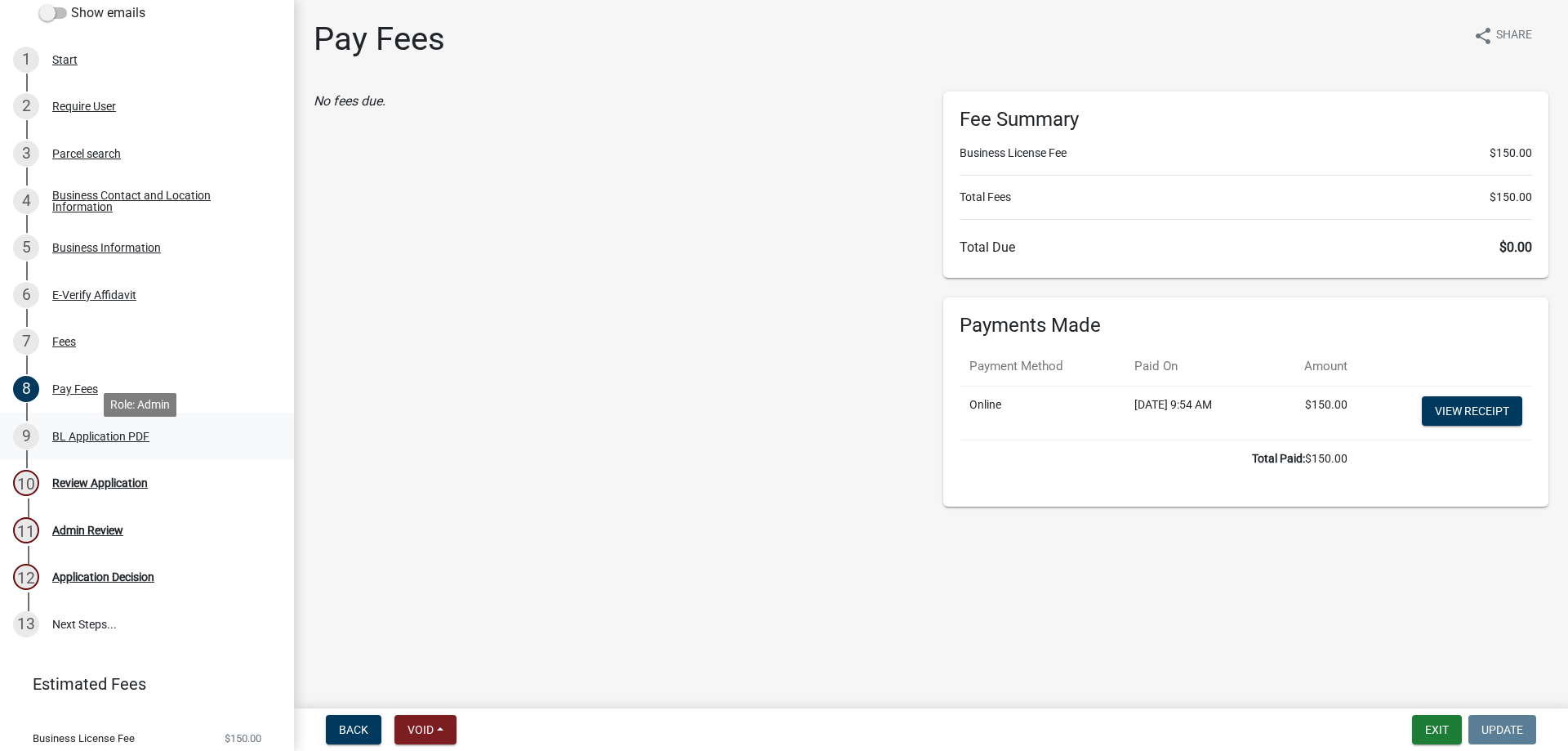
scroll to position [245, 0]
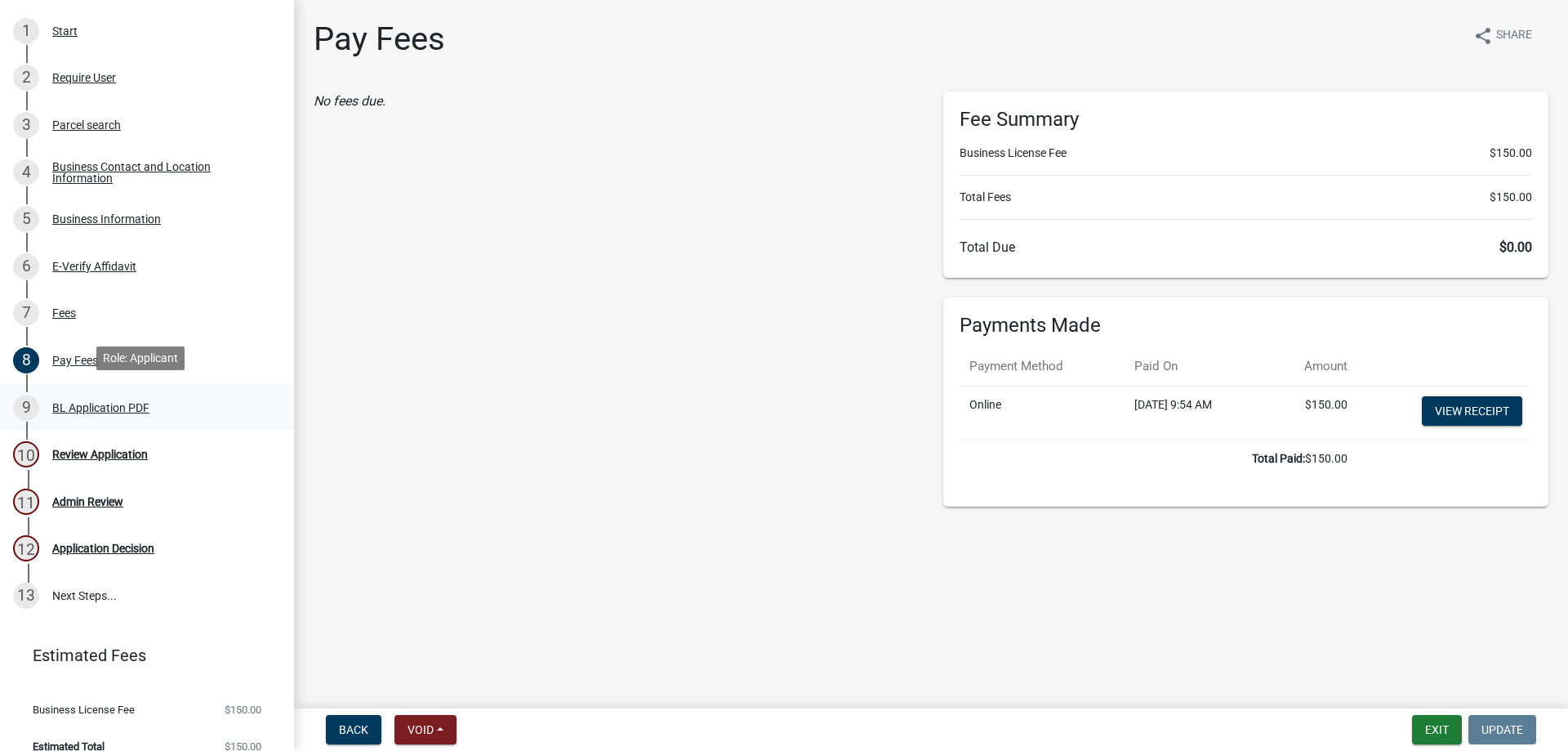
click at [93, 414] on div "9 BL Application PDF" at bounding box center [141, 408] width 255 height 26
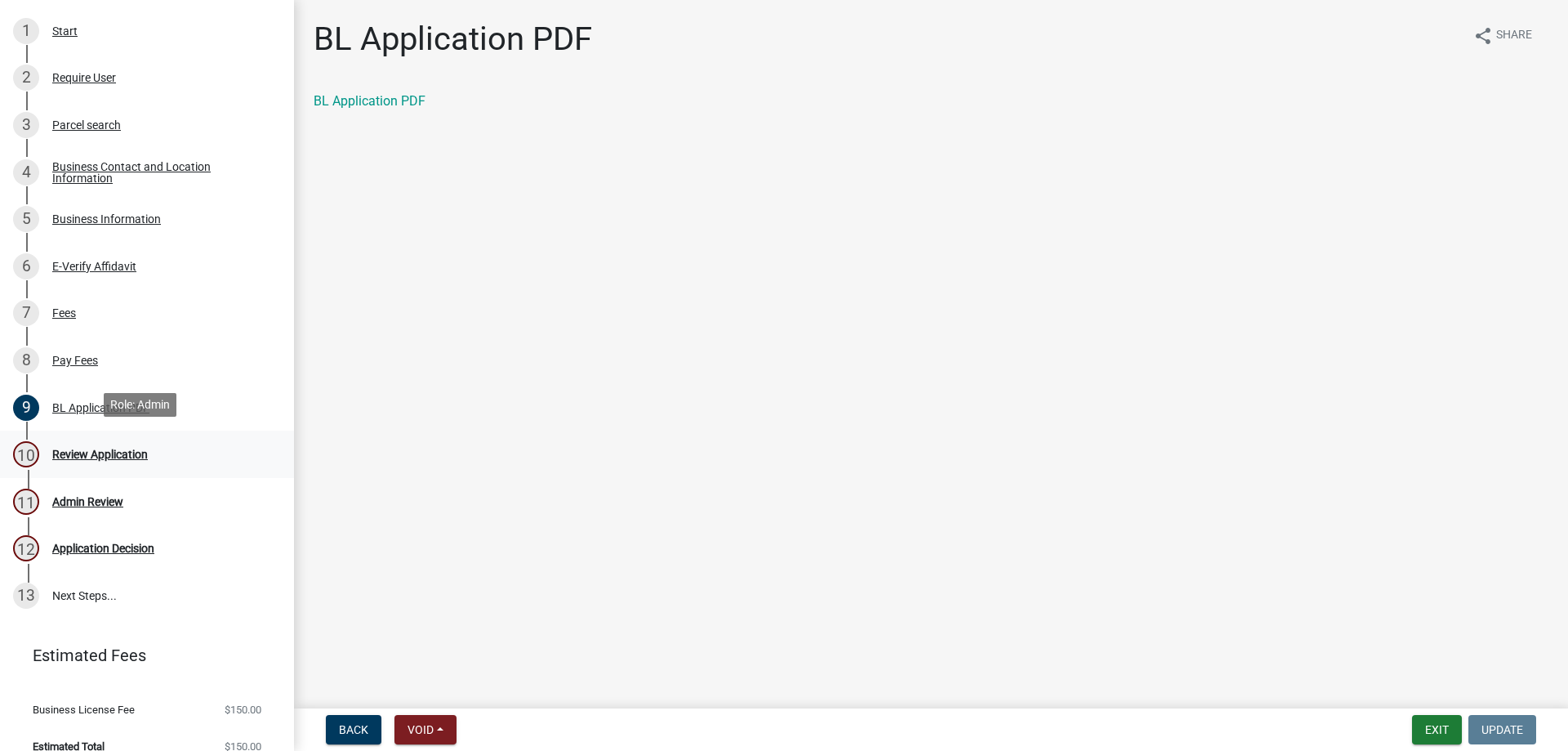
click at [93, 450] on div "Review Application" at bounding box center [100, 454] width 96 height 12
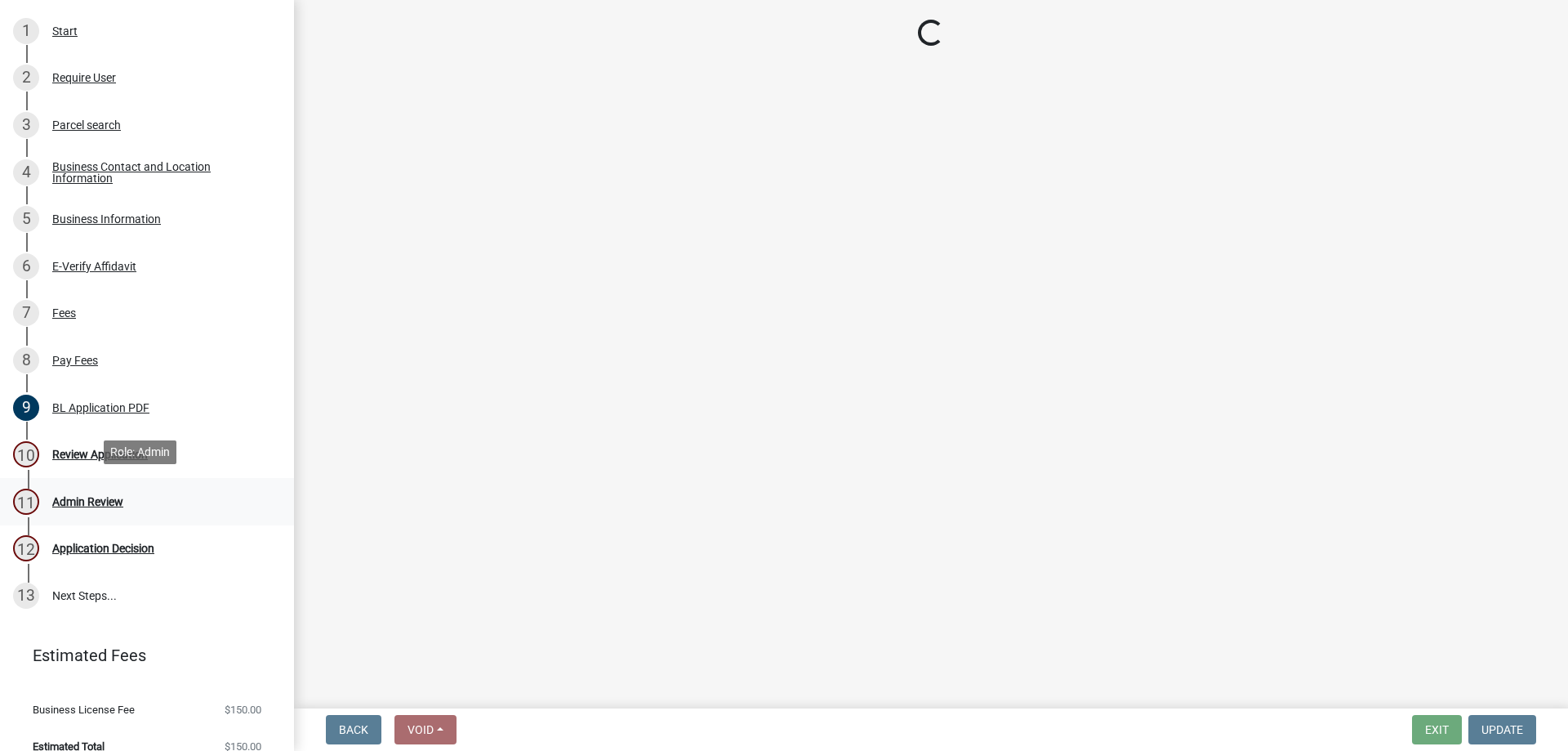
click at [77, 496] on div "Admin Review" at bounding box center [88, 502] width 71 height 12
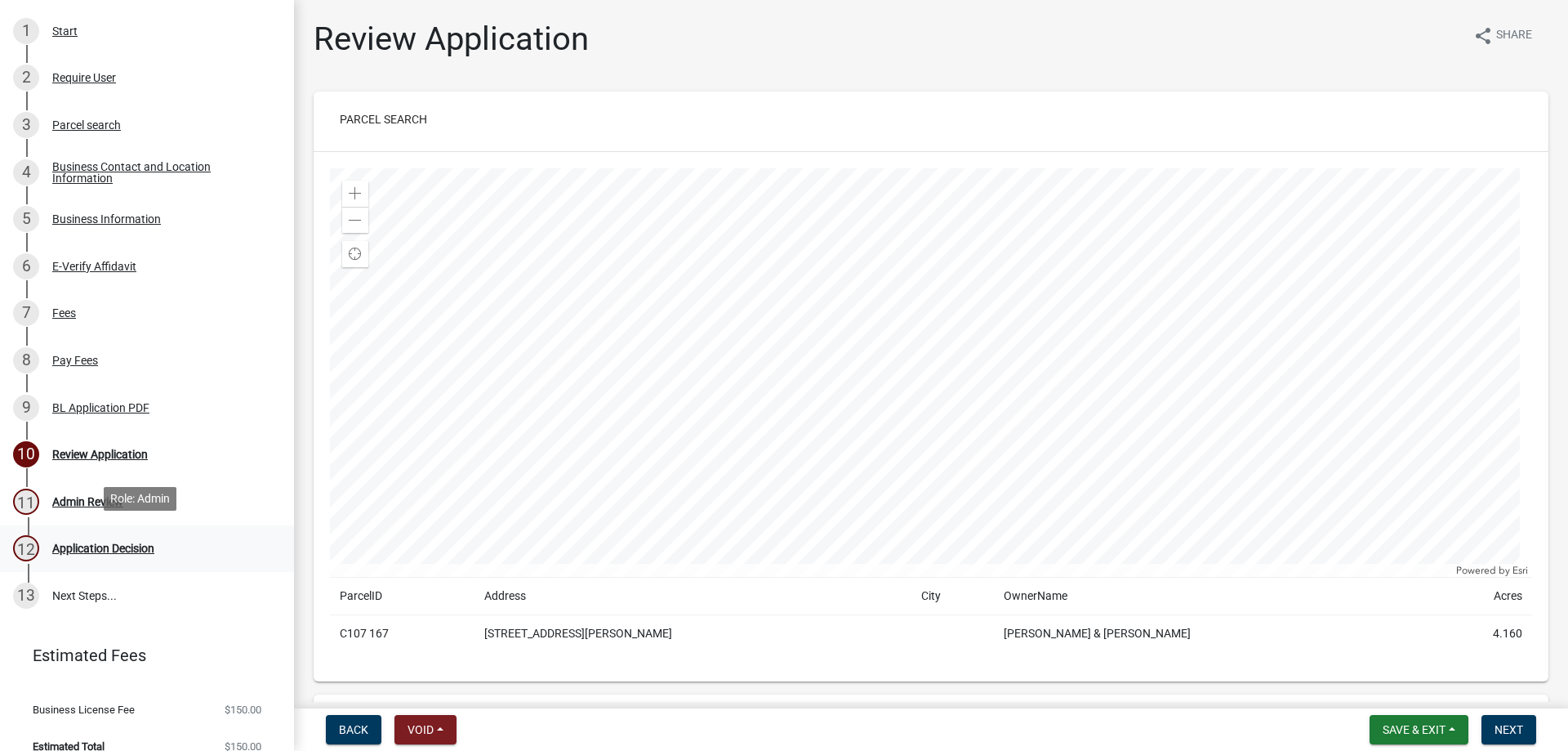
click at [91, 548] on div "Application Decision" at bounding box center [102, 548] width 102 height 12
click at [254, 230] on link "5 Business Information" at bounding box center [147, 218] width 294 height 47
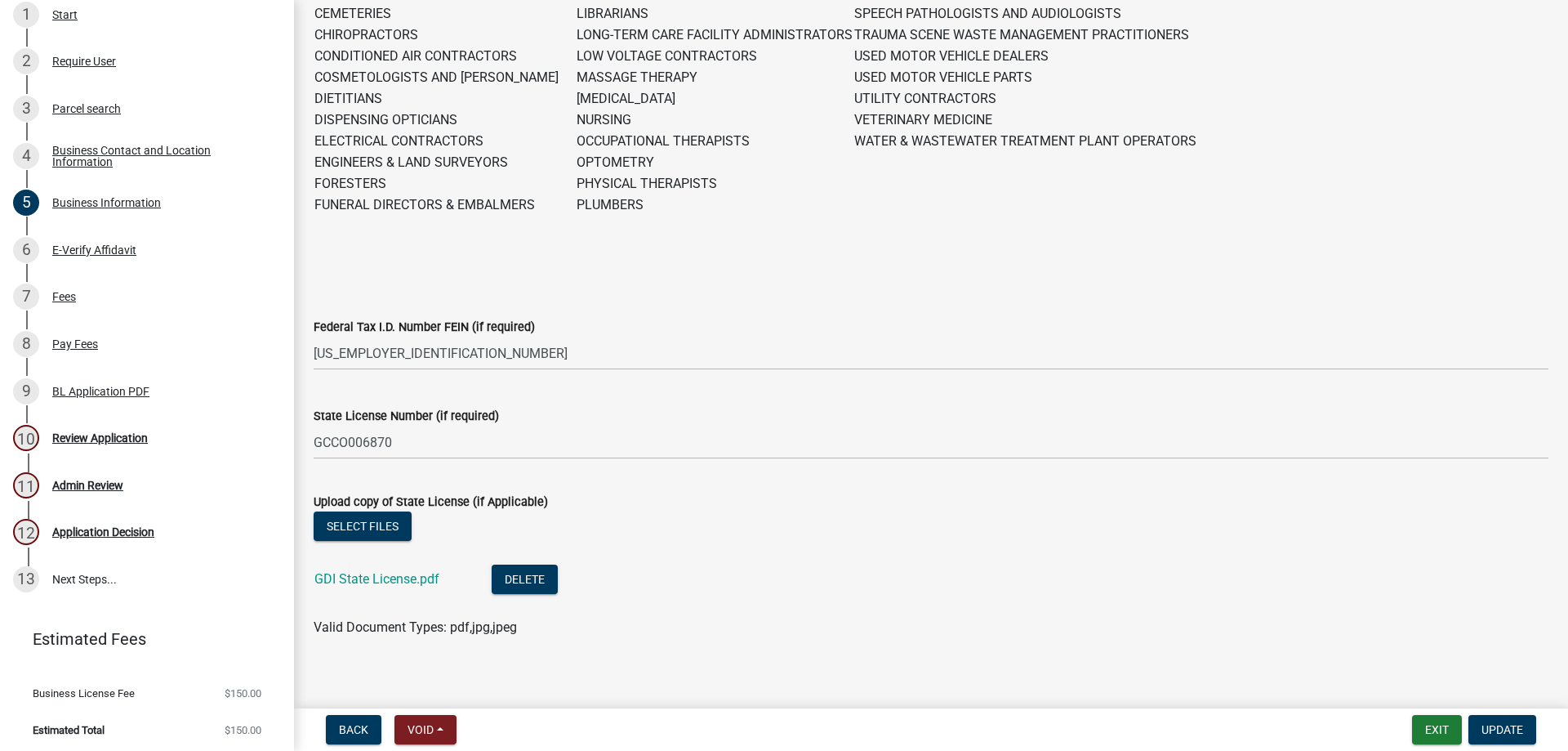
scroll to position [657, 0]
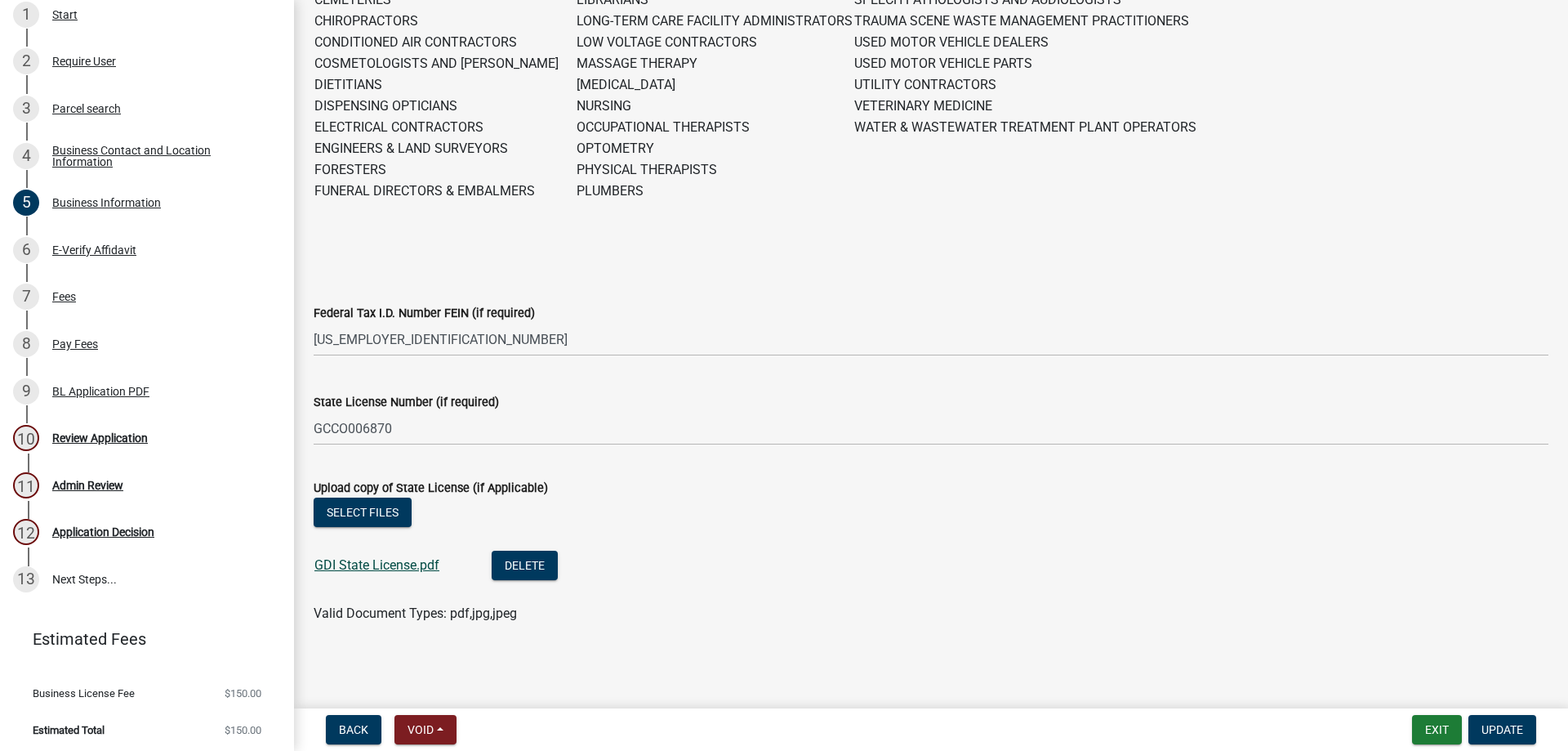
click at [431, 568] on link "GDI State License.pdf" at bounding box center [376, 565] width 125 height 16
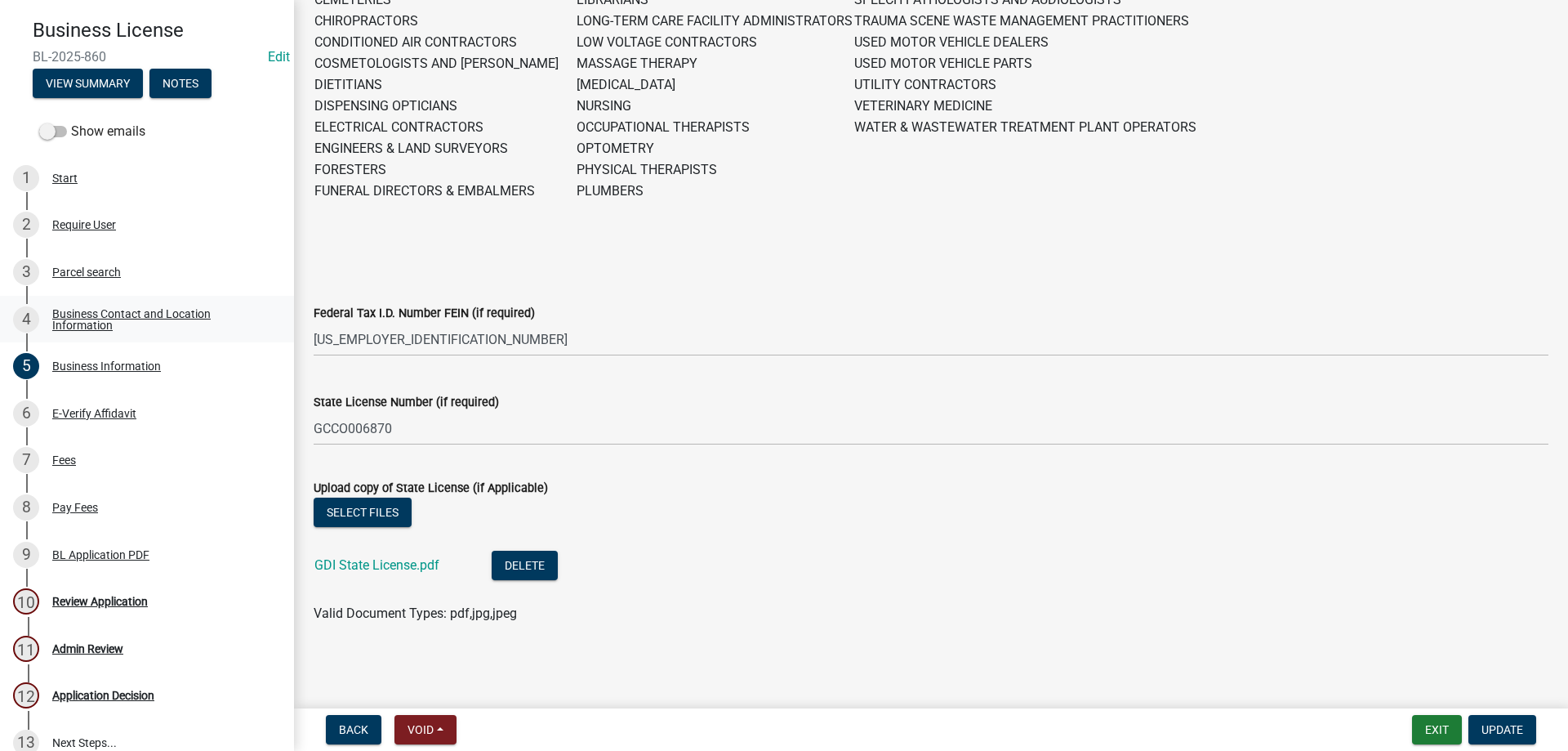
scroll to position [17, 0]
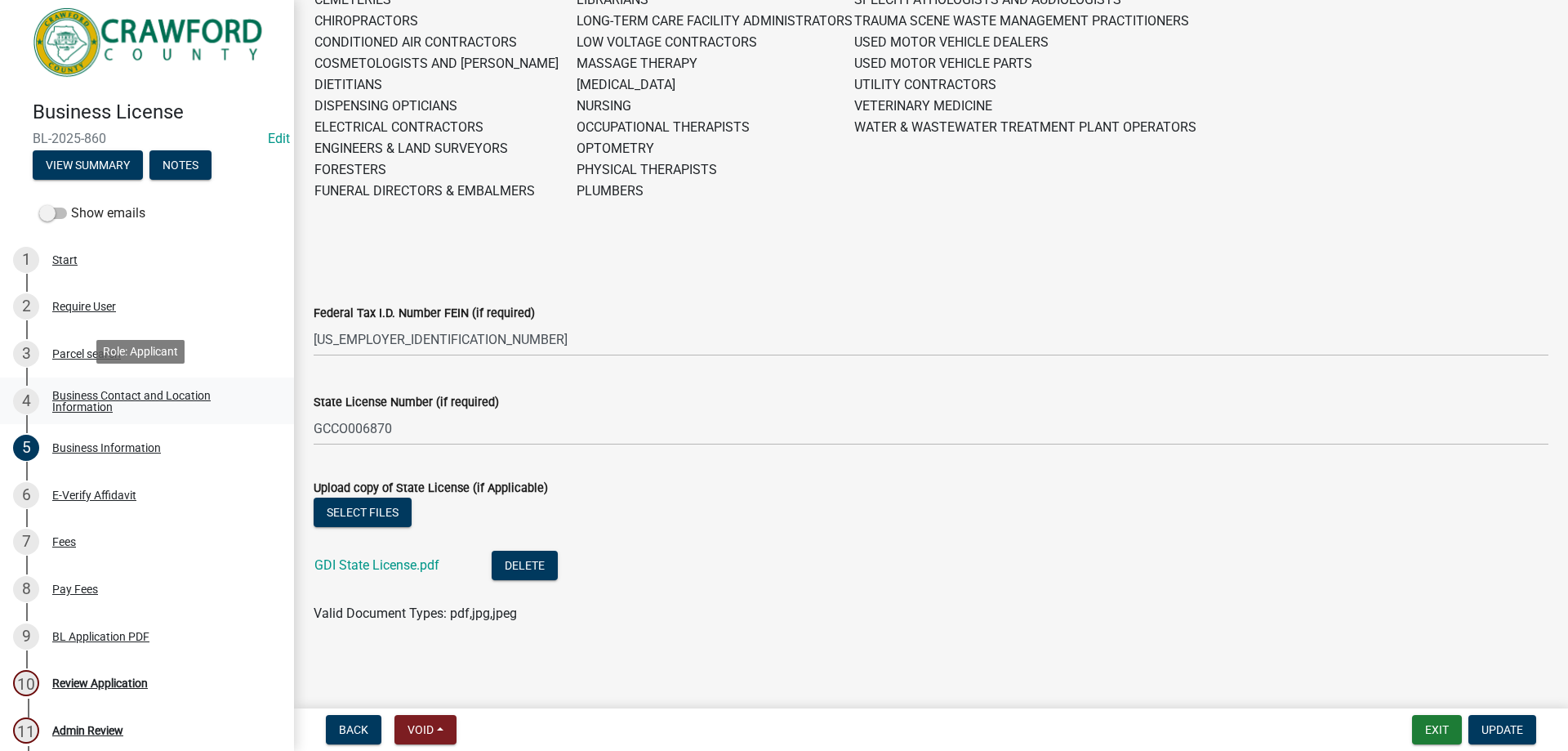
click at [127, 404] on div "Business Contact and Location Information" at bounding box center [160, 401] width 216 height 23
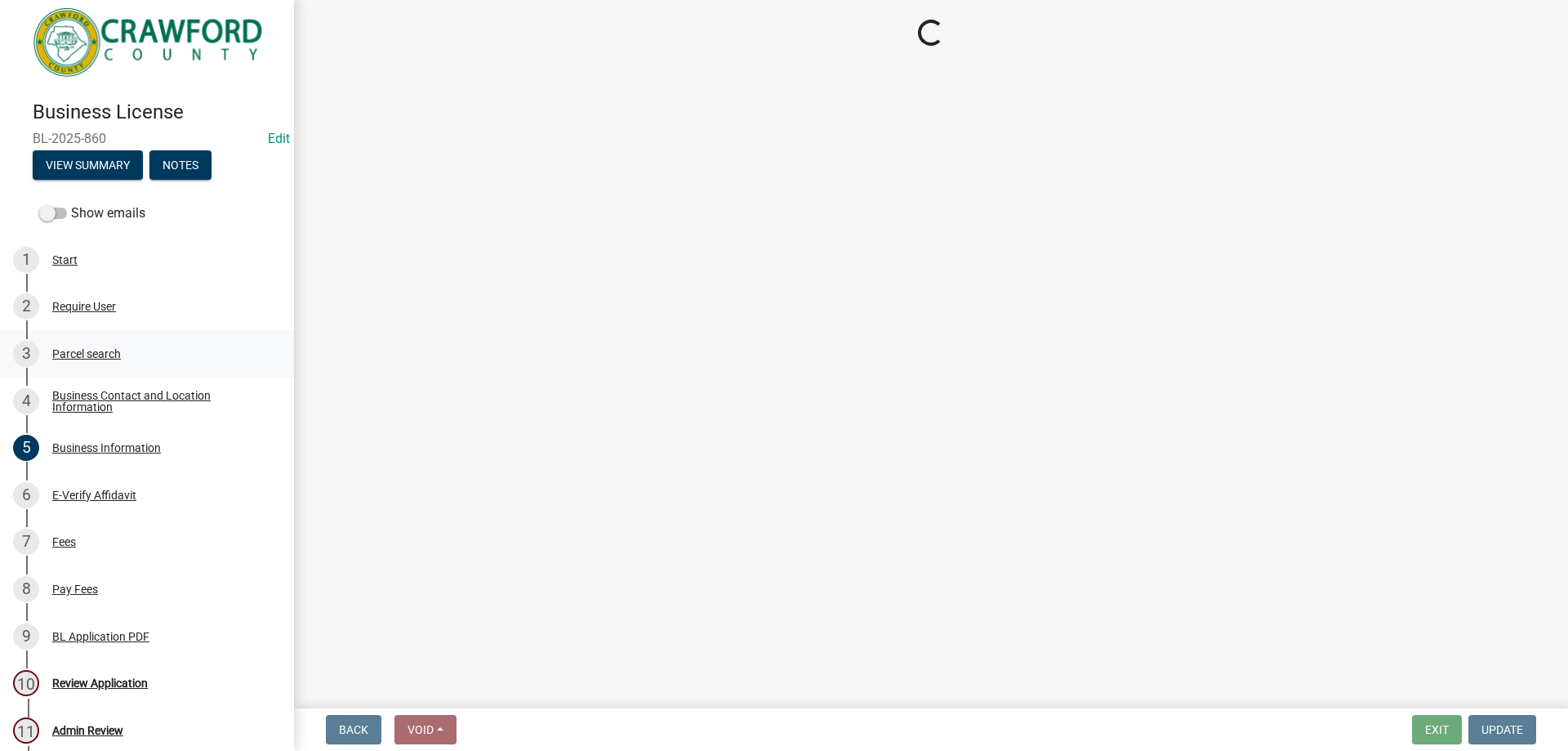
select select "NC"
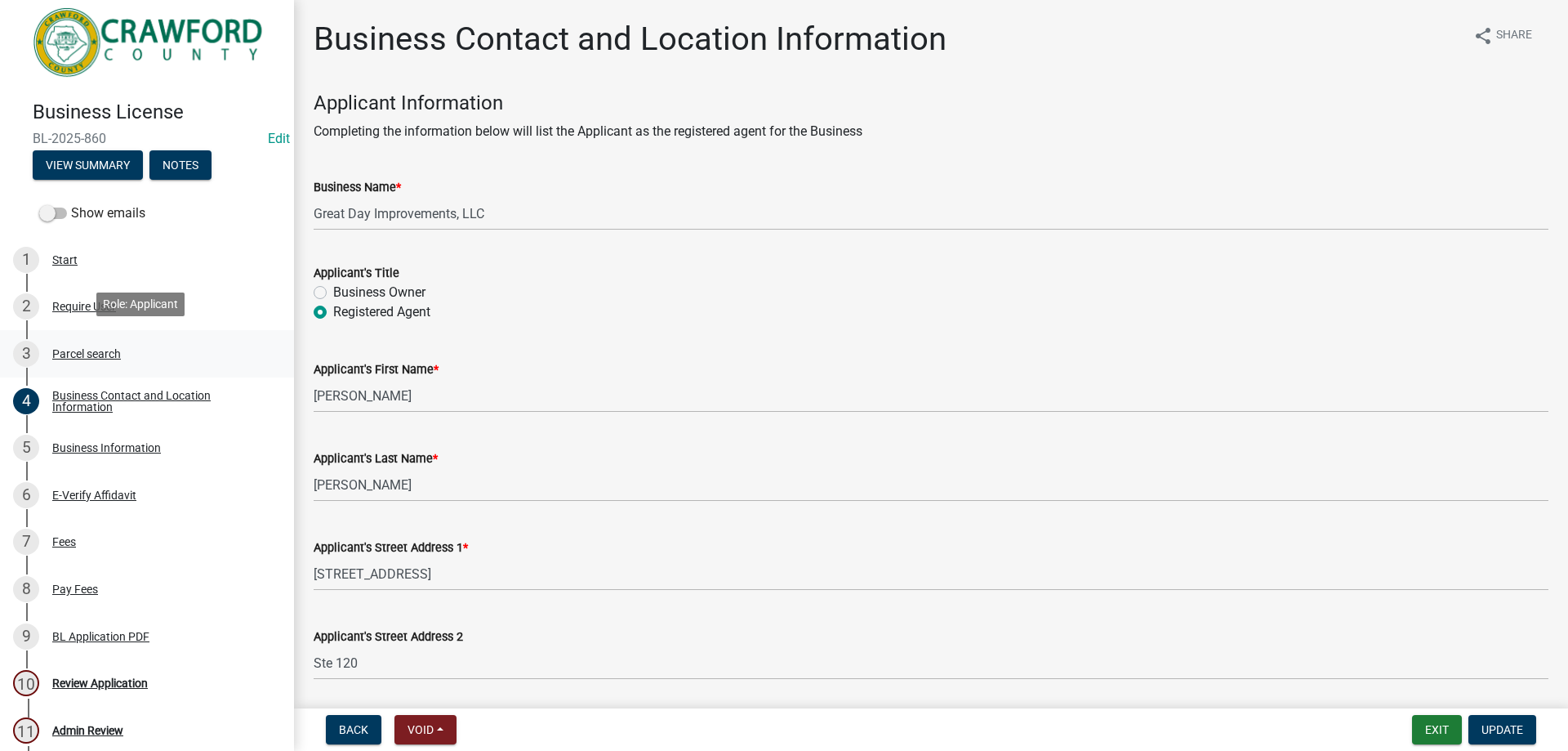
click at [152, 352] on div "3 Parcel search" at bounding box center [141, 354] width 255 height 26
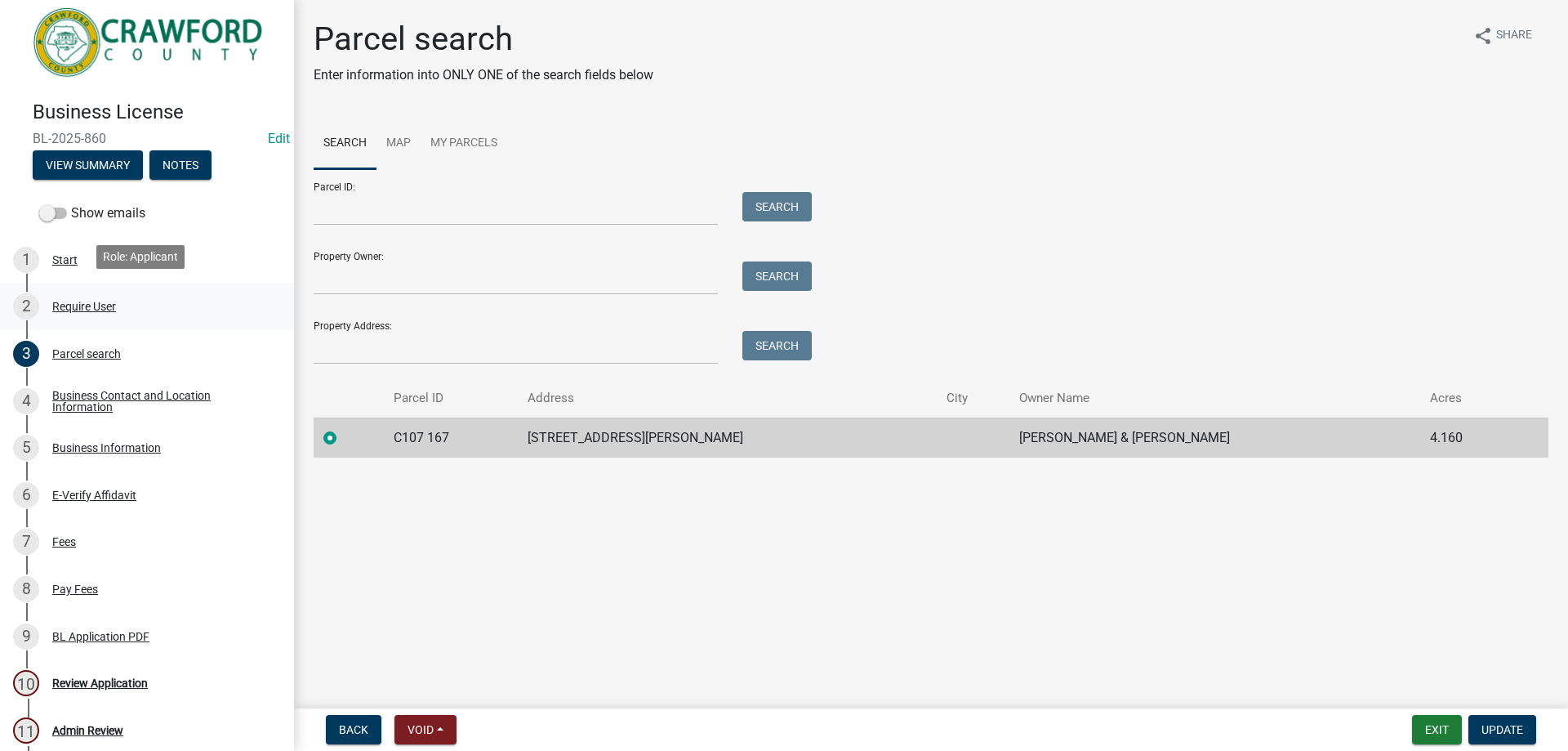
click at [149, 304] on div "2 Require User" at bounding box center [141, 307] width 255 height 26
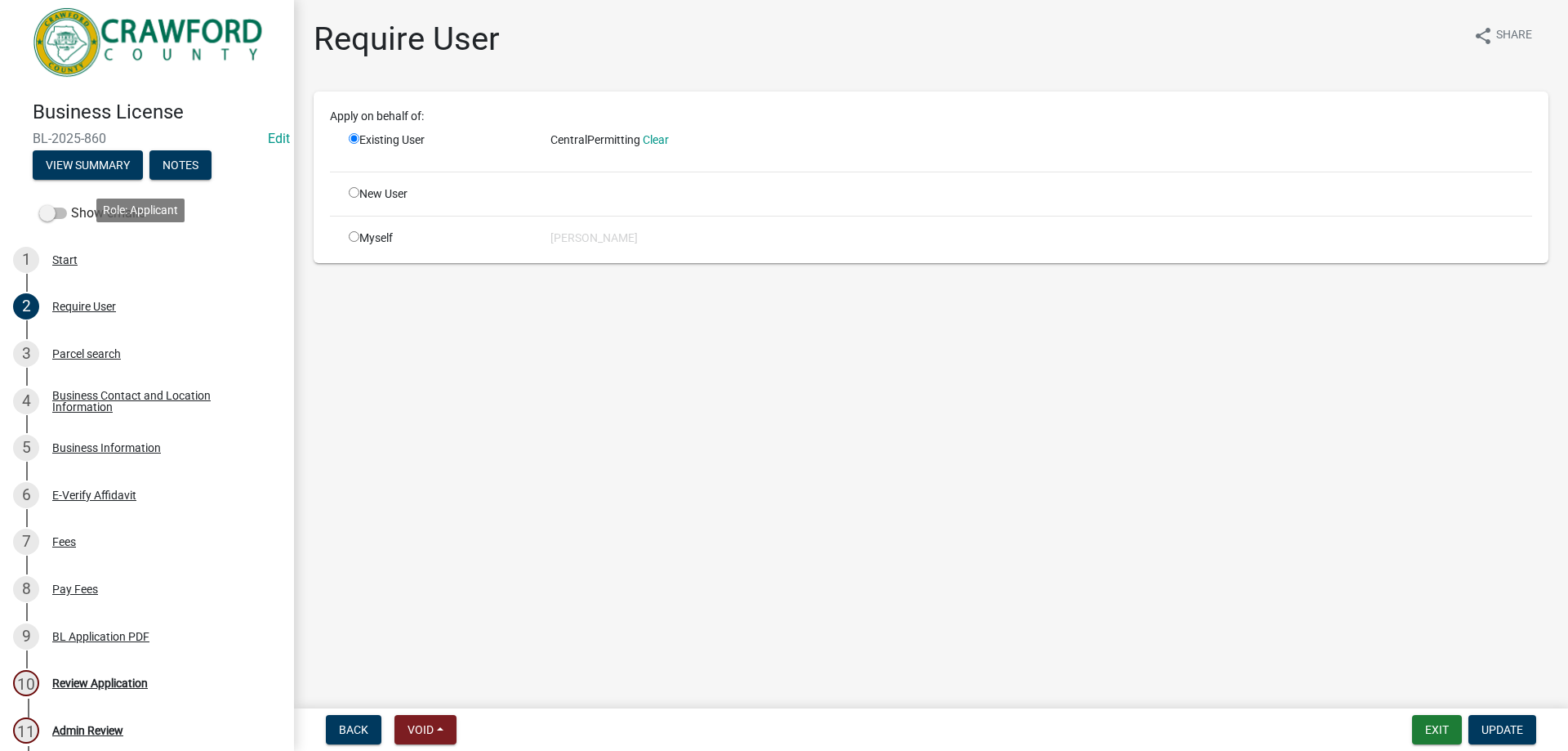
click at [122, 254] on div "1 Start" at bounding box center [141, 260] width 255 height 26
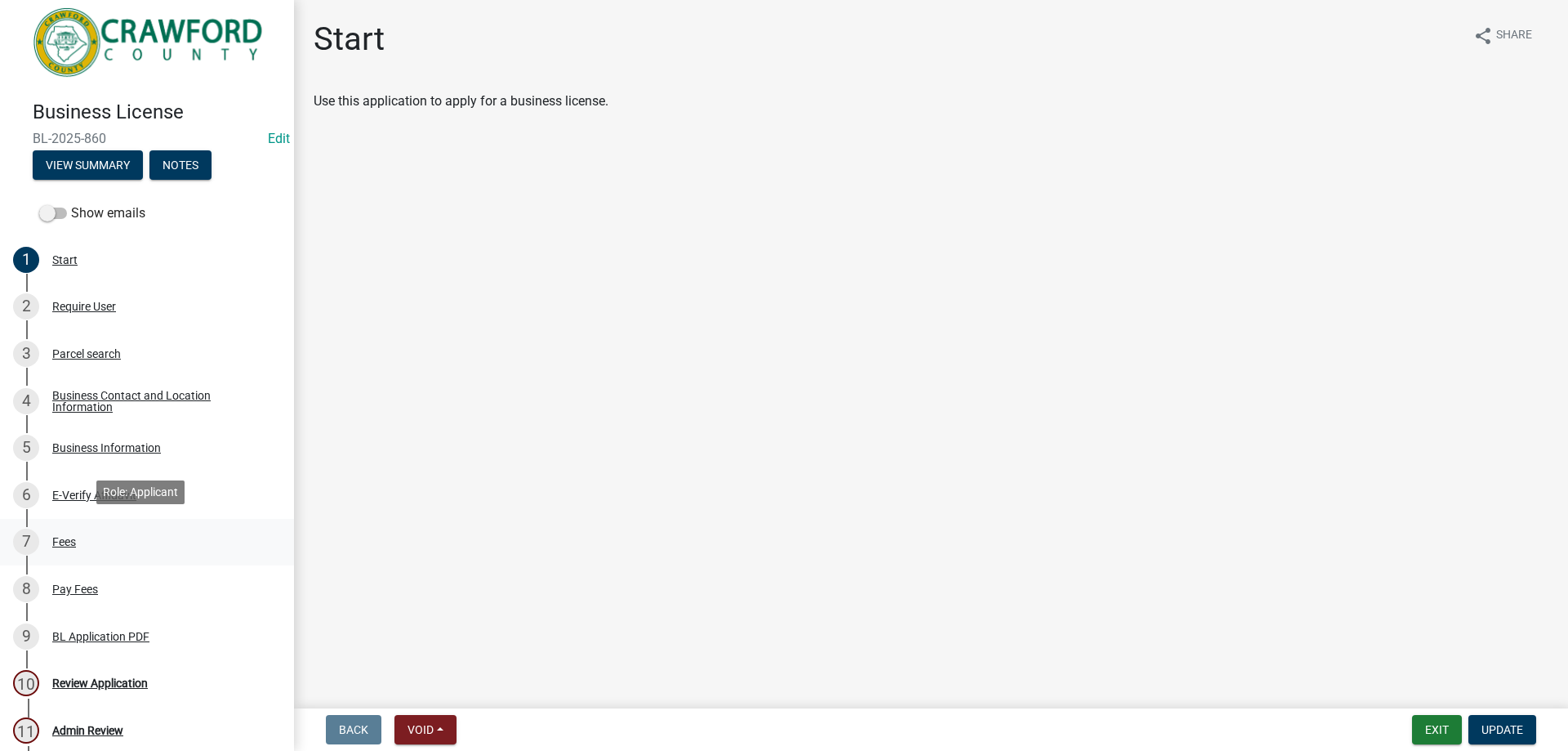
click at [141, 552] on link "7 Fees" at bounding box center [147, 542] width 294 height 47
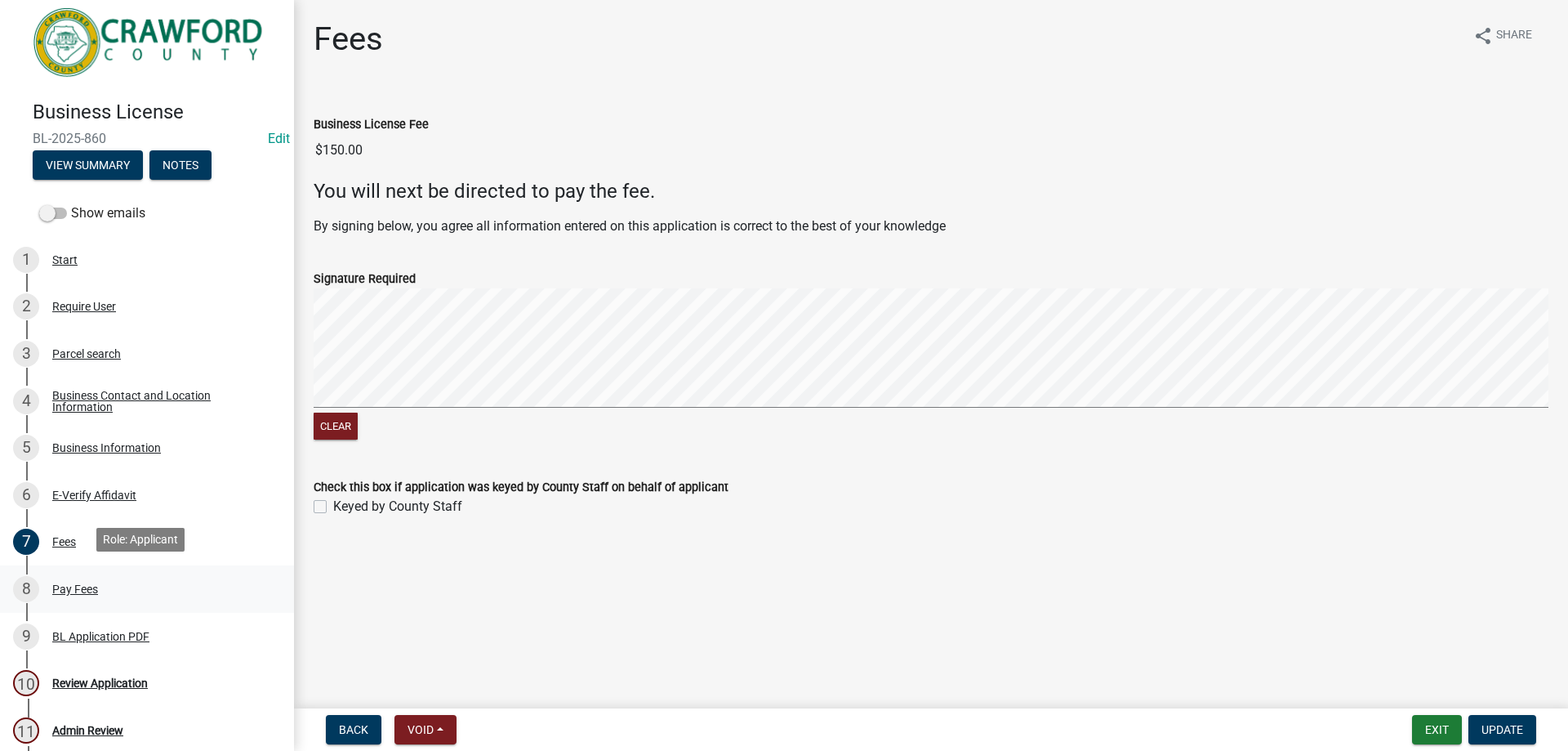
click at [136, 576] on div "8 Pay Fees" at bounding box center [141, 589] width 255 height 26
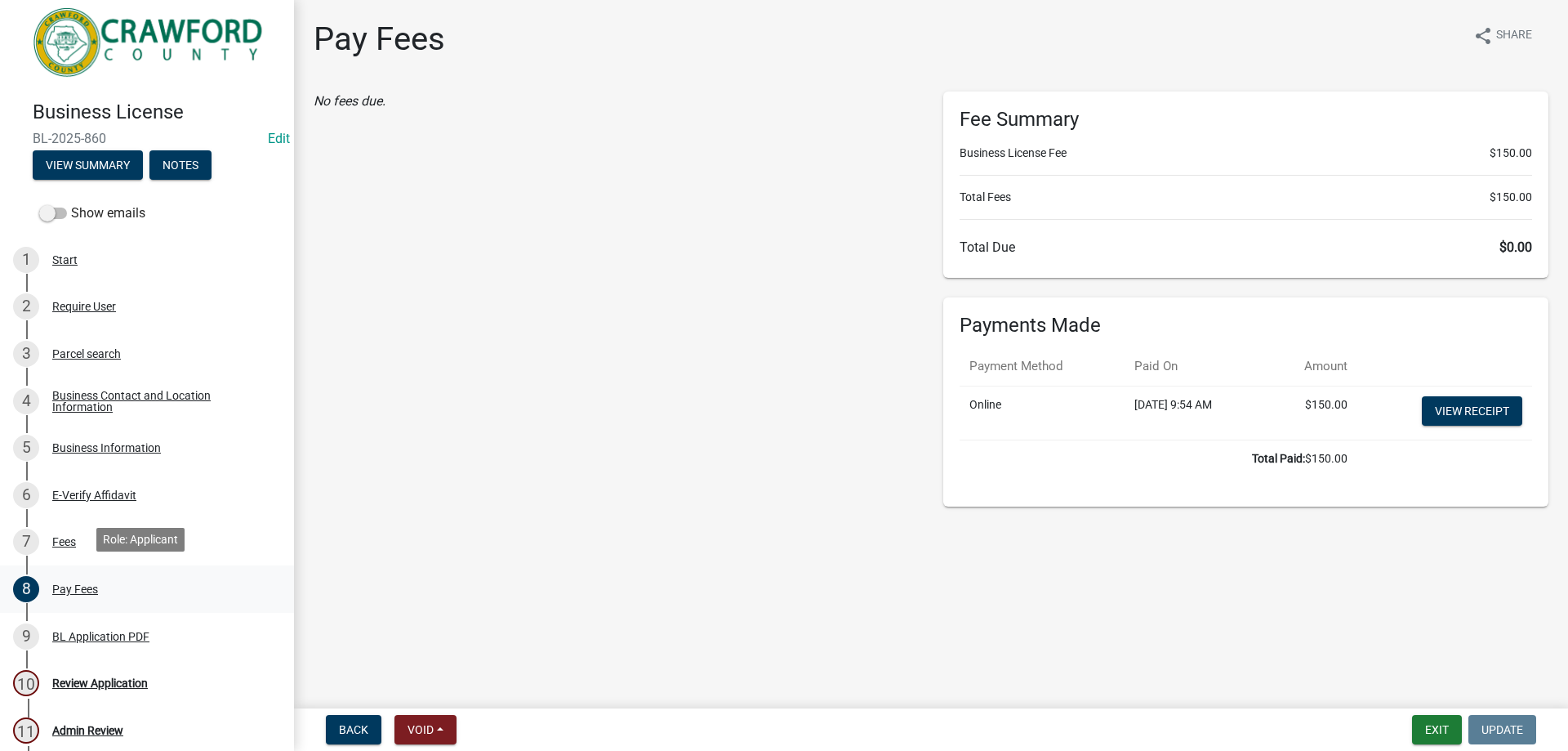
click at [164, 607] on link "8 Pay Fees" at bounding box center [147, 589] width 294 height 47
click at [157, 624] on div "9 BL Application PDF" at bounding box center [141, 637] width 255 height 26
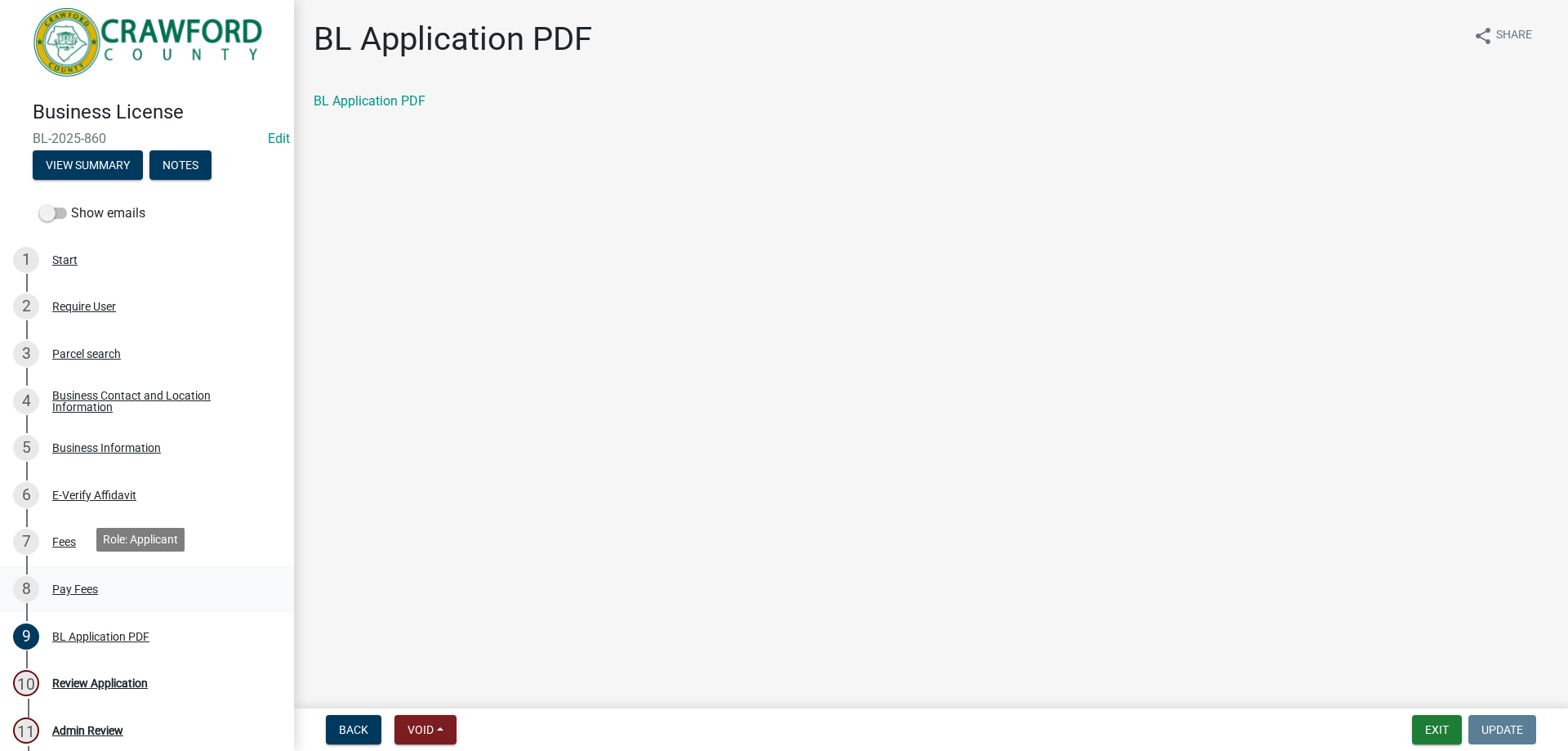
click at [130, 599] on link "8 Pay Fees" at bounding box center [147, 589] width 294 height 47
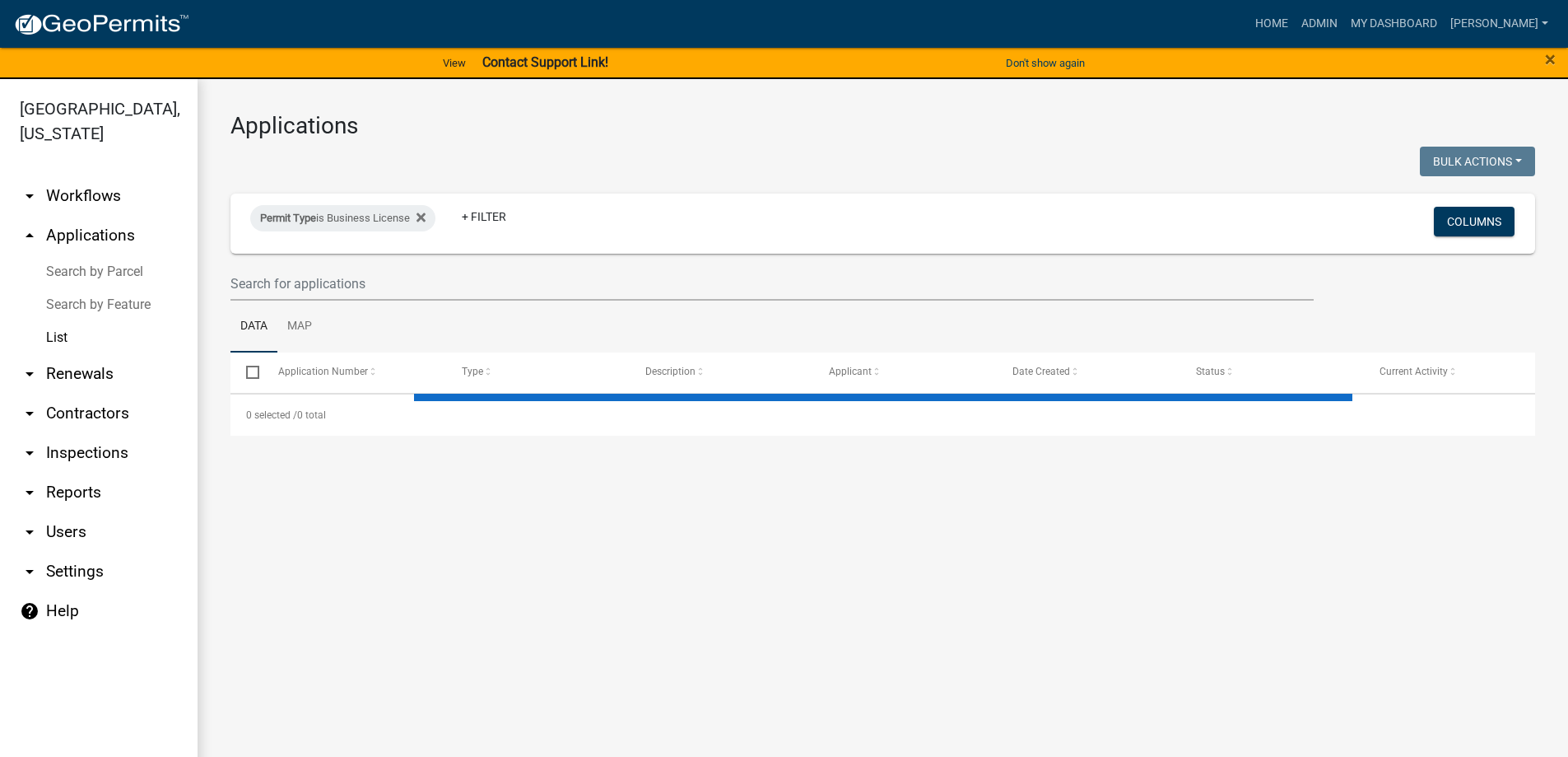
select select "3: 100"
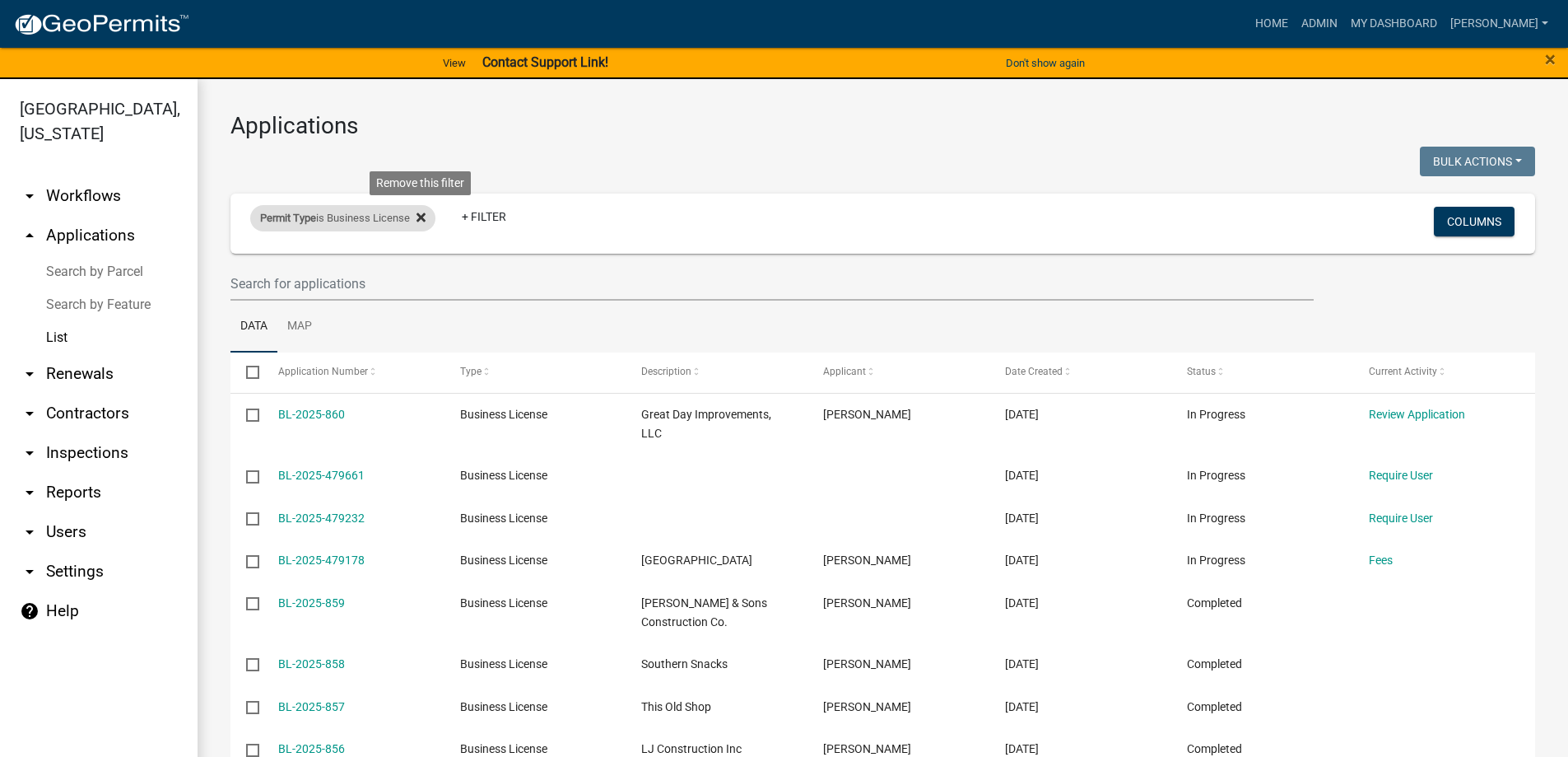
click at [426, 221] on icon at bounding box center [421, 218] width 9 height 9
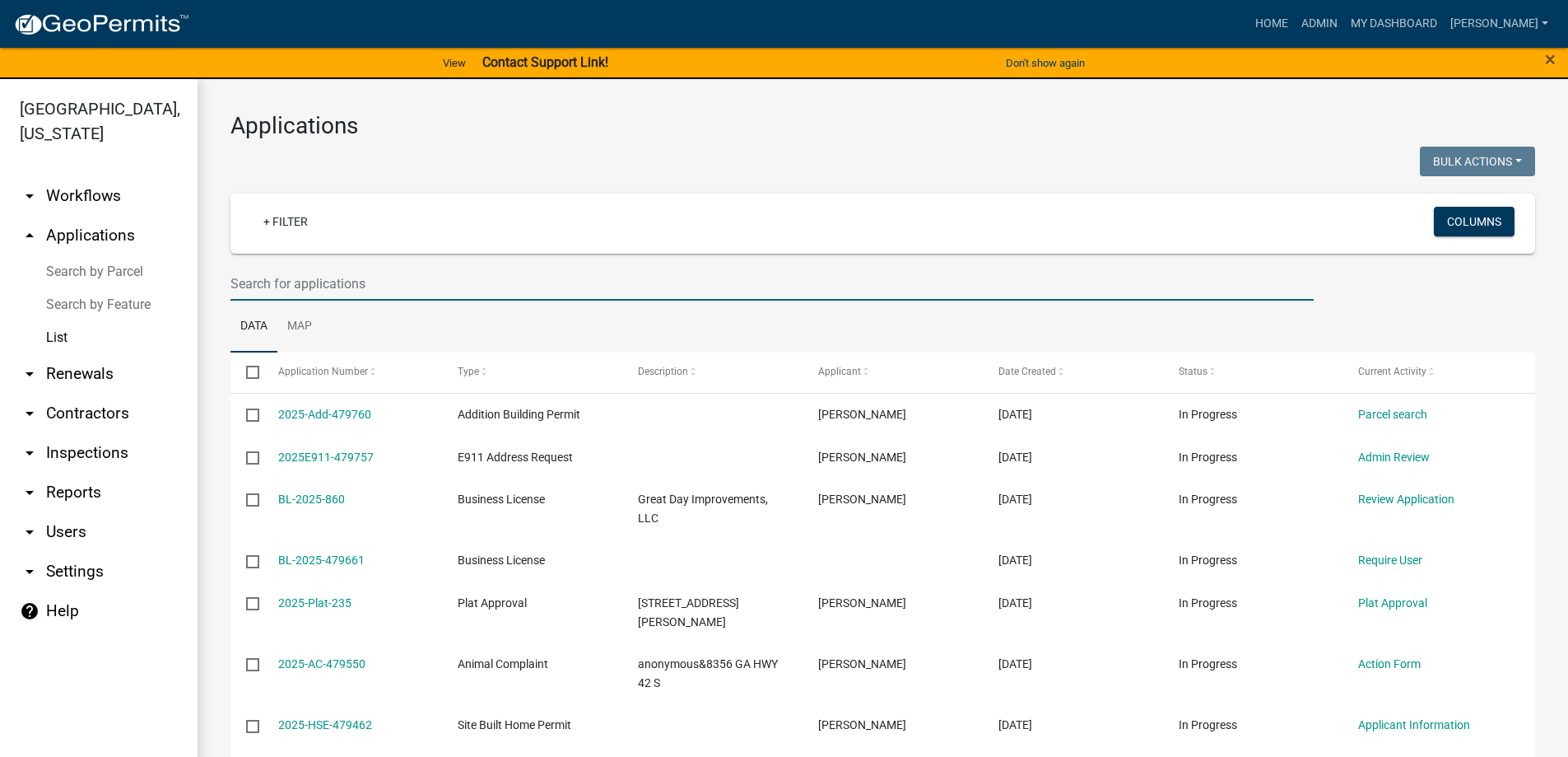
click at [302, 280] on input "text" at bounding box center [772, 283] width 1083 height 34
click at [302, 281] on input "text" at bounding box center [772, 283] width 1083 height 34
click at [510, 283] on input "text" at bounding box center [772, 283] width 1083 height 34
click at [527, 307] on ul "Data Map" at bounding box center [883, 327] width 1305 height 52
click at [519, 287] on input "text" at bounding box center [772, 283] width 1083 height 34
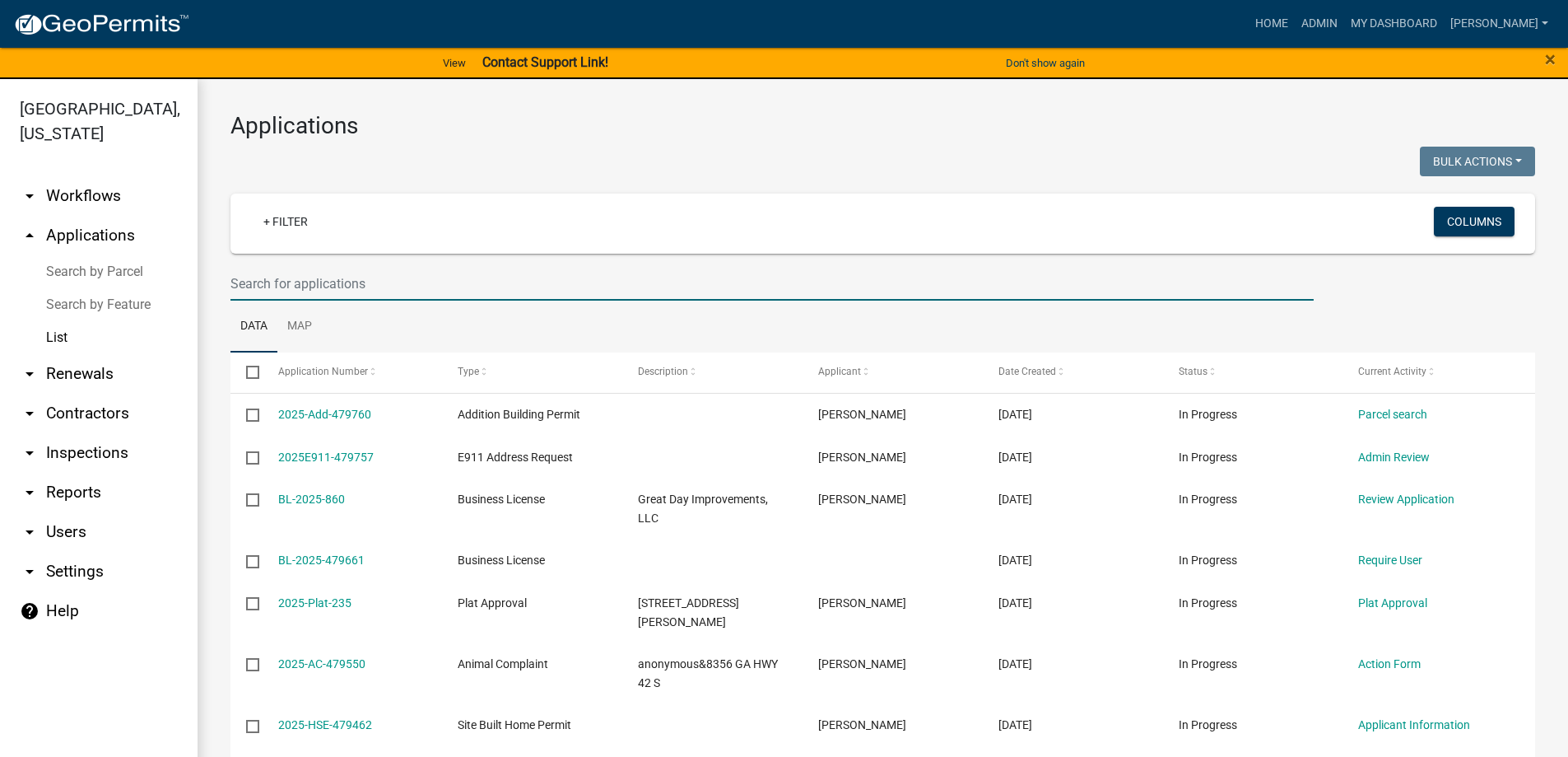
click at [521, 279] on input "text" at bounding box center [772, 283] width 1083 height 34
click at [472, 310] on ul "Data Map" at bounding box center [883, 327] width 1305 height 52
click at [464, 288] on input "text" at bounding box center [772, 283] width 1083 height 34
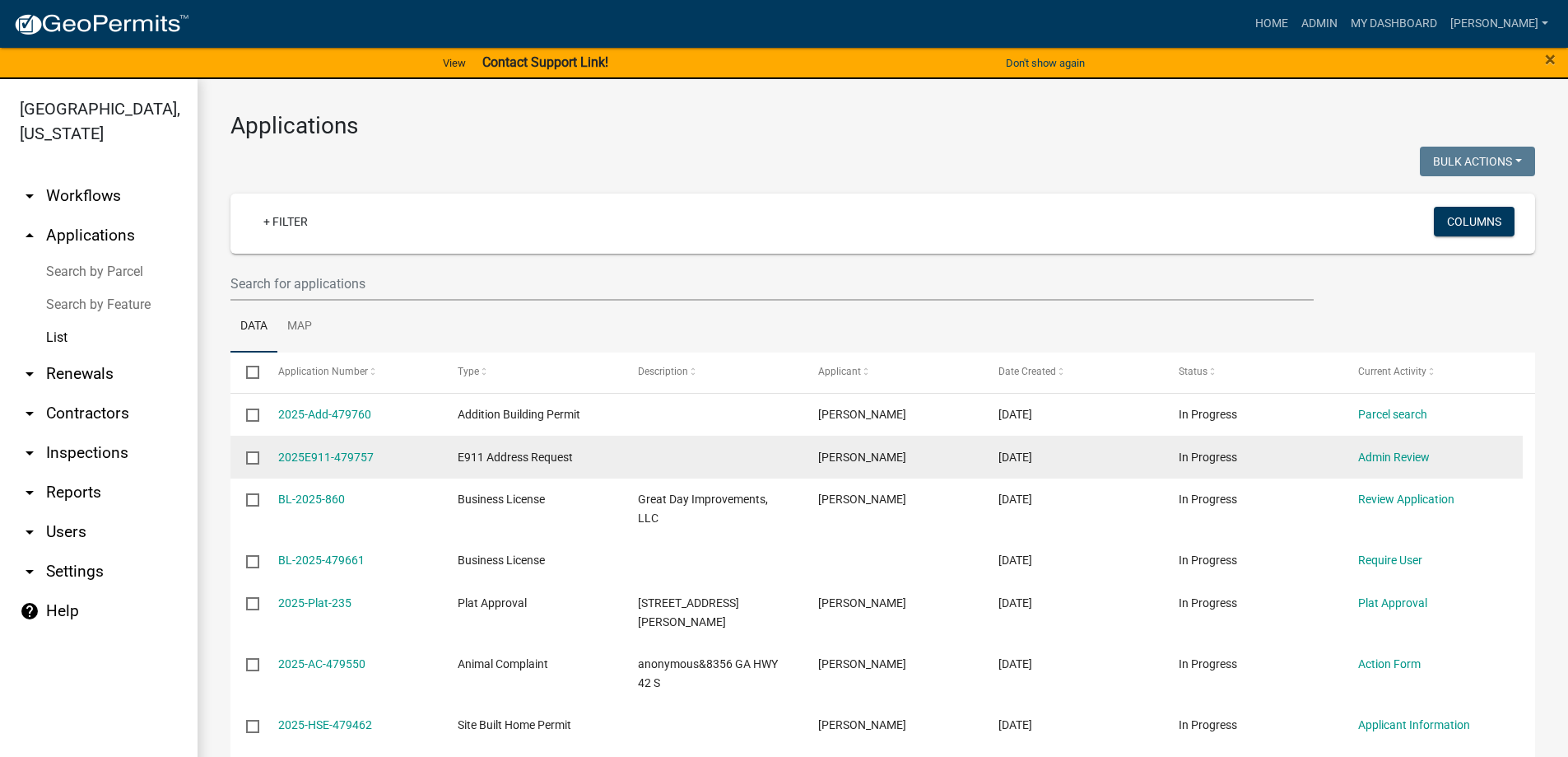
click at [998, 445] on datatable-body-cell "[DATE]" at bounding box center [1073, 457] width 180 height 43
click at [1369, 455] on link "Admin Review" at bounding box center [1394, 457] width 72 height 13
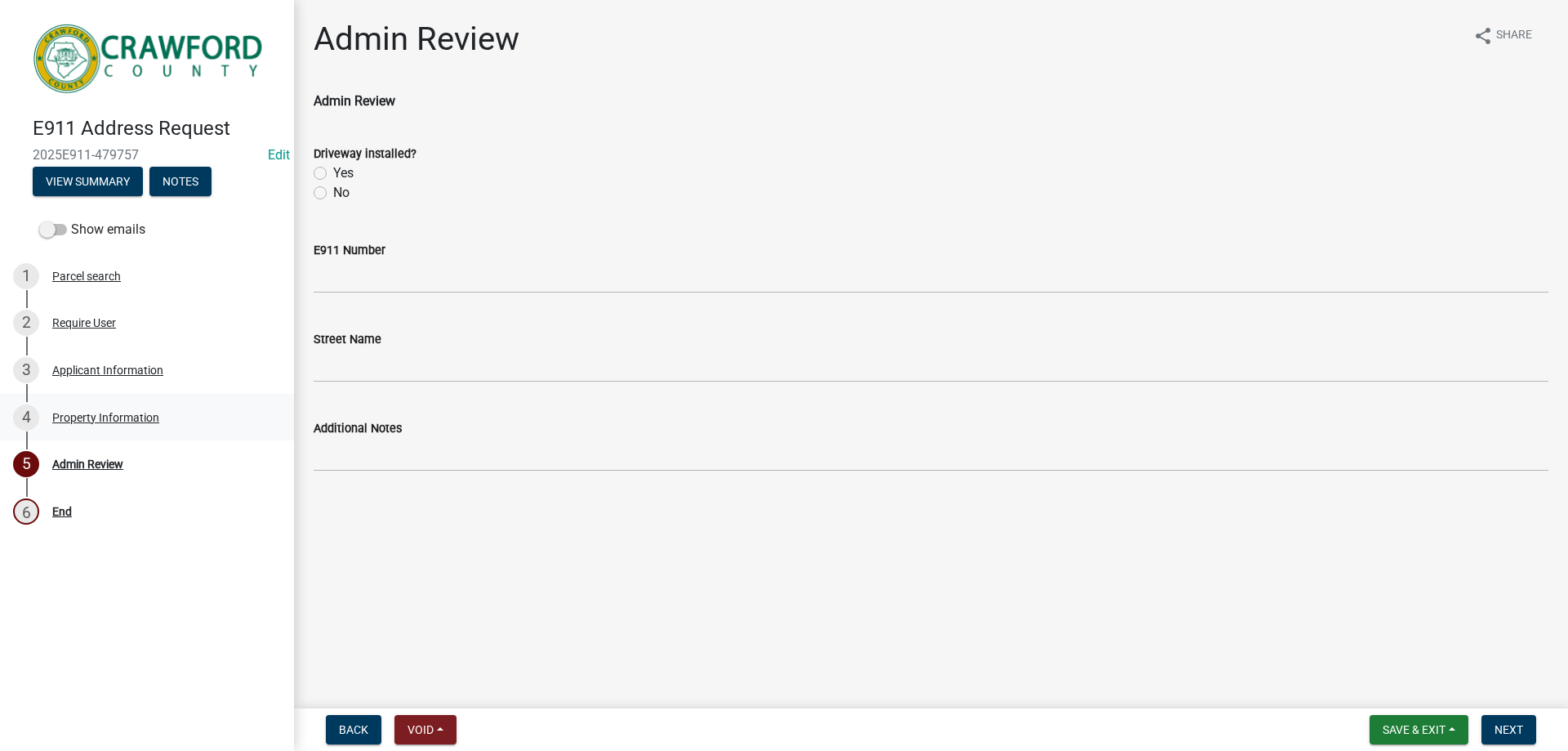
click at [150, 405] on div "4 Property Information" at bounding box center [141, 418] width 255 height 26
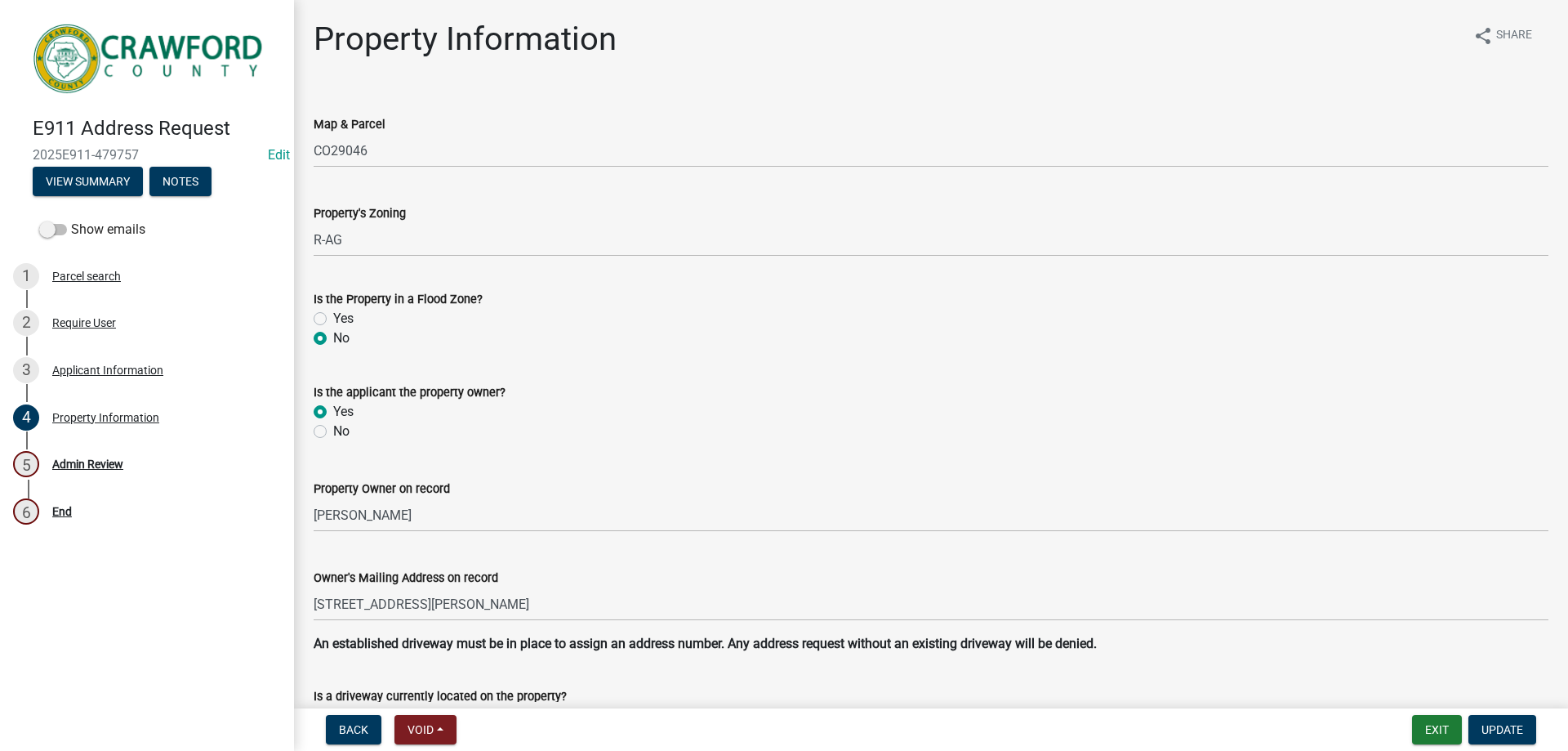
drag, startPoint x: 394, startPoint y: 146, endPoint x: 298, endPoint y: 146, distance: 96.0
click at [288, 147] on div "E911 Address Request 2025E911-479757 Edit View Summary Notes Show emails 1 Parc…" at bounding box center [784, 376] width 1568 height 751
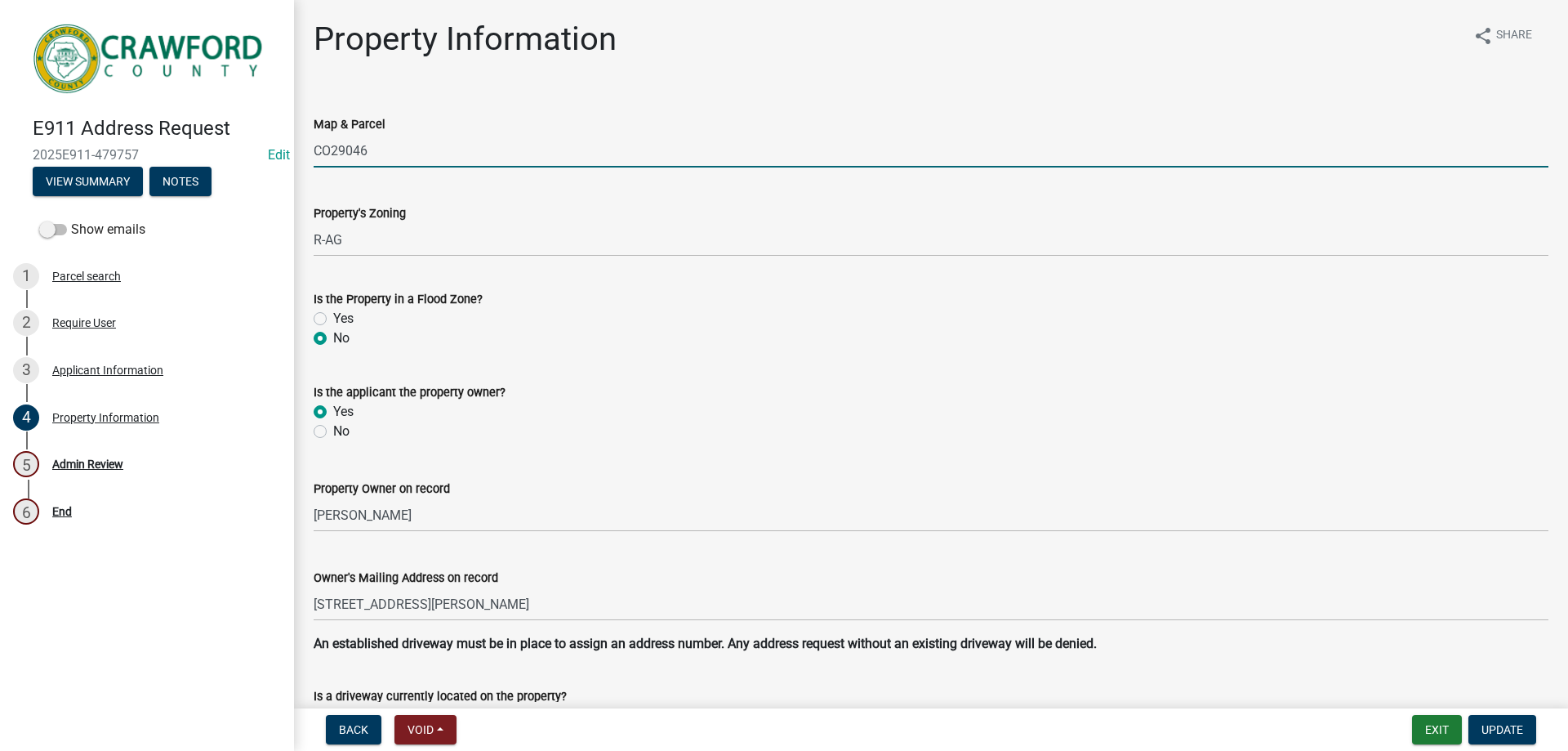
click at [400, 151] on input "CO29046" at bounding box center [931, 151] width 1235 height 34
